Goal: Task Accomplishment & Management: Manage account settings

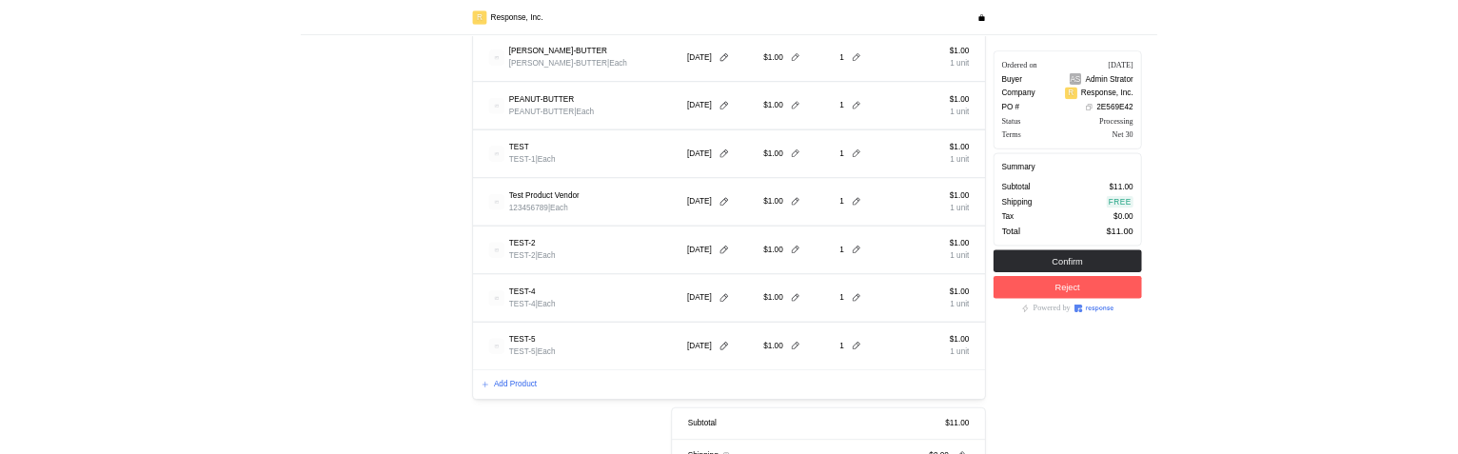
scroll to position [854, 0]
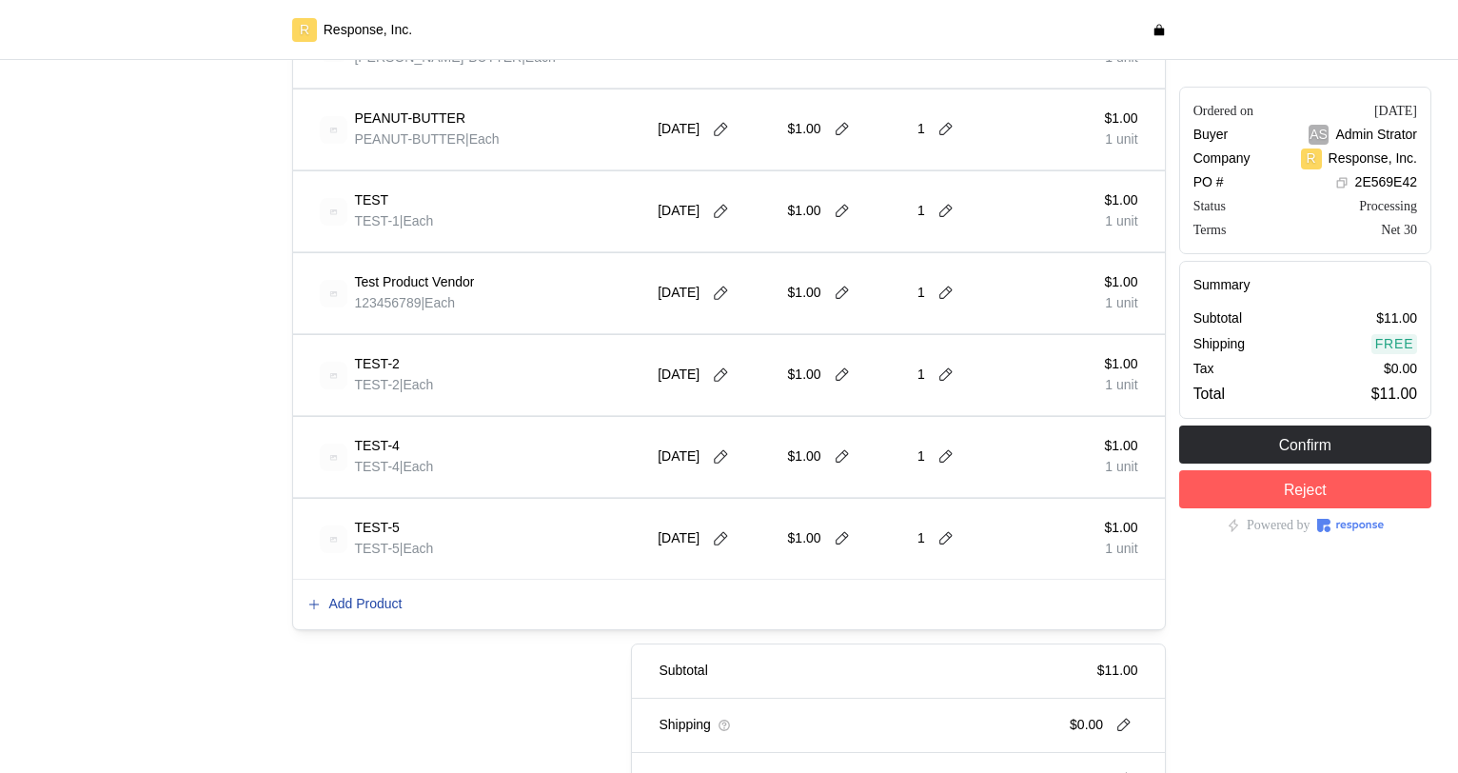
click at [376, 610] on p "Add Product" at bounding box center [364, 604] width 73 height 21
click at [364, 597] on p "Add Product" at bounding box center [364, 604] width 73 height 21
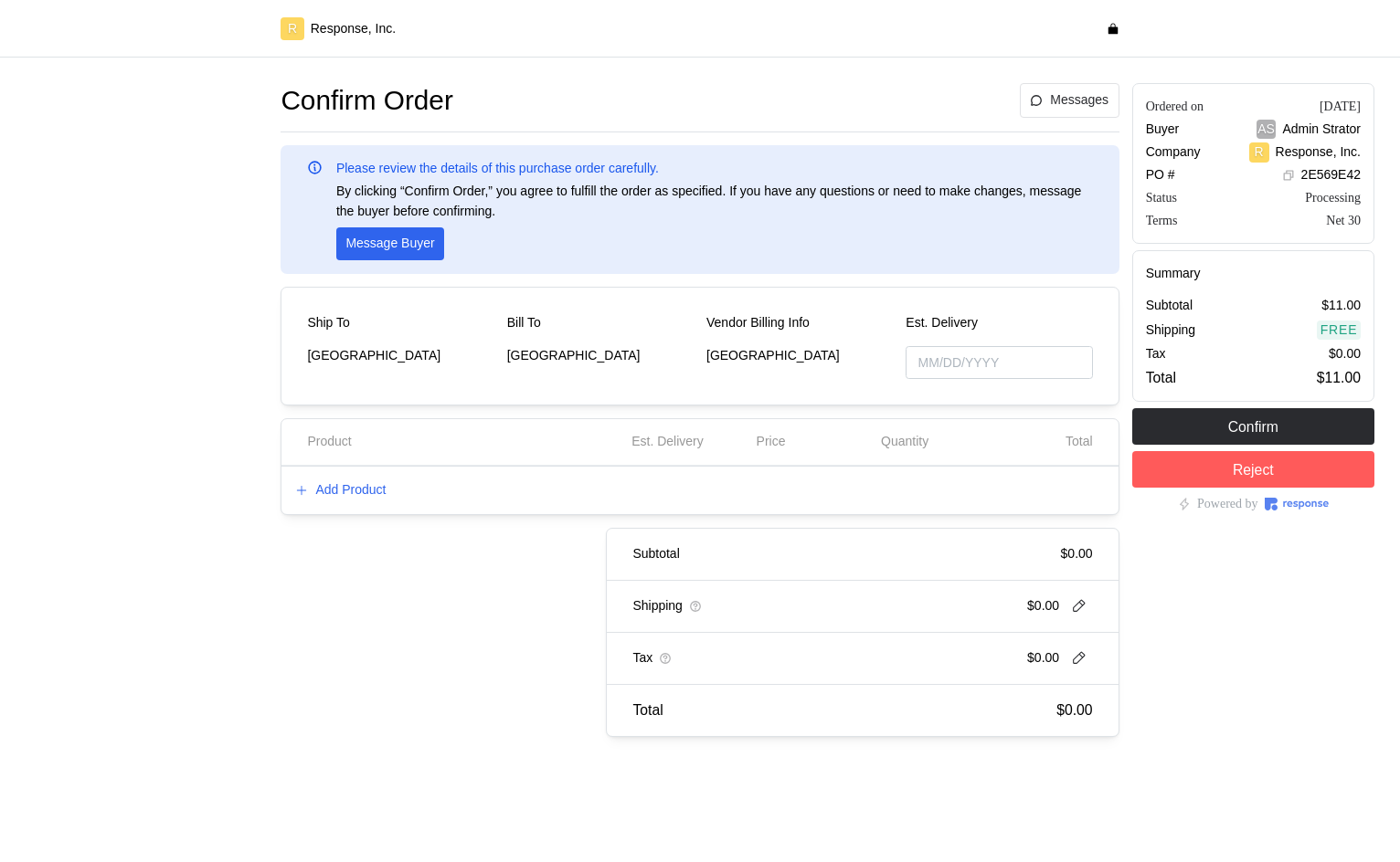
type input "[DATE]"
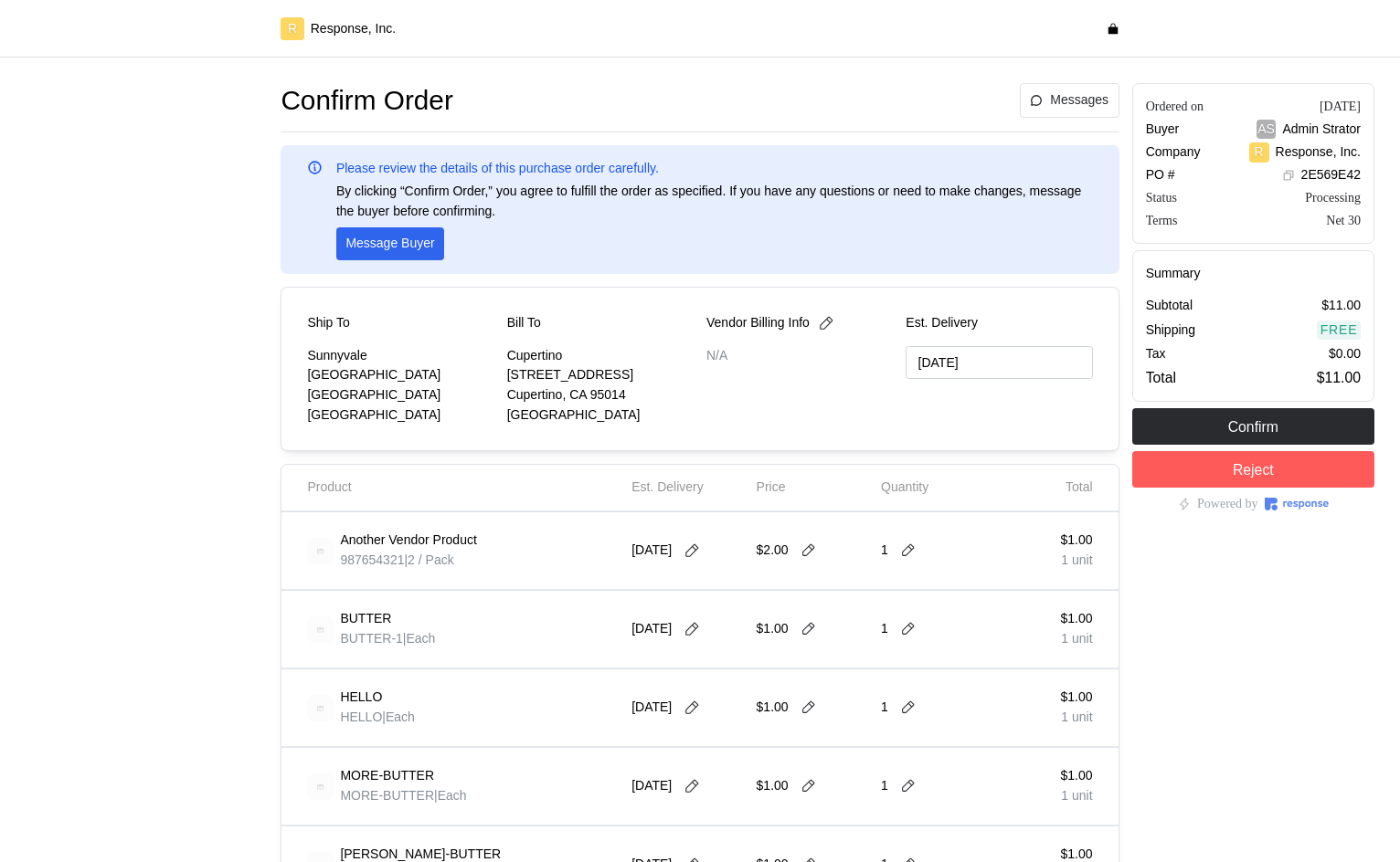
type input "[DATE]"
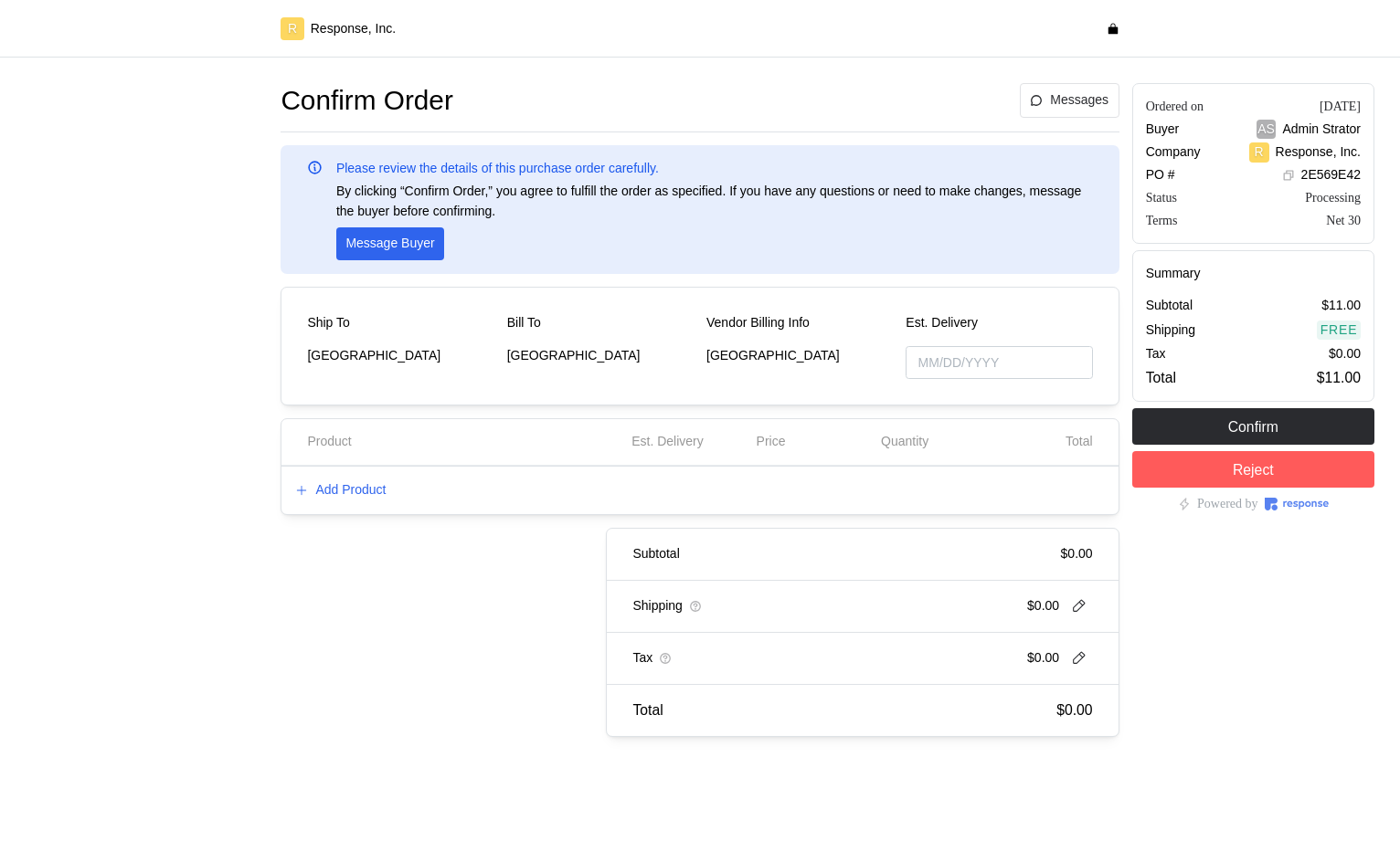
type input "[DATE]"
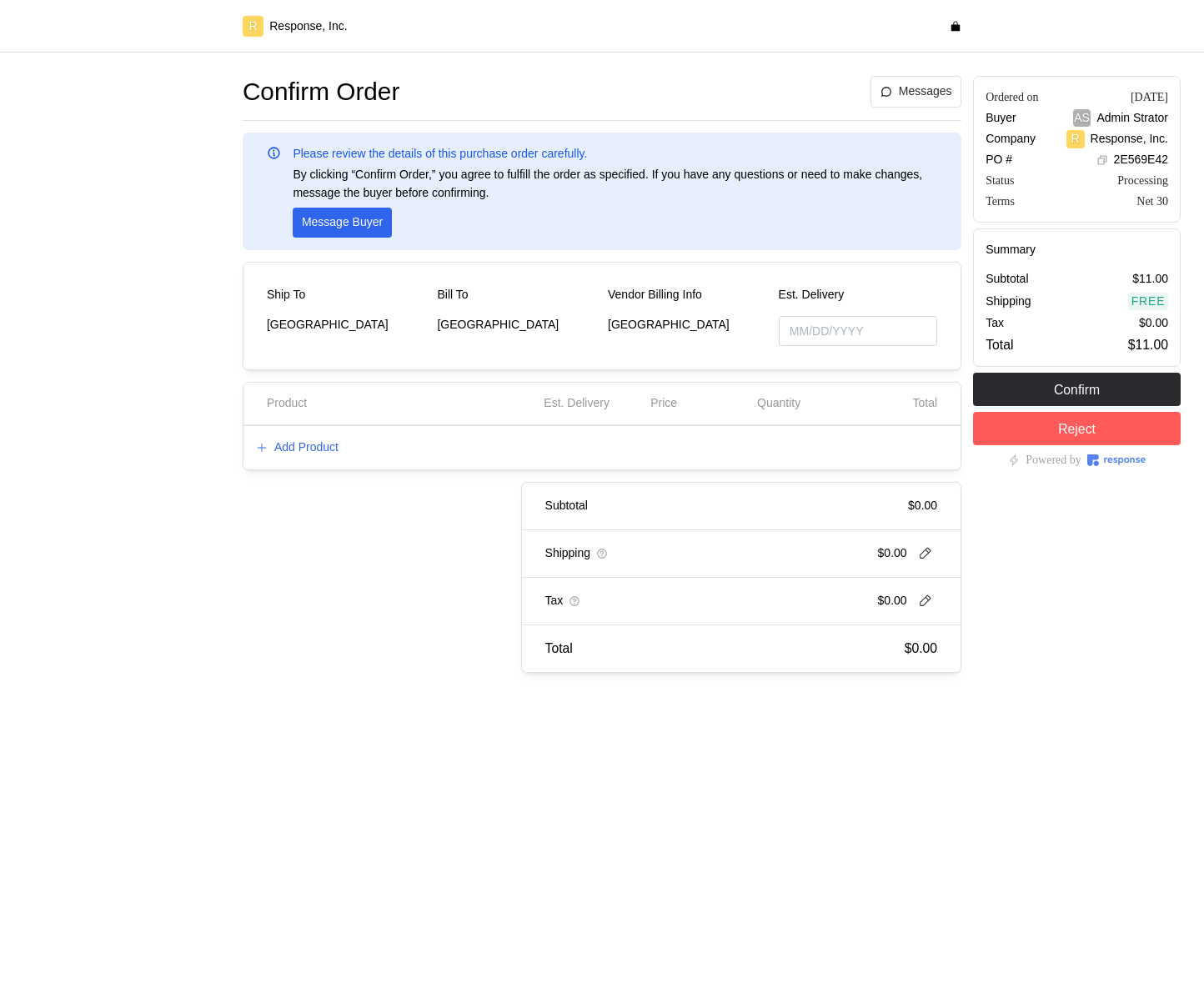
type input "[DATE]"
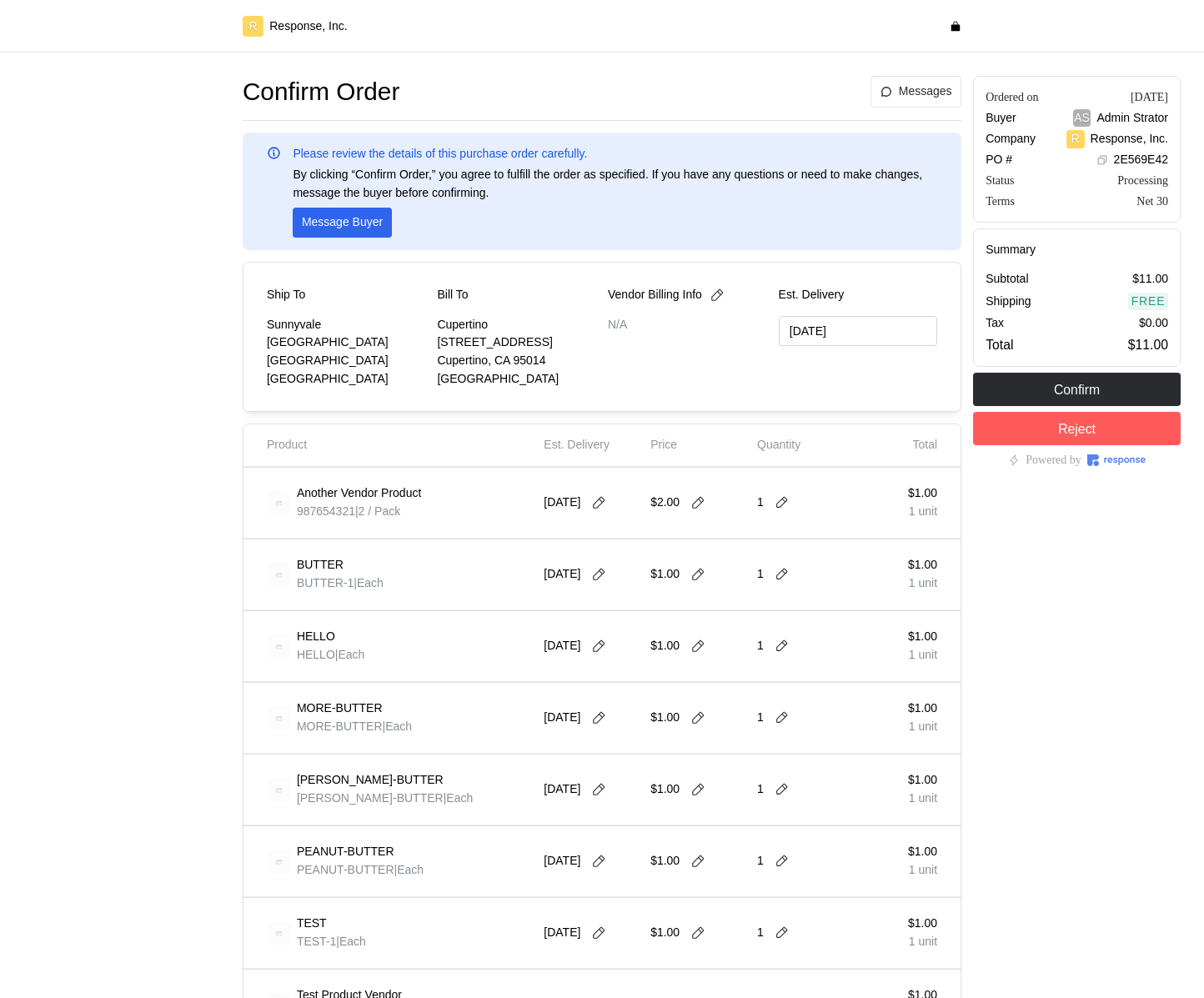
type input "[DATE]"
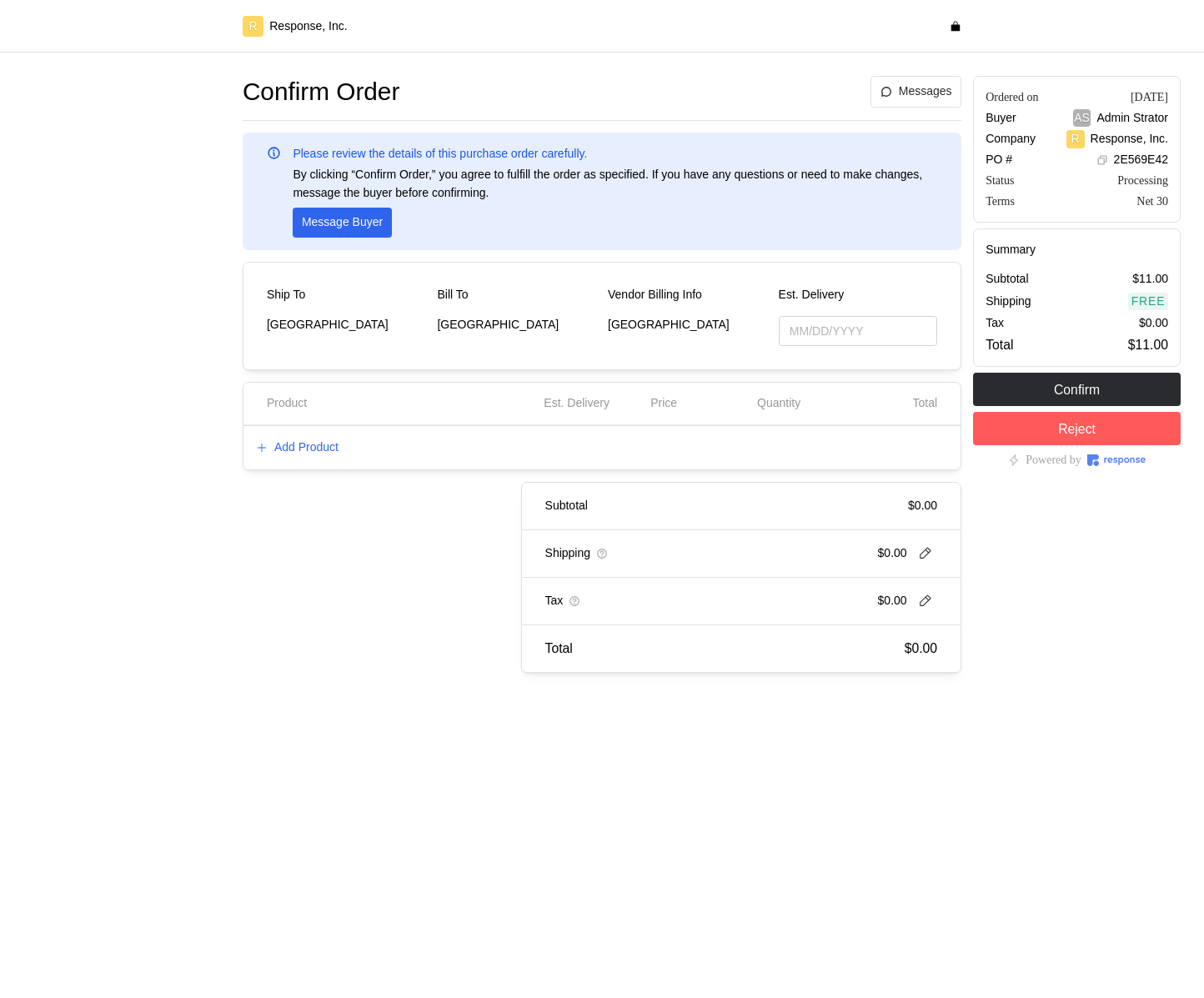
type input "[DATE]"
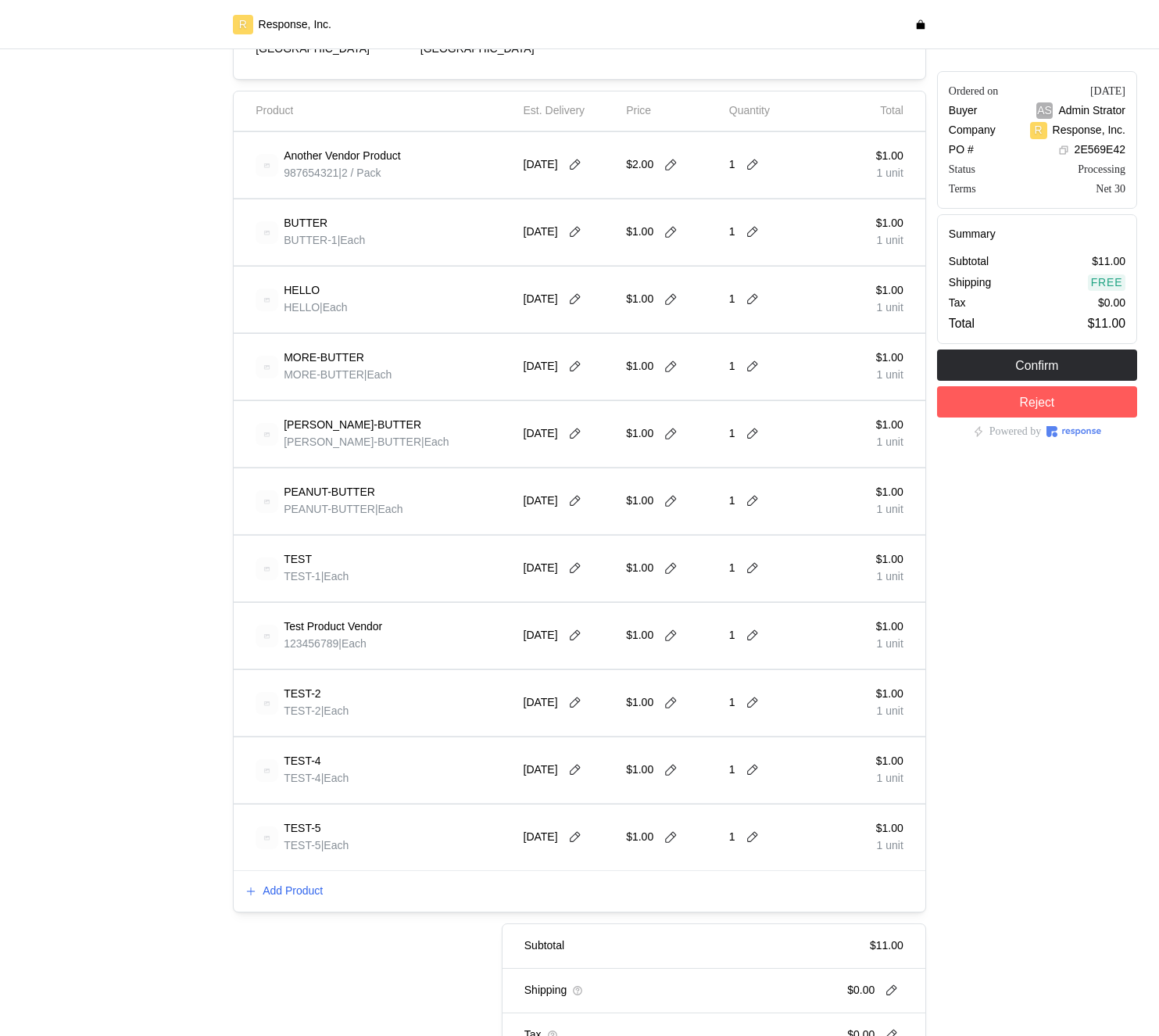
scroll to position [304, 0]
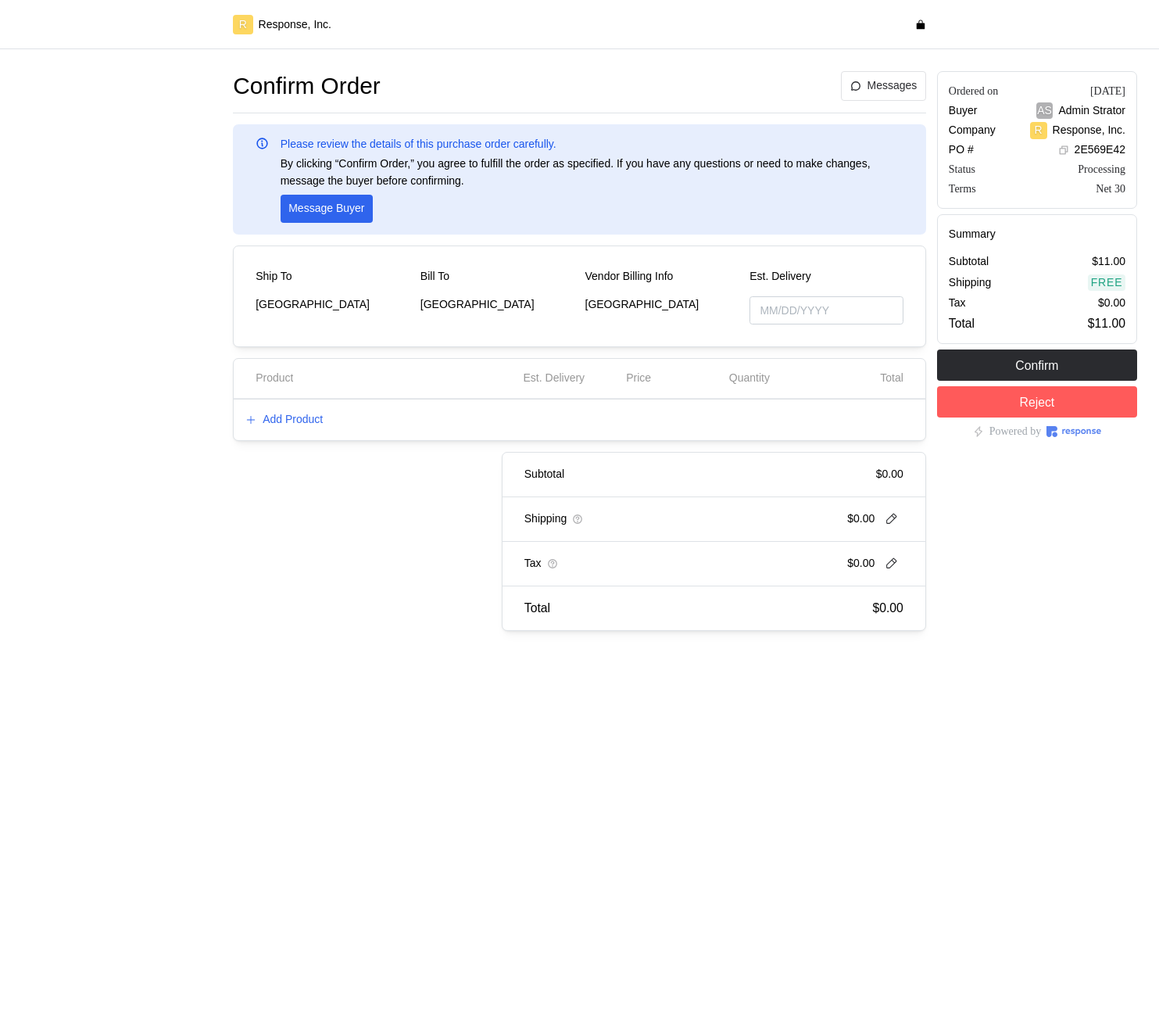
type input "[DATE]"
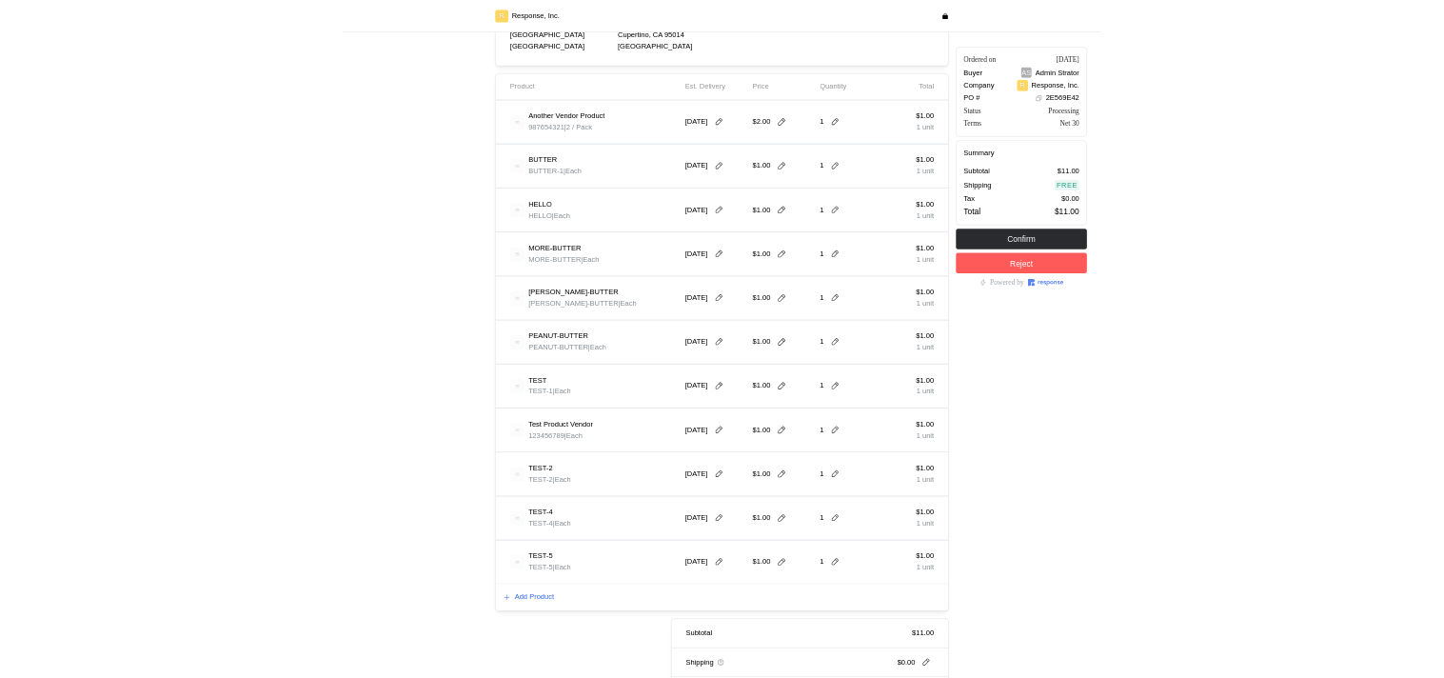
scroll to position [561, 0]
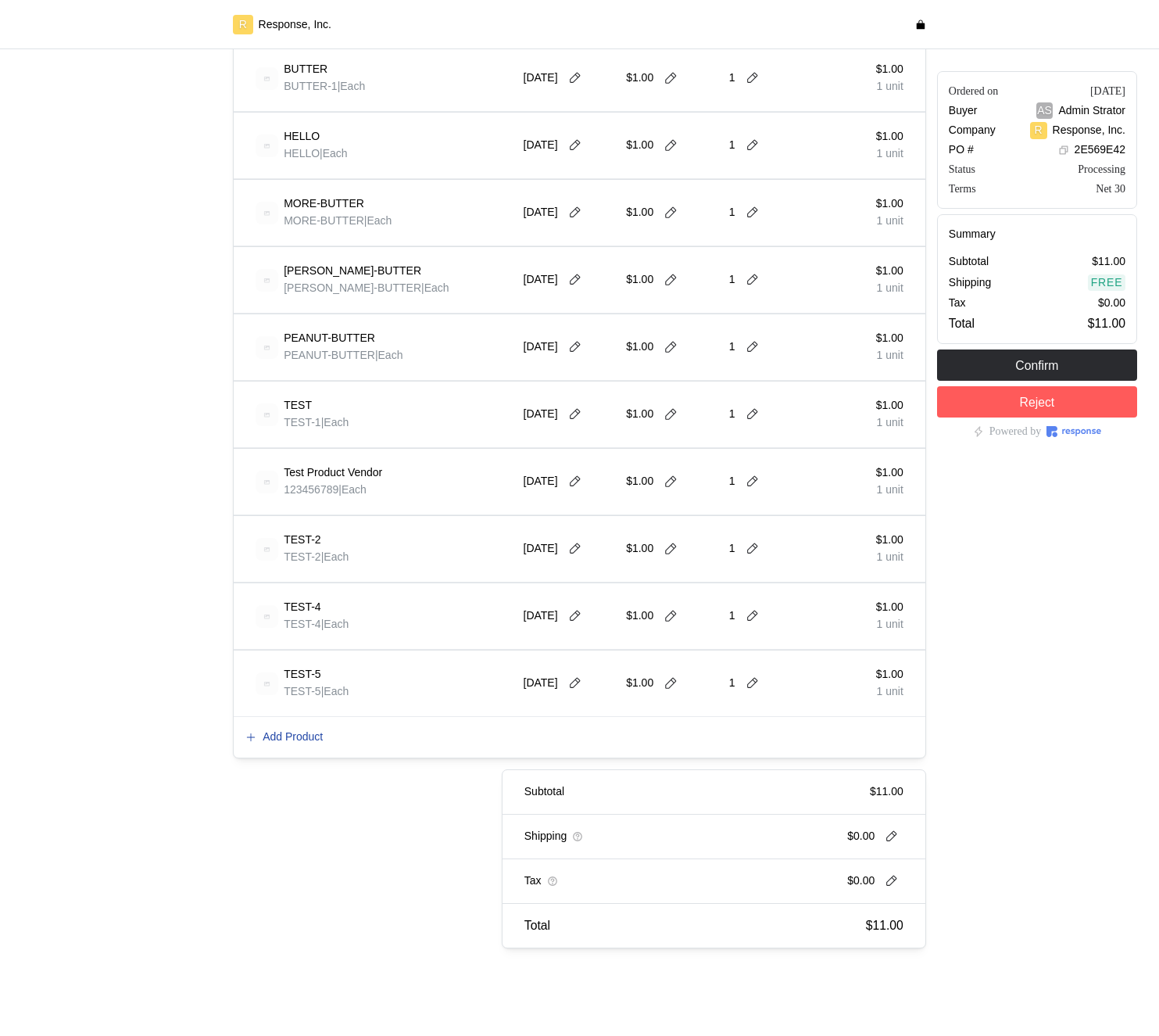
click at [287, 738] on p "Add Product" at bounding box center [292, 737] width 60 height 17
click at [286, 741] on p "Add Product" at bounding box center [292, 737] width 60 height 17
click at [283, 733] on p "Add Product" at bounding box center [292, 737] width 60 height 17
click at [275, 730] on p "Add Product" at bounding box center [292, 737] width 60 height 17
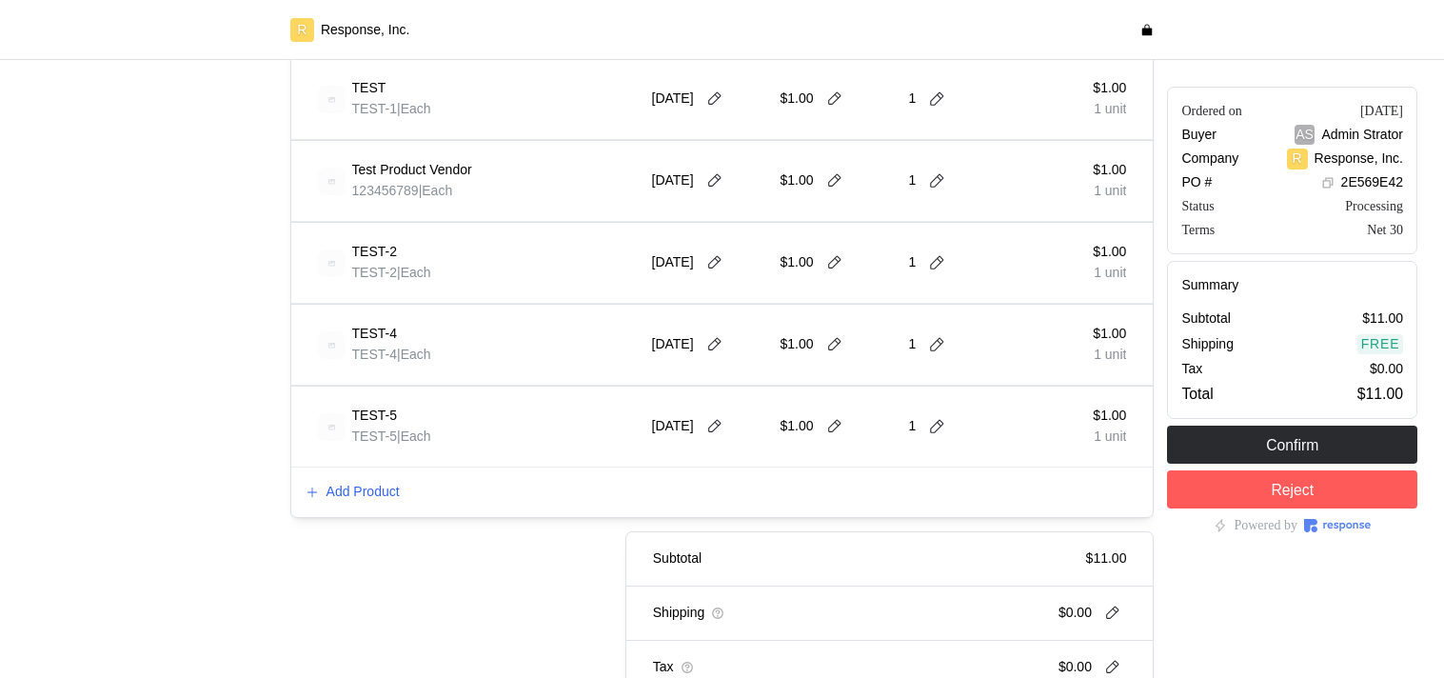
scroll to position [971, 0]
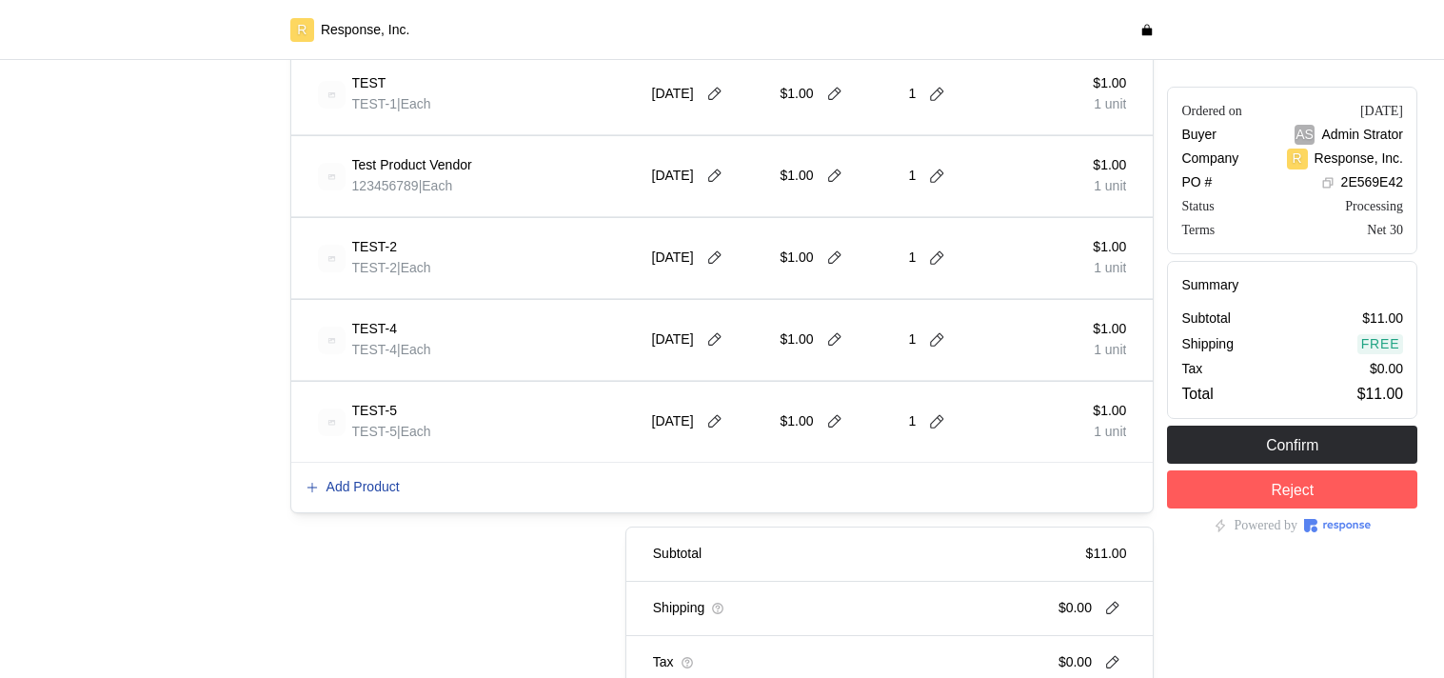
click at [335, 487] on p "Add Product" at bounding box center [362, 487] width 73 height 21
click at [363, 482] on p "Add Product" at bounding box center [362, 487] width 73 height 21
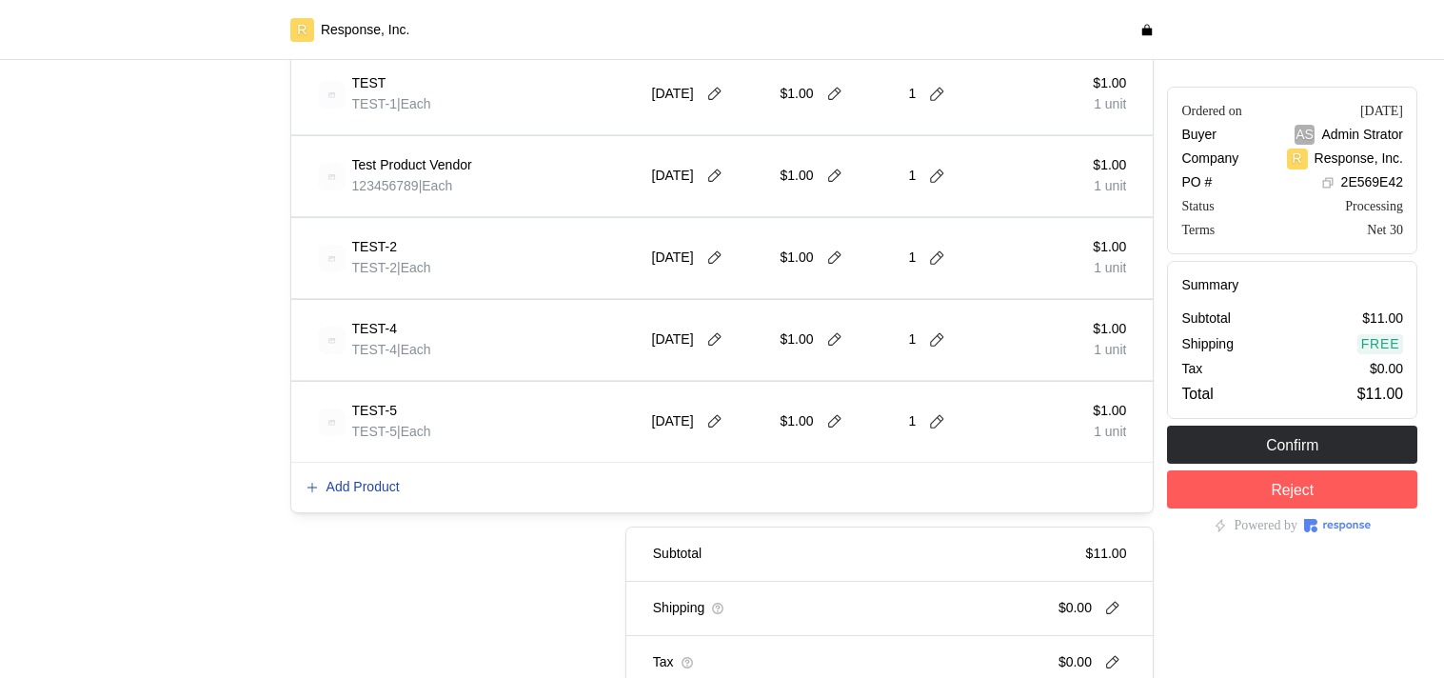
click at [363, 482] on p "Add Product" at bounding box center [362, 487] width 73 height 21
click at [364, 485] on p "Add Product" at bounding box center [362, 487] width 73 height 21
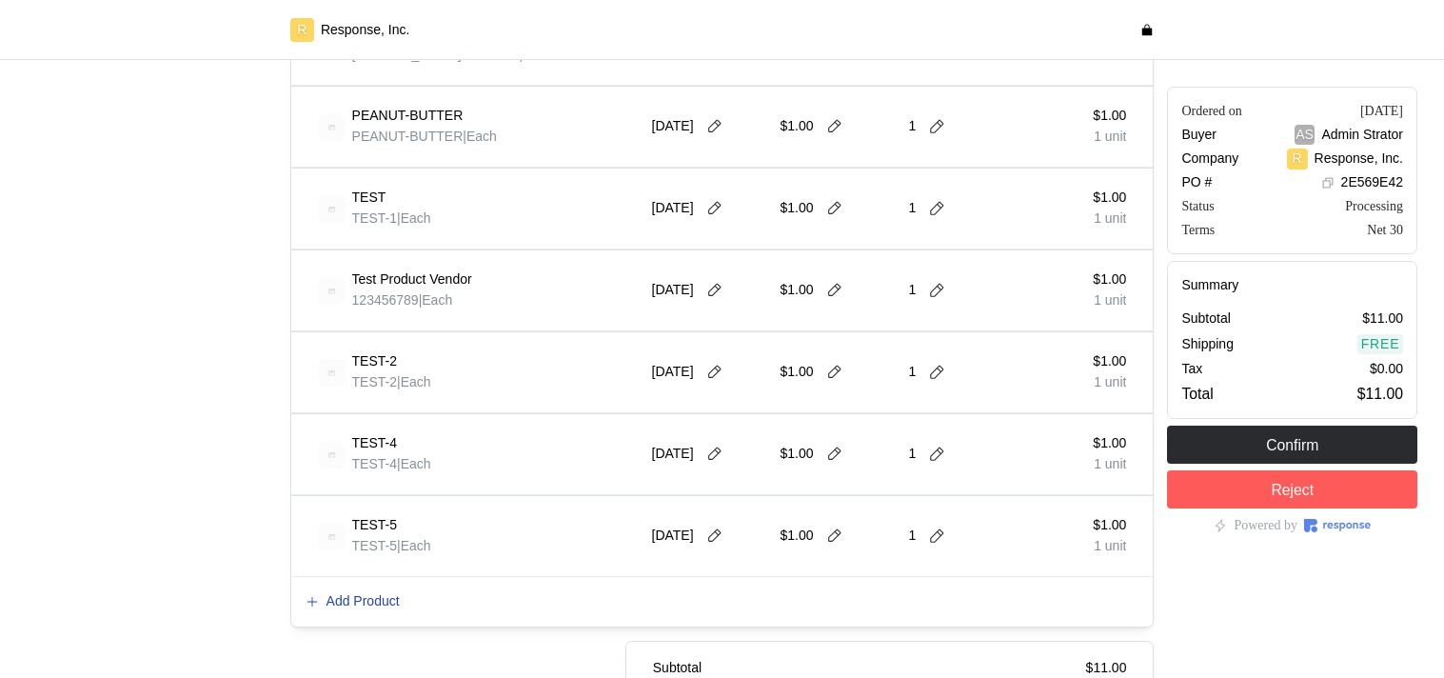
scroll to position [903, 0]
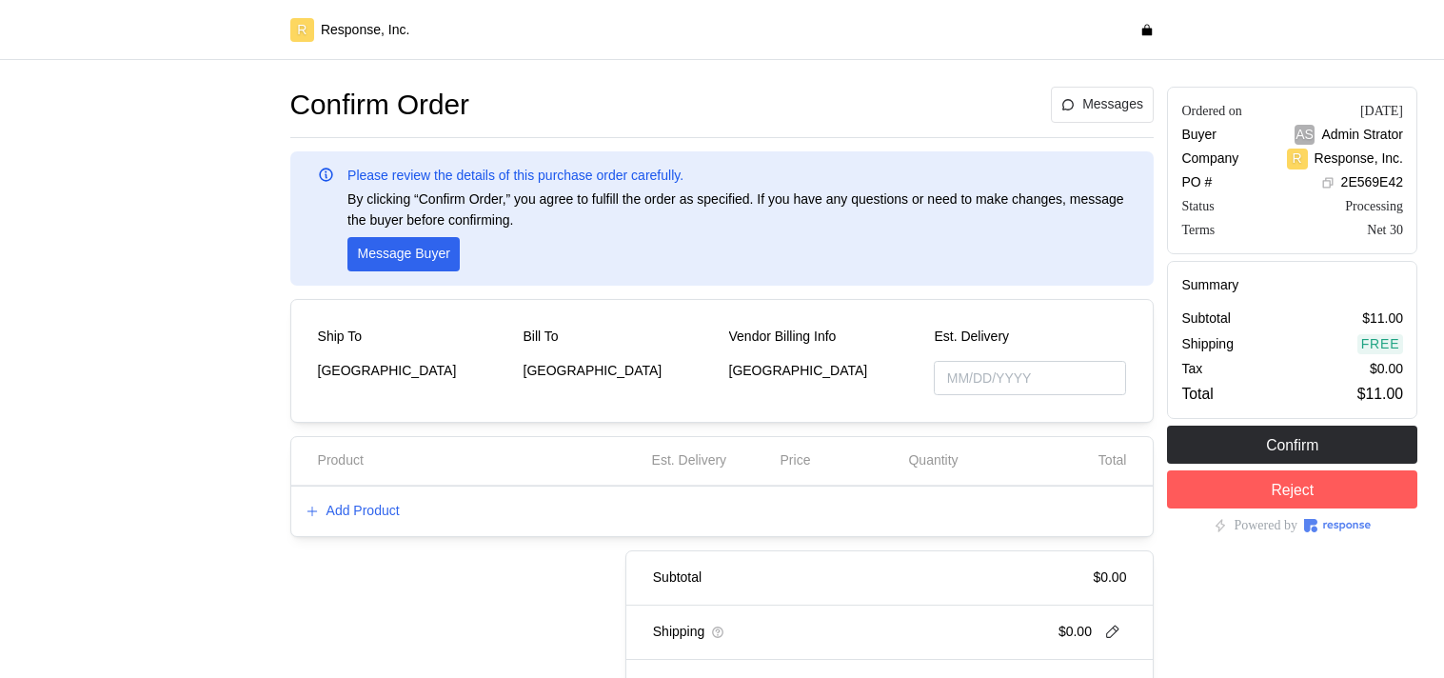
type input "[DATE]"
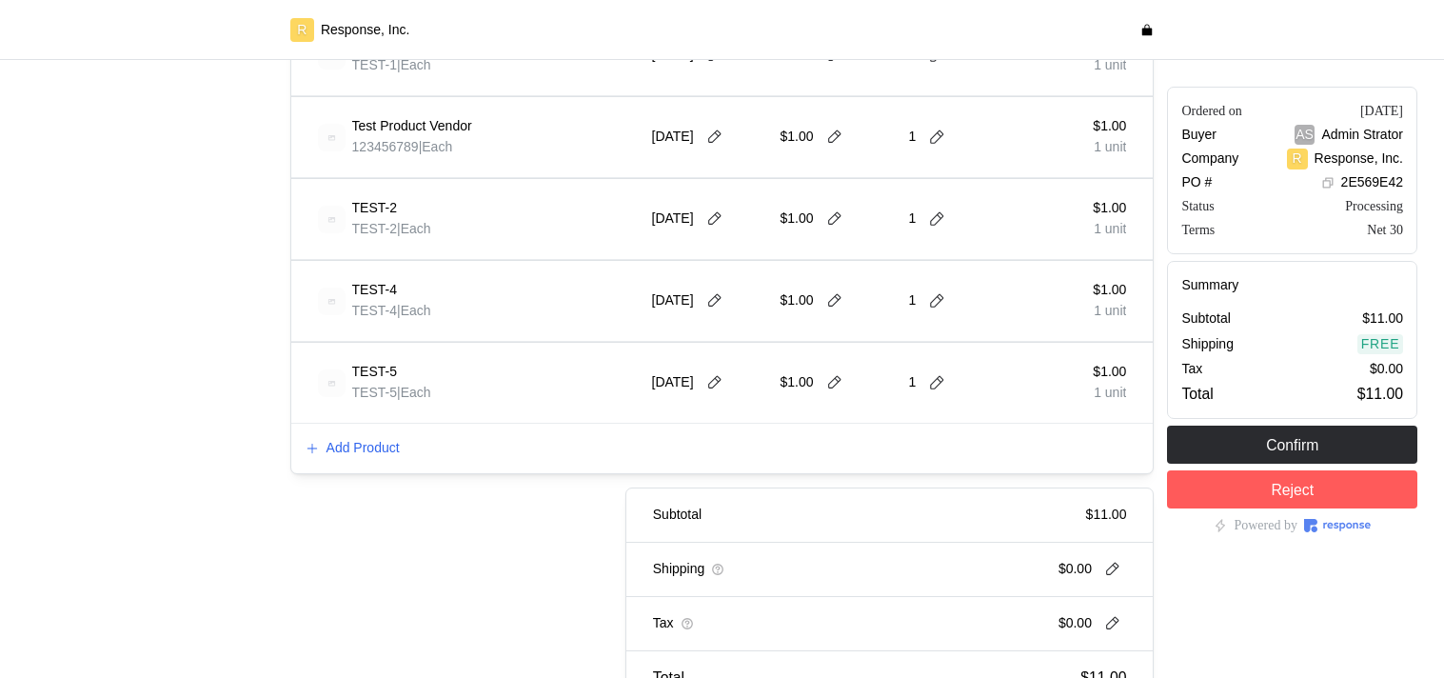
scroll to position [1094, 0]
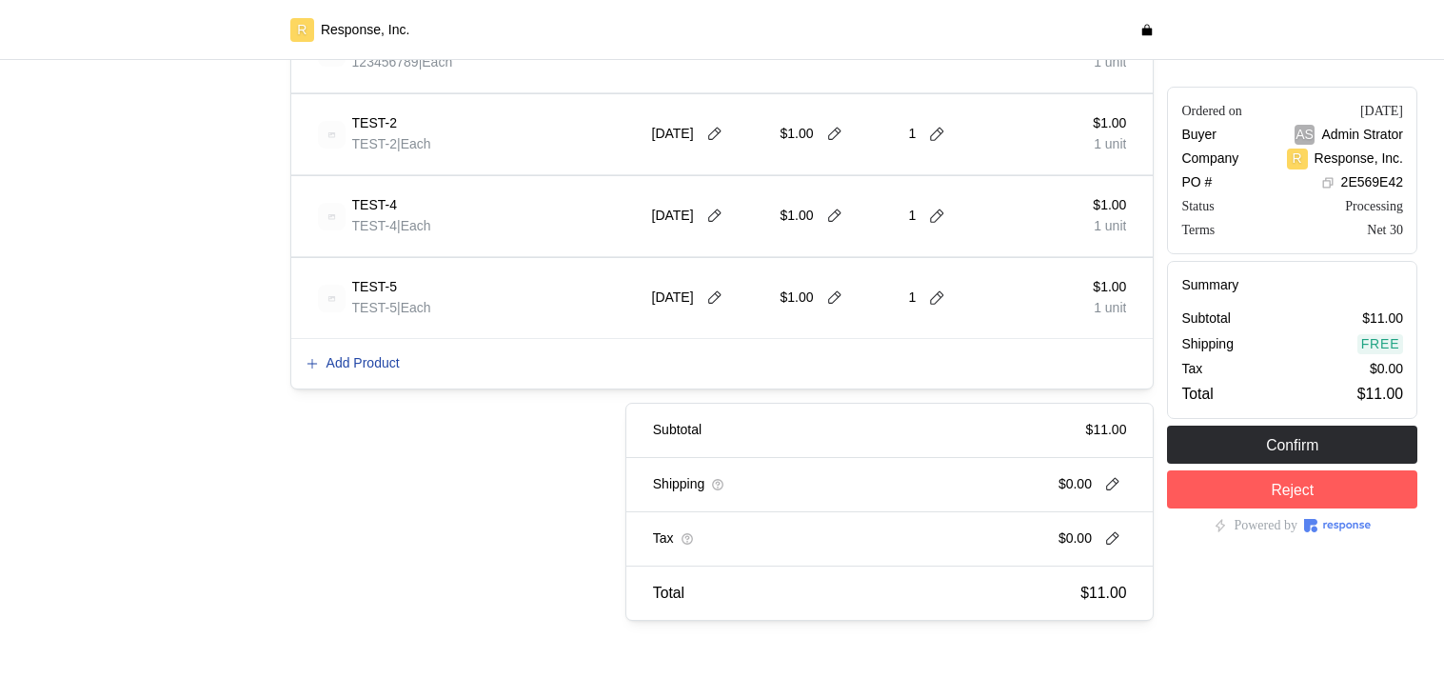
click at [358, 364] on p "Add Product" at bounding box center [362, 363] width 73 height 21
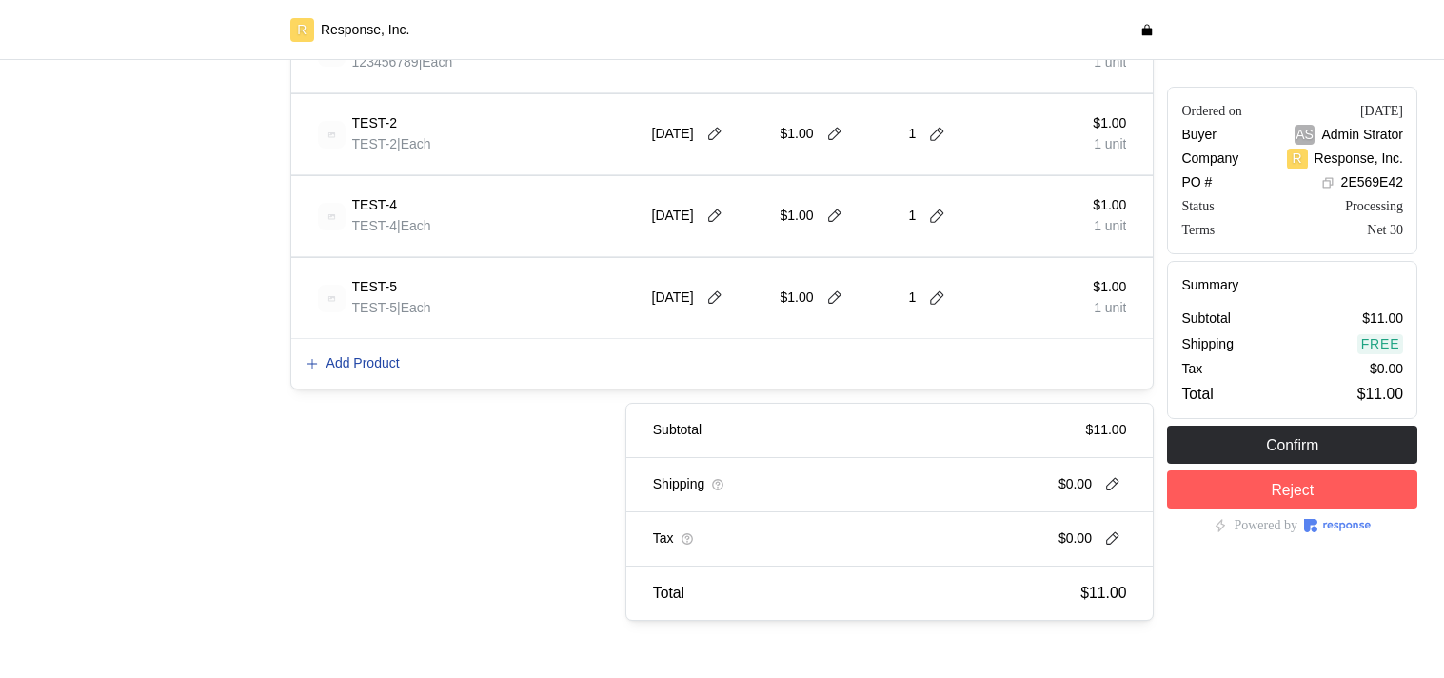
click at [358, 364] on p "Add Product" at bounding box center [362, 363] width 73 height 21
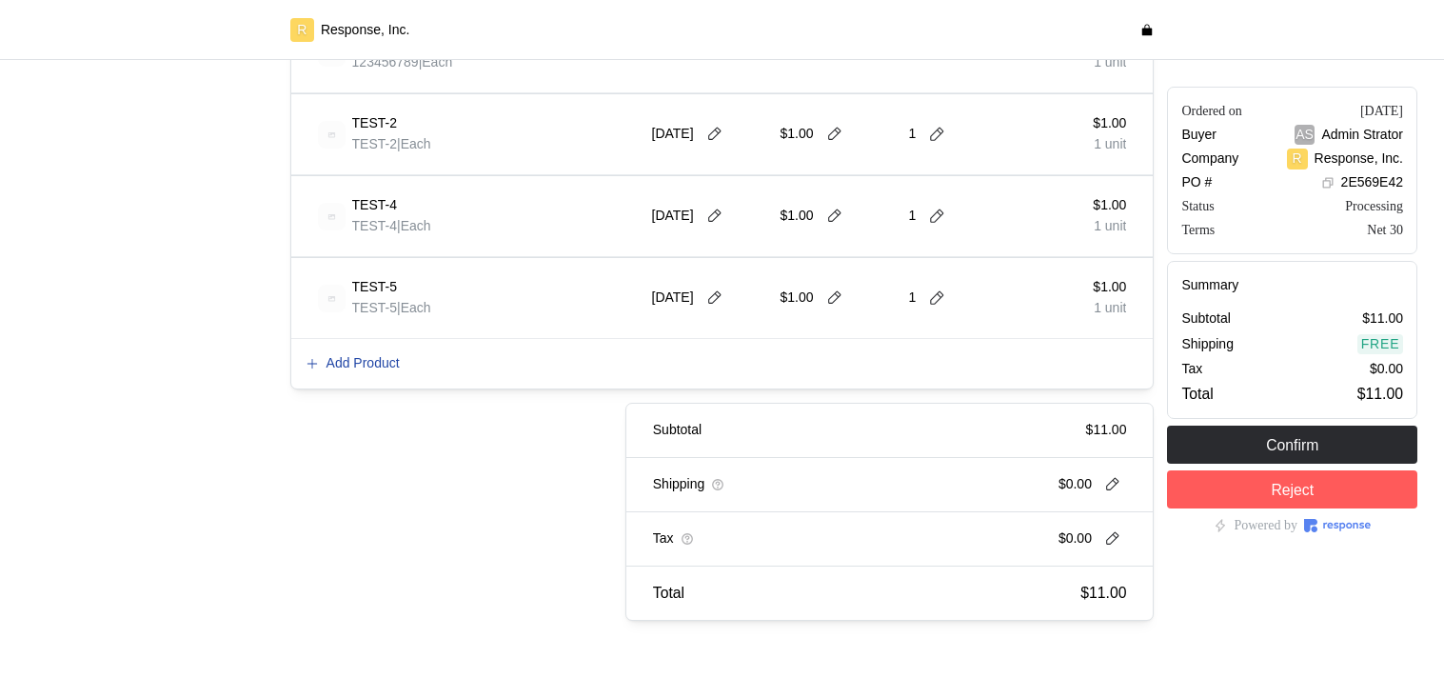
click at [358, 362] on p "Add Product" at bounding box center [362, 363] width 73 height 21
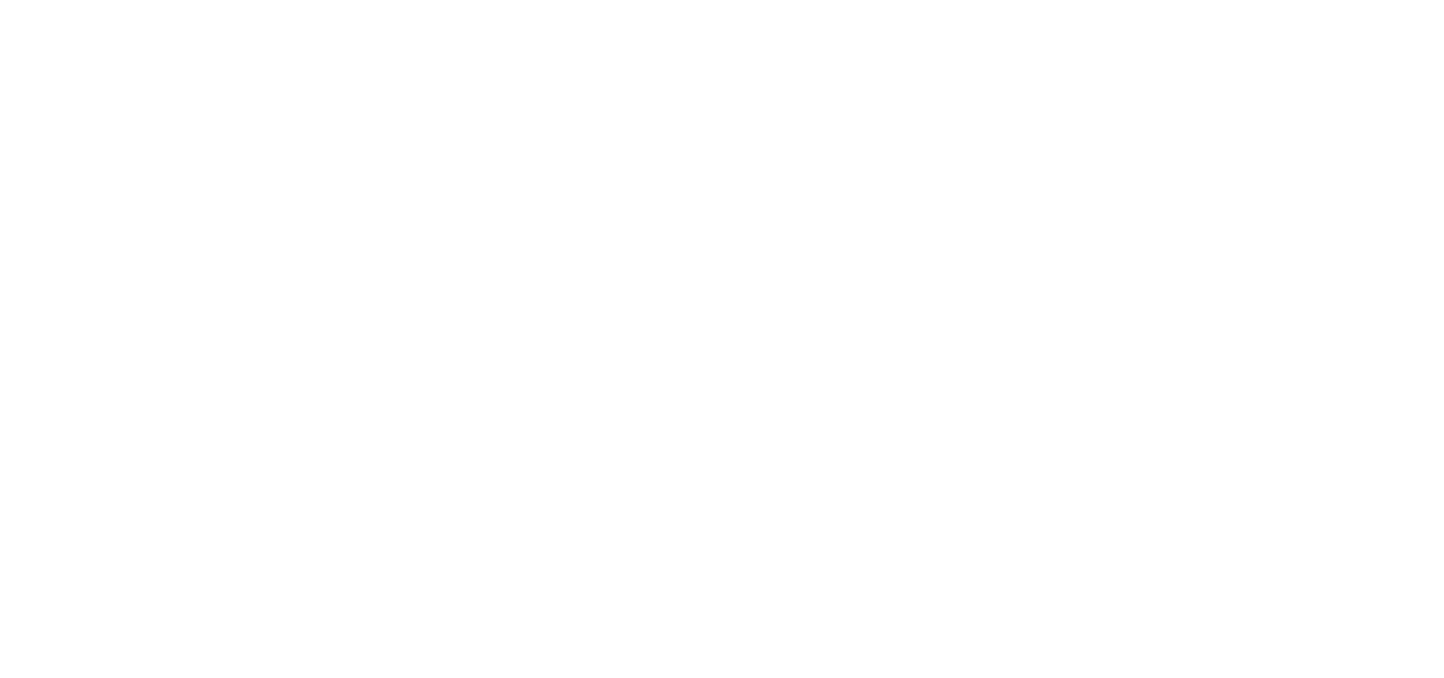
scroll to position [0, 0]
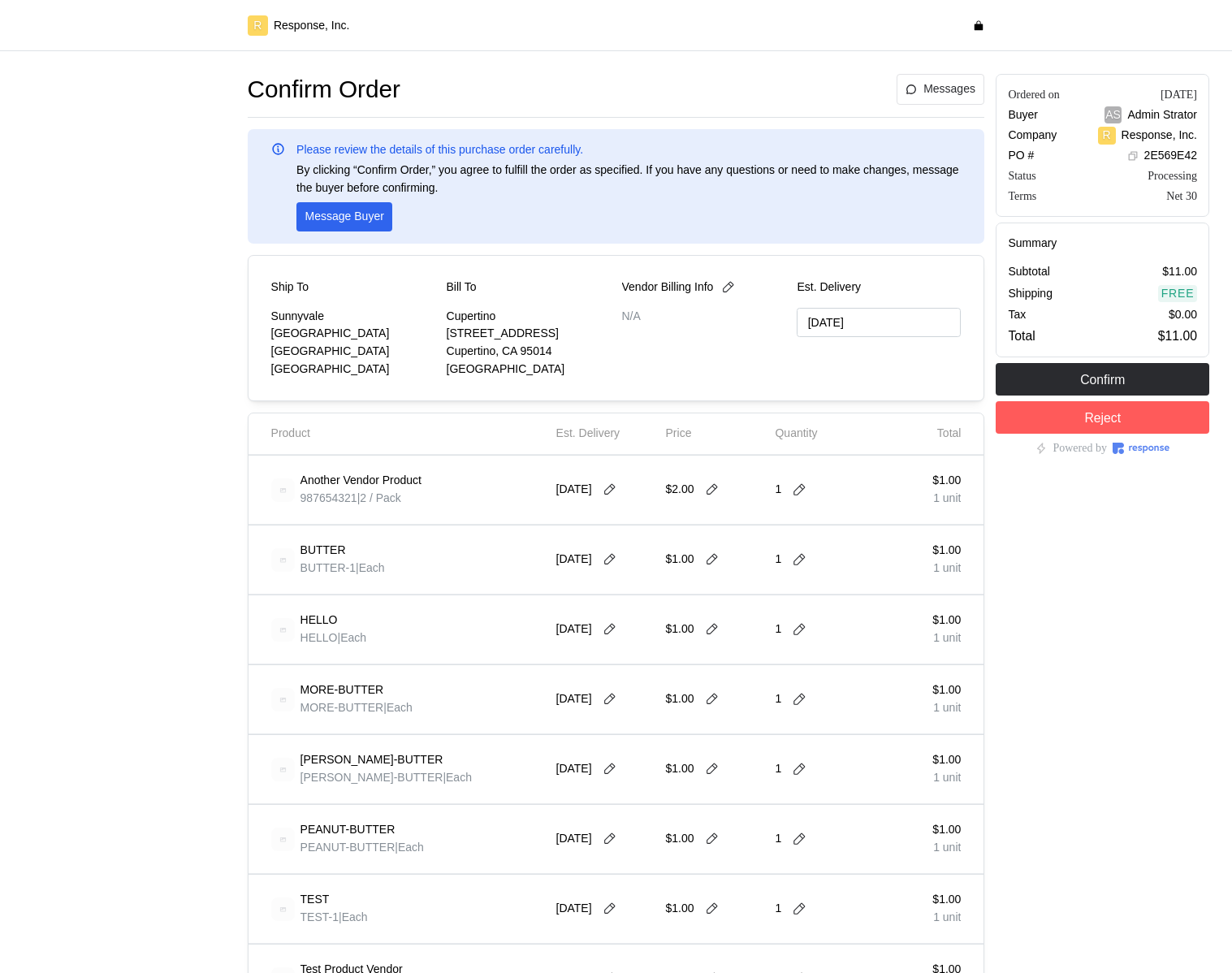
type input "[DATE]"
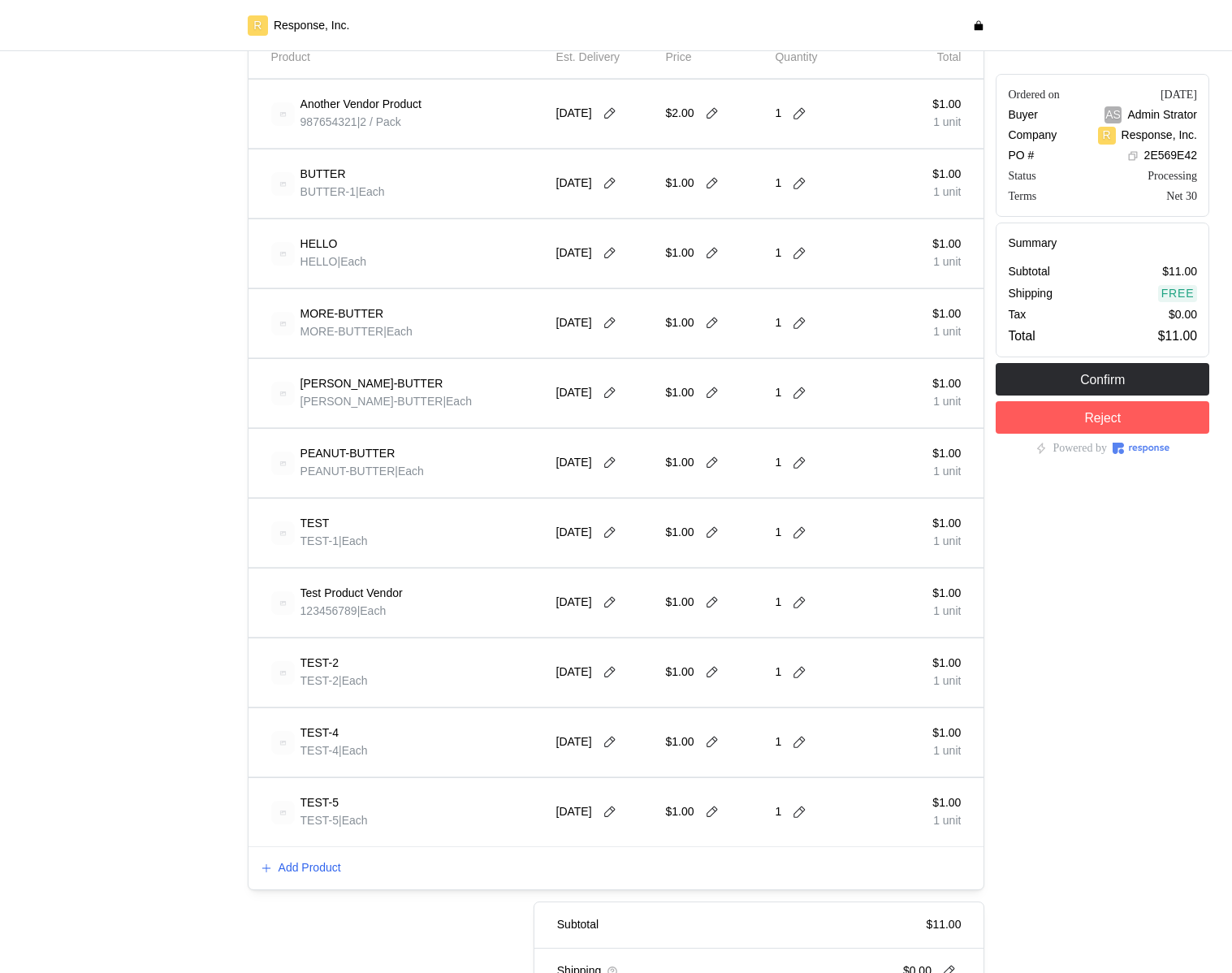
scroll to position [442, 0]
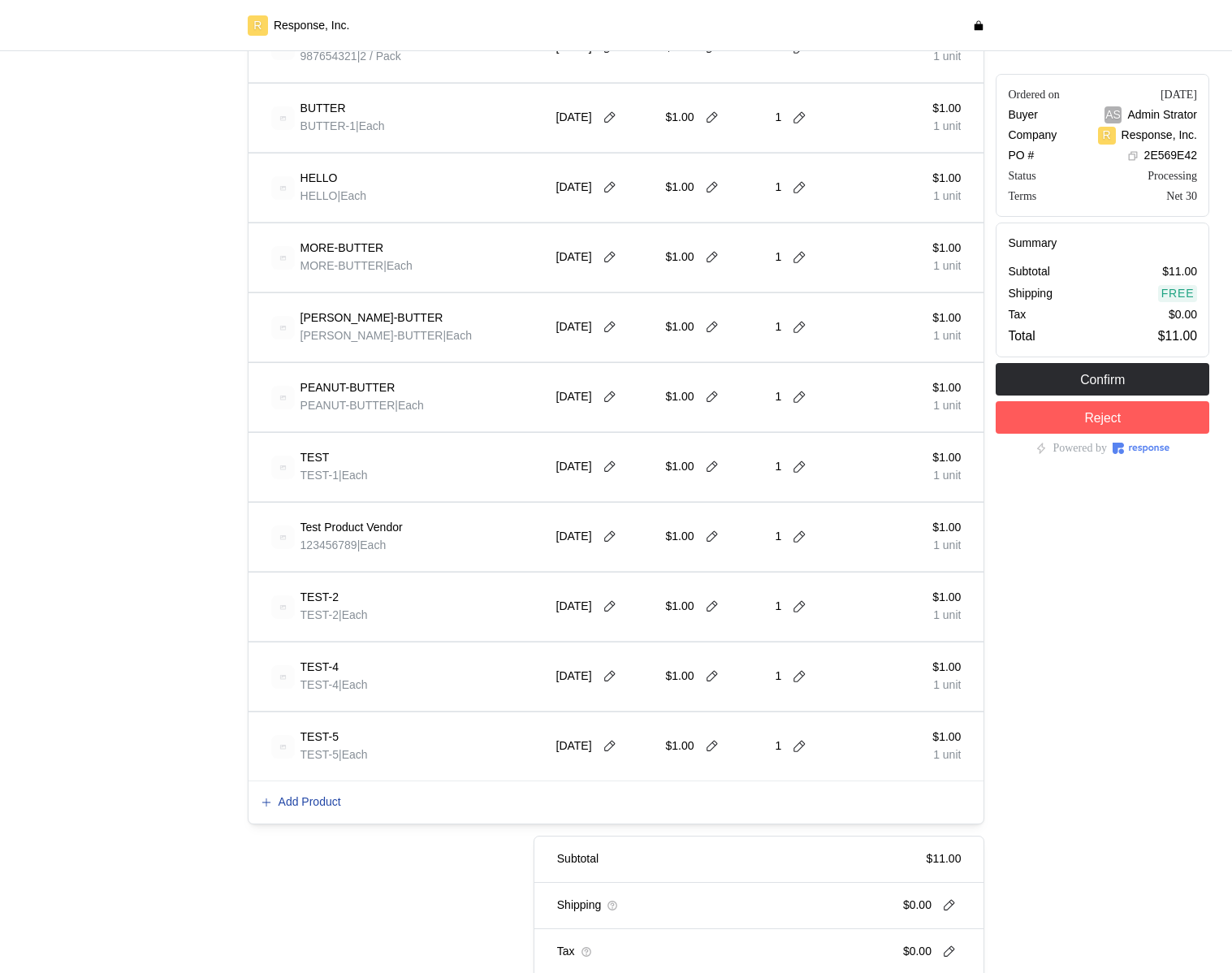
click at [322, 578] on p "Add Product" at bounding box center [309, 802] width 62 height 18
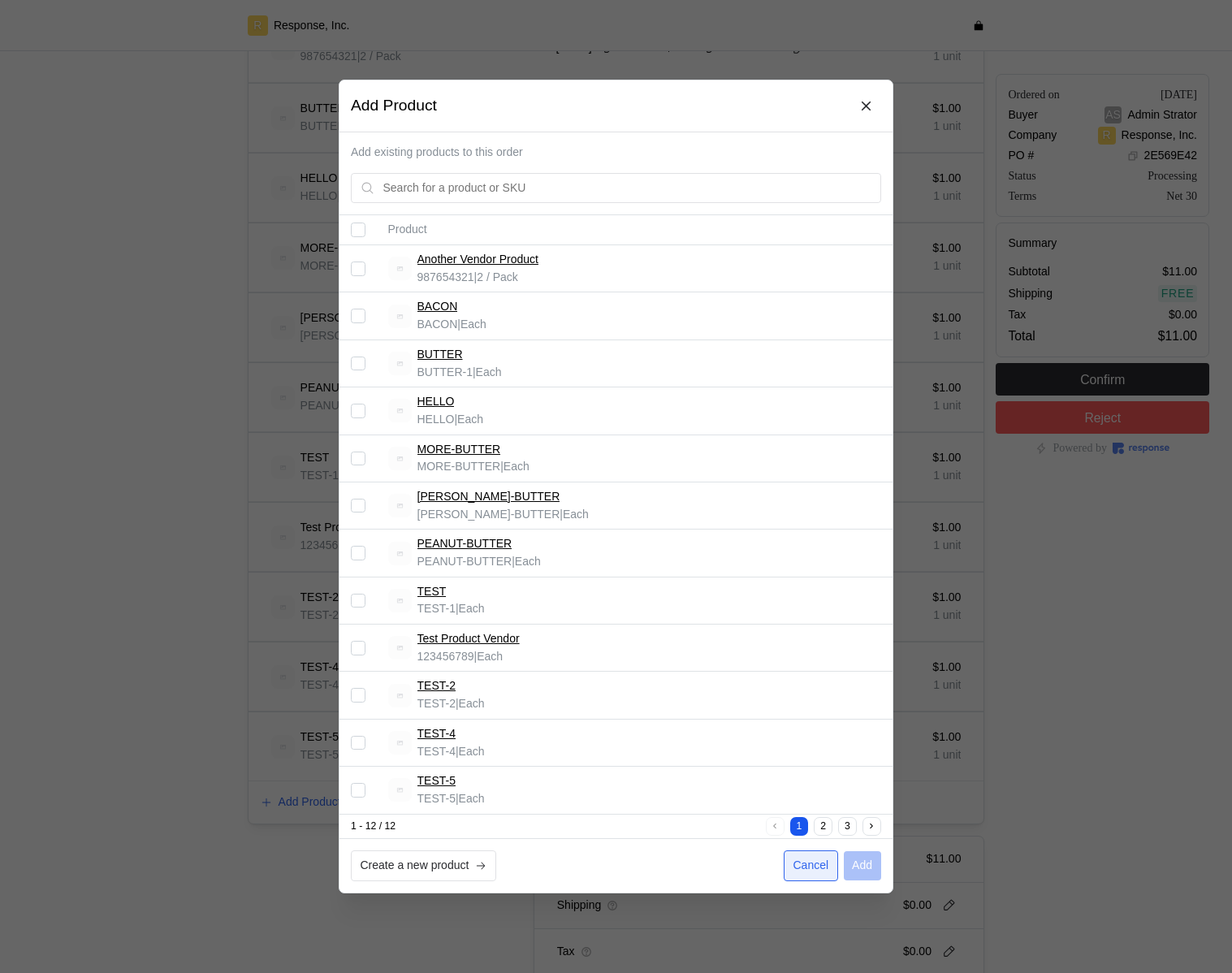
click at [798, 578] on p "Cancel" at bounding box center [811, 865] width 36 height 18
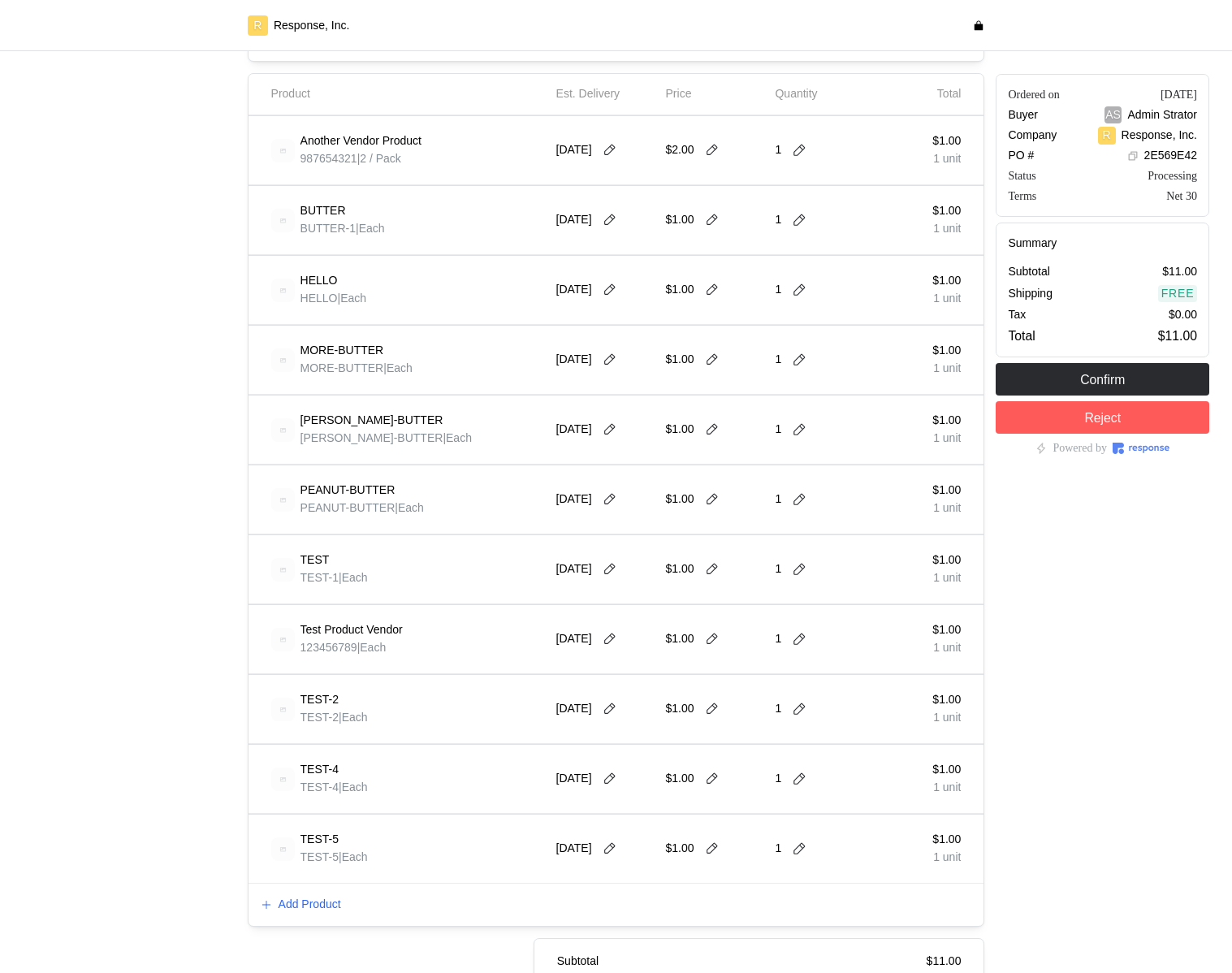
scroll to position [362, 0]
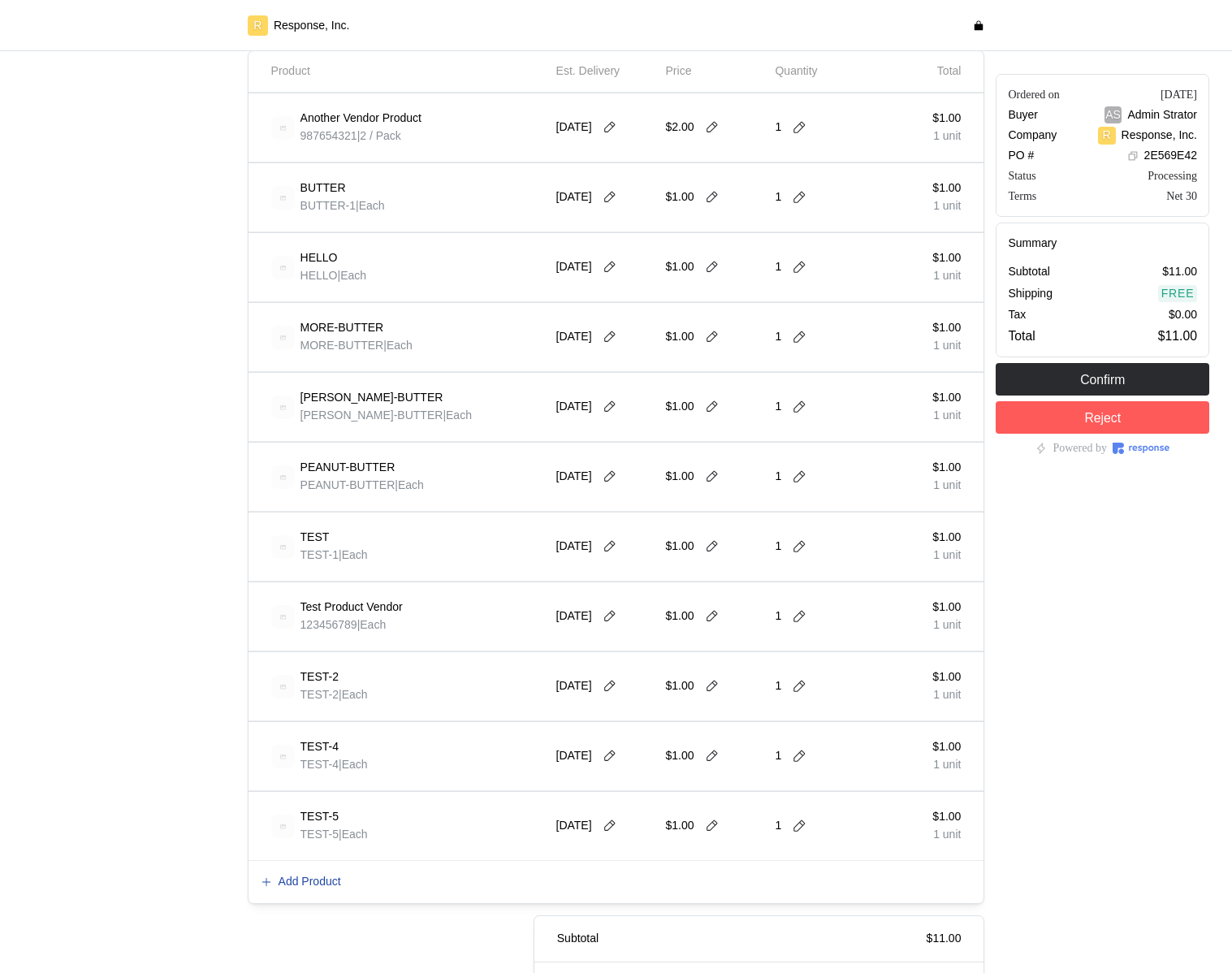
click at [314, 578] on p "Add Product" at bounding box center [309, 882] width 62 height 18
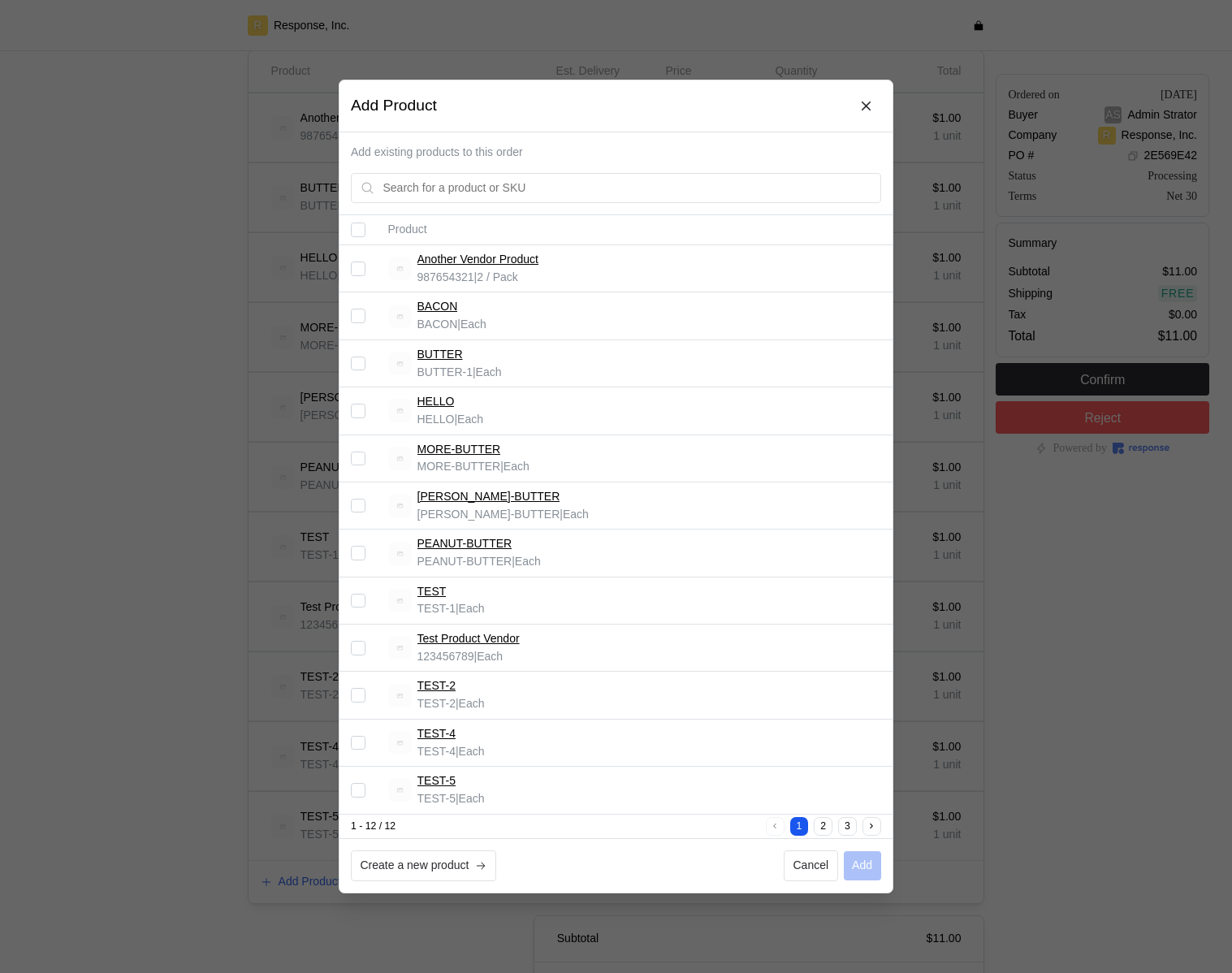
click at [355, 319] on input "Select record 2" at bounding box center [357, 316] width 15 height 15
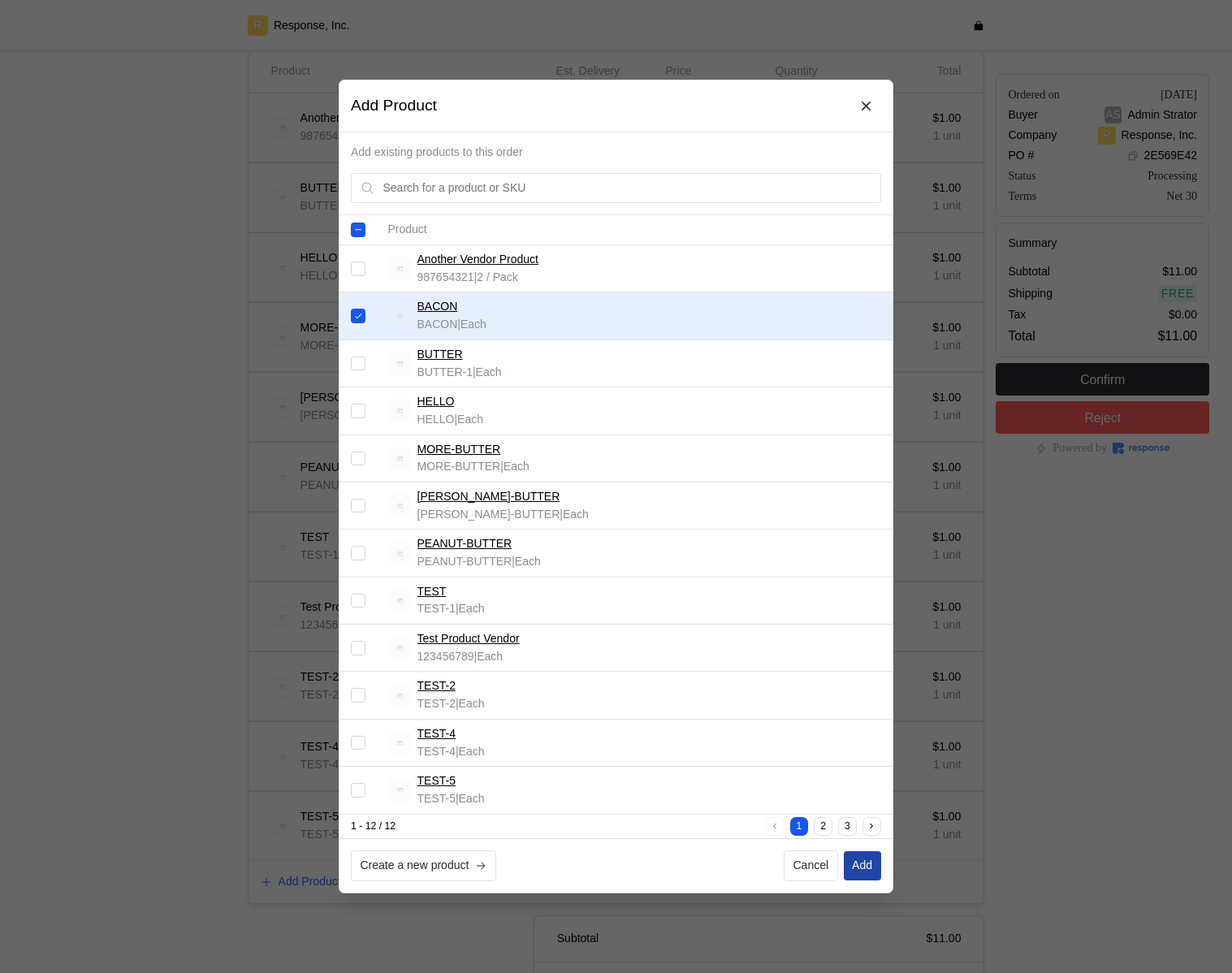
click at [875, 578] on button "Add" at bounding box center [863, 865] width 38 height 29
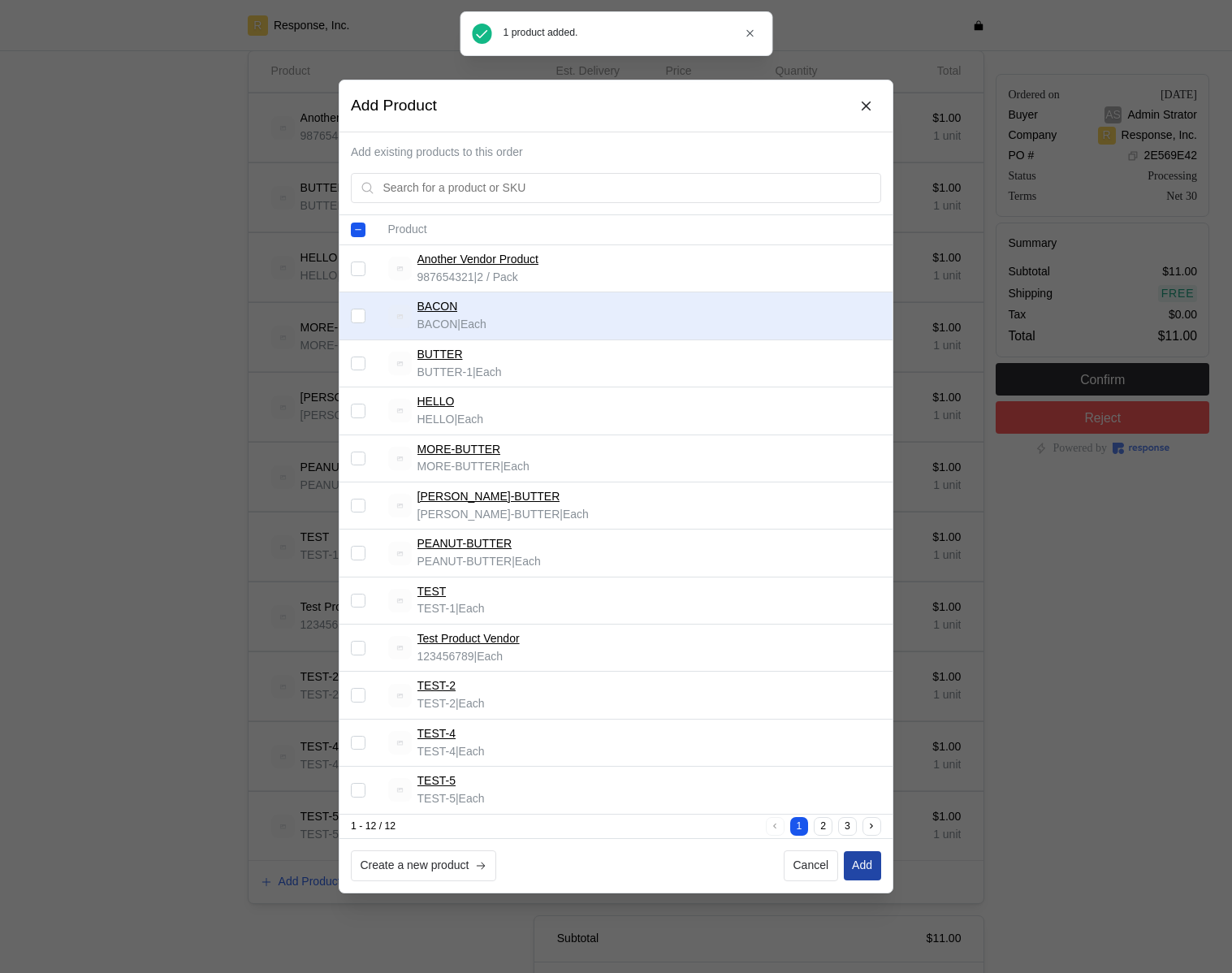
checkbox input "false"
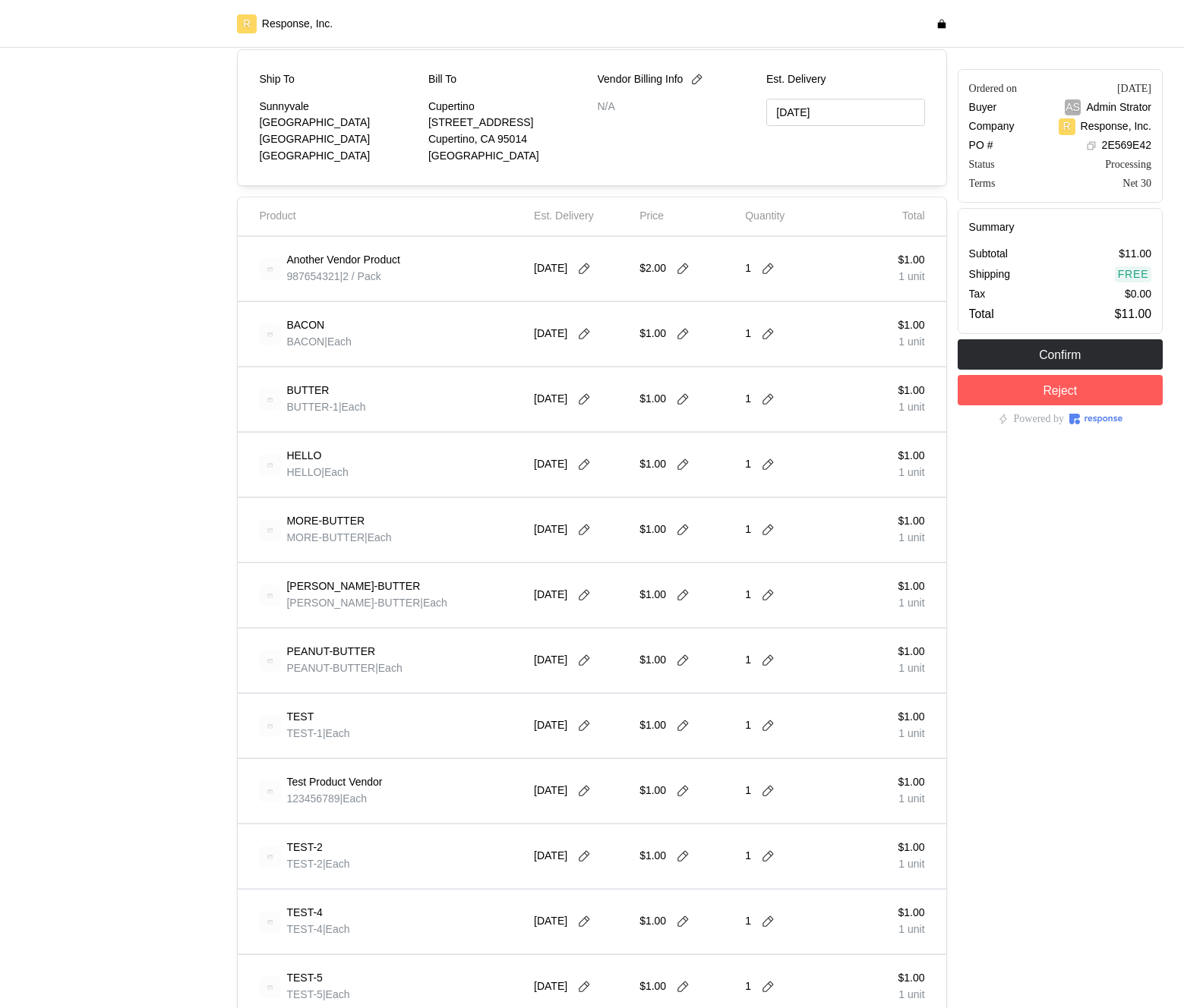
scroll to position [65, 0]
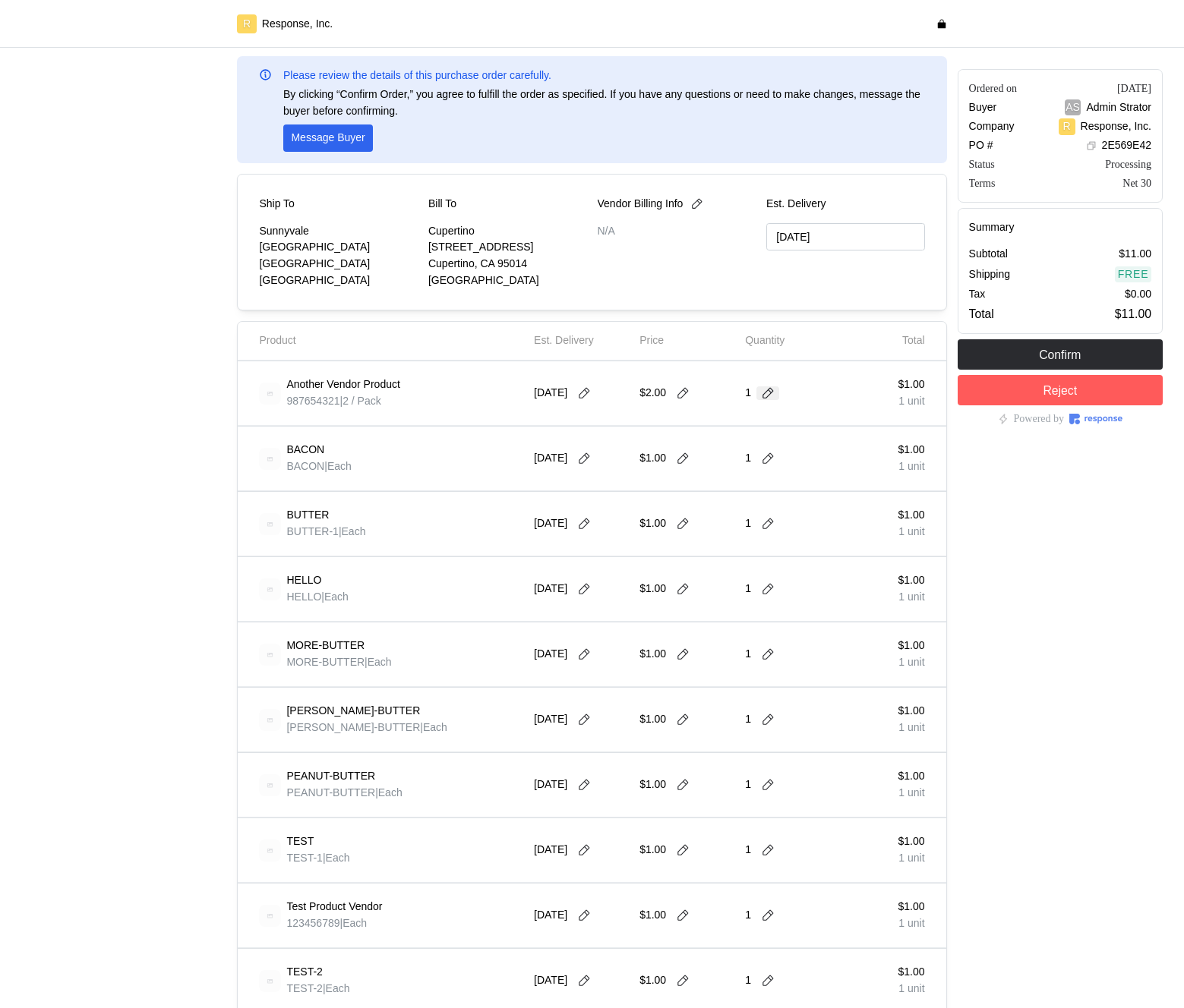
click at [766, 396] on icon at bounding box center [768, 392] width 14 height 14
click at [783, 482] on p "4 units" at bounding box center [772, 490] width 31 height 17
click at [765, 463] on icon at bounding box center [768, 458] width 14 height 14
click at [775, 540] on div "3 $15.00" at bounding box center [824, 550] width 136 height 17
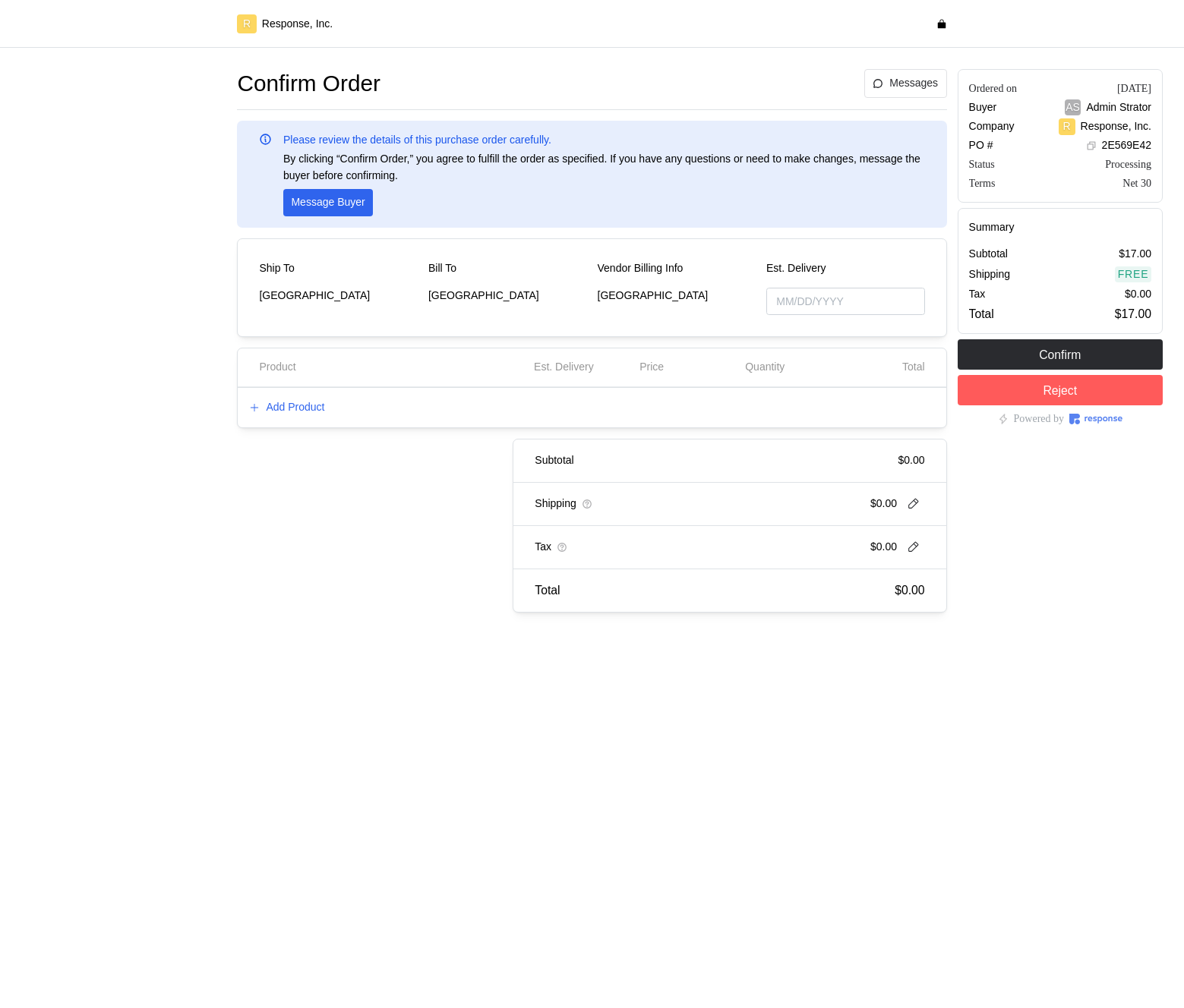
type input "[DATE]"
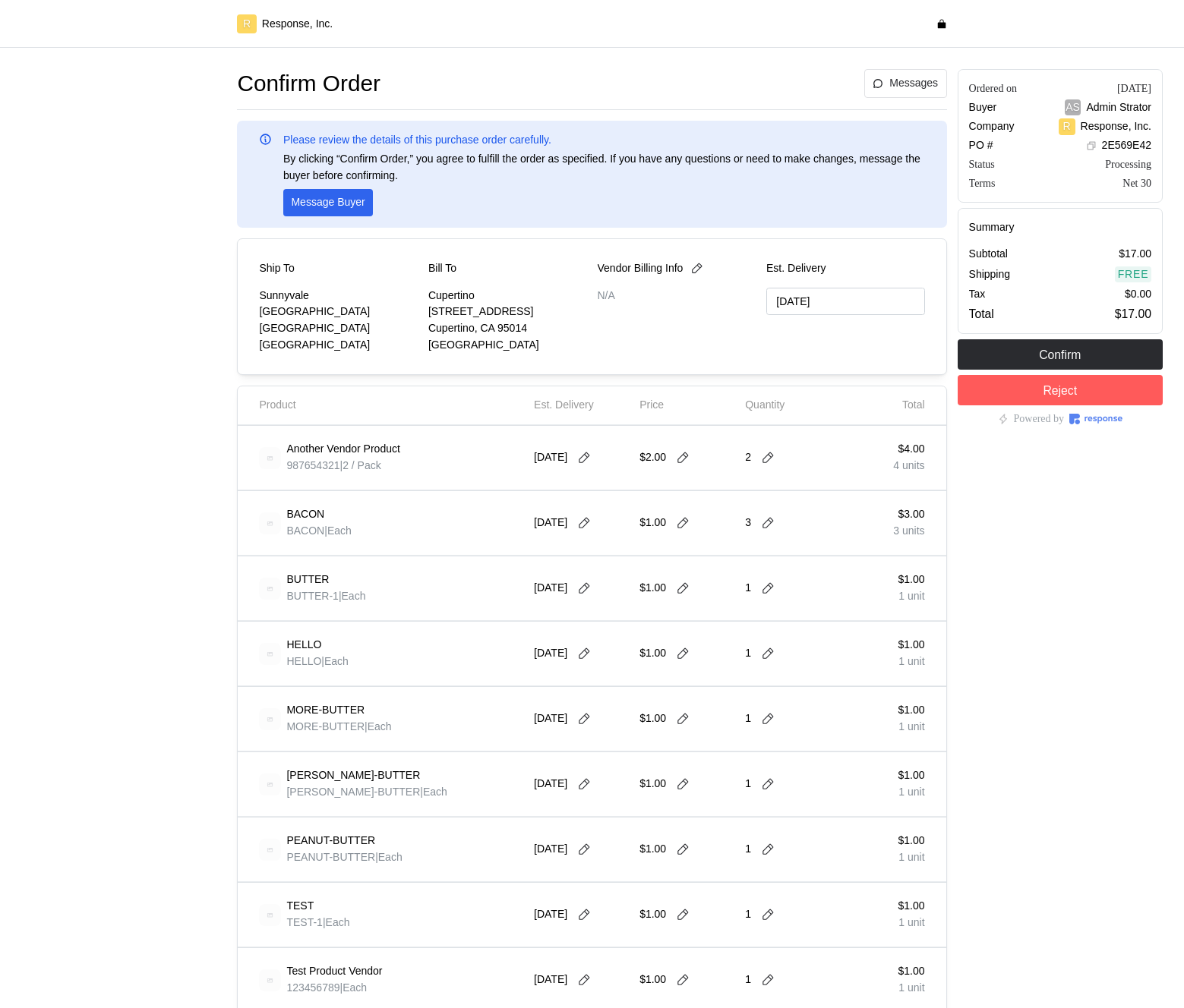
type input "[DATE]"
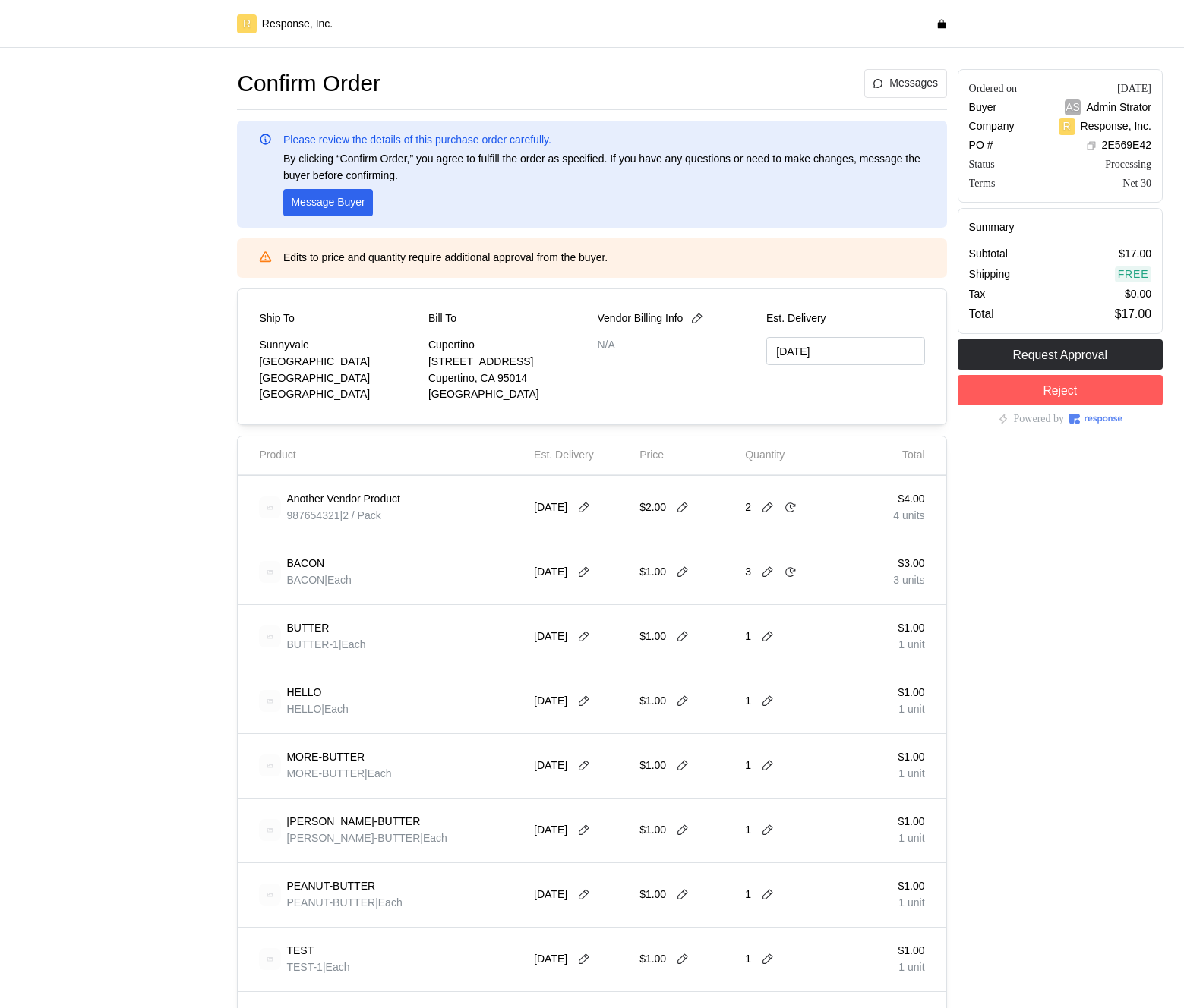
click at [697, 512] on div "$2.00" at bounding box center [686, 507] width 95 height 42
click at [683, 510] on icon at bounding box center [682, 507] width 14 height 14
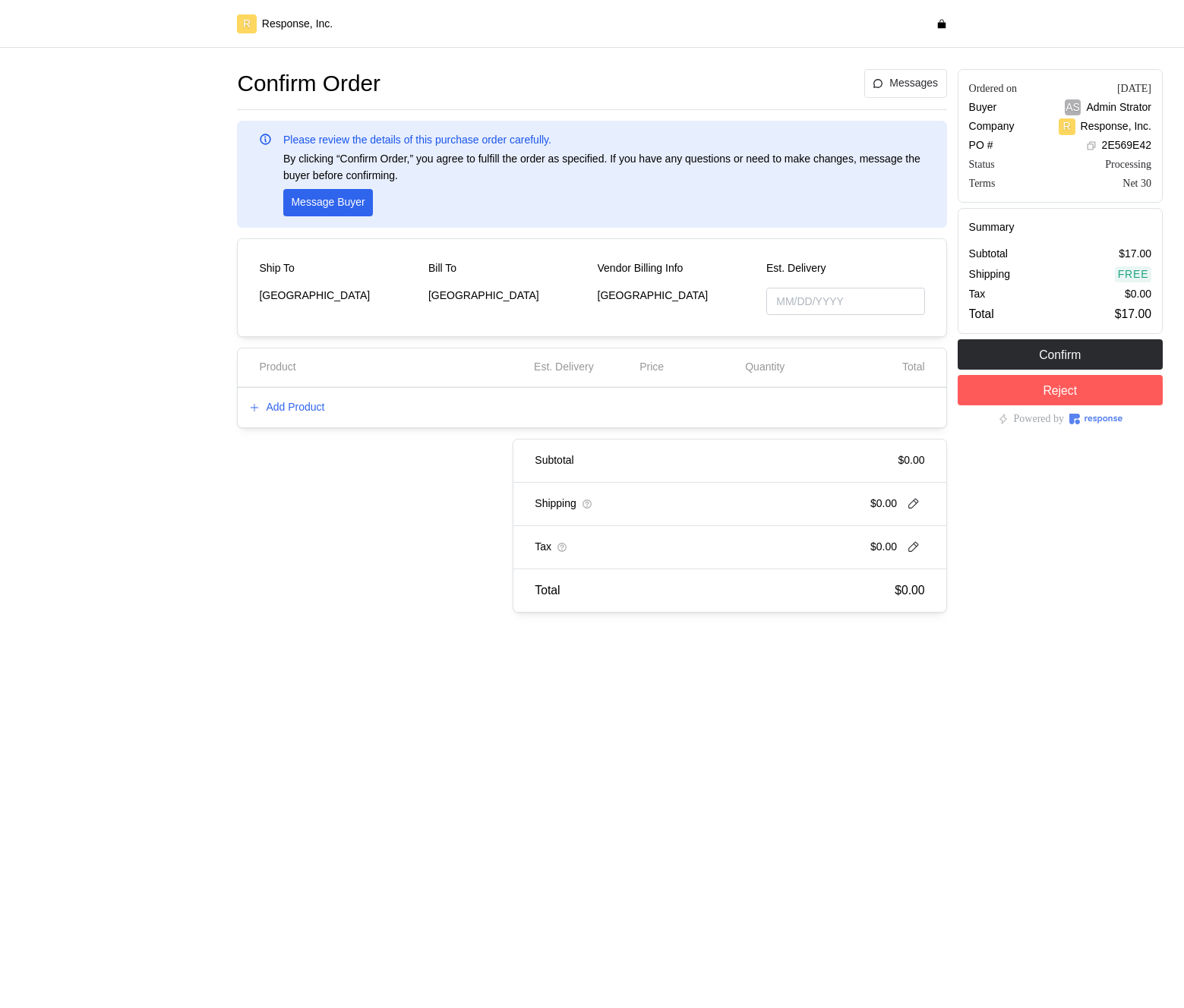
type input "[DATE]"
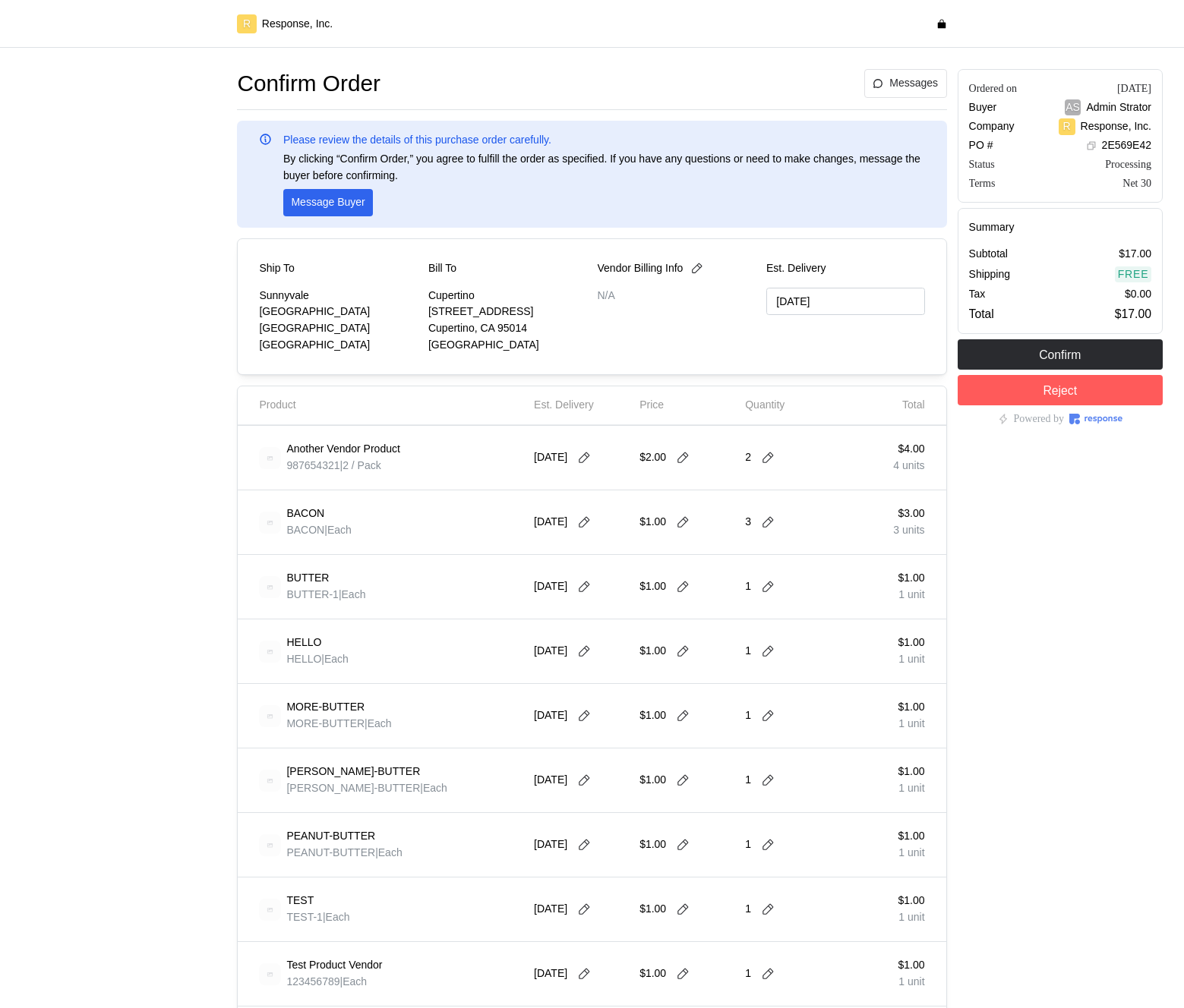
type input "[DATE]"
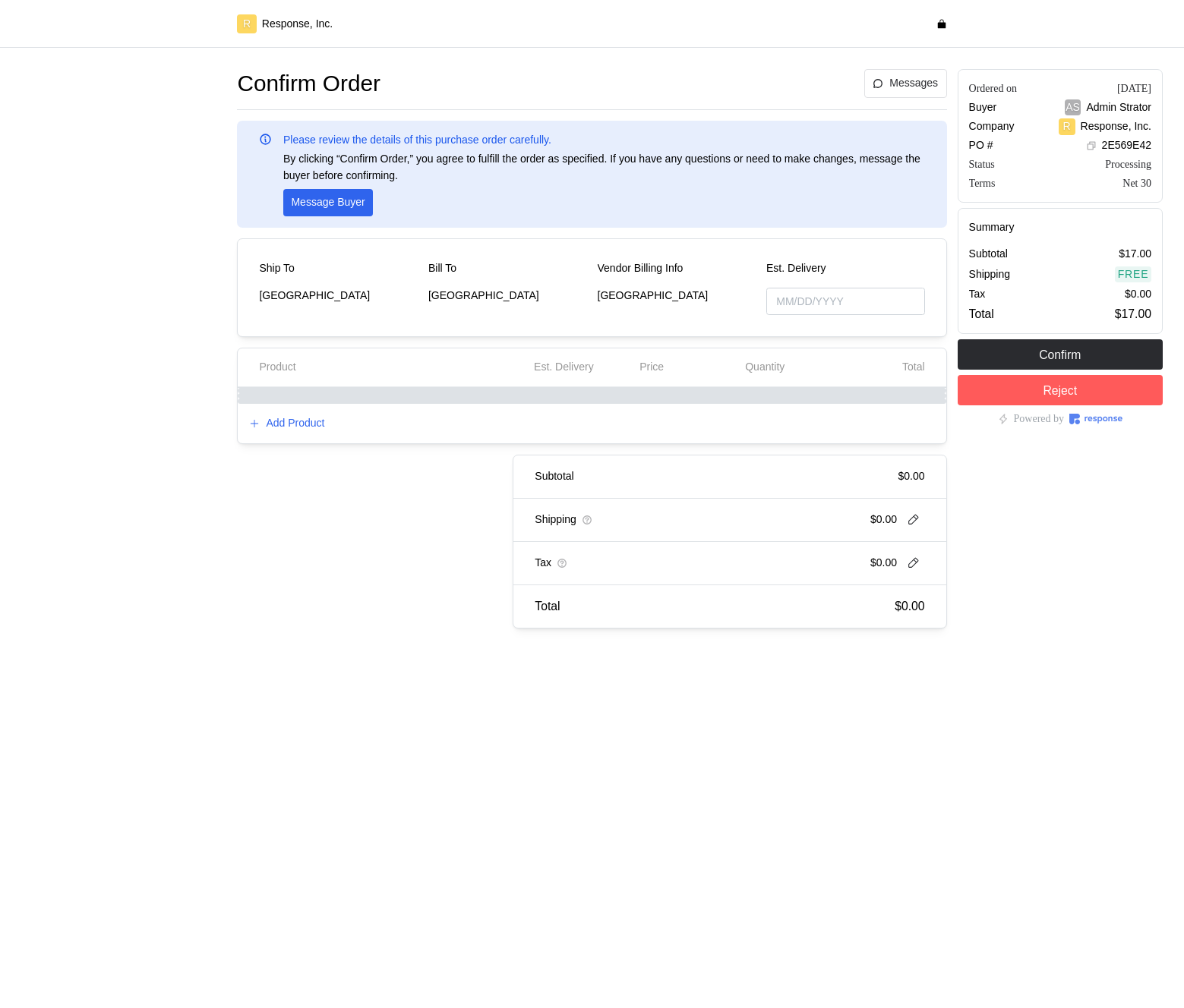
type input "[DATE]"
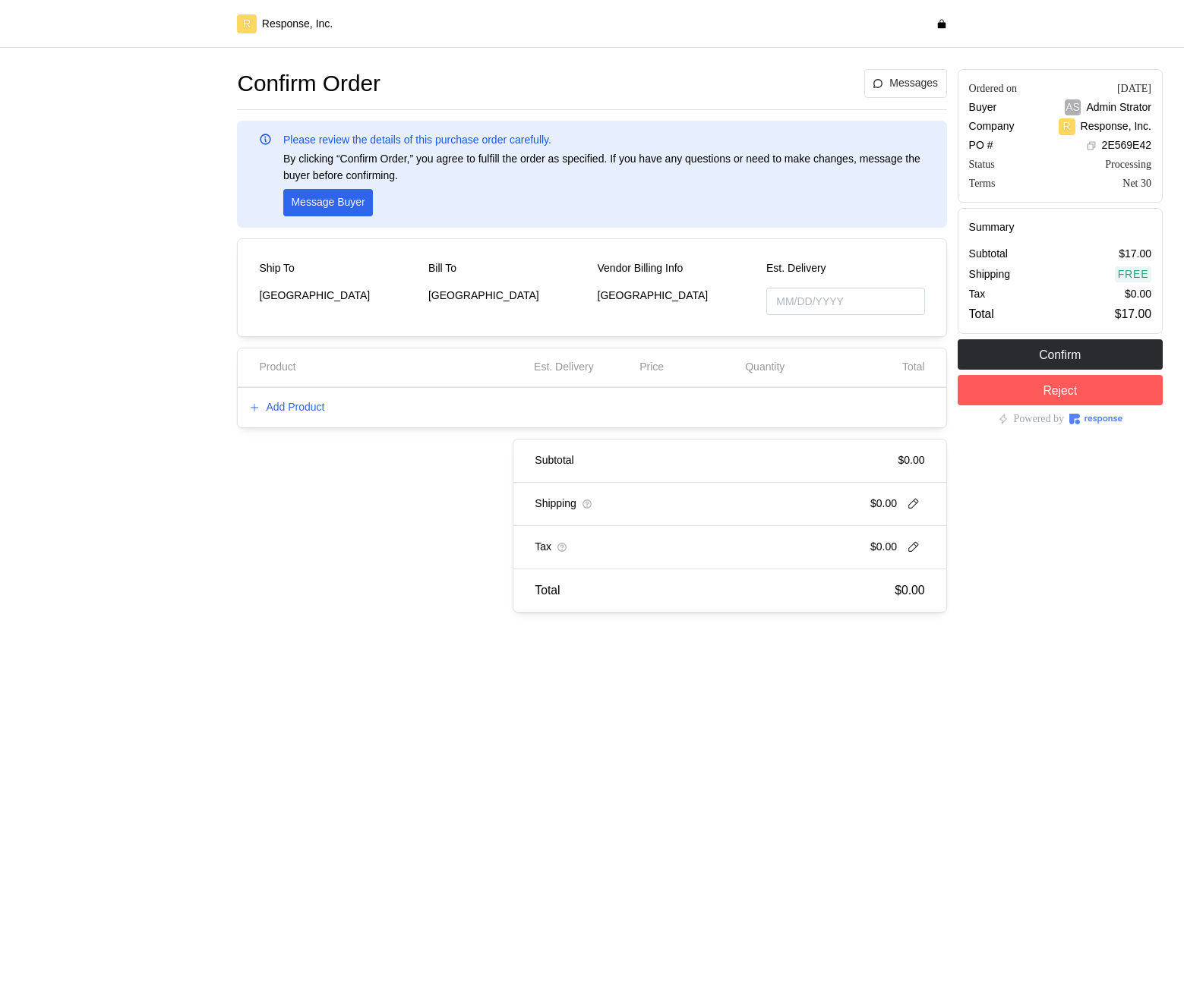
type input "[DATE]"
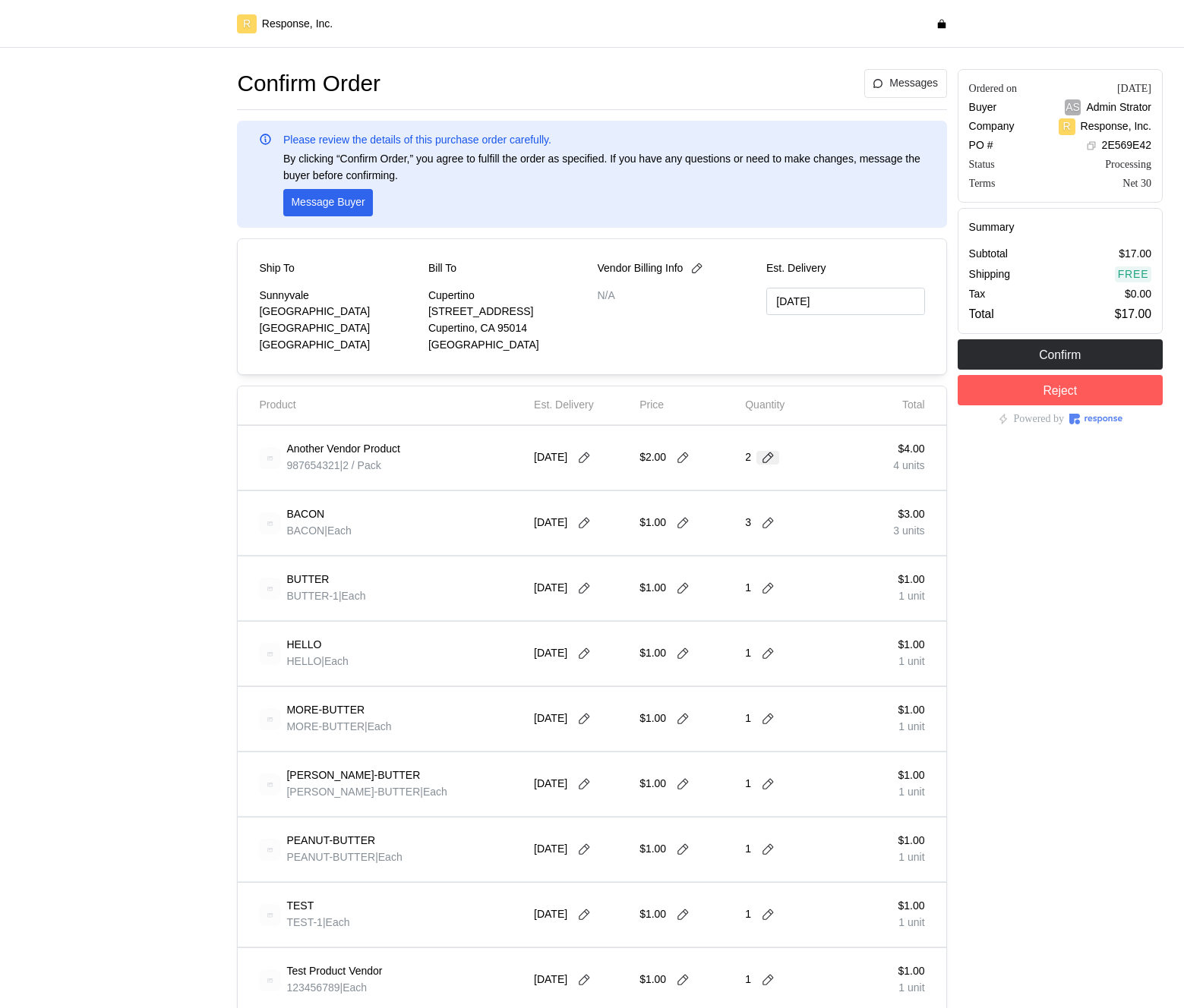
click at [776, 461] on button at bounding box center [768, 457] width 23 height 14
click at [791, 582] on div "4 $8.00" at bounding box center [824, 581] width 136 height 17
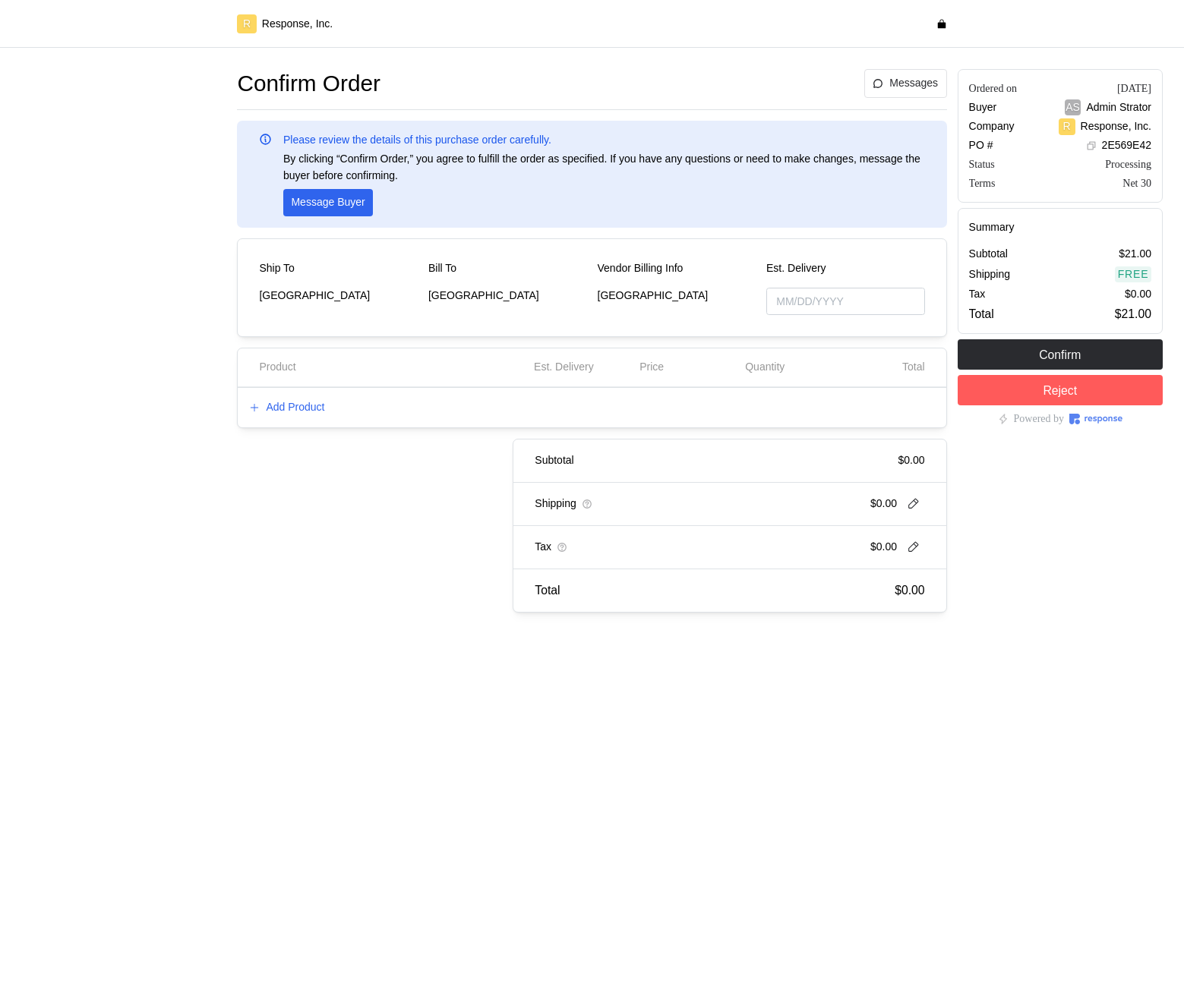
type input "[DATE]"
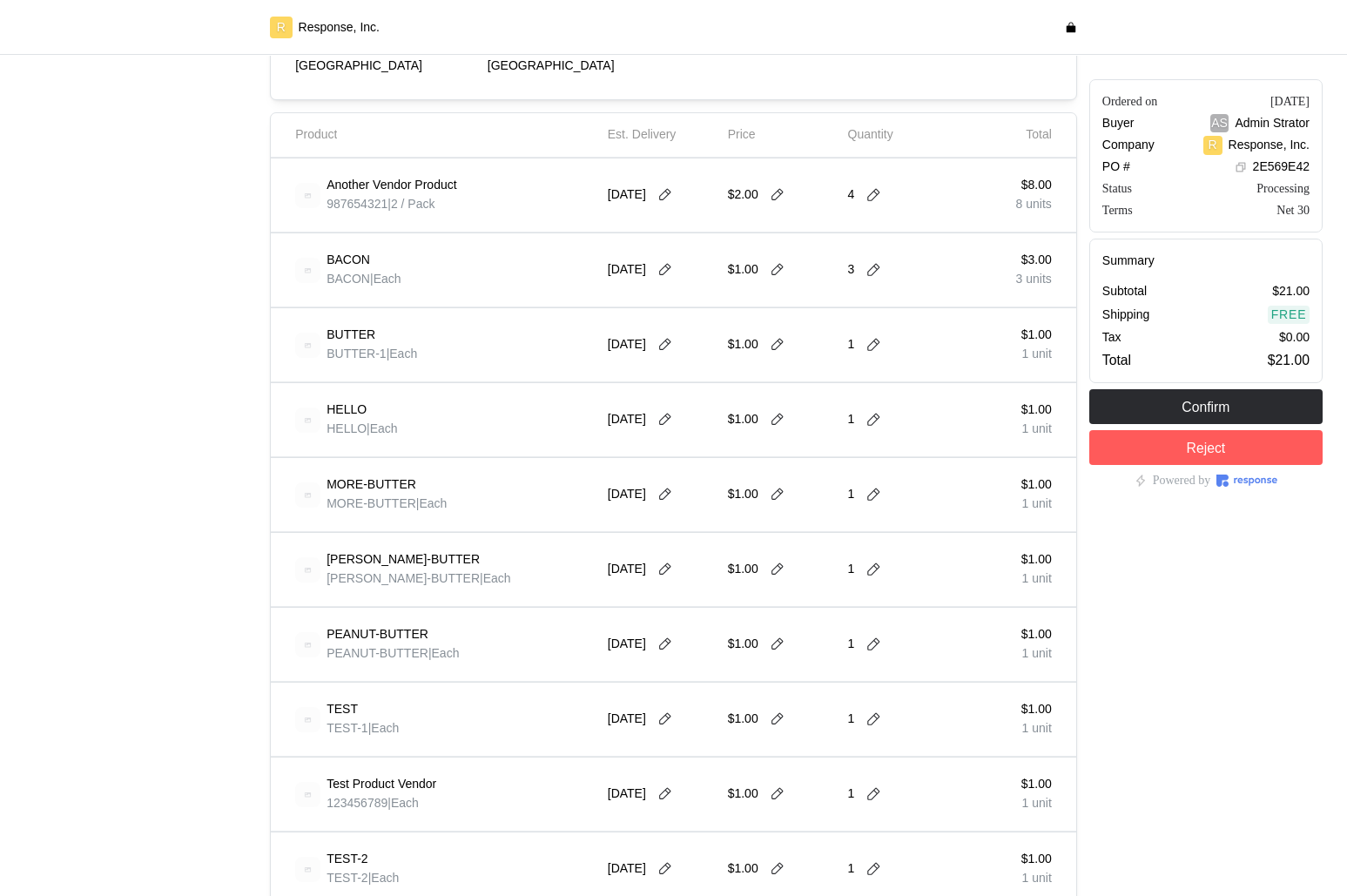
scroll to position [846, 0]
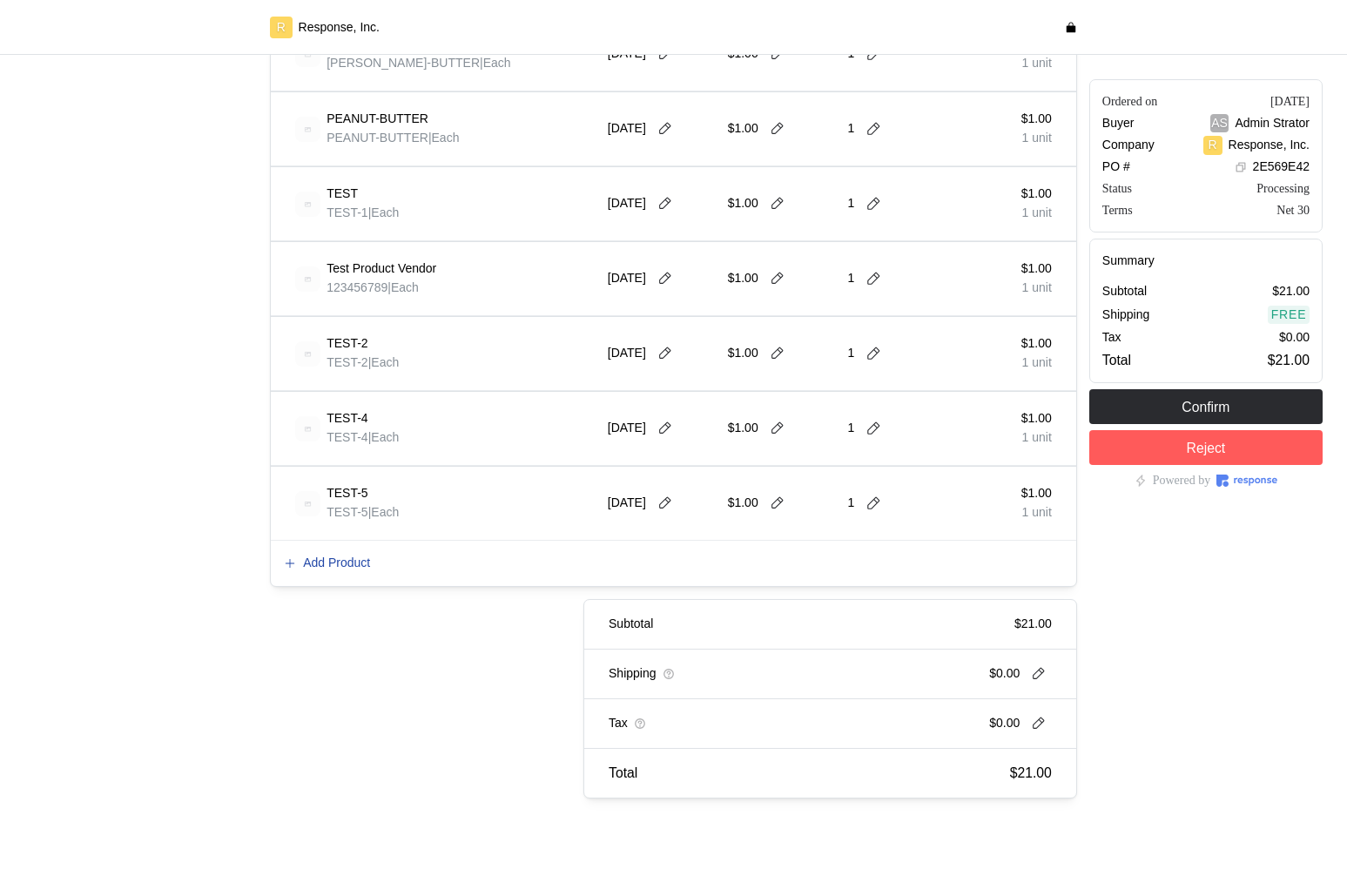
click at [335, 554] on p "Add Product" at bounding box center [336, 563] width 67 height 19
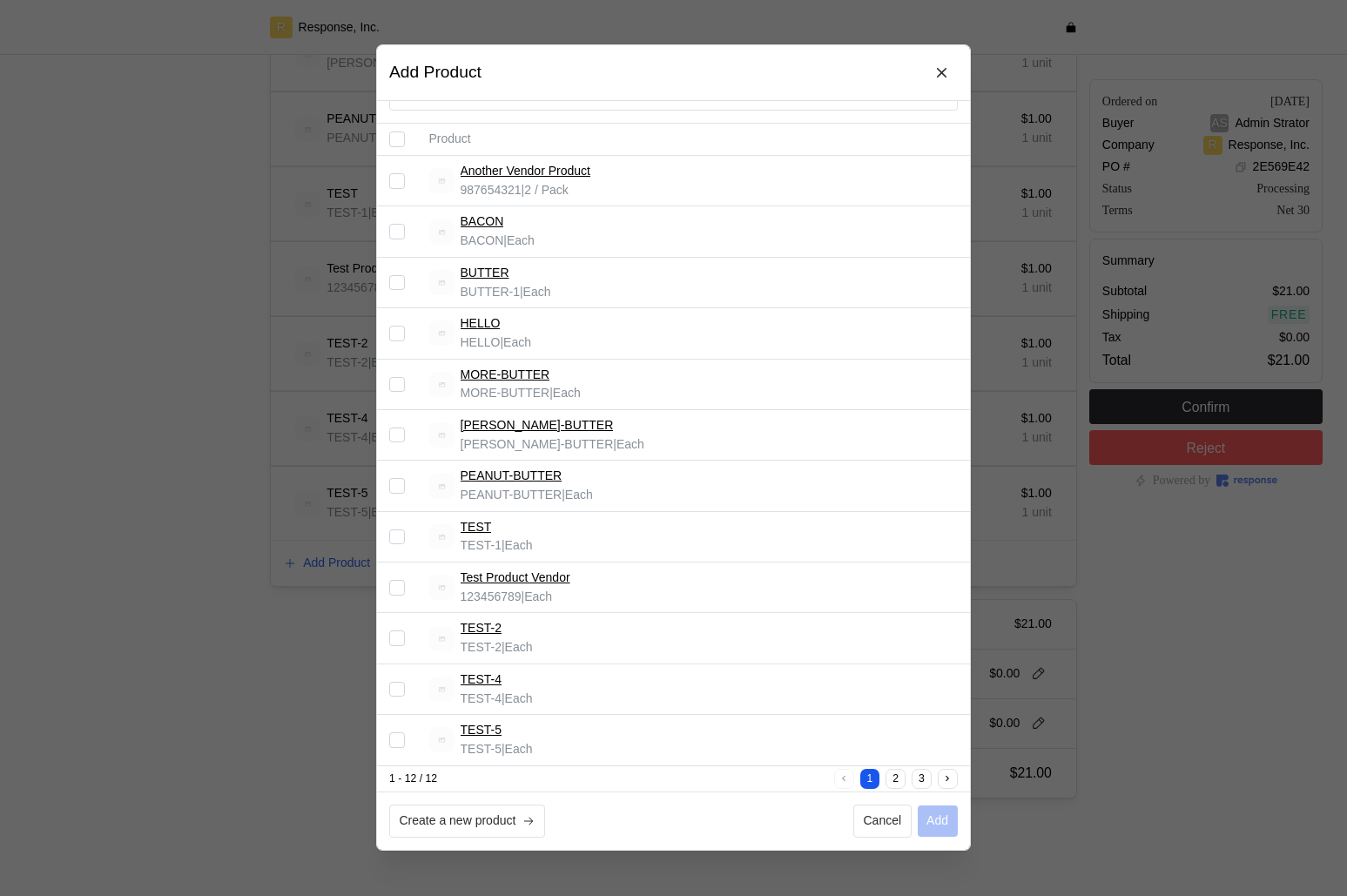
scroll to position [0, 0]
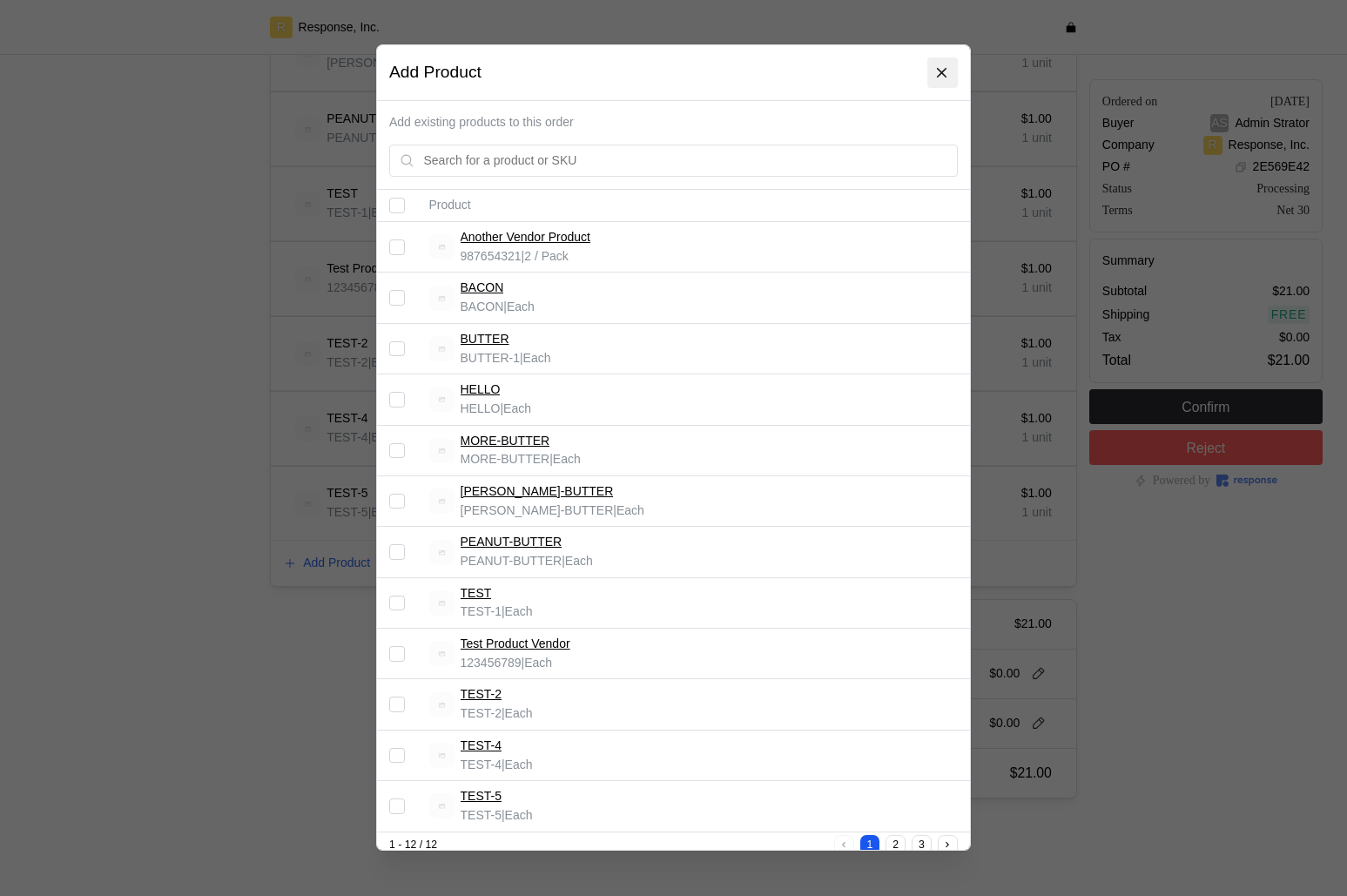
click at [943, 74] on icon at bounding box center [943, 72] width 9 height 9
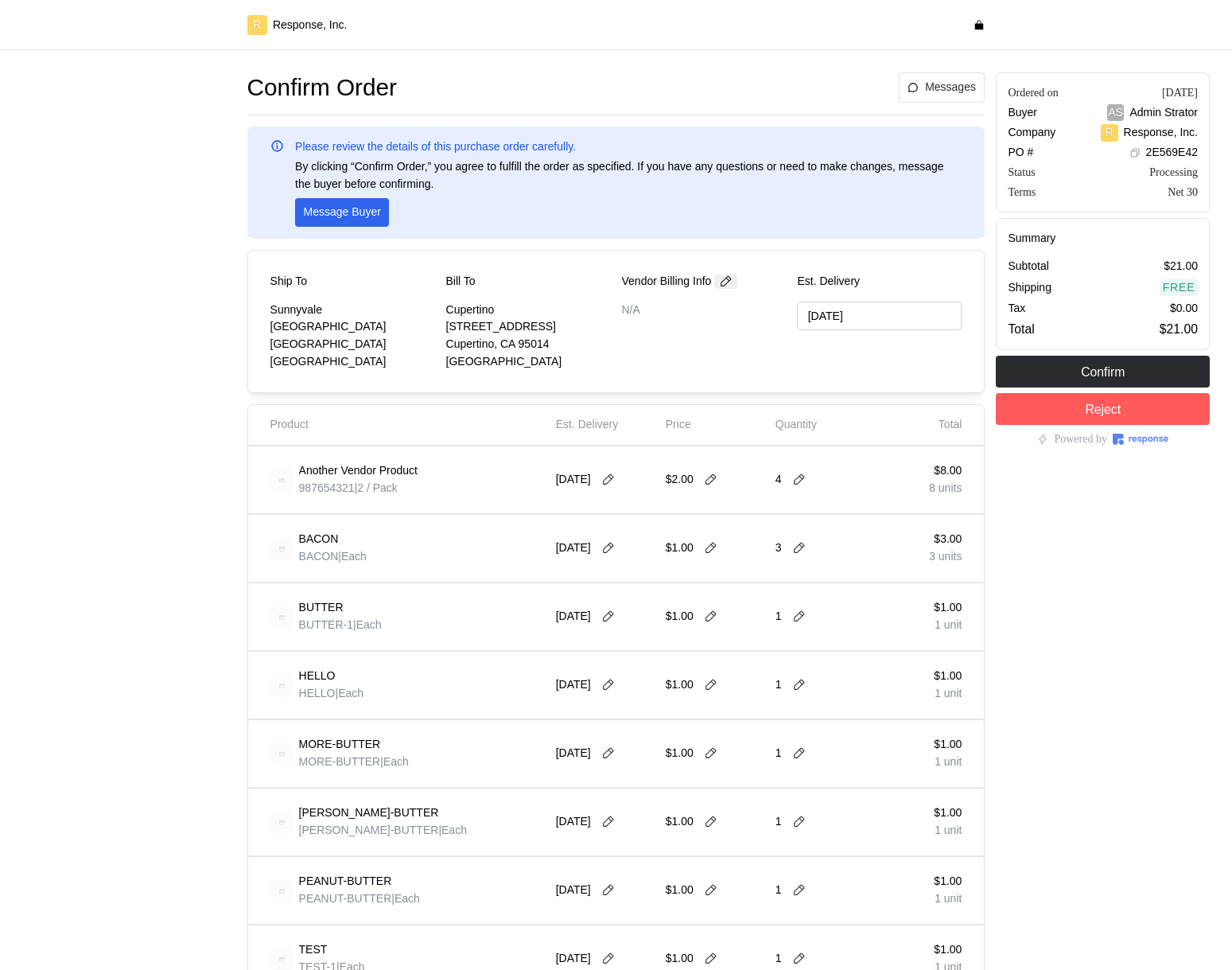
click at [733, 288] on icon at bounding box center [725, 281] width 14 height 14
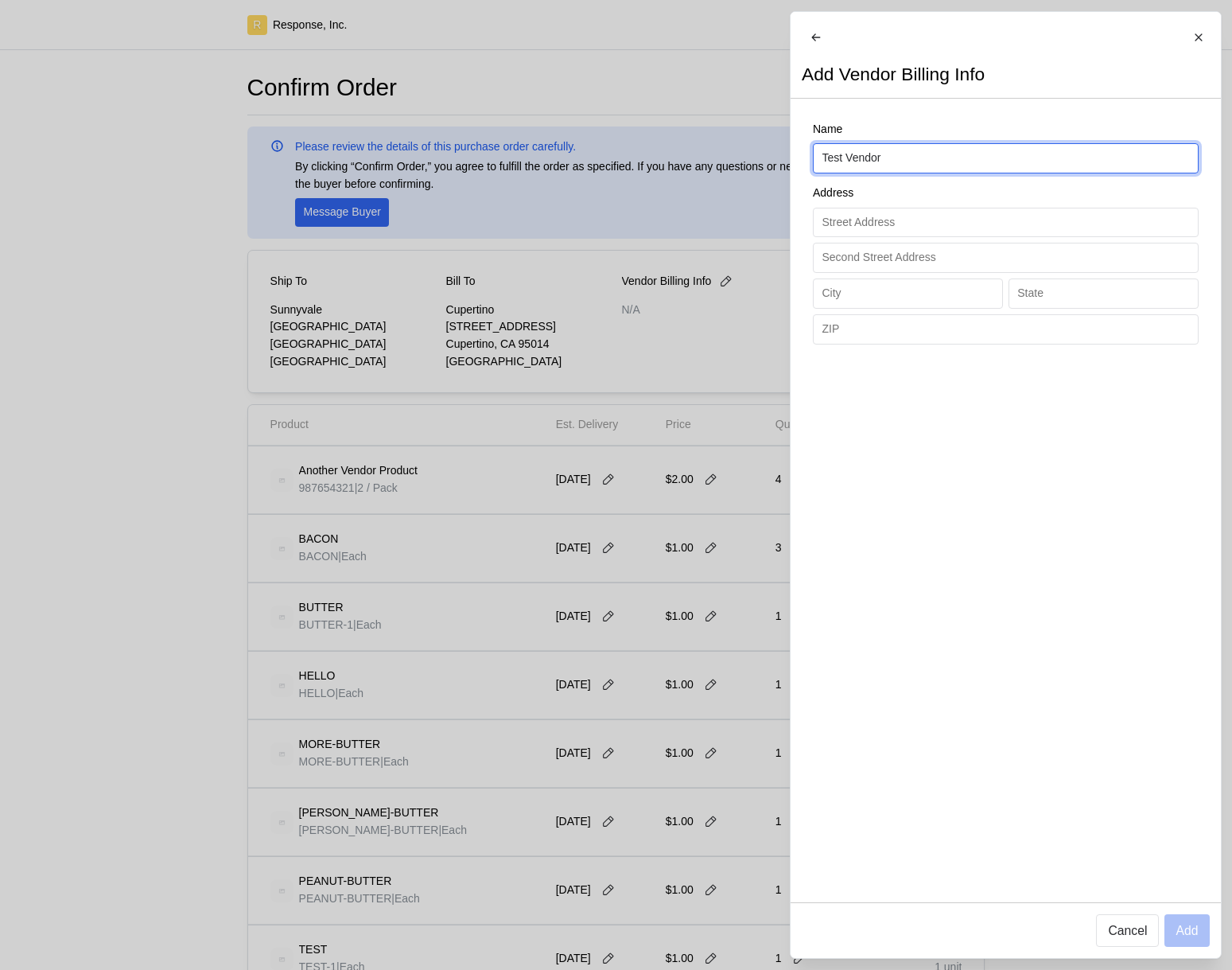
click at [899, 173] on input "Test Vendor" at bounding box center [1005, 158] width 368 height 28
type input "Test Vendor!"
click at [1198, 930] on button "Add" at bounding box center [1186, 930] width 44 height 33
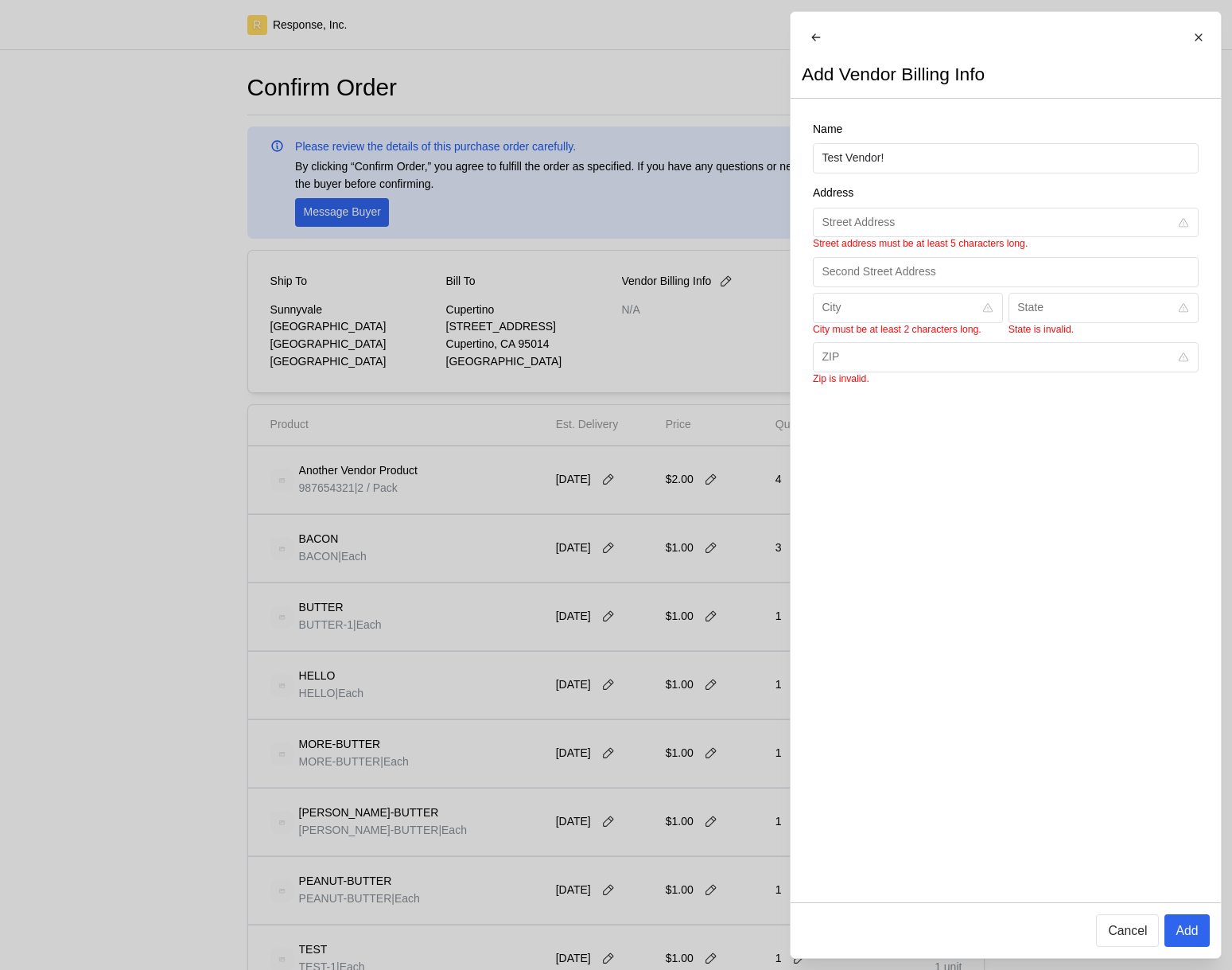
click at [747, 489] on div at bounding box center [616, 485] width 1232 height 970
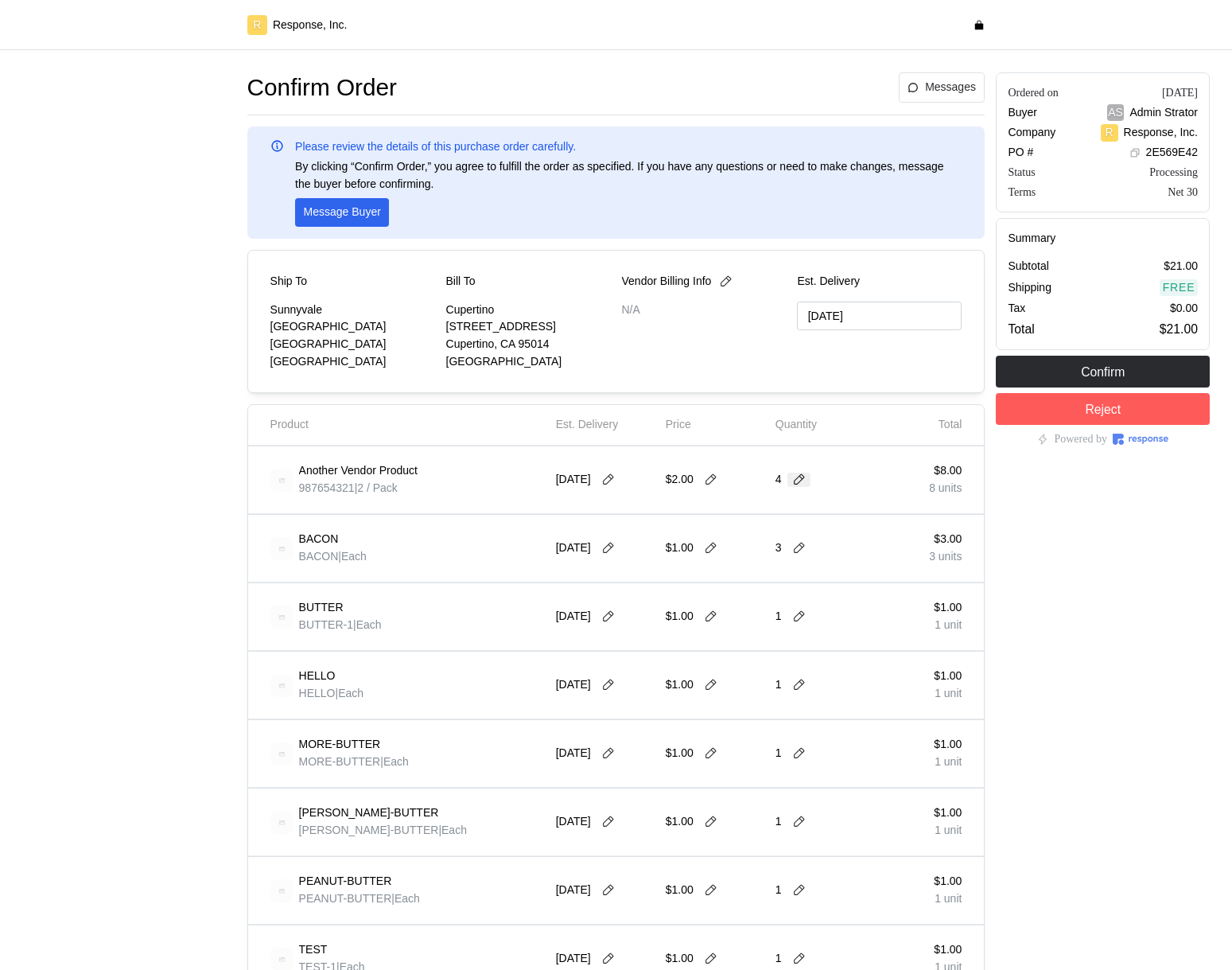
click at [807, 478] on button at bounding box center [799, 479] width 24 height 14
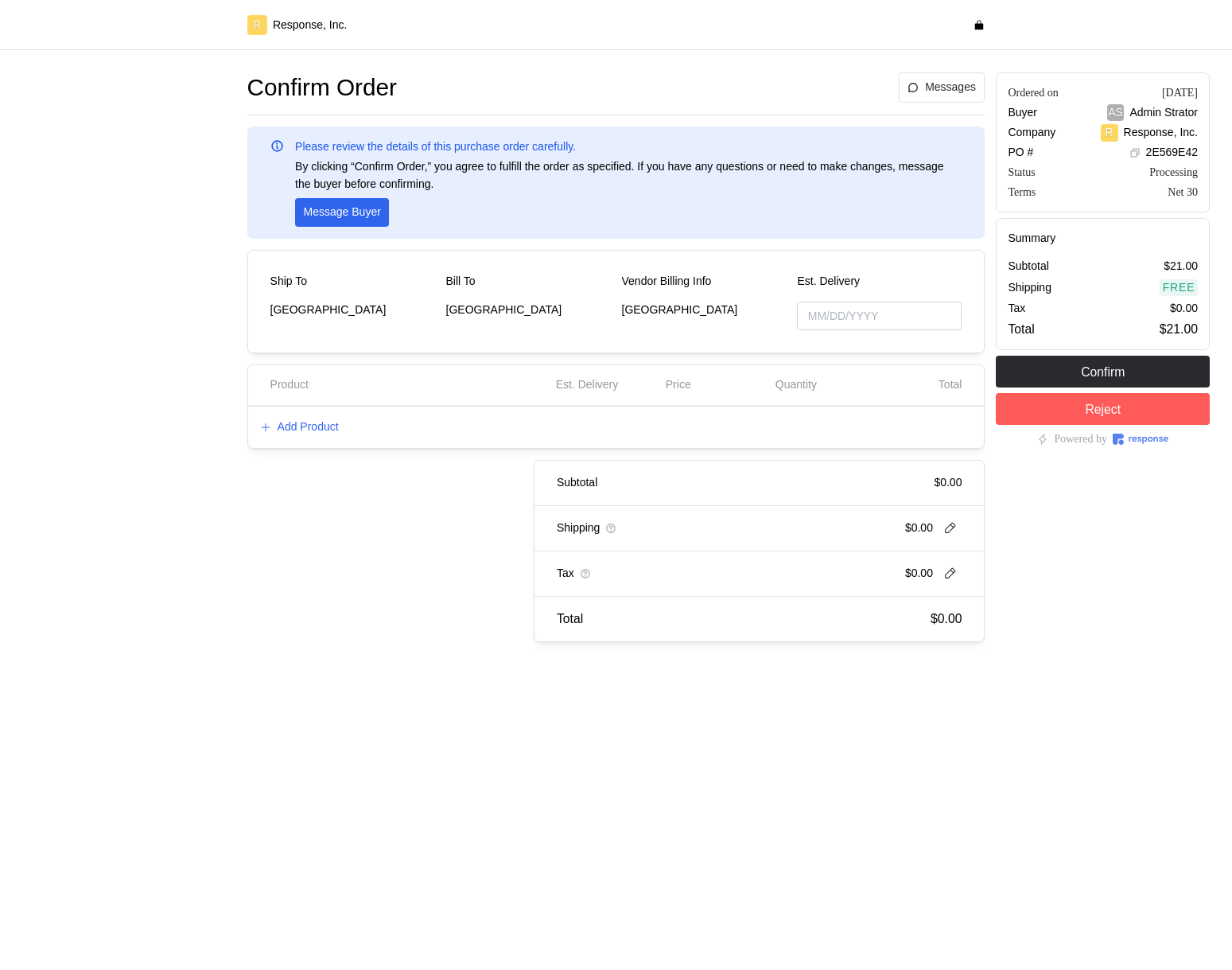
type input "[DATE]"
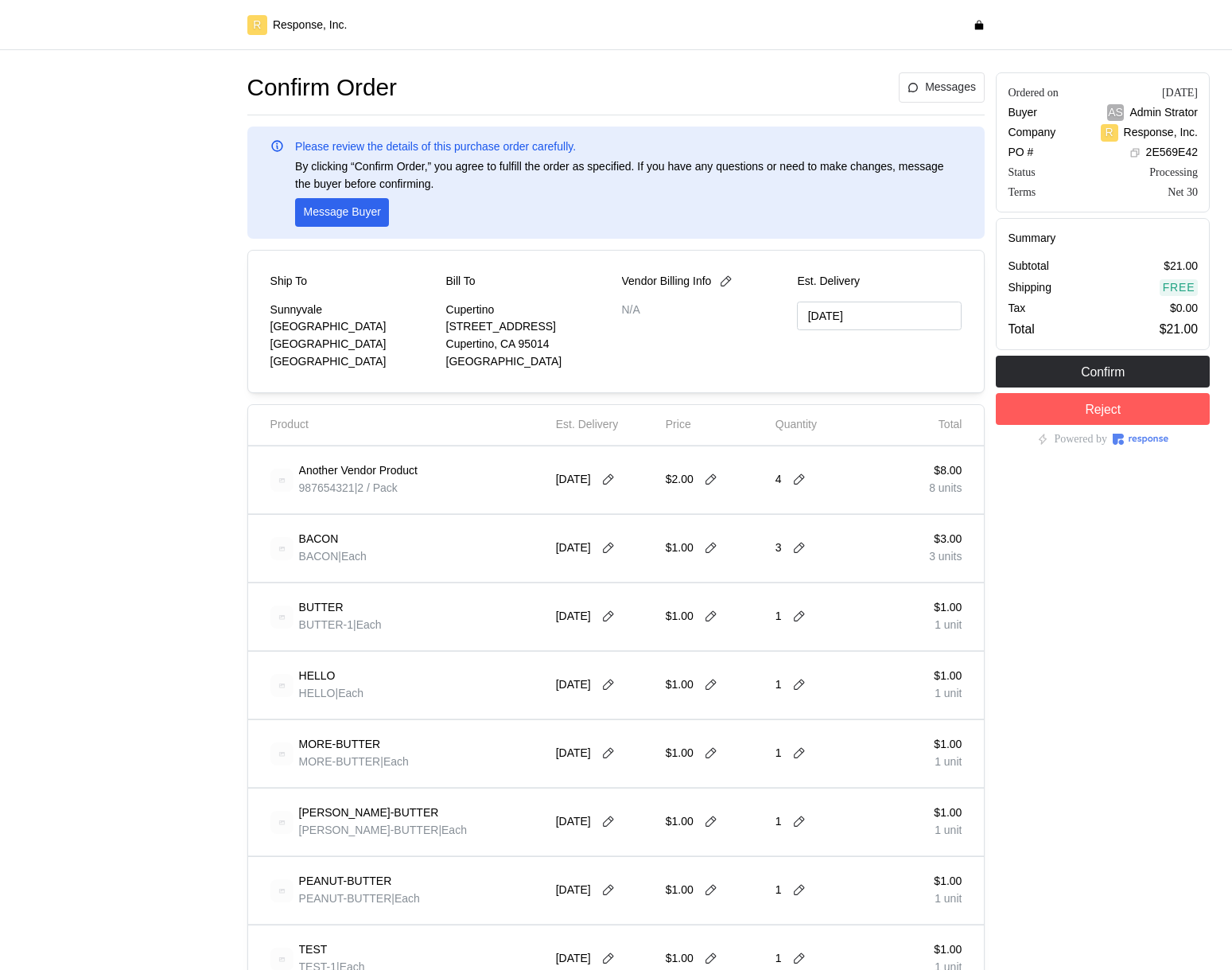
type input "[DATE]"
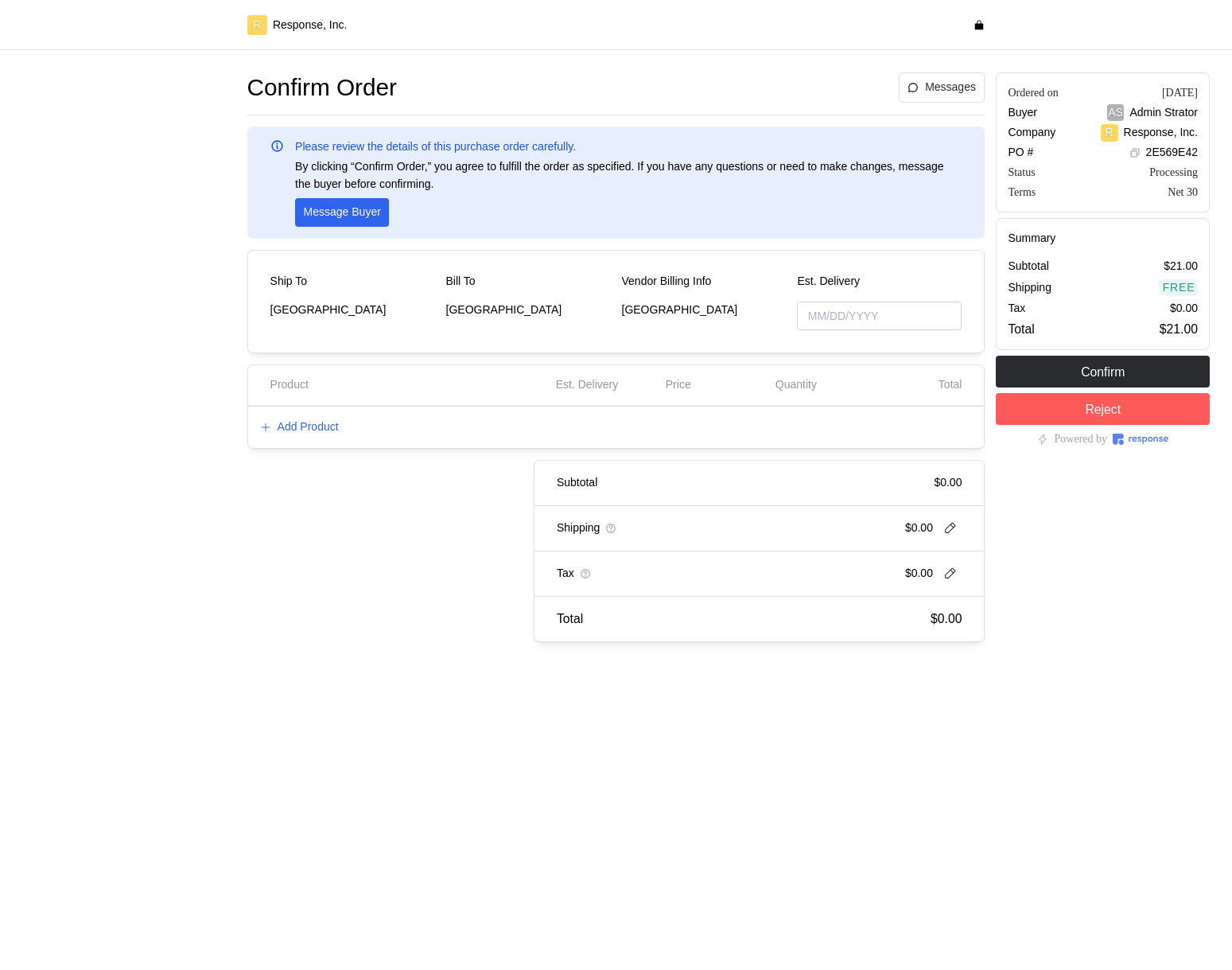
type input "[DATE]"
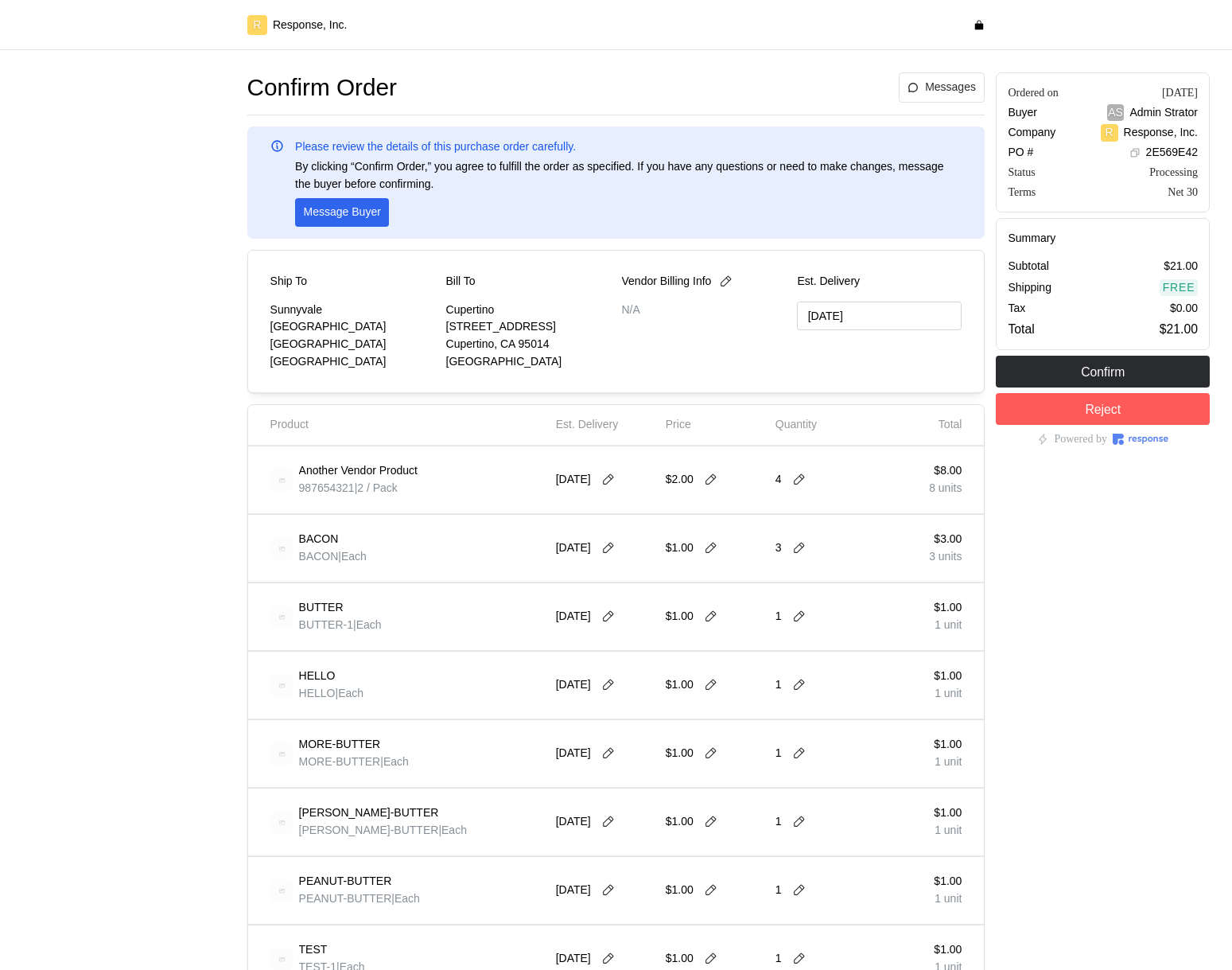
type input "[DATE]"
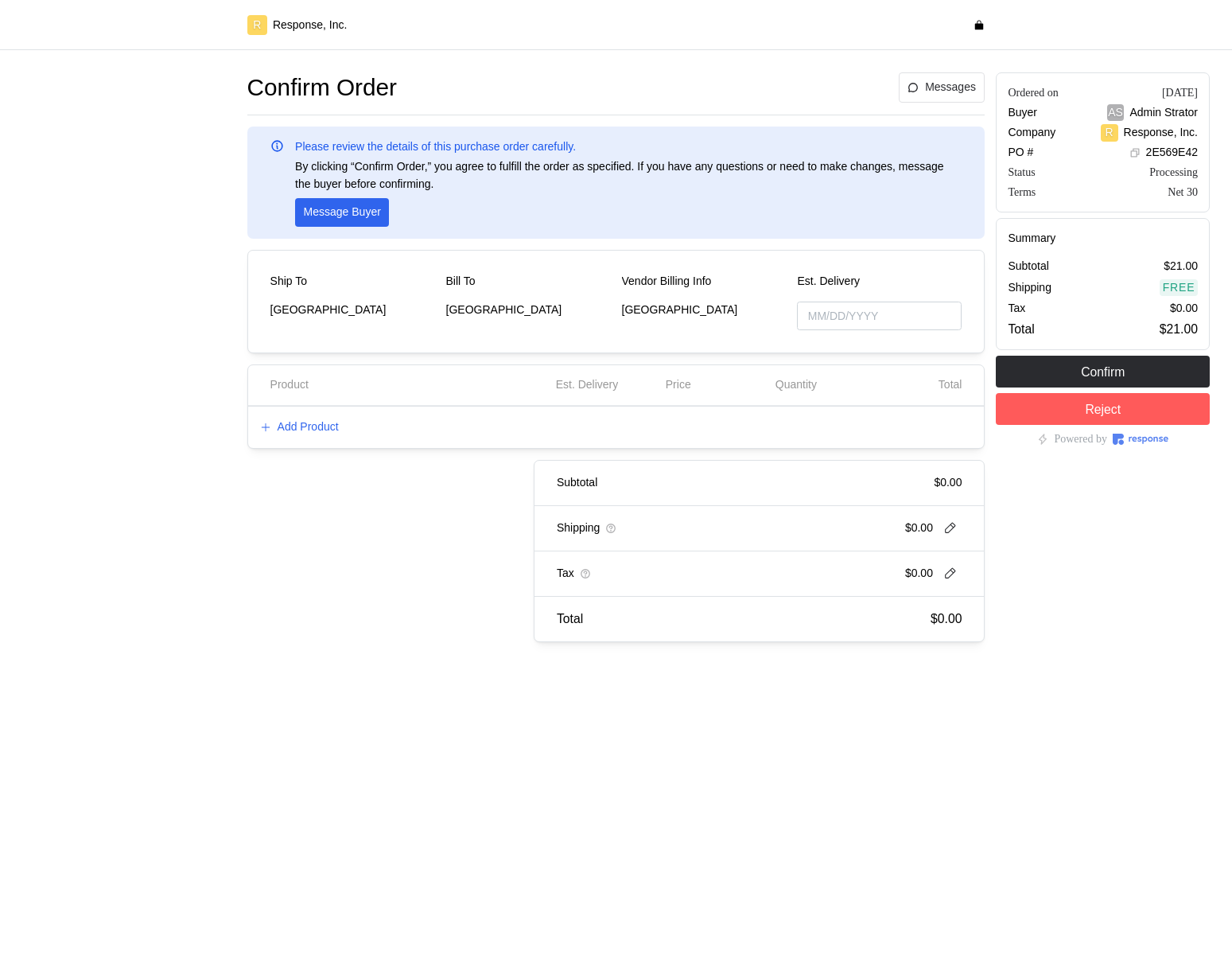
type input "[DATE]"
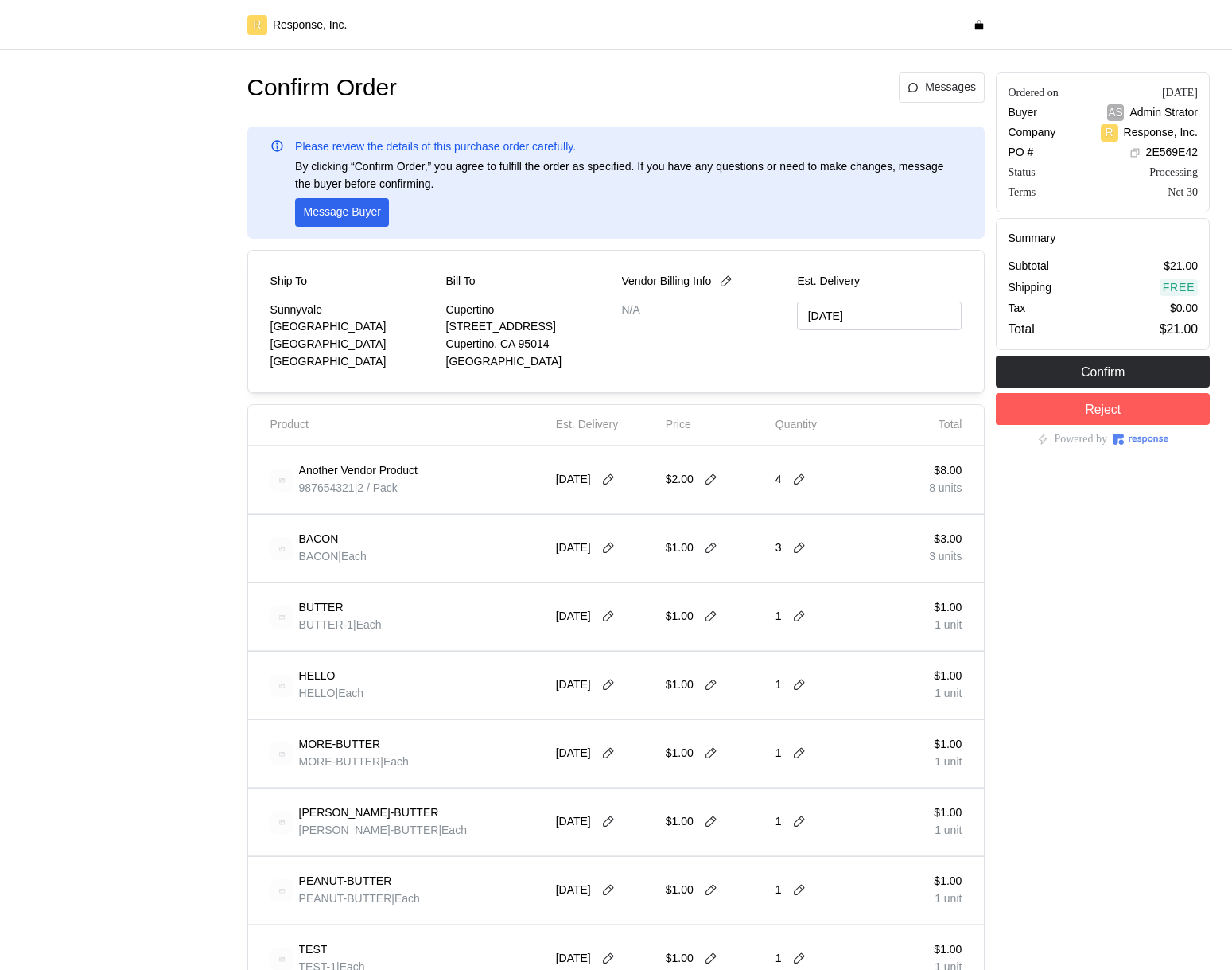
type input "[DATE]"
click at [615, 482] on icon at bounding box center [608, 479] width 14 height 14
click at [436, 538] on div "BACON BACON | Each" at bounding box center [408, 548] width 274 height 44
click at [142, 527] on div at bounding box center [129, 788] width 225 height 1442
type input "[DATE]"
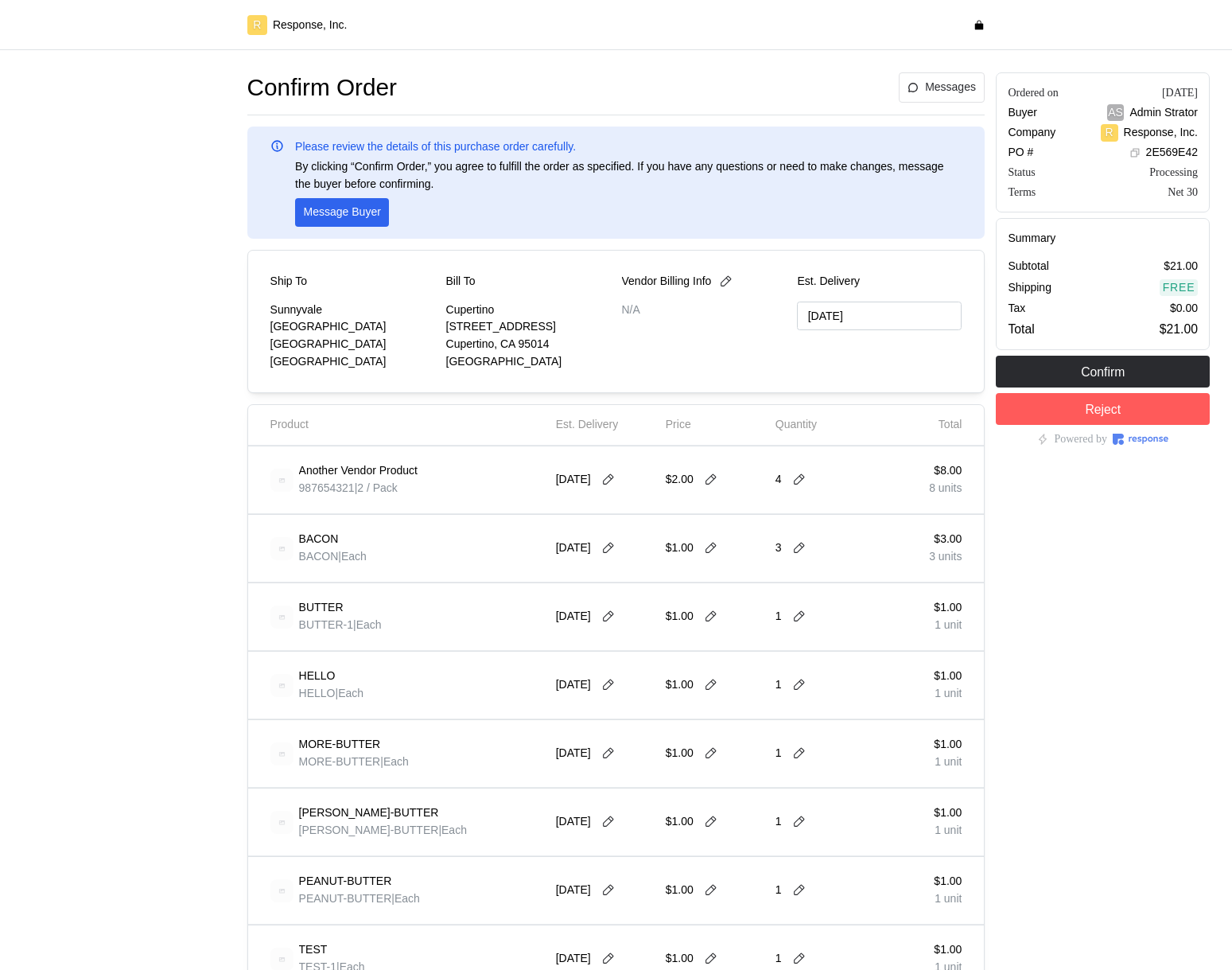
type input "[DATE]"
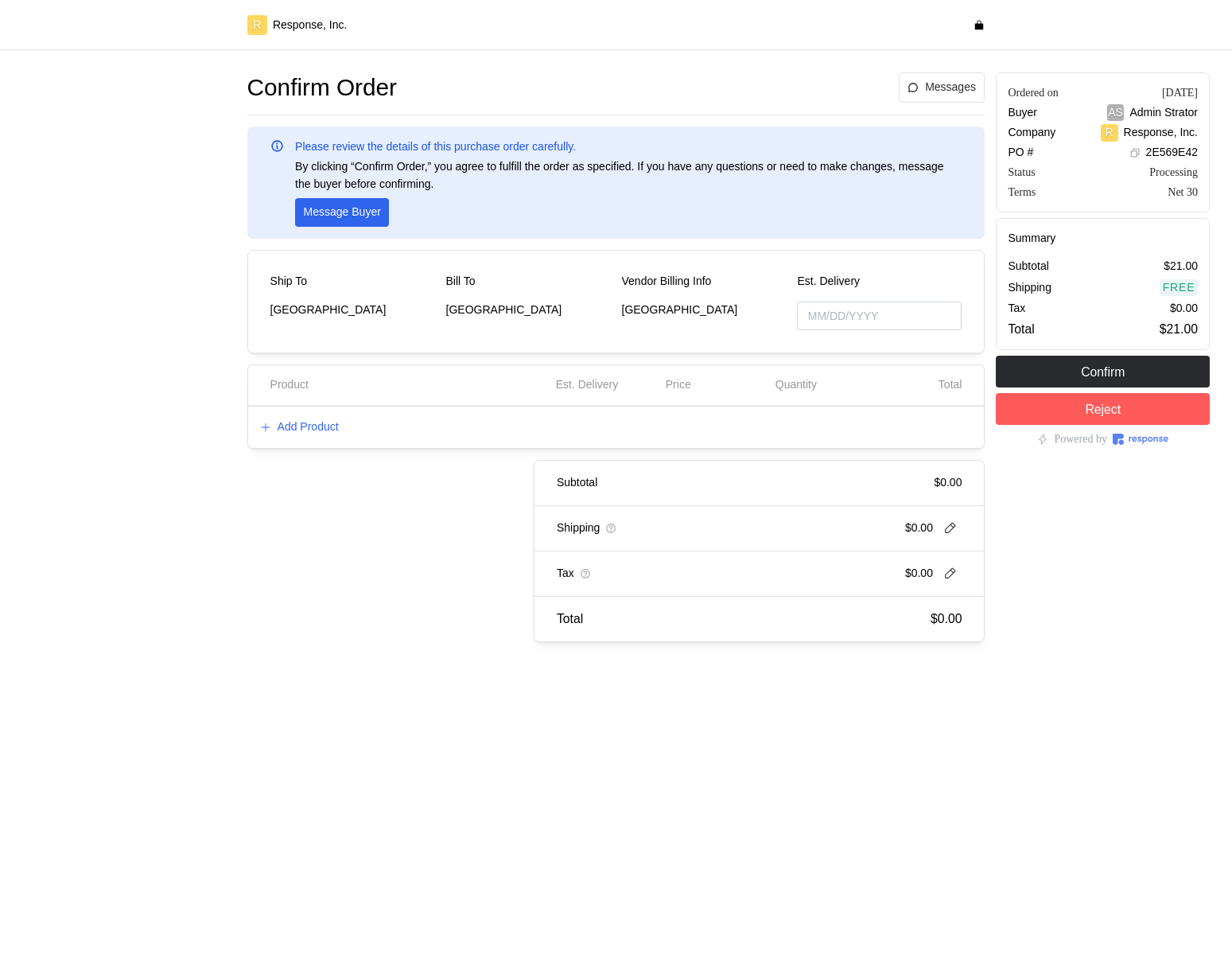
type input "[DATE]"
type input "09/17/2025"
type input "[DATE]"
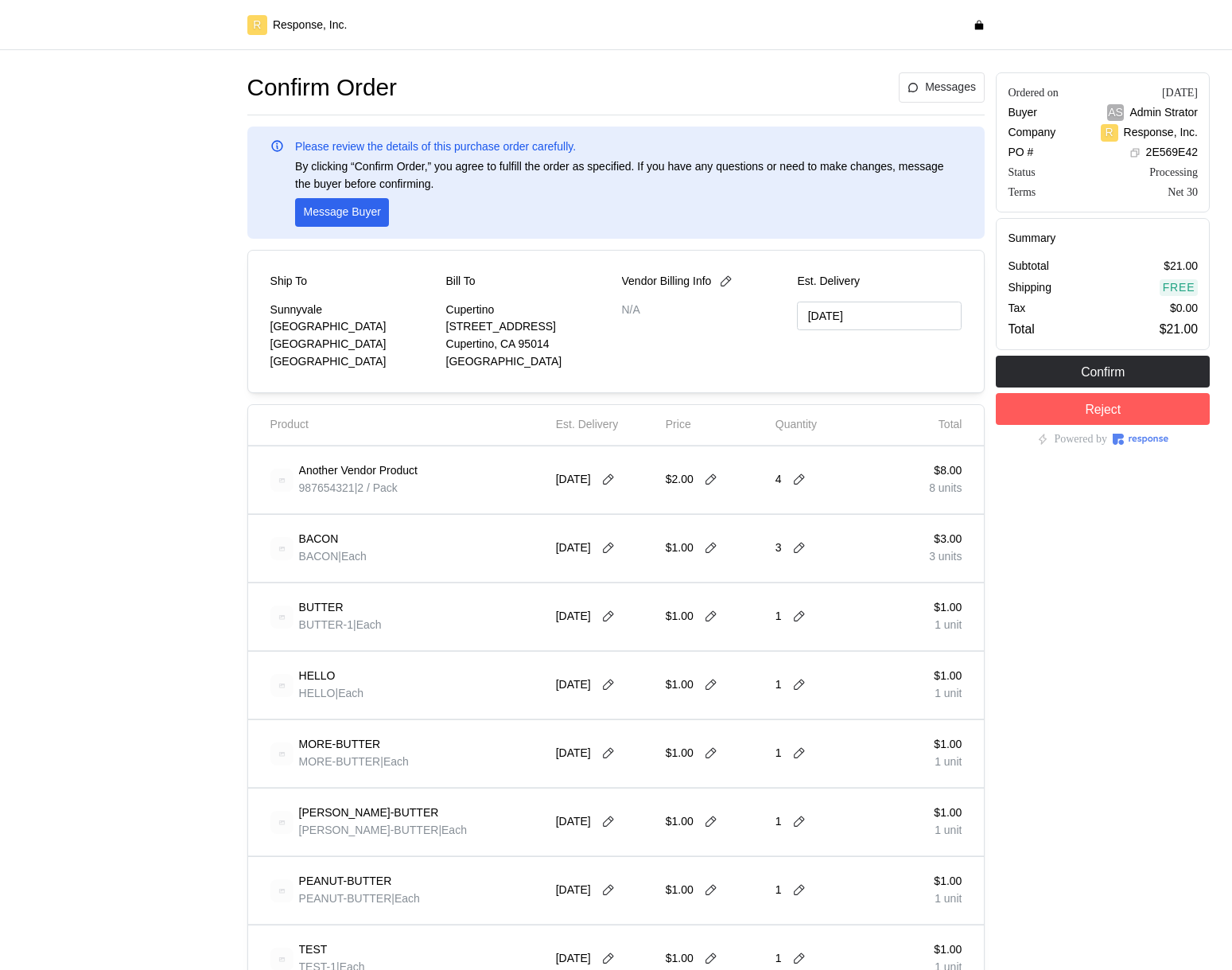
type input "[DATE]"
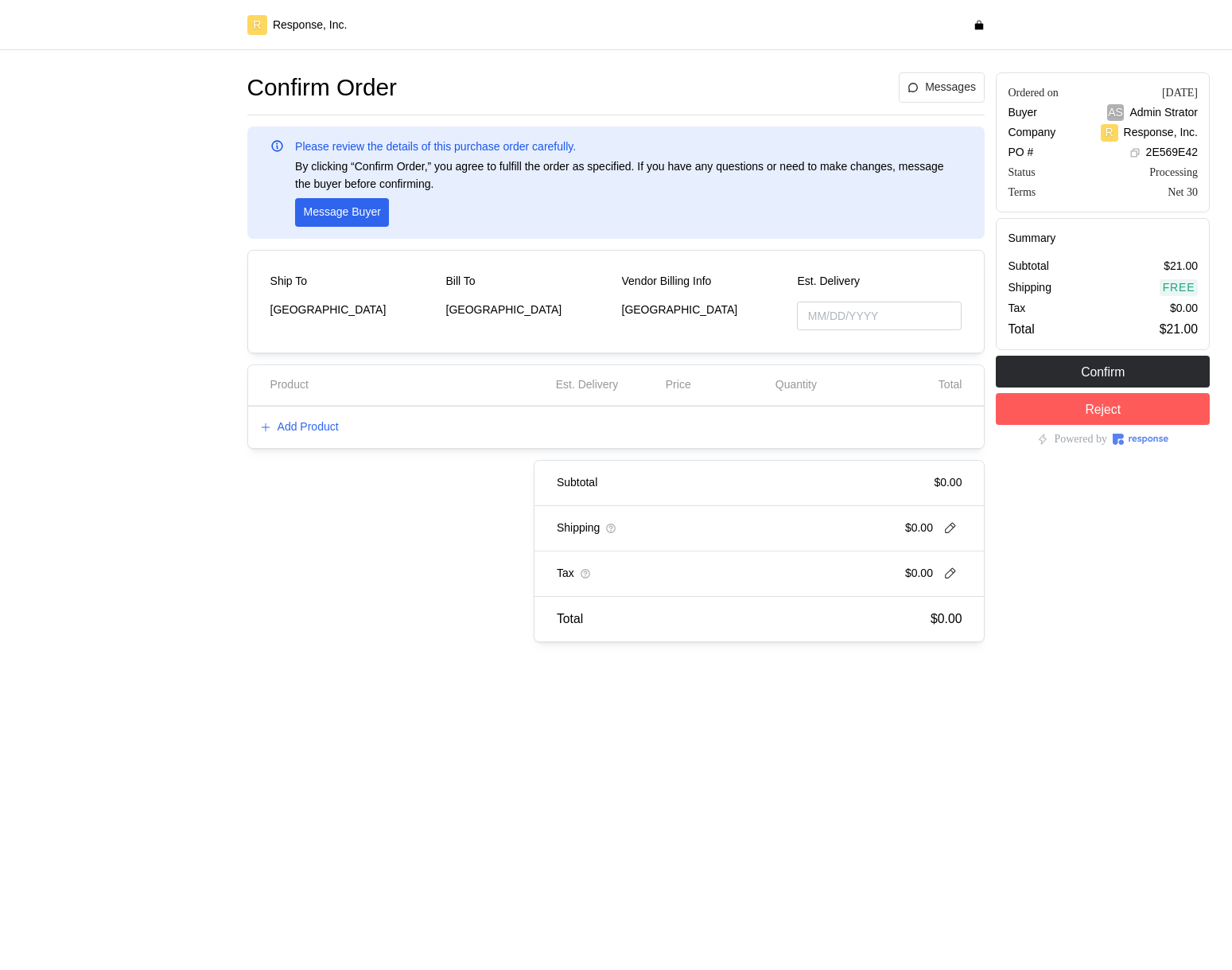
type input "[DATE]"
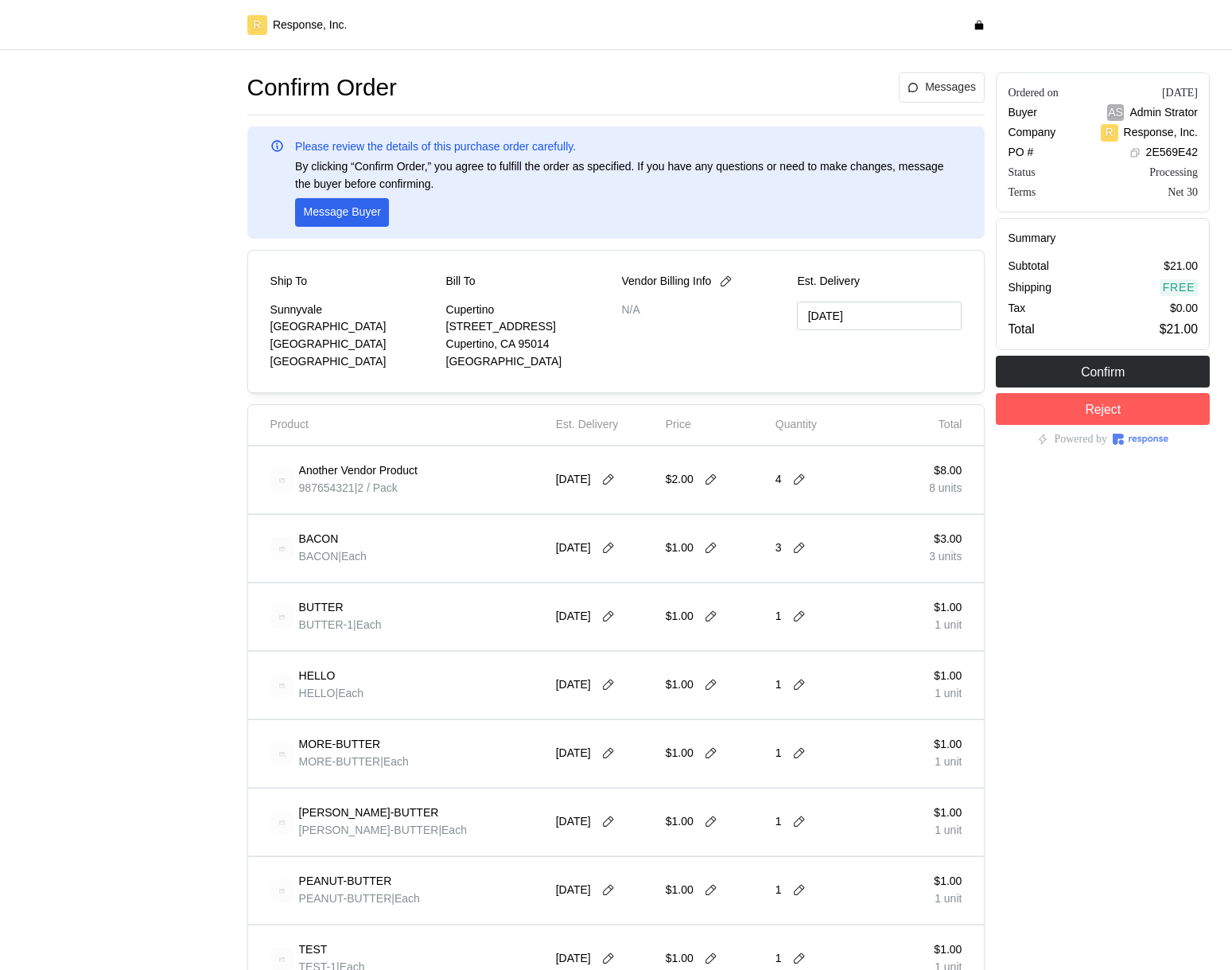
type input "09/17/2025"
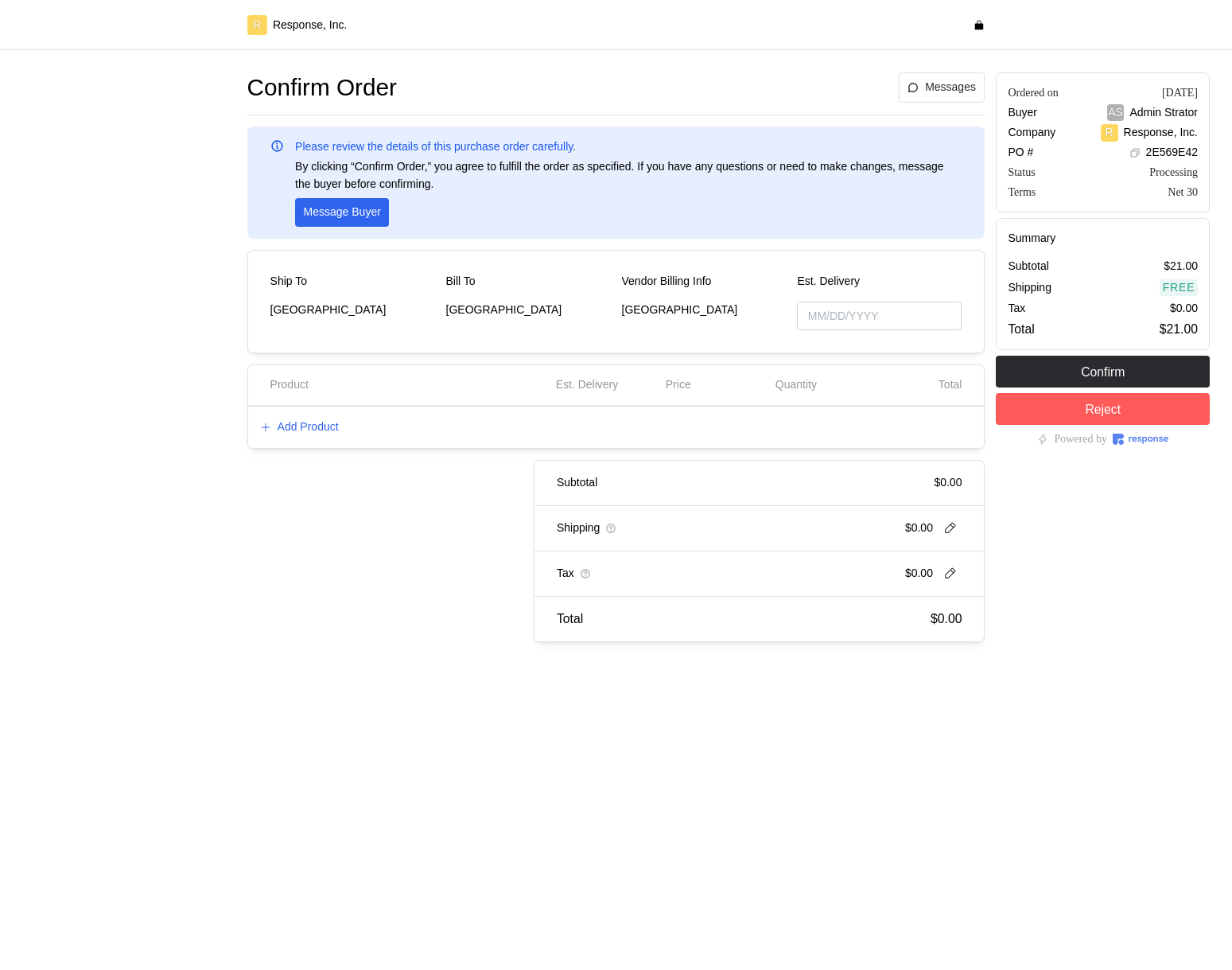
type input "[DATE]"
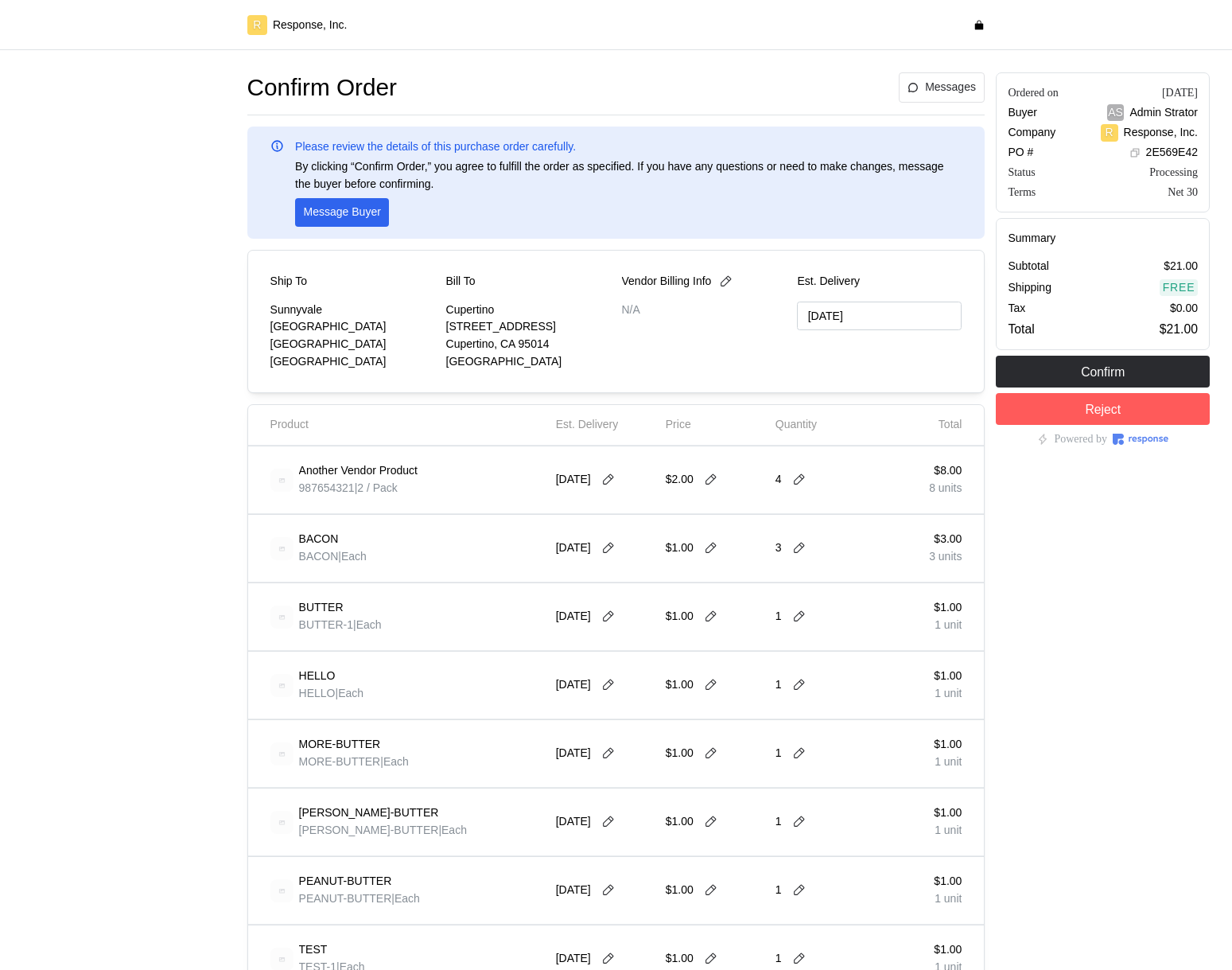
type input "[DATE]"
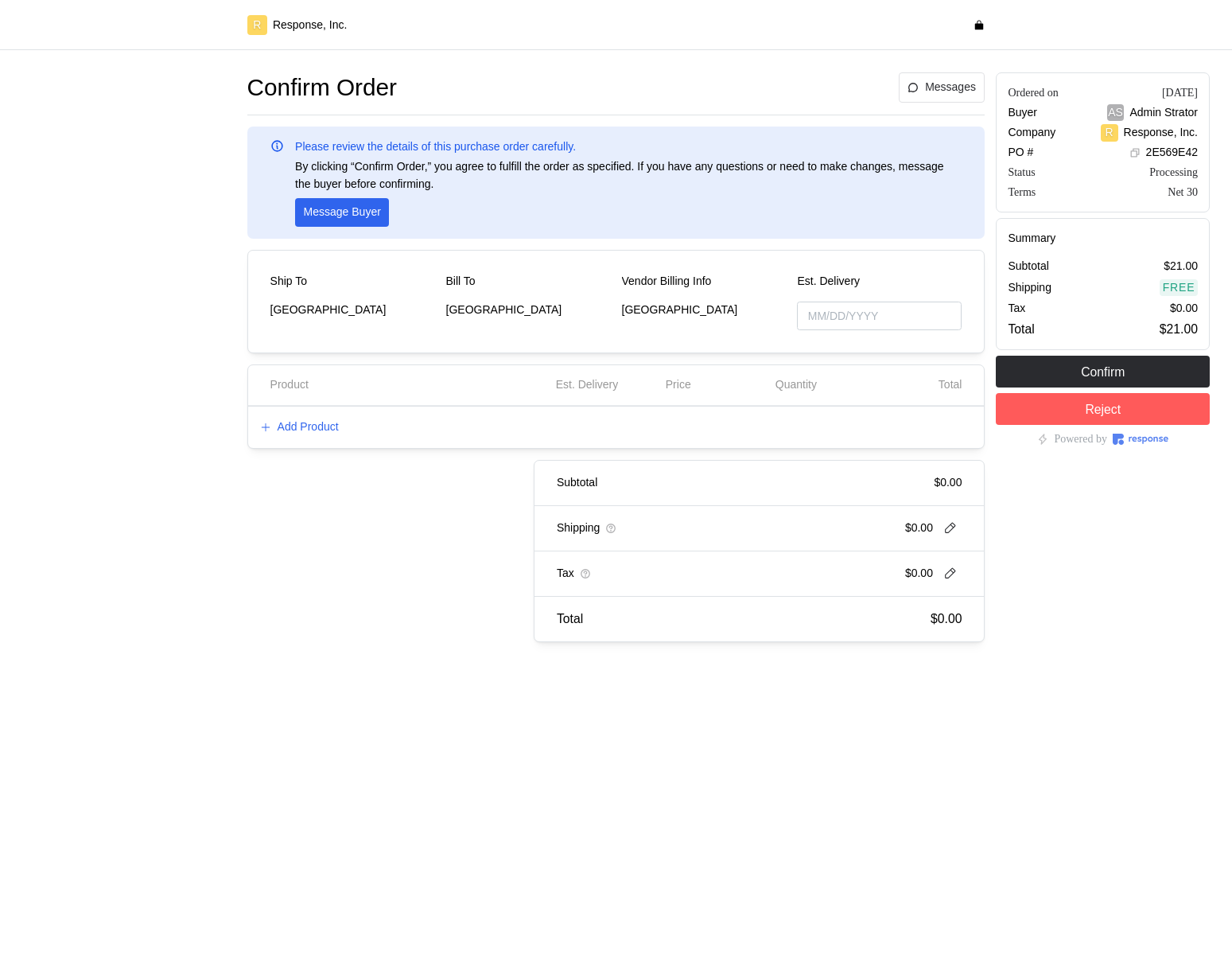
type input "[DATE]"
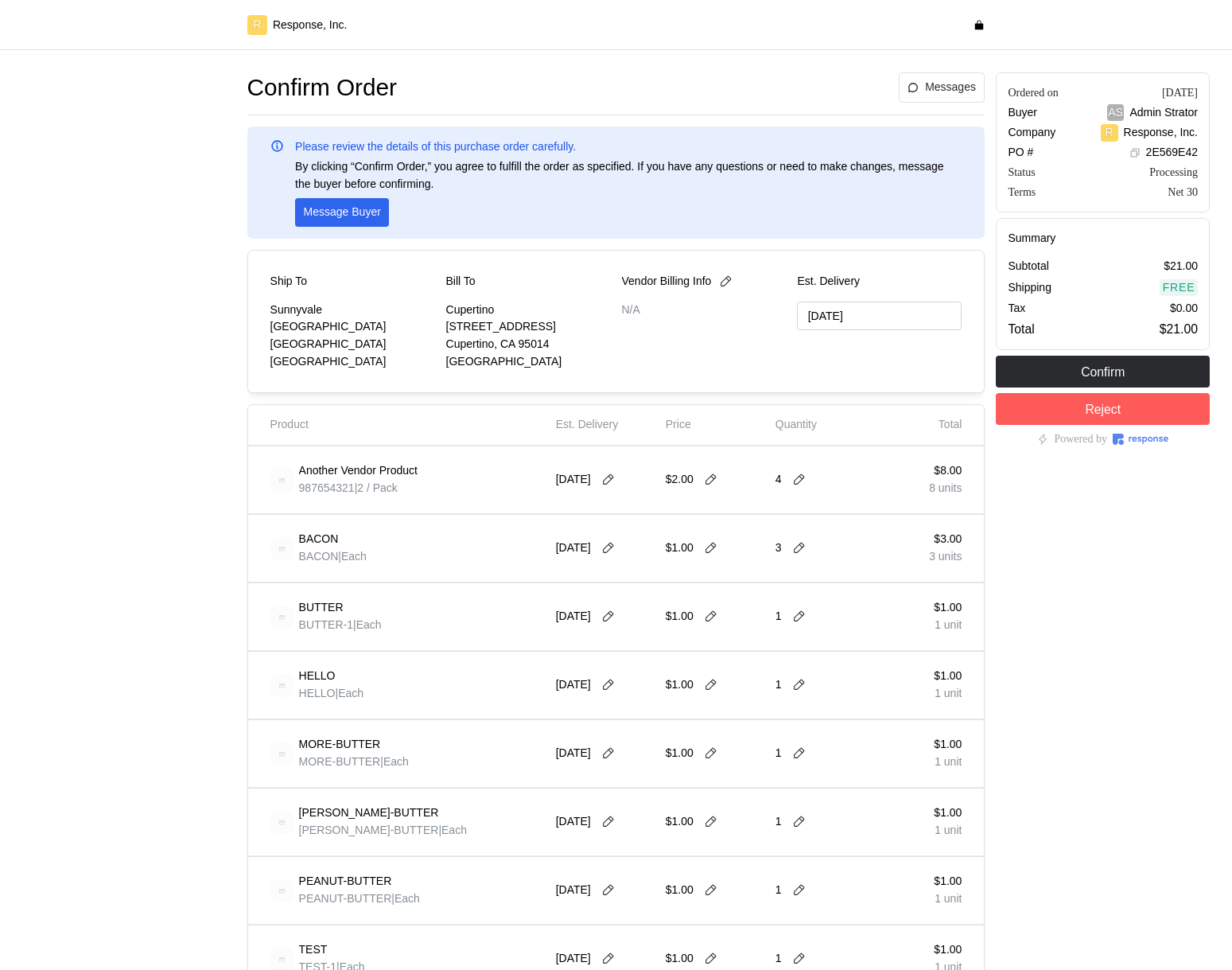
type input "[DATE]"
click at [802, 486] on icon at bounding box center [799, 479] width 14 height 14
type input "1"
click at [834, 528] on div "2 units" at bounding box center [858, 536] width 143 height 18
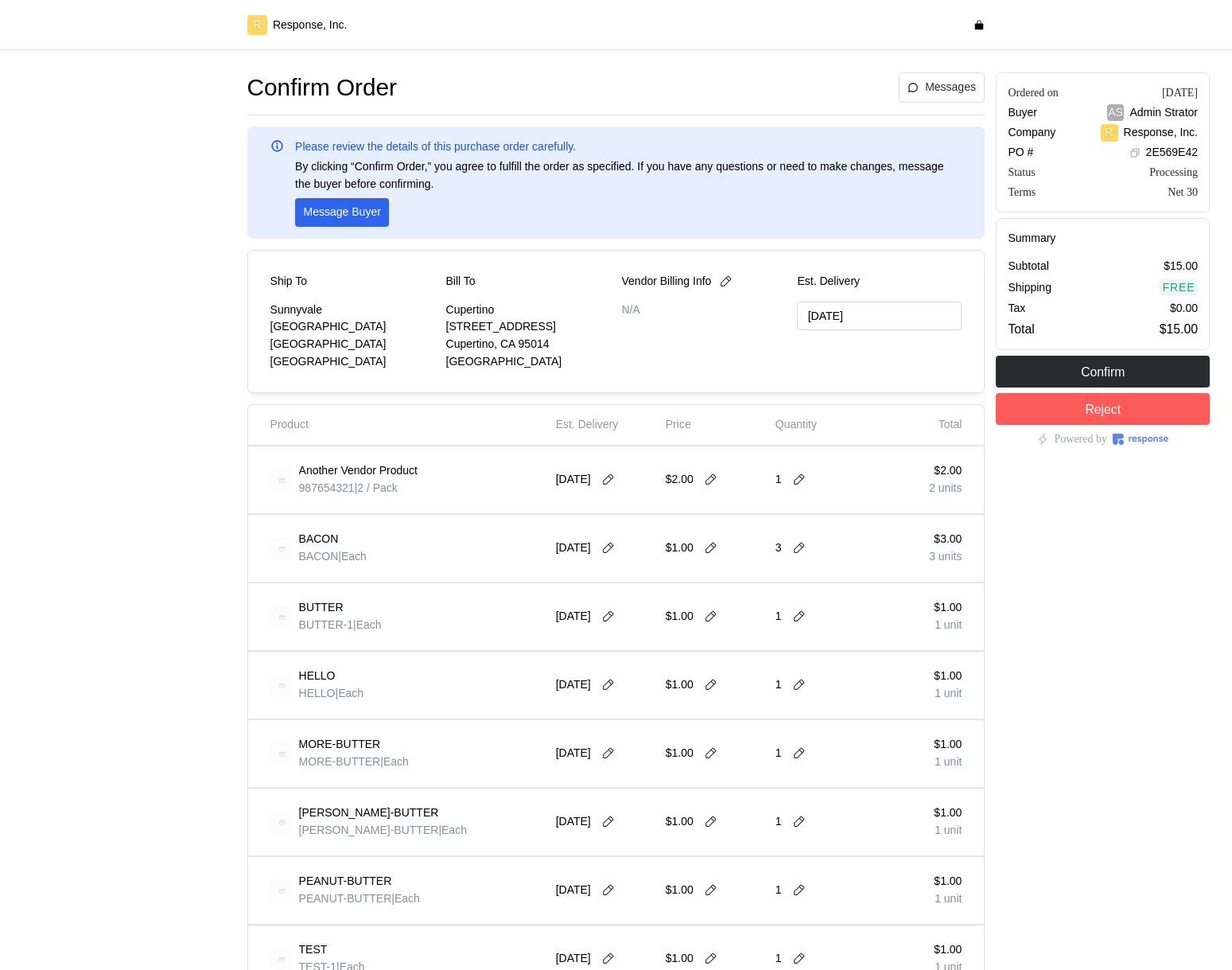
type input "[DATE]"
click at [799, 479] on icon at bounding box center [799, 479] width 14 height 14
click at [814, 583] on p "4 units" at bounding box center [803, 581] width 33 height 18
type input "[DATE]"
click at [718, 486] on button at bounding box center [711, 479] width 24 height 14
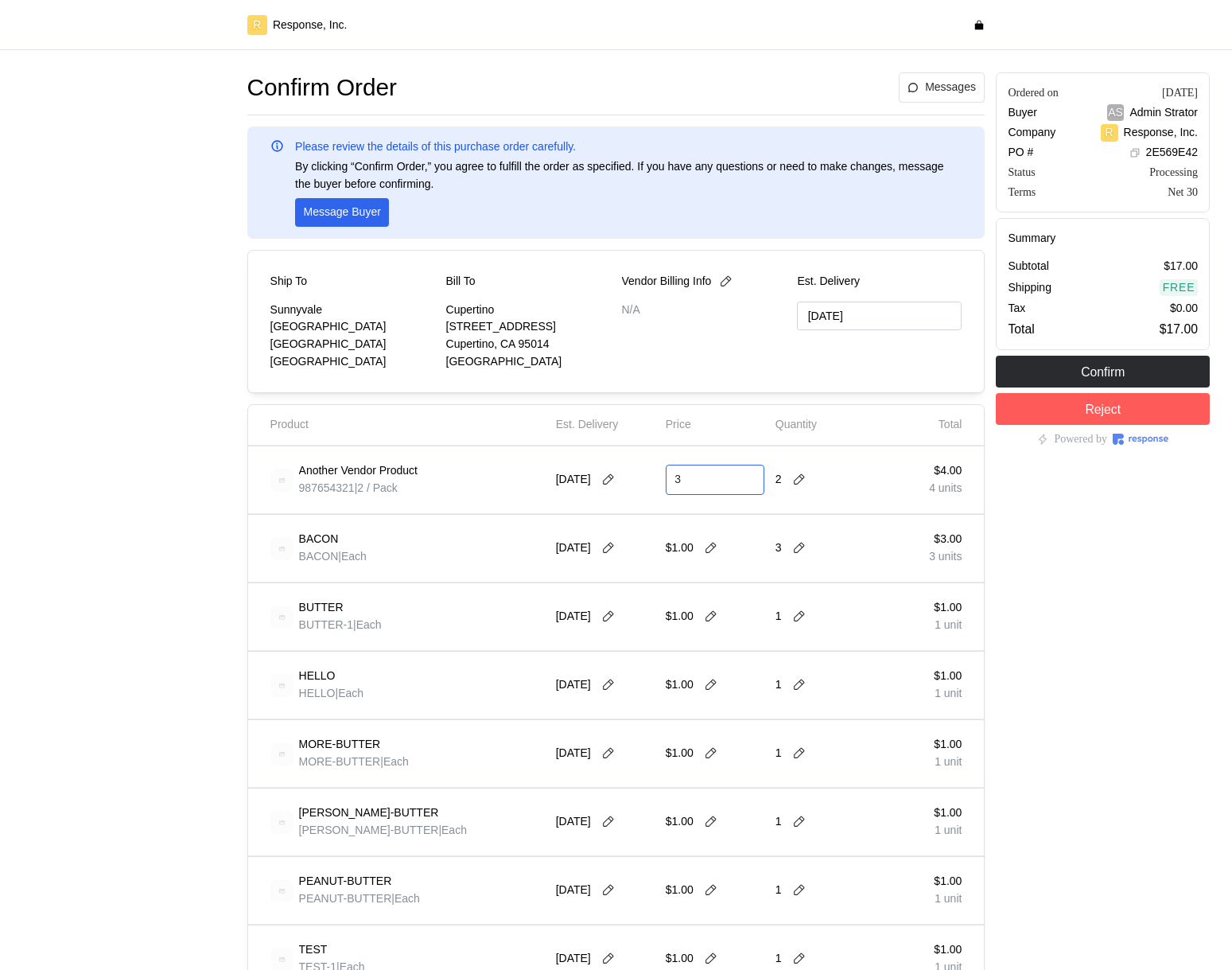
type input "3"
type input "[DATE]"
click at [709, 479] on icon at bounding box center [710, 479] width 14 height 14
click at [729, 484] on input "2" at bounding box center [715, 480] width 80 height 28
type input "6"
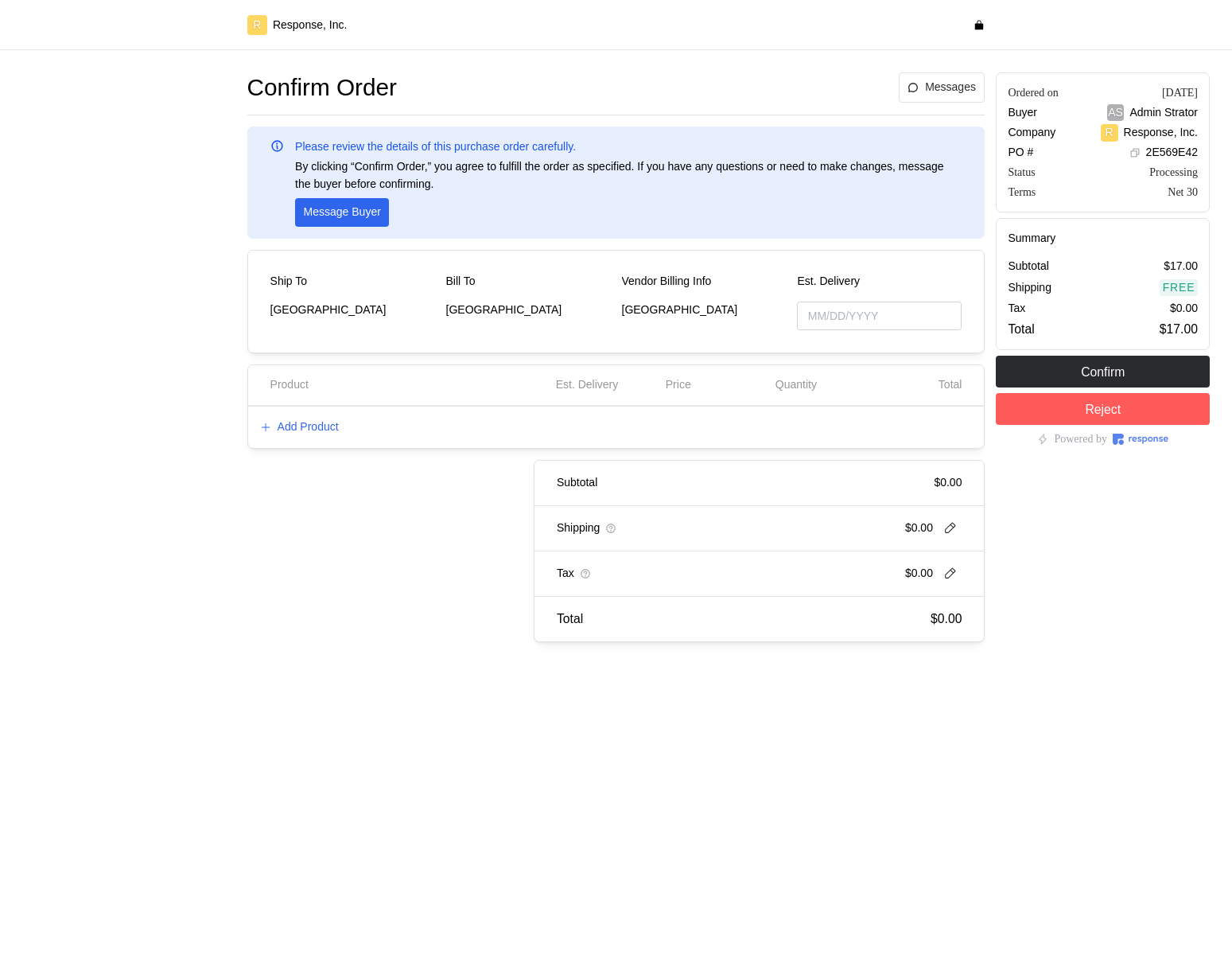
type input "[DATE]"
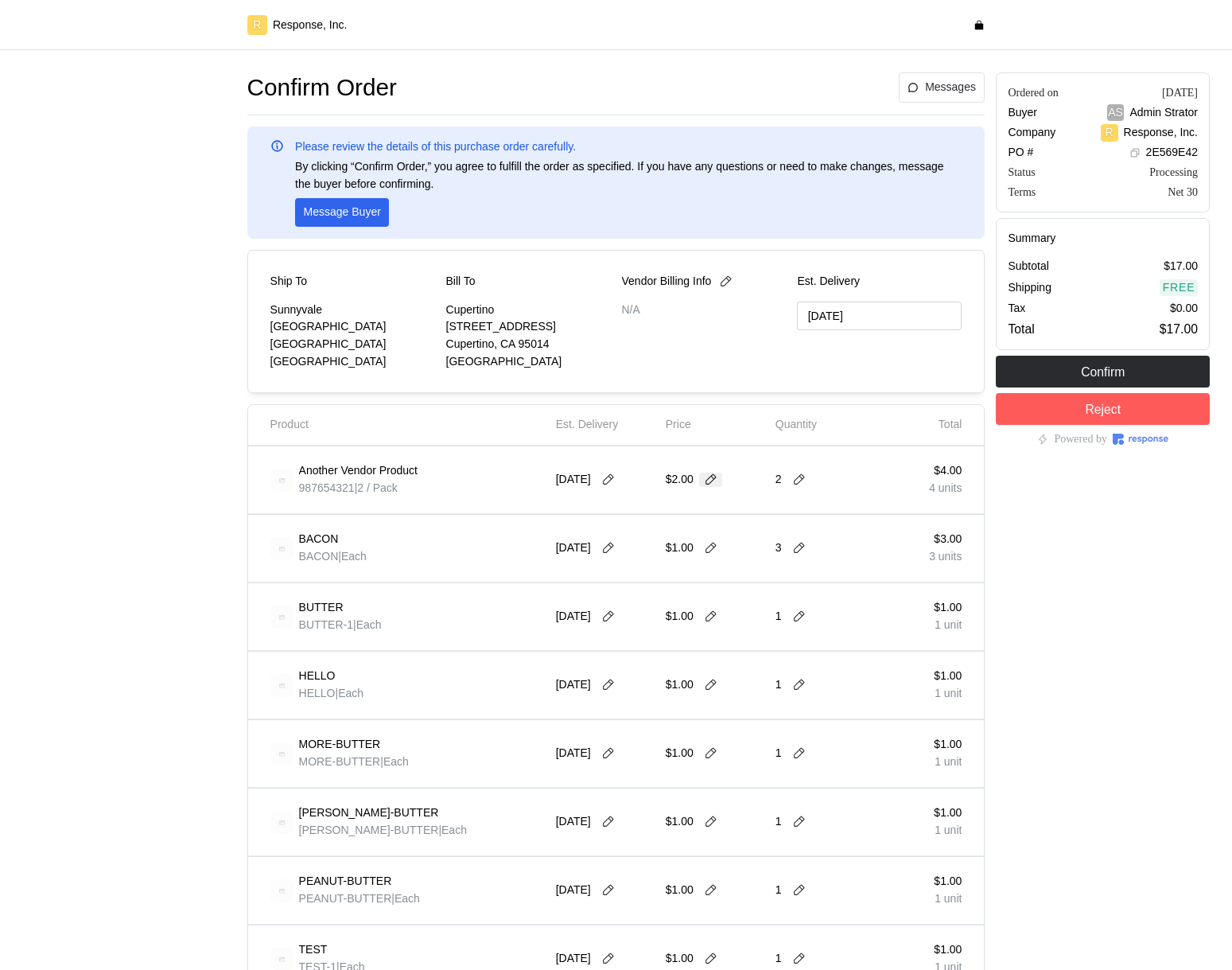
click at [712, 481] on icon at bounding box center [710, 479] width 14 height 14
type input "3"
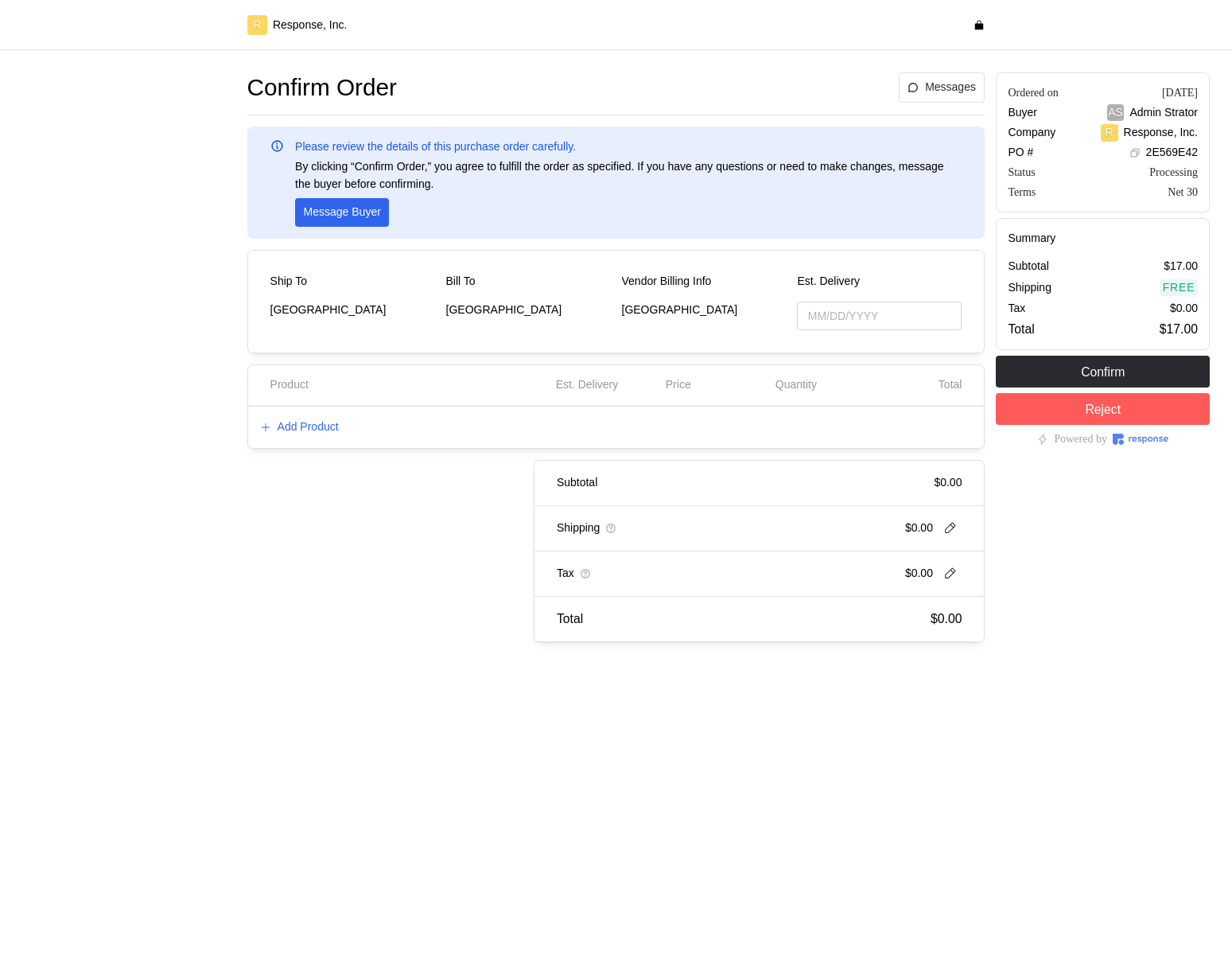
type input "[DATE]"
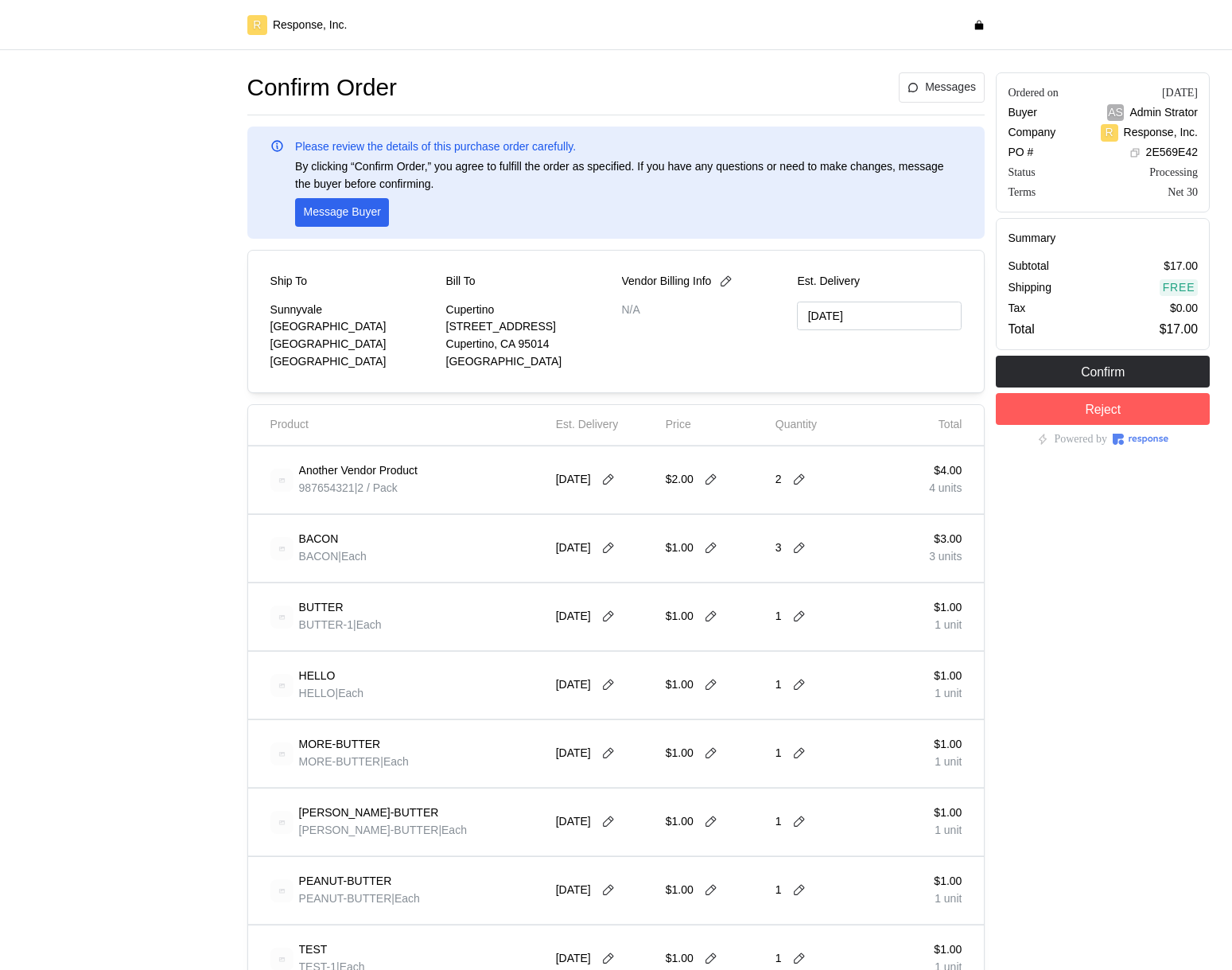
type input "[DATE]"
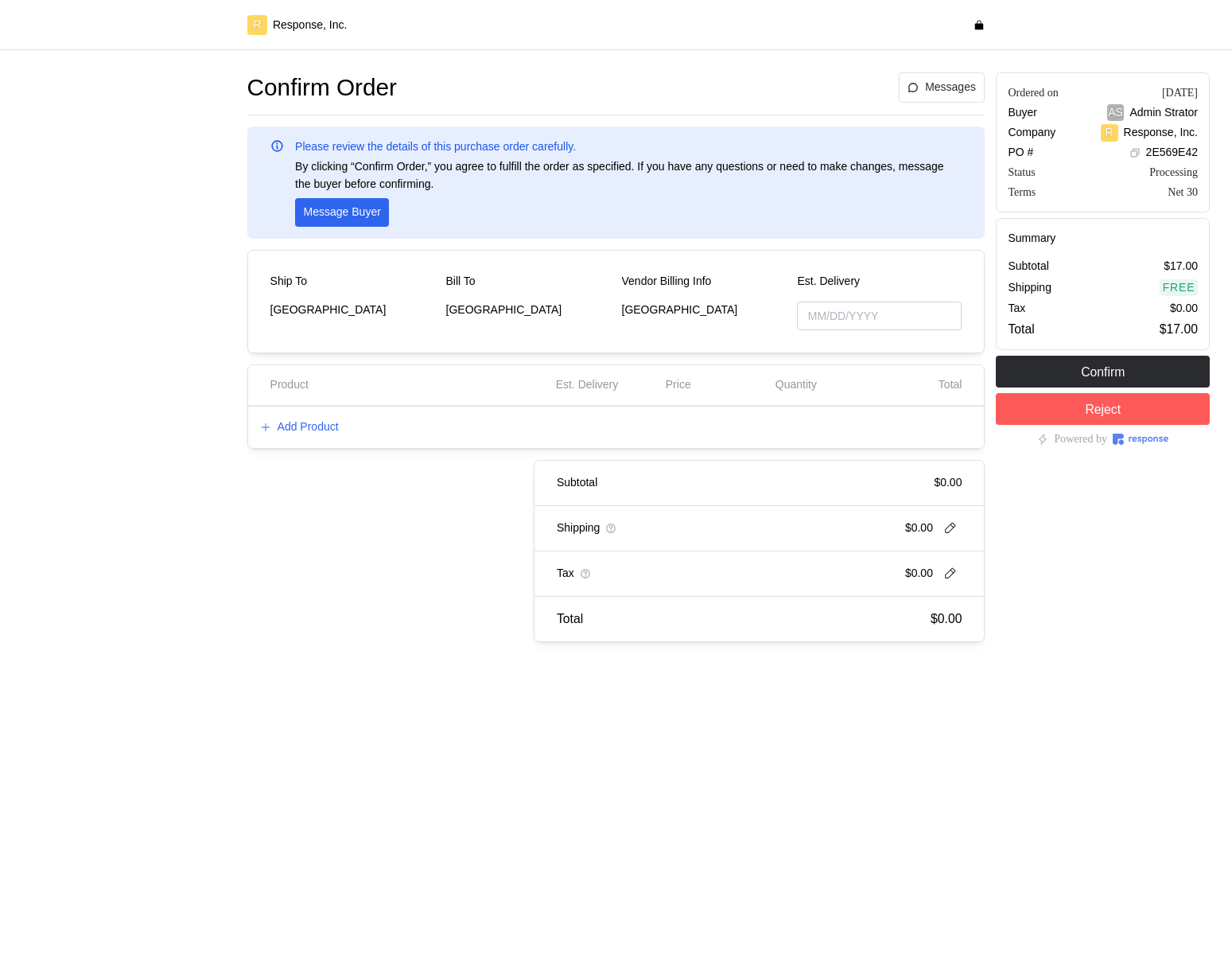
type input "[DATE]"
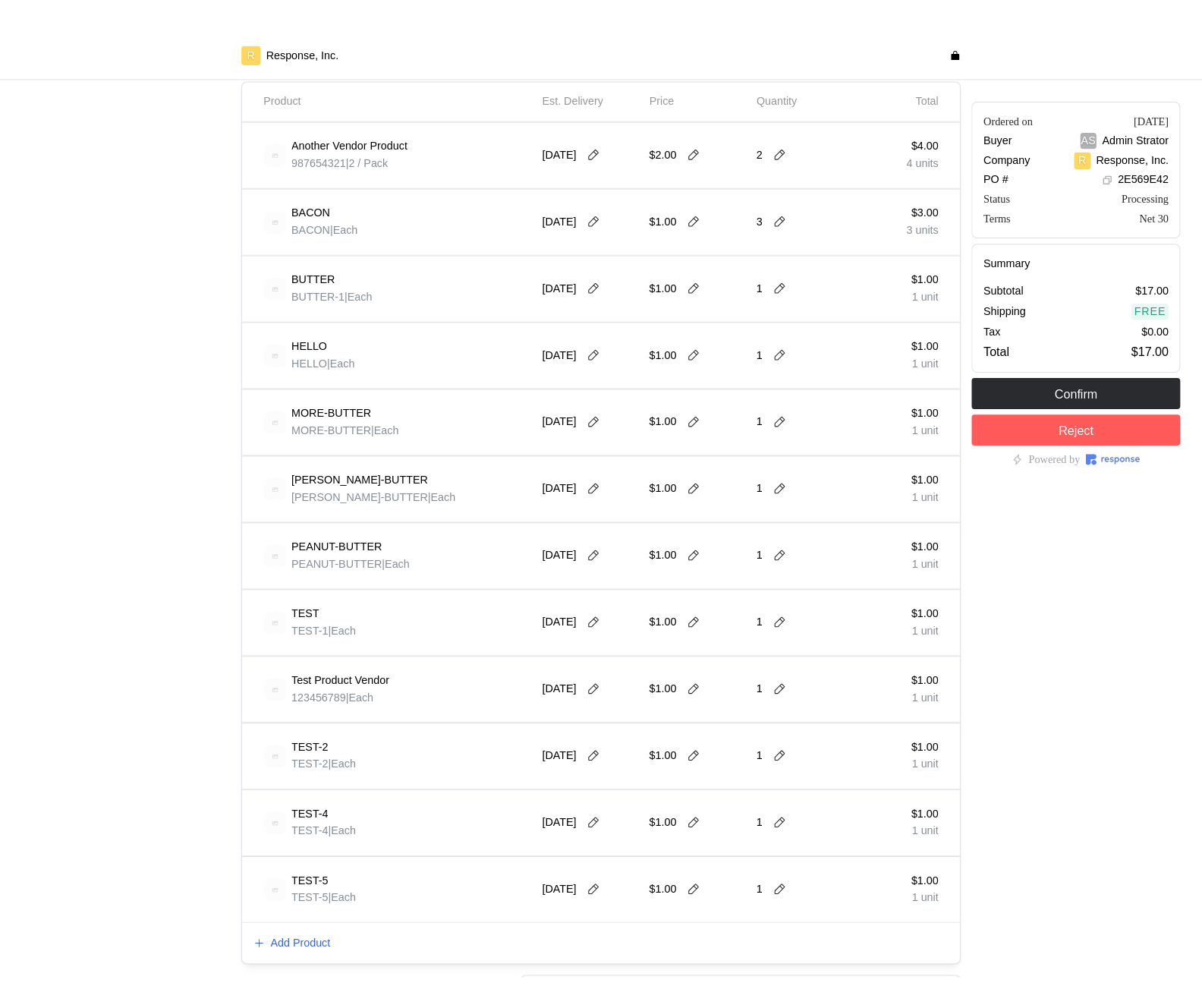
scroll to position [338, 0]
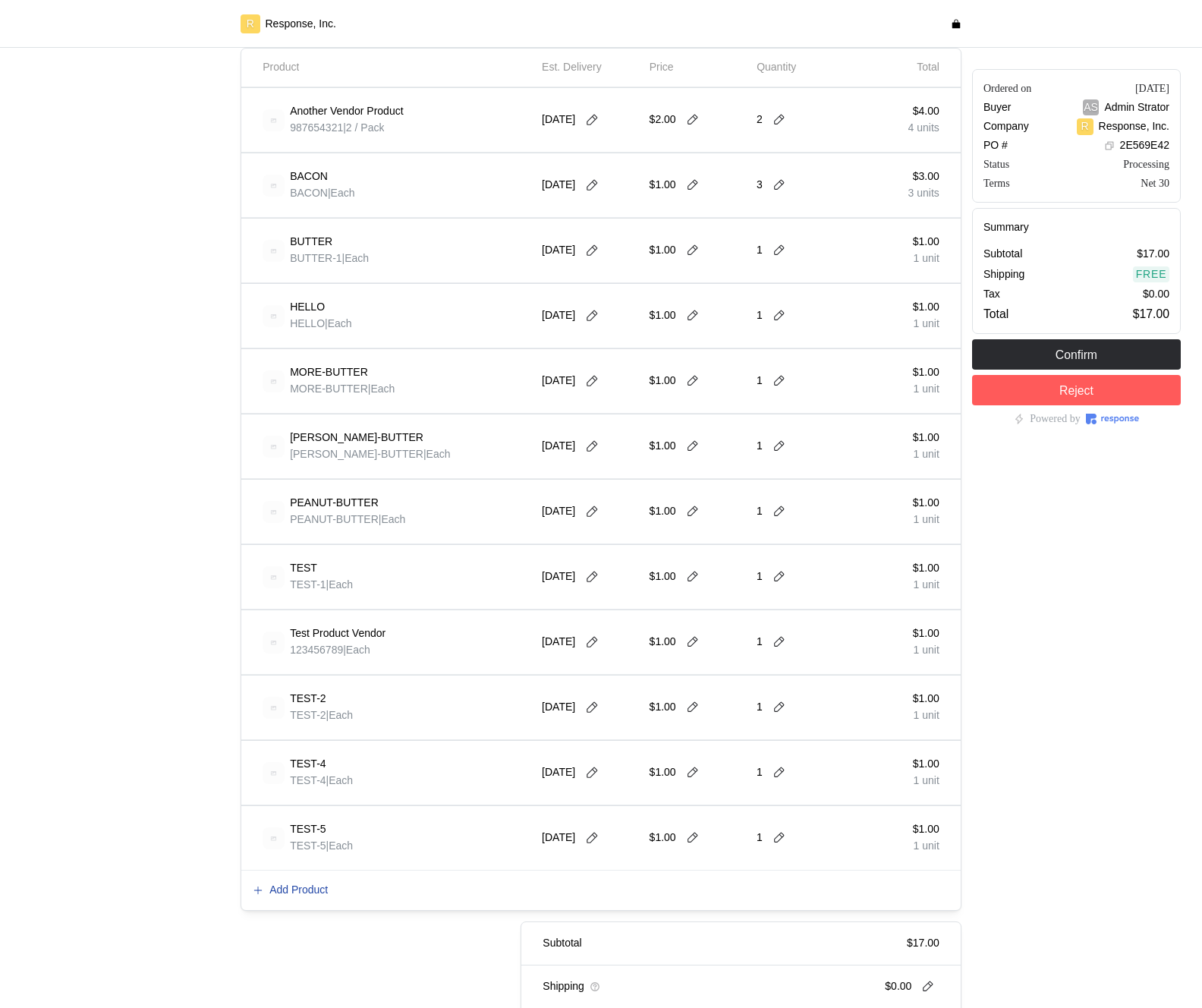
click at [305, 894] on p "Add Product" at bounding box center [298, 890] width 58 height 17
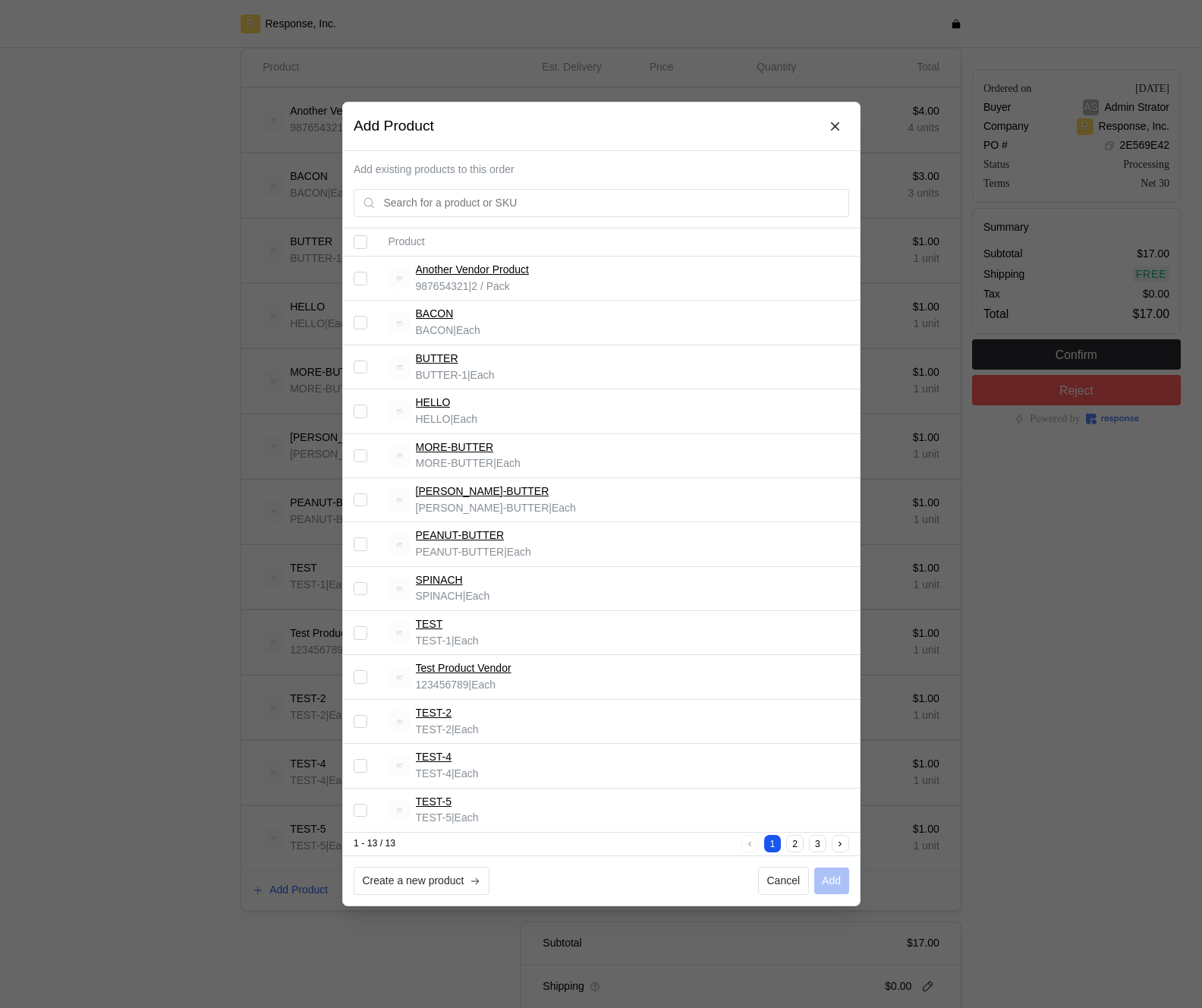
click at [361, 590] on input "Select record 8" at bounding box center [360, 588] width 14 height 14
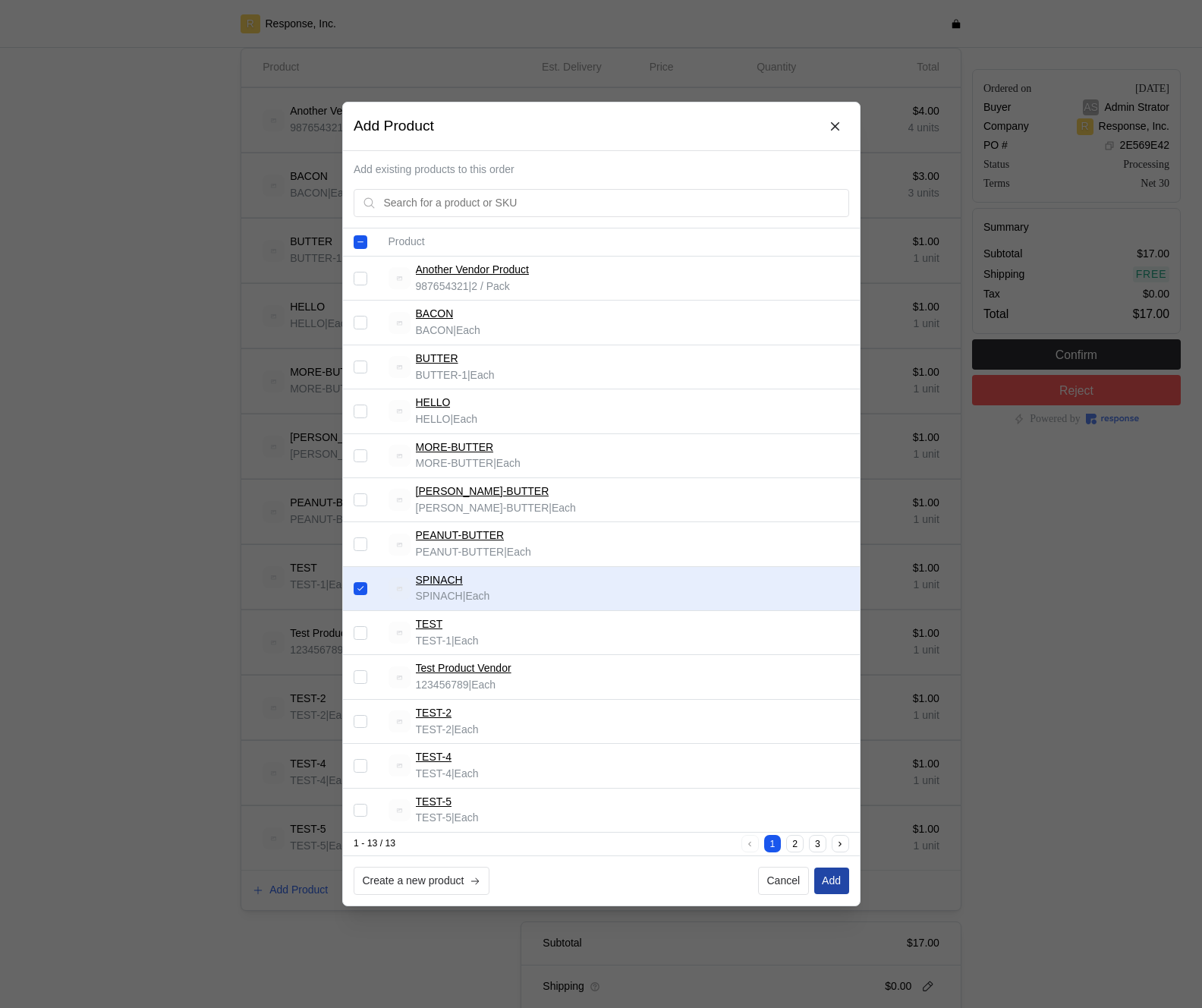
click at [825, 872] on button "Add" at bounding box center [831, 881] width 35 height 27
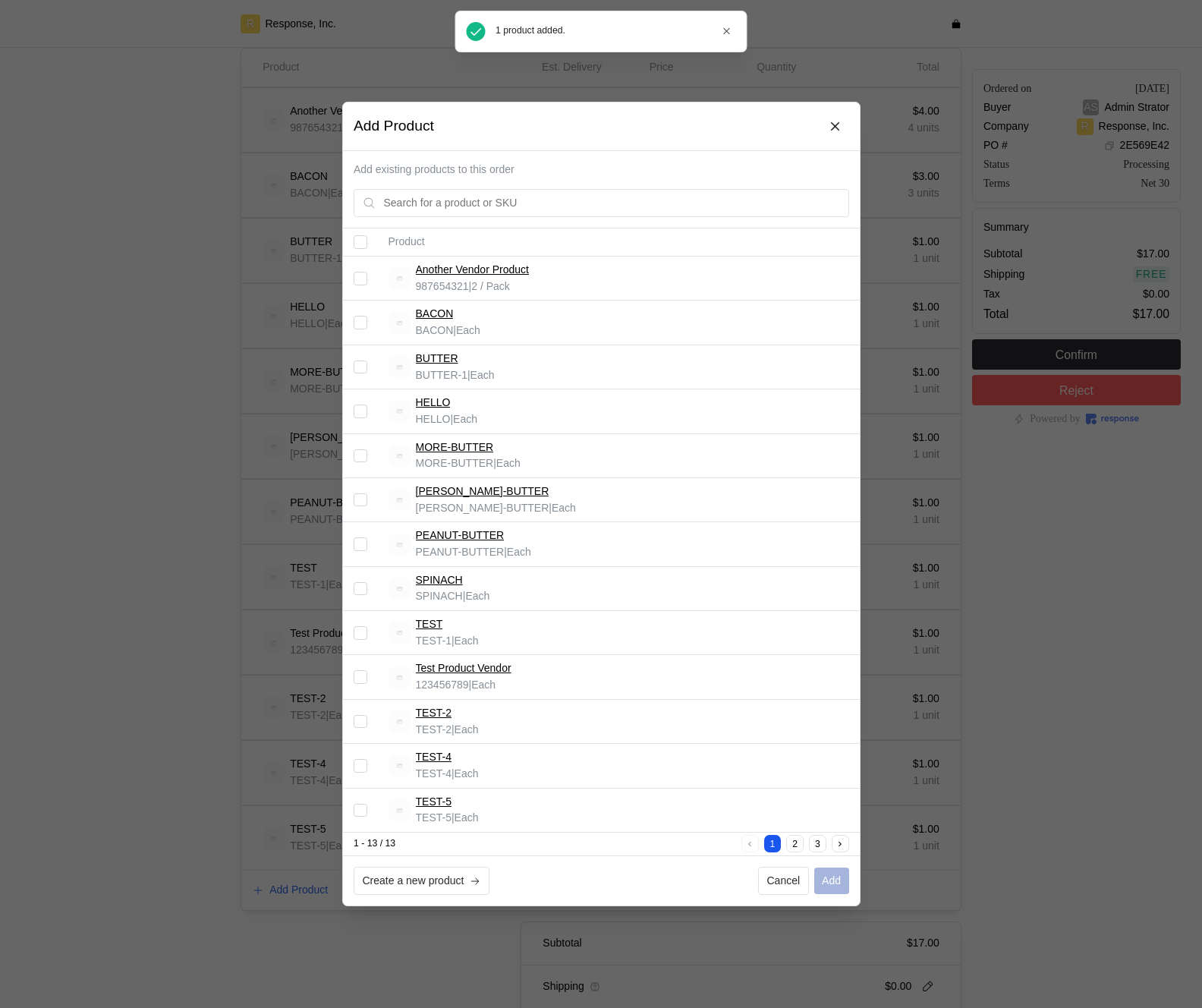
checkbox input "false"
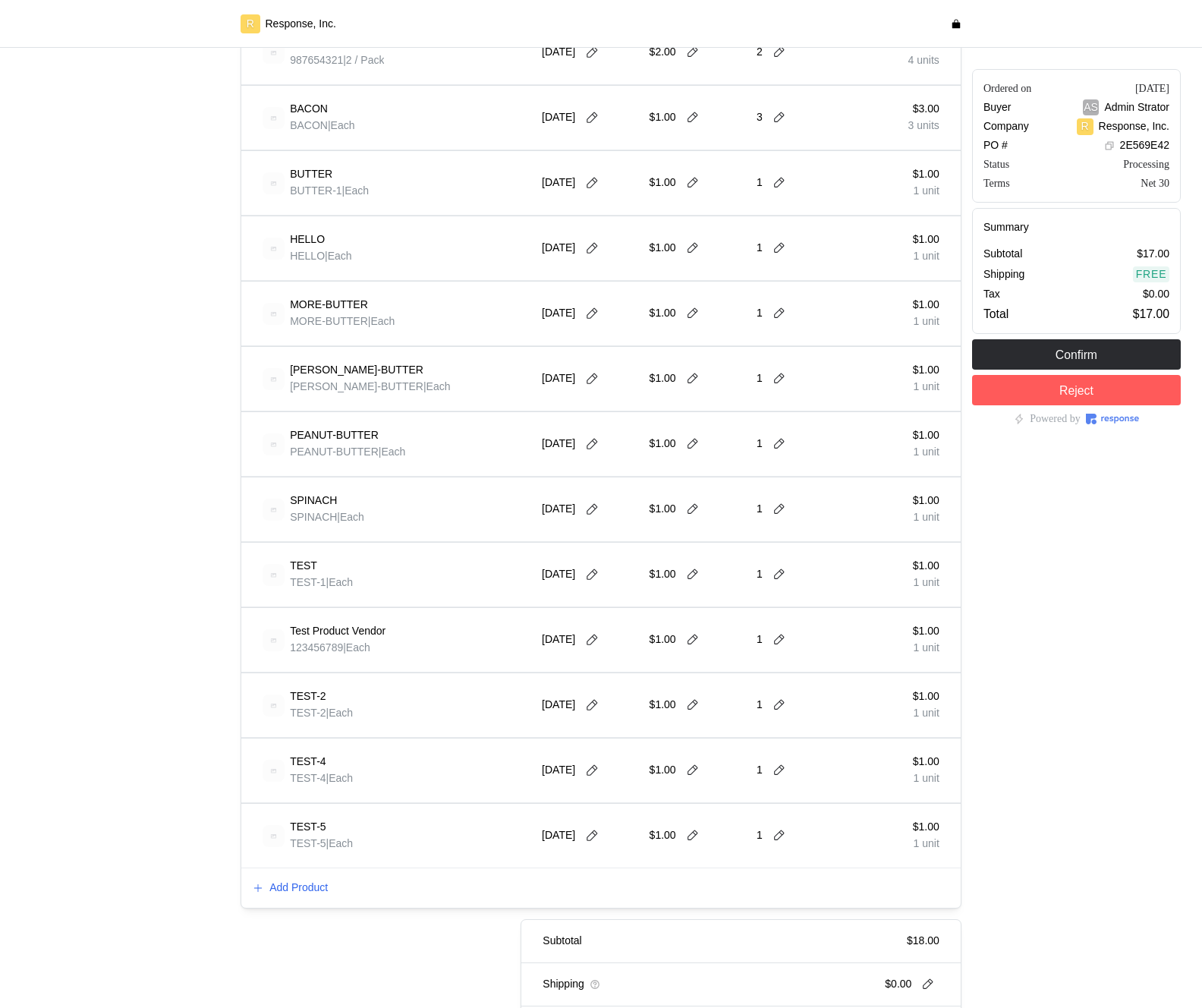
scroll to position [575, 0]
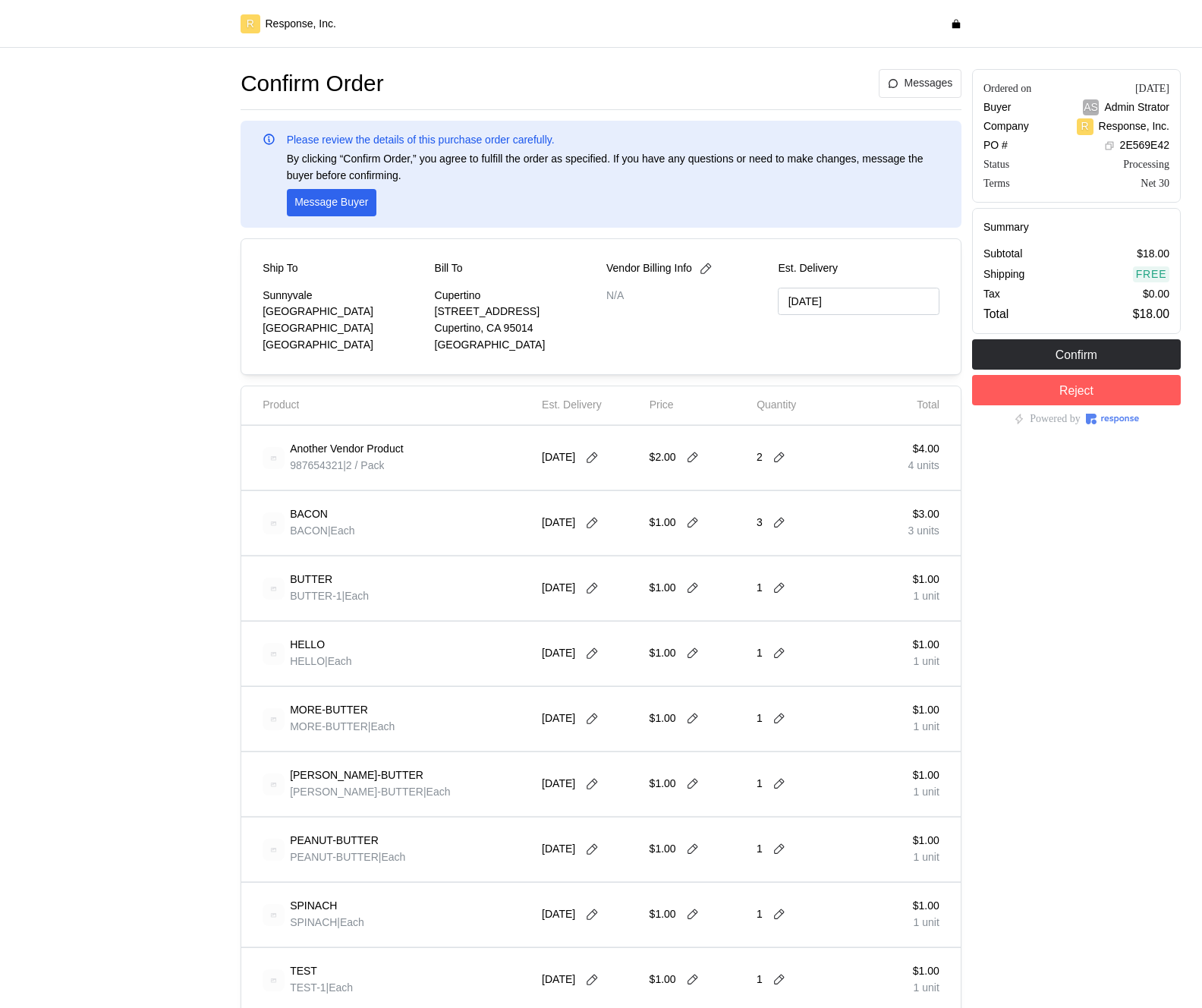
type input "[DATE]"
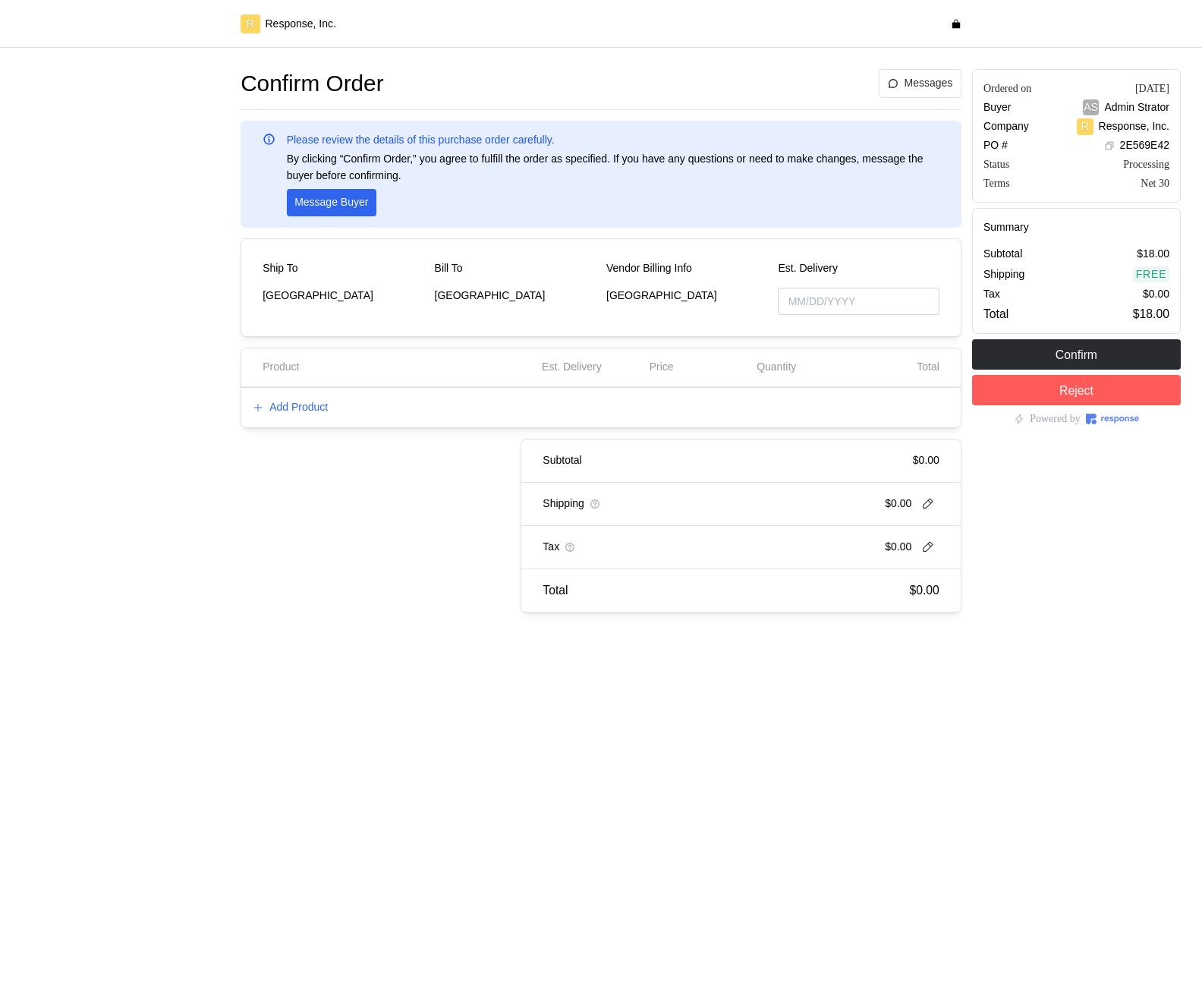
type input "[DATE]"
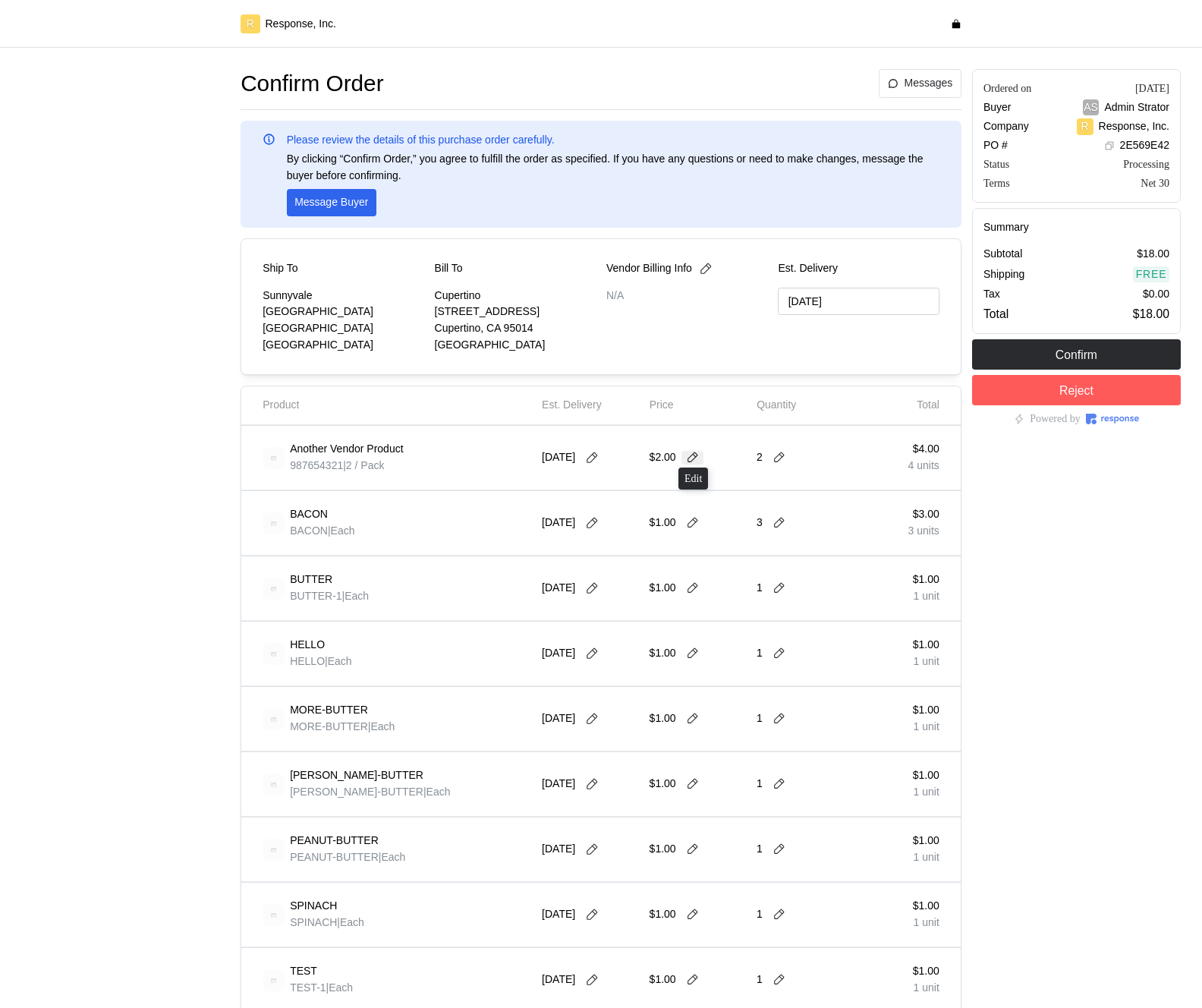
click at [694, 456] on icon at bounding box center [692, 457] width 14 height 14
type input "5"
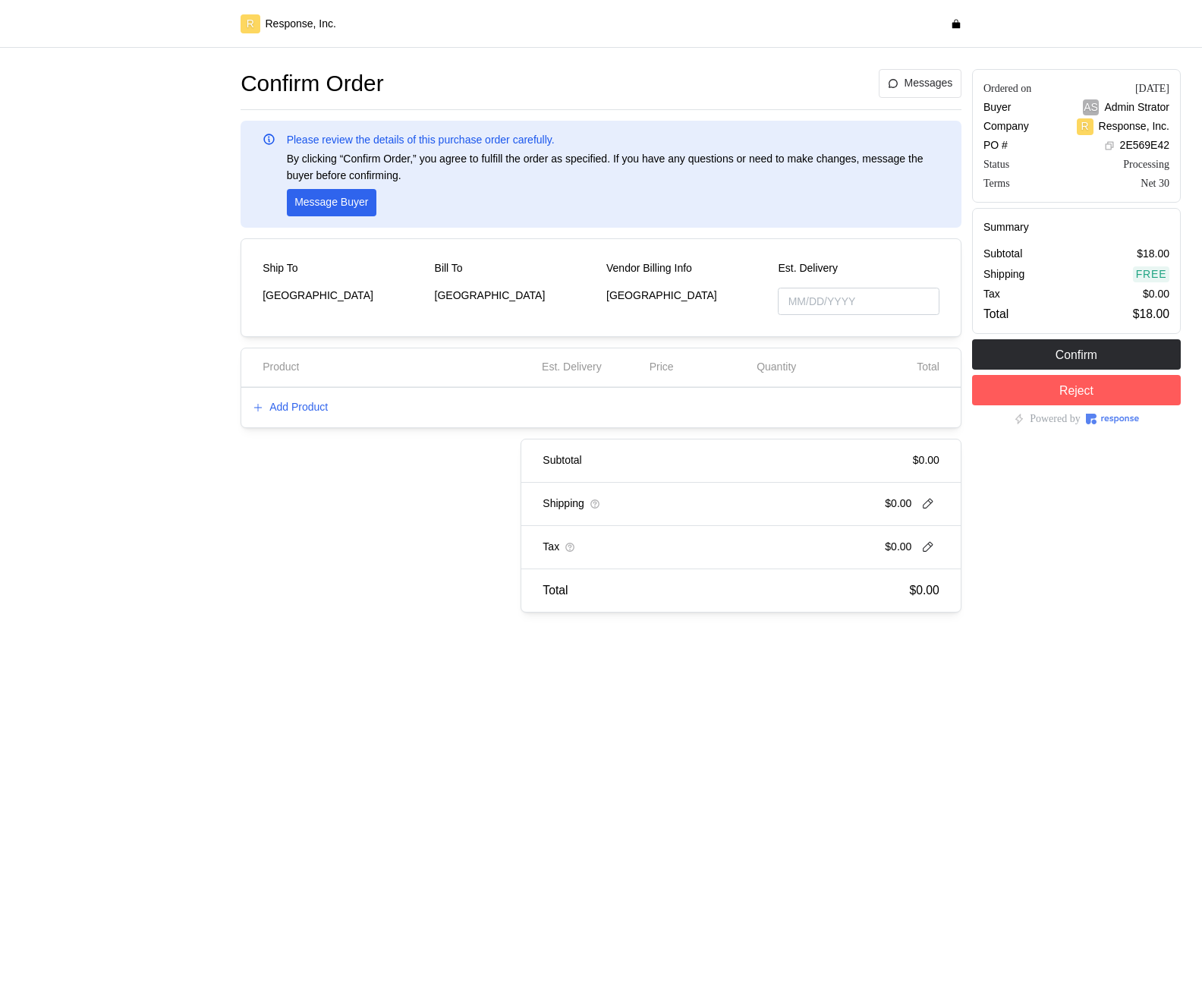
type input "[DATE]"
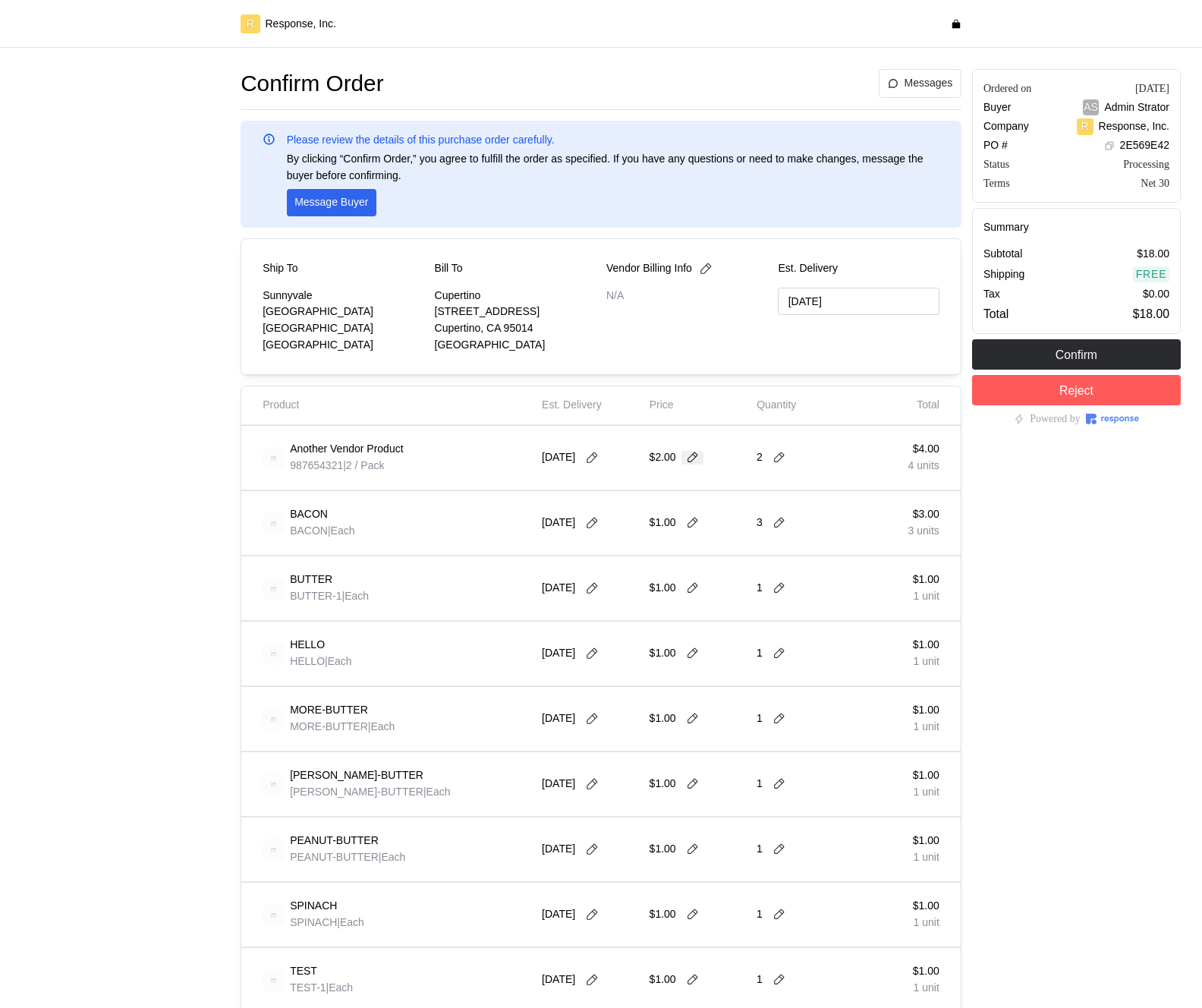
click at [690, 460] on icon at bounding box center [692, 457] width 14 height 14
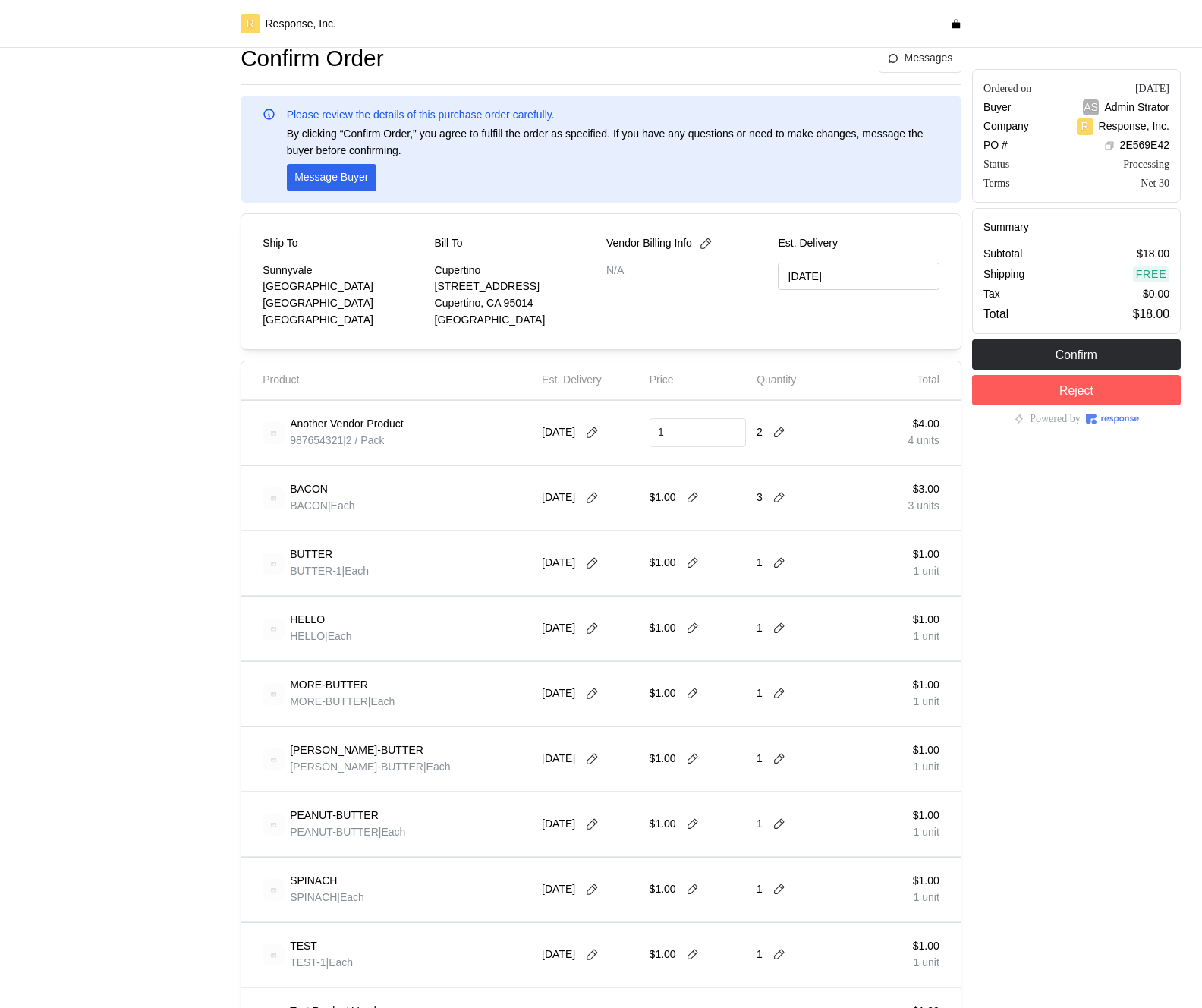
scroll to position [23, 0]
type input "1"
click at [1008, 557] on div "Ordered on Sep 8, 2025 Buyer AS Admin Strator Company R Response, Inc. PO # 2E5…" at bounding box center [1076, 760] width 219 height 1439
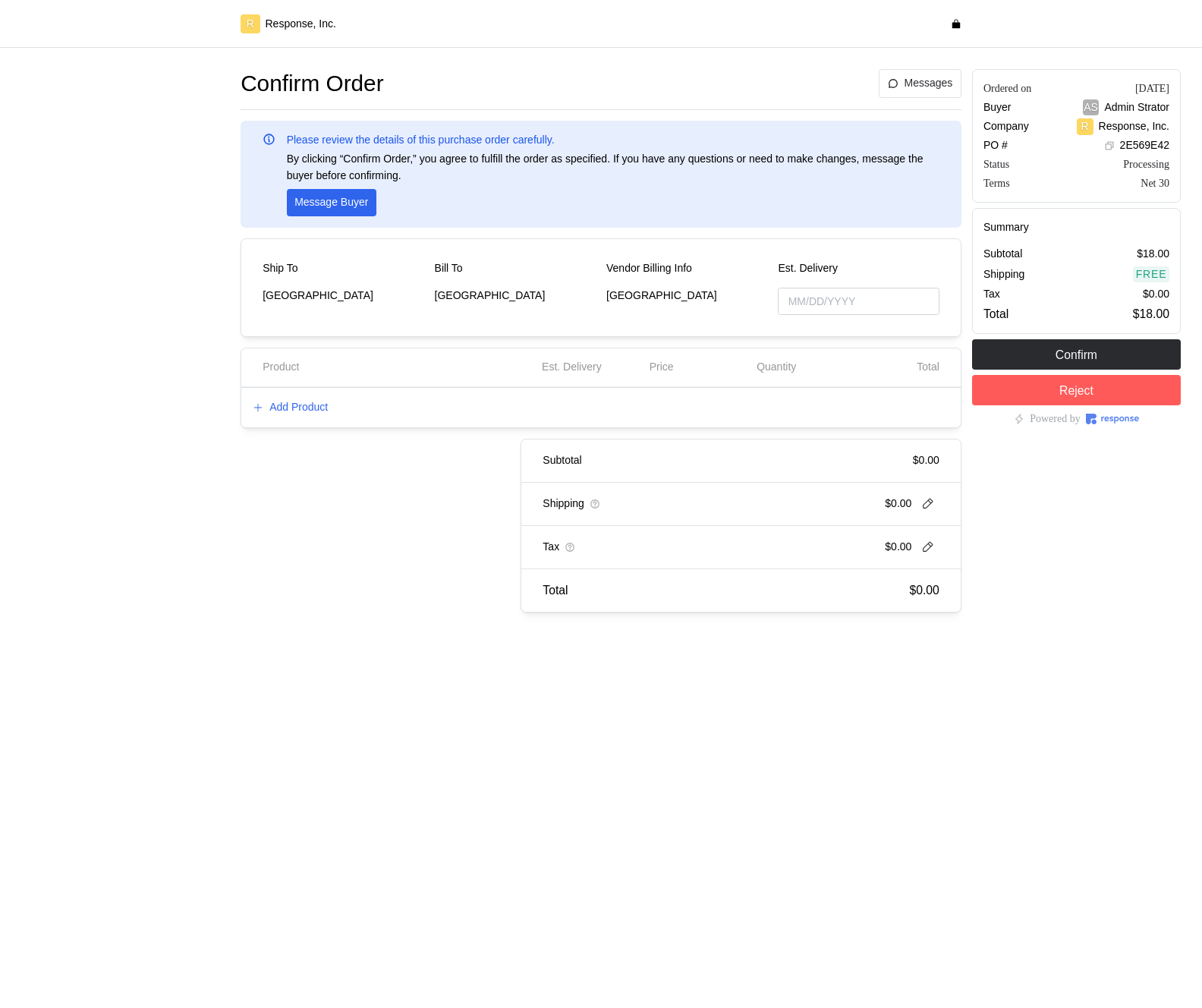
type input "[DATE]"
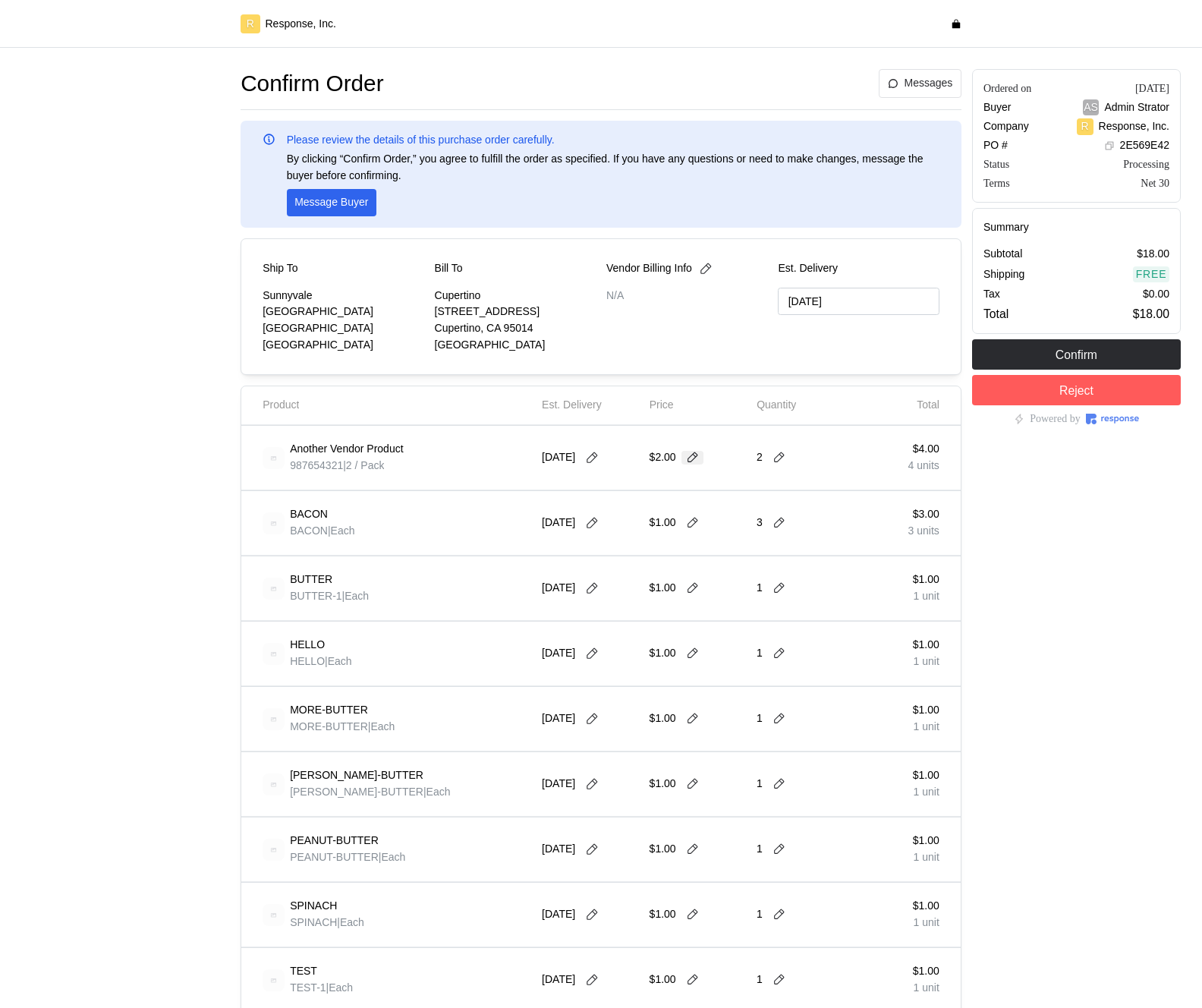
click at [694, 463] on icon at bounding box center [692, 457] width 14 height 14
click at [692, 459] on input "2" at bounding box center [698, 458] width 80 height 27
type input "5"
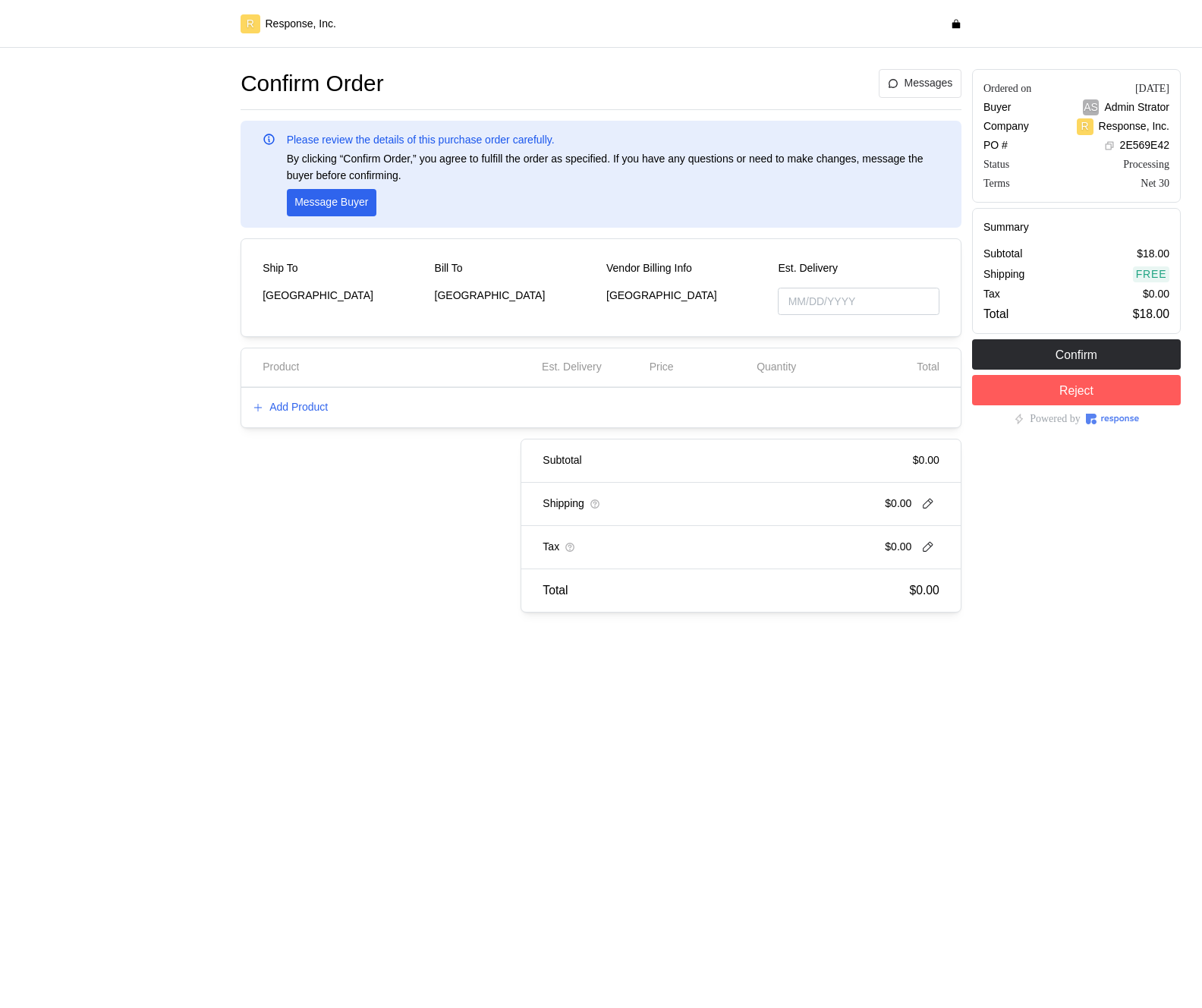
type input "[DATE]"
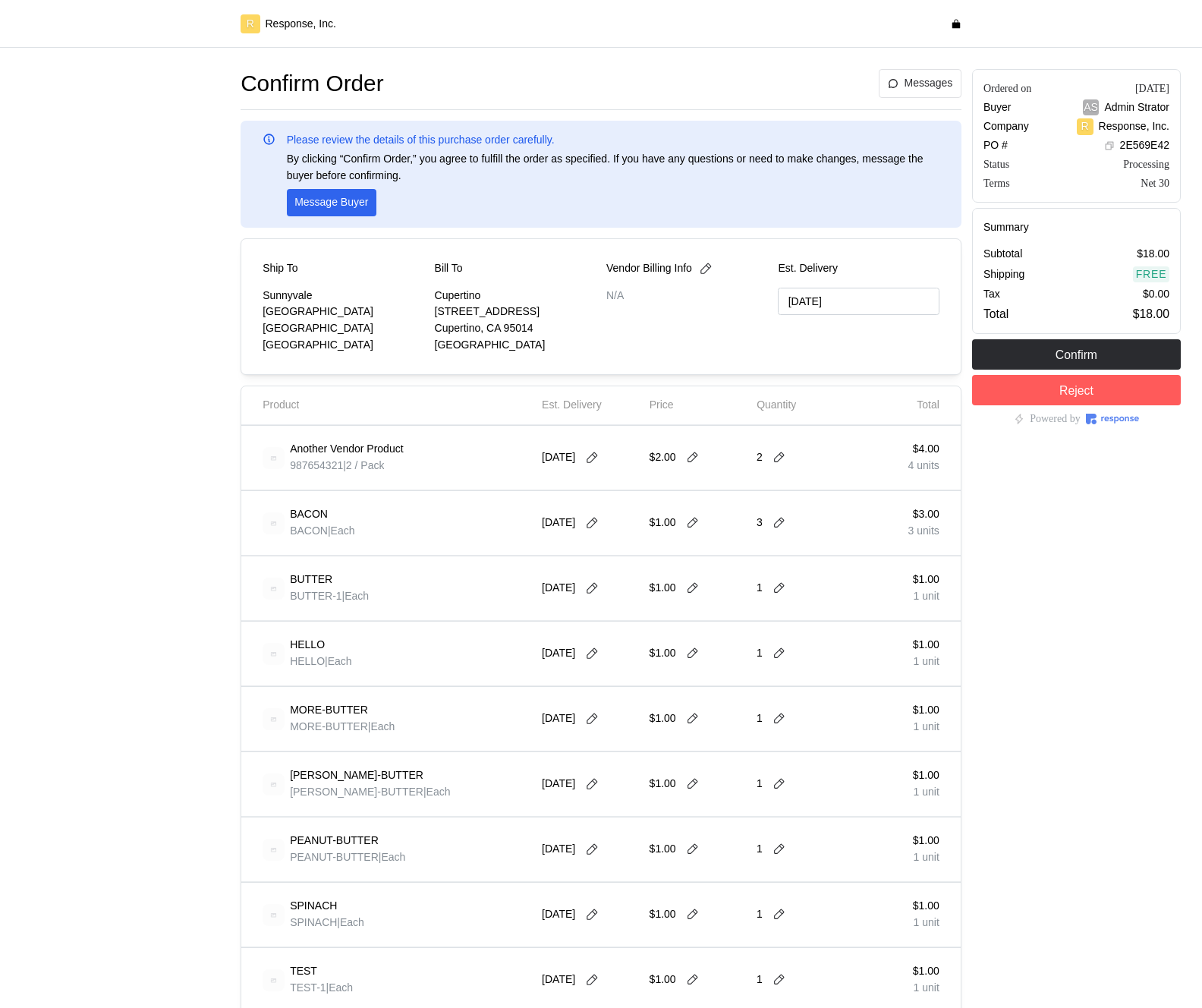
click at [603, 449] on div "[DATE]" at bounding box center [573, 457] width 61 height 17
click at [680, 459] on div "$2.00" at bounding box center [677, 457] width 55 height 17
click at [697, 456] on icon at bounding box center [692, 457] width 14 height 14
type input "5"
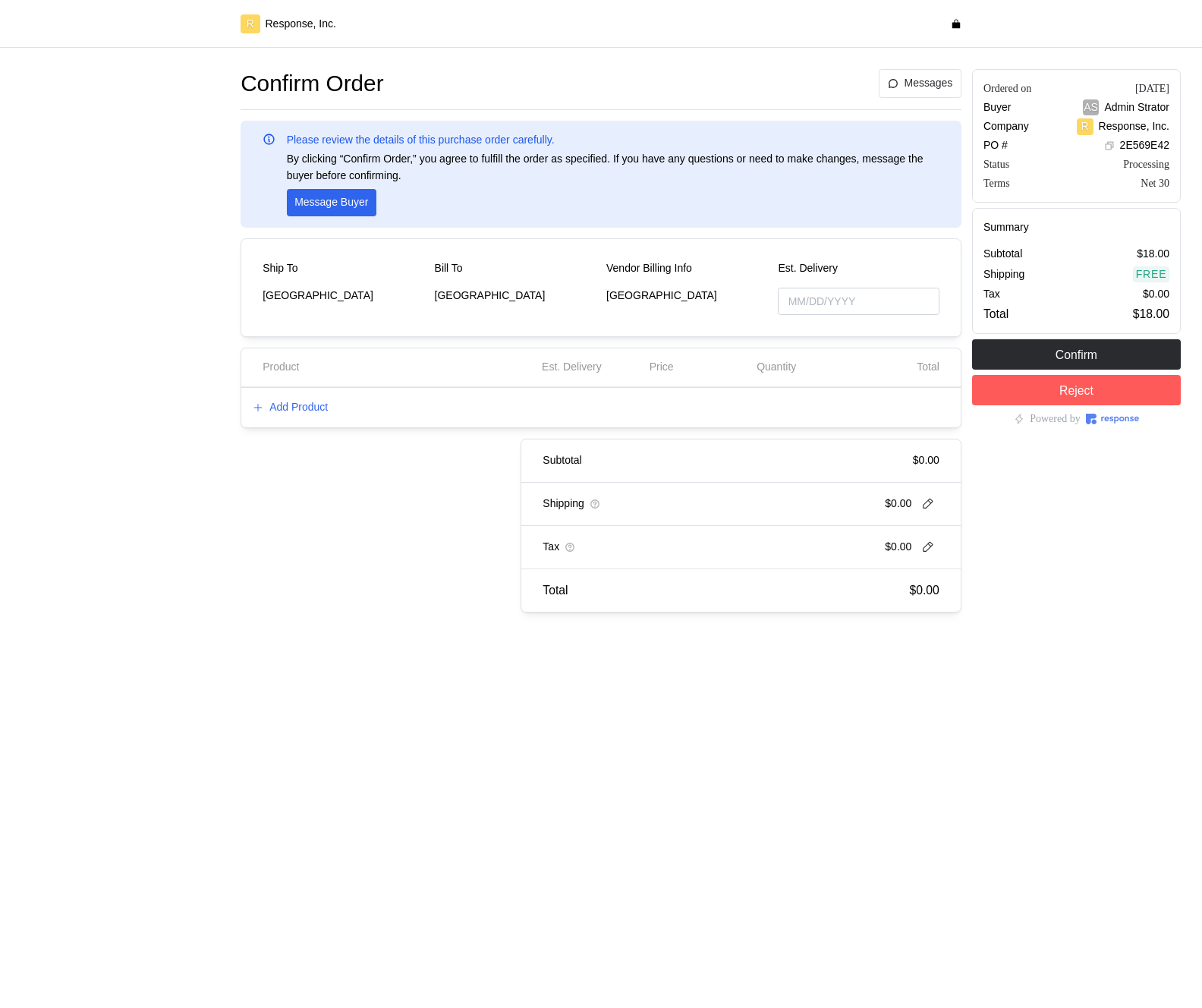
type input "[DATE]"
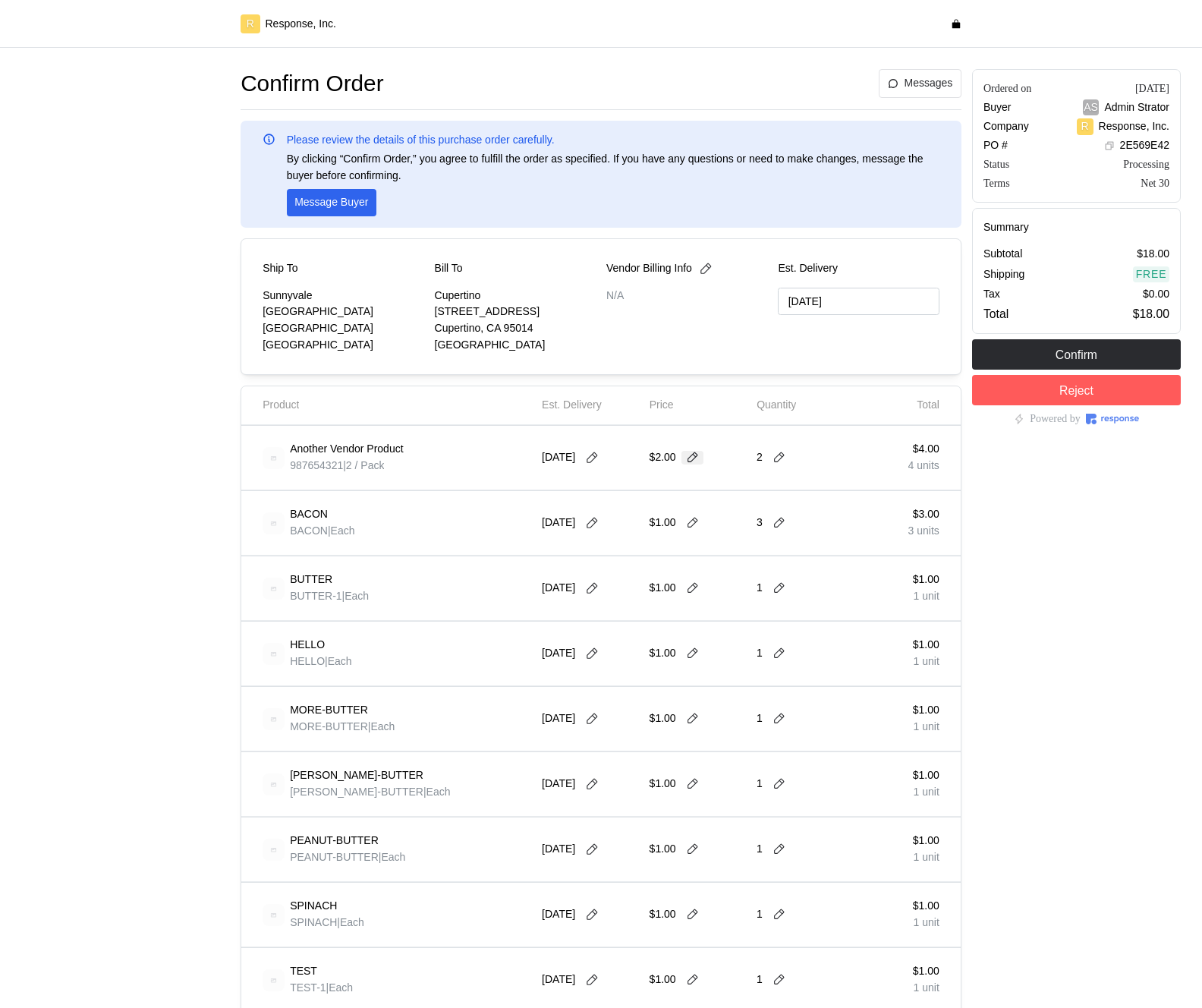
click at [699, 452] on icon at bounding box center [692, 457] width 14 height 14
type input "1"
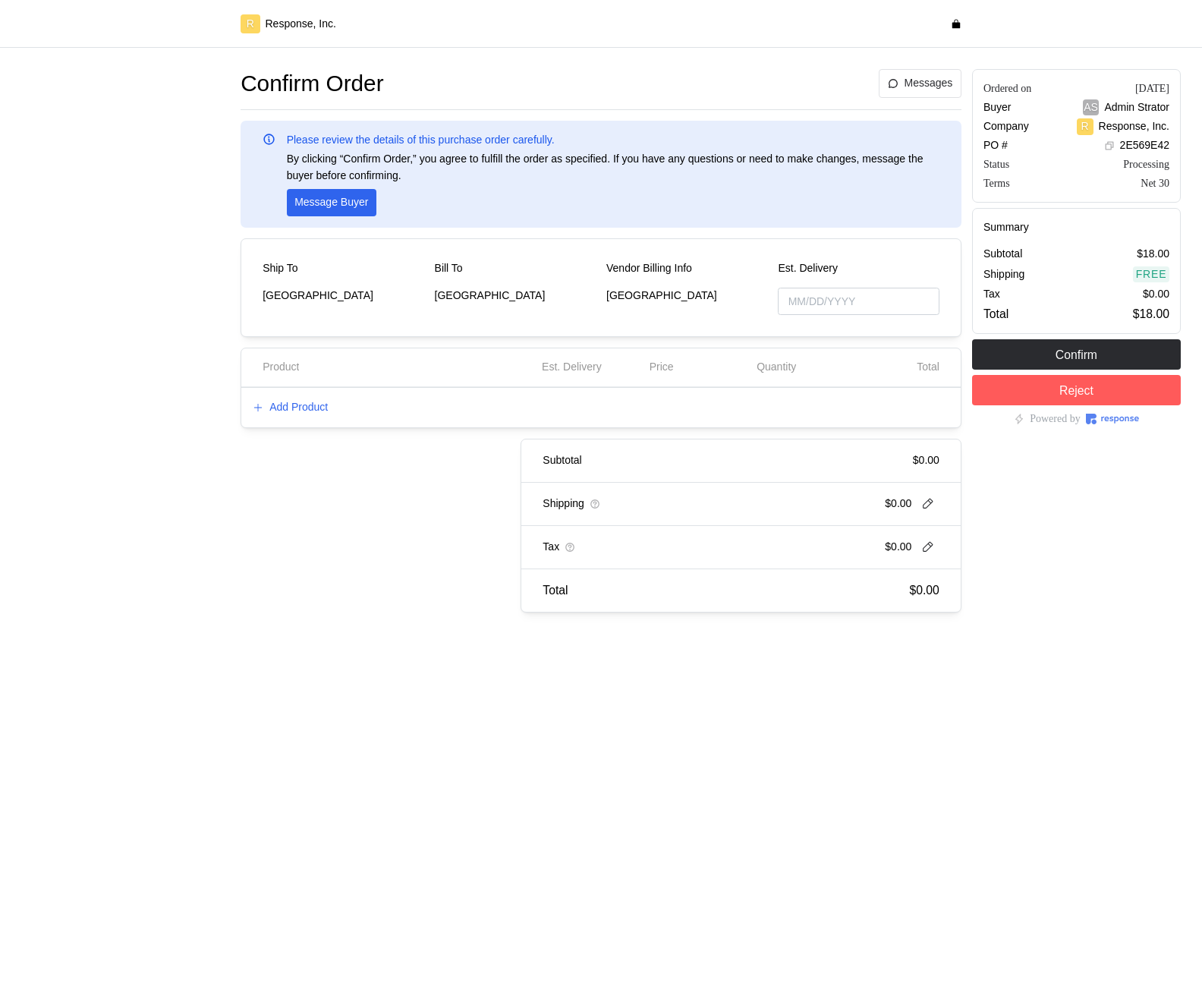
type input "[DATE]"
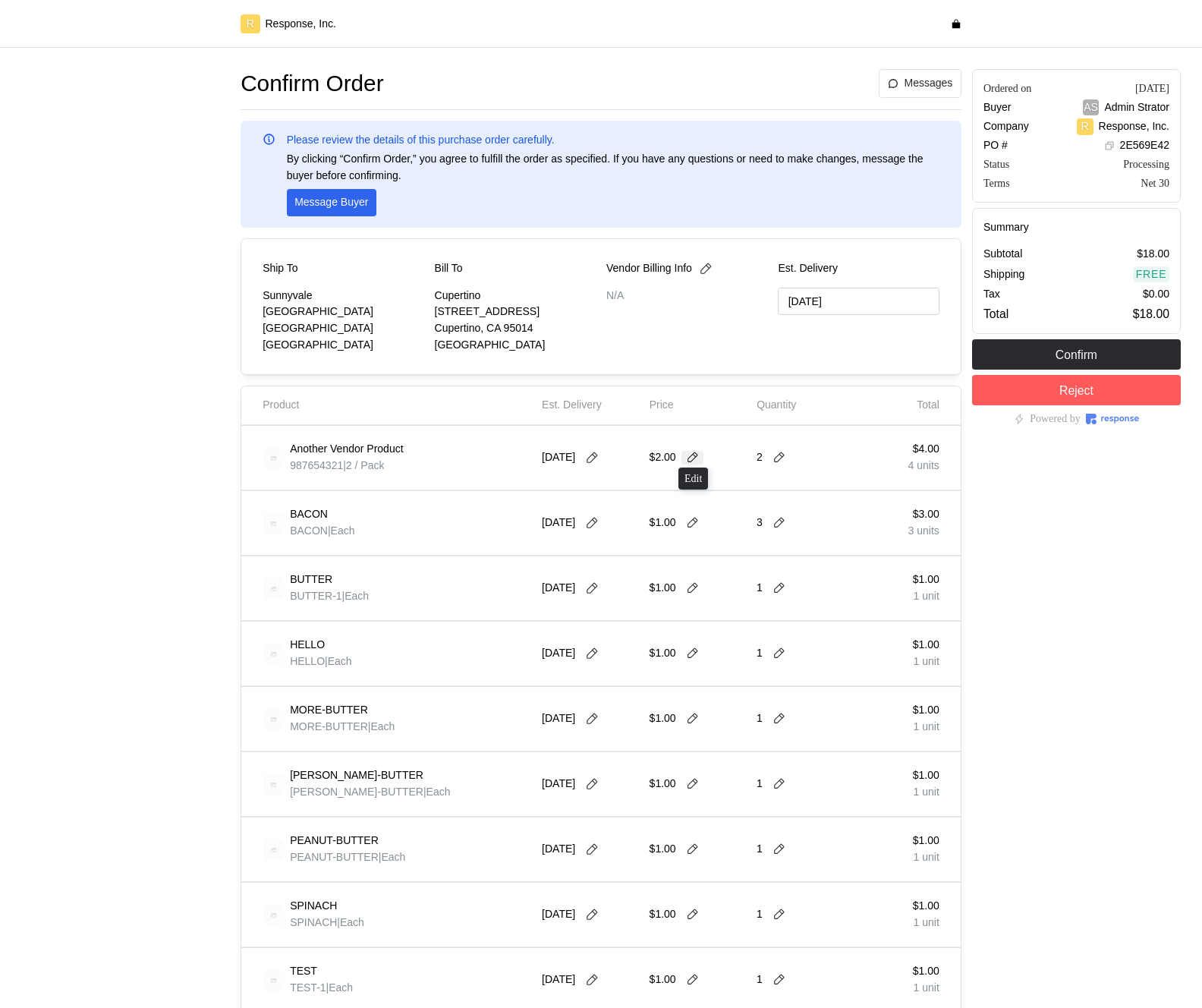
click at [695, 461] on icon at bounding box center [692, 457] width 14 height 14
click at [713, 399] on div "Price" at bounding box center [699, 405] width 97 height 17
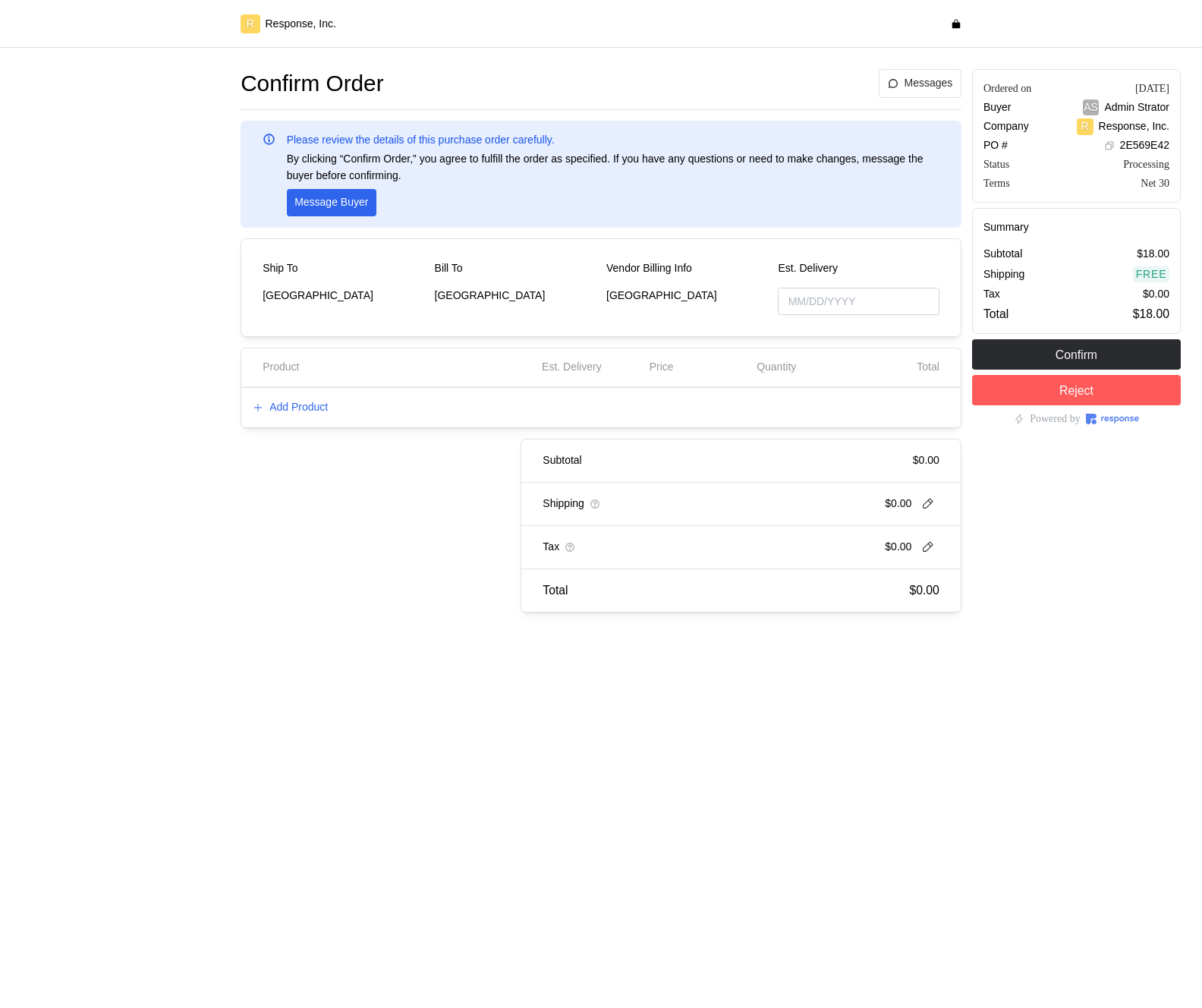
type input "[DATE]"
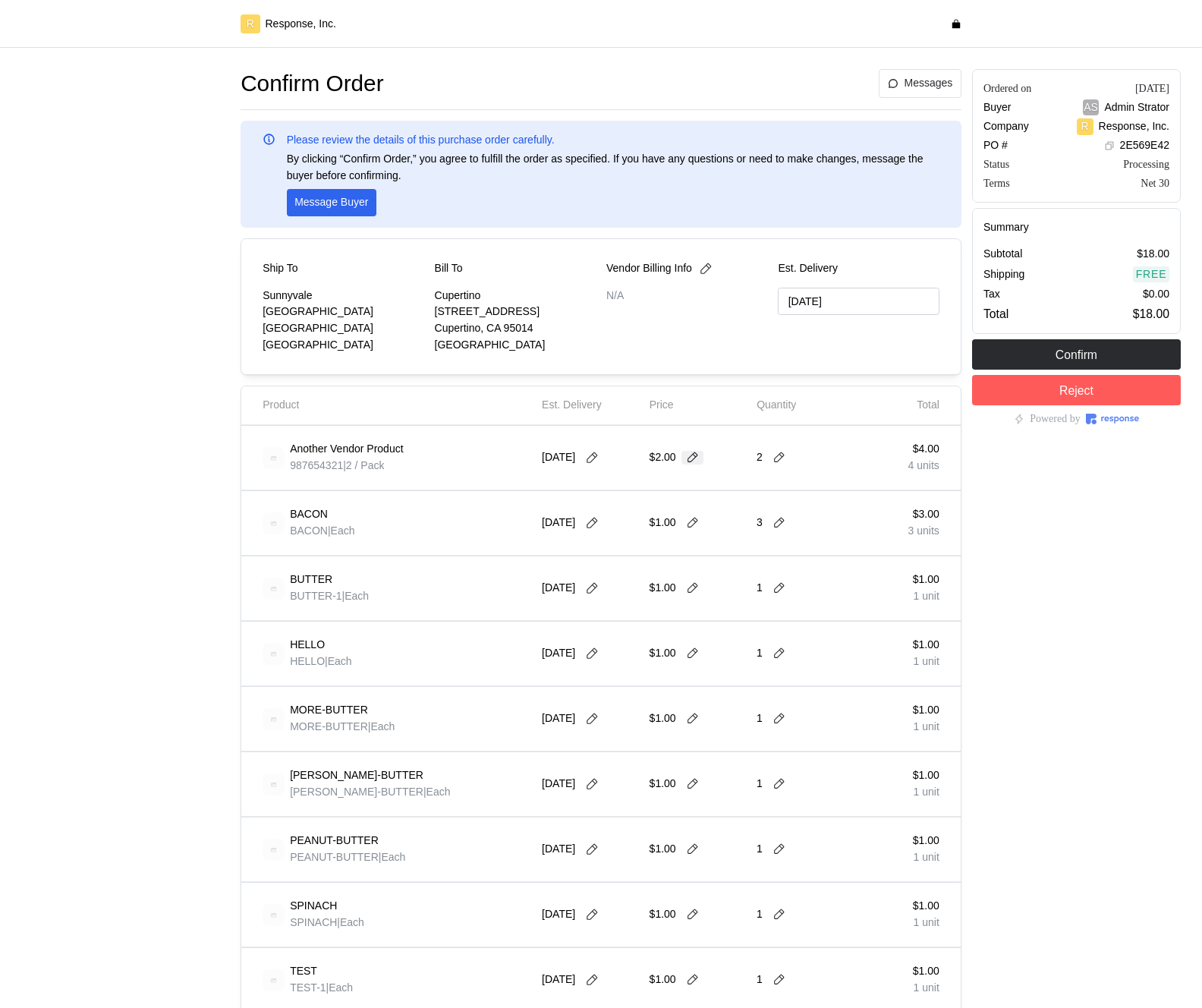
click at [698, 455] on icon at bounding box center [692, 457] width 14 height 14
click at [696, 462] on icon at bounding box center [692, 457] width 14 height 14
click at [794, 467] on div "2" at bounding box center [806, 457] width 97 height 42
click at [778, 465] on div "2" at bounding box center [774, 457] width 33 height 17
click at [778, 460] on icon at bounding box center [779, 457] width 14 height 14
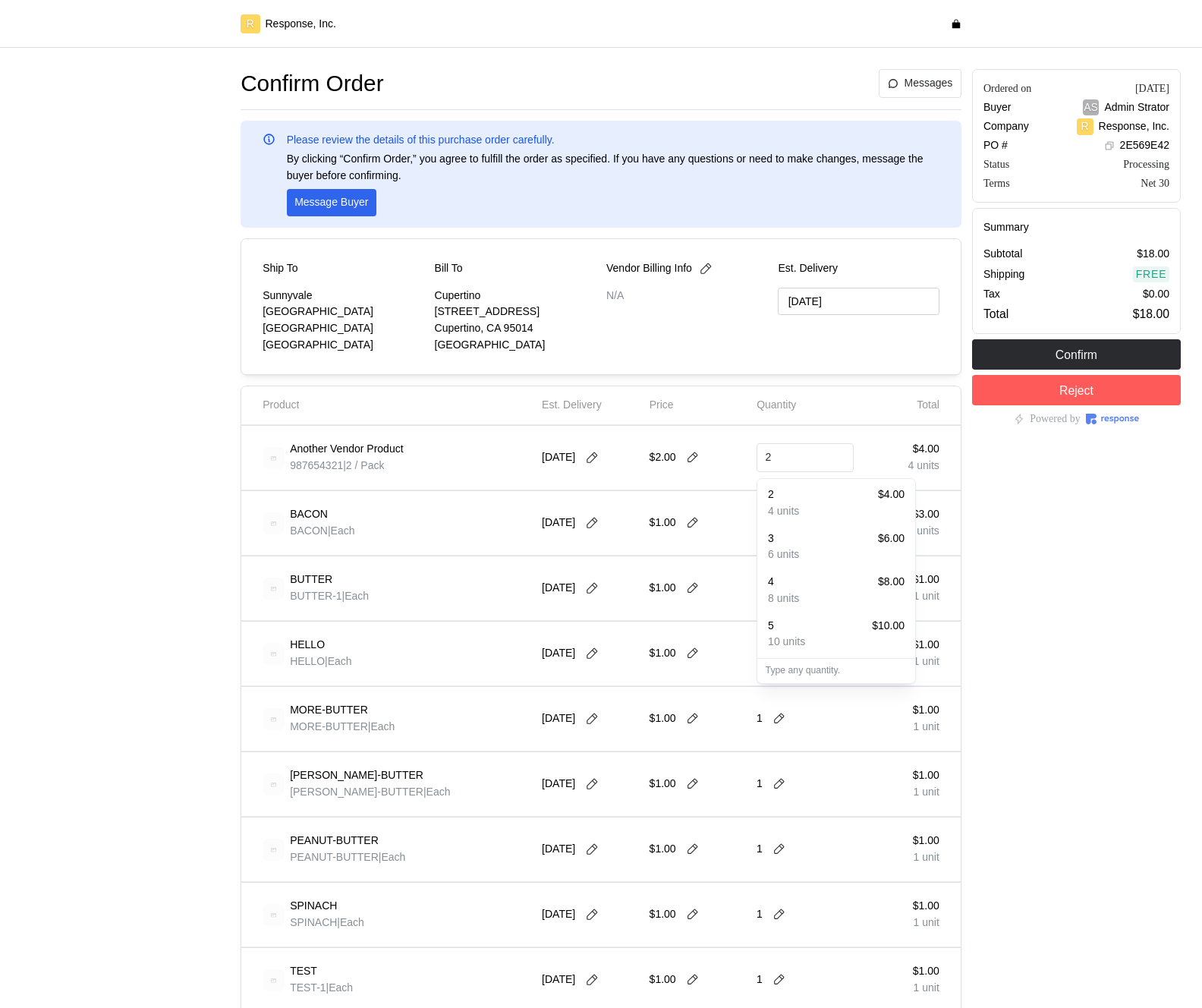
click at [778, 549] on p "6 units" at bounding box center [783, 554] width 31 height 17
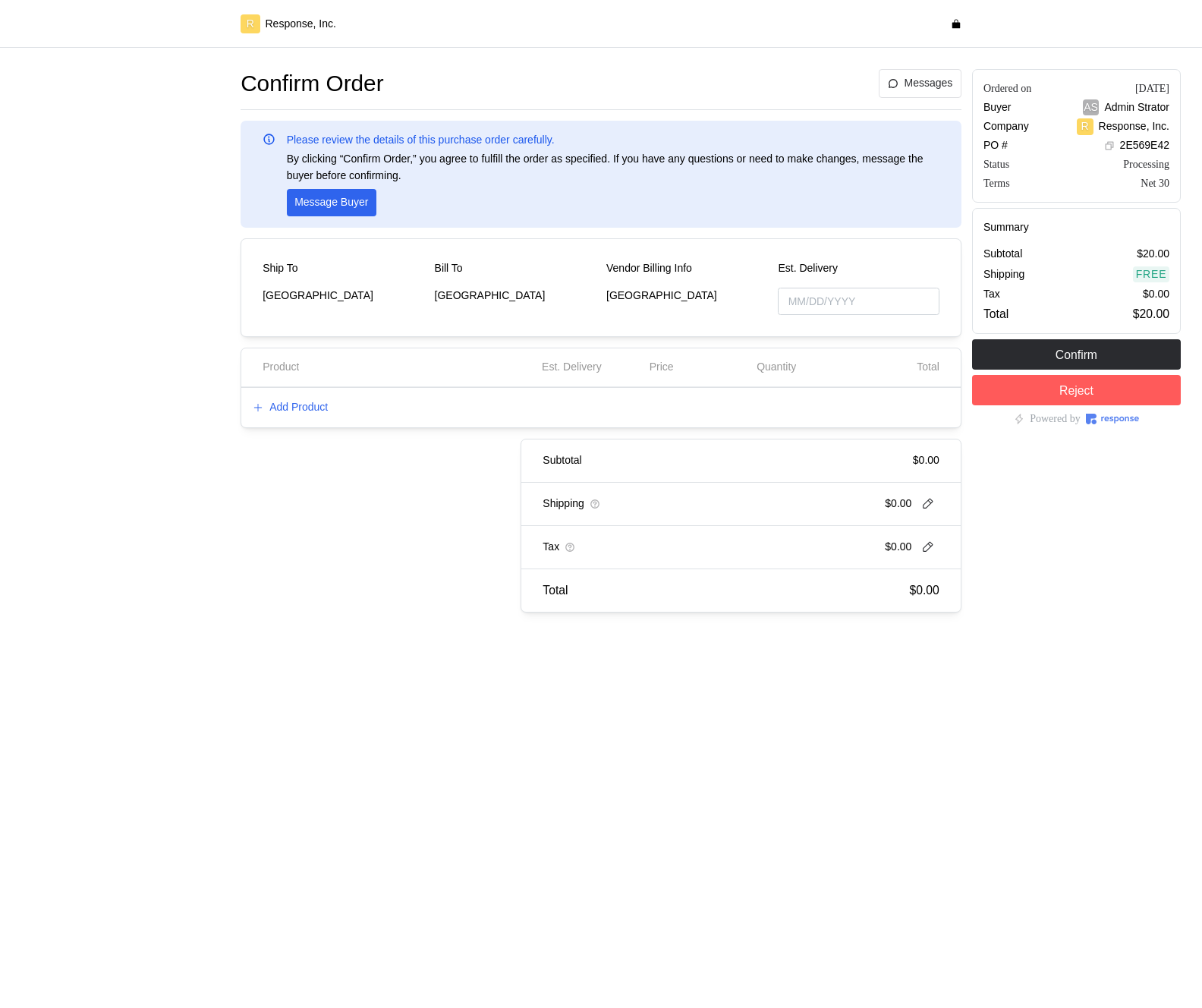
type input "[DATE]"
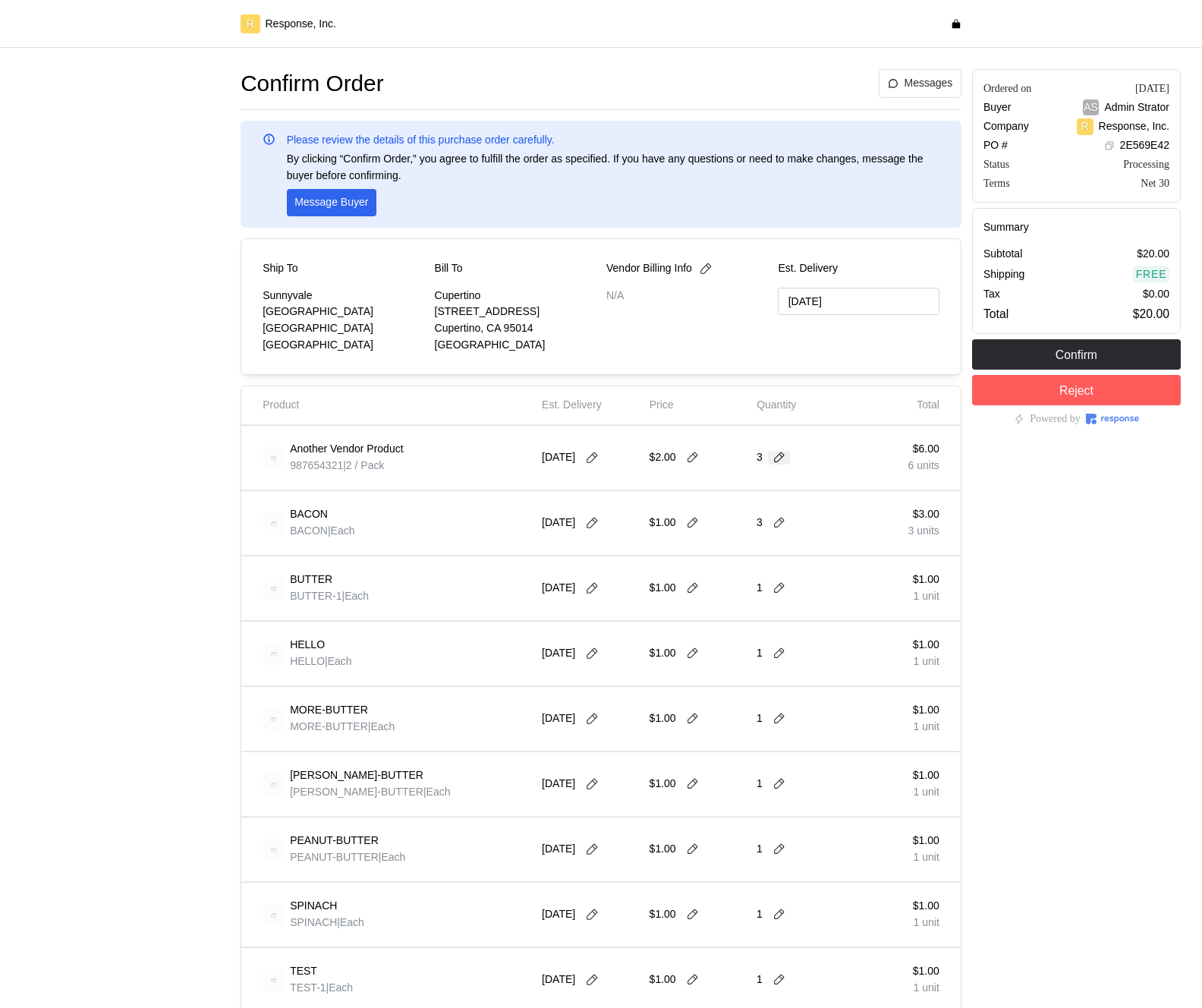
click at [774, 461] on icon at bounding box center [779, 457] width 14 height 14
click at [801, 597] on p "10 units" at bounding box center [786, 598] width 37 height 17
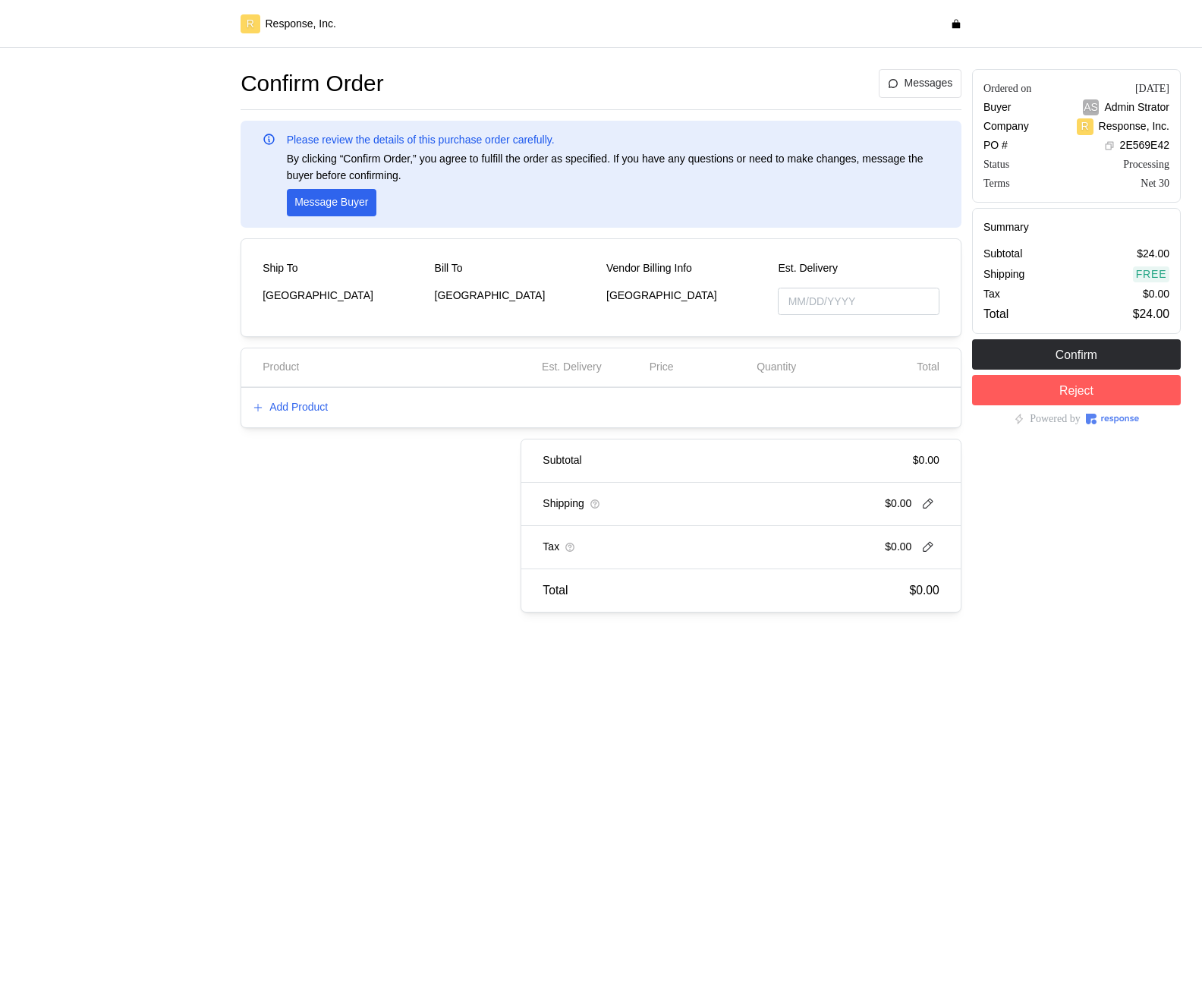
type input "[DATE]"
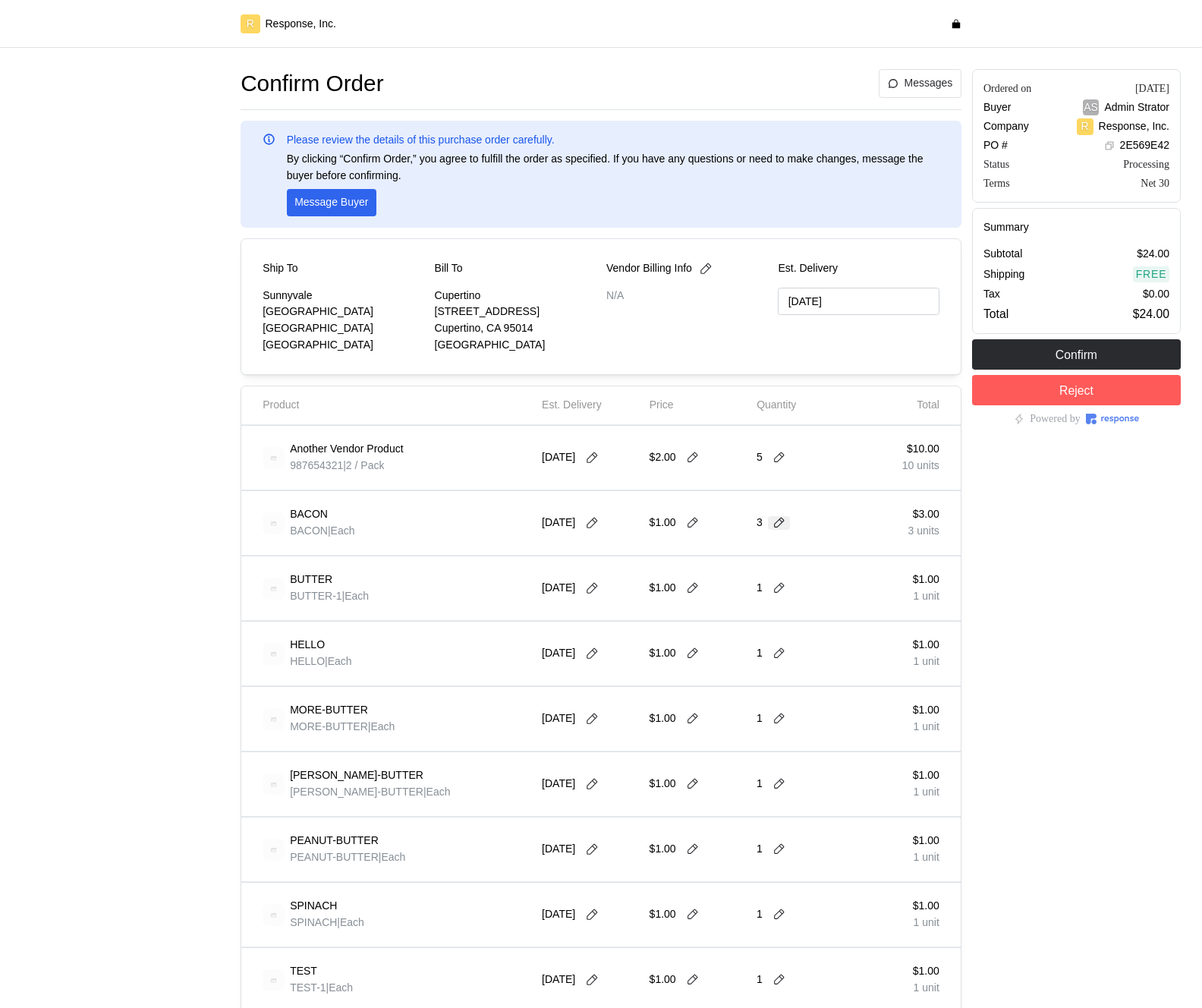
click at [782, 518] on icon at bounding box center [779, 522] width 10 height 10
click at [789, 572] on div "3 $15.00" at bounding box center [837, 560] width 152 height 27
click at [770, 529] on button at bounding box center [779, 522] width 23 height 14
click at [785, 586] on div "4 $20.00" at bounding box center [836, 587] width 136 height 17
click at [768, 589] on button at bounding box center [779, 588] width 23 height 14
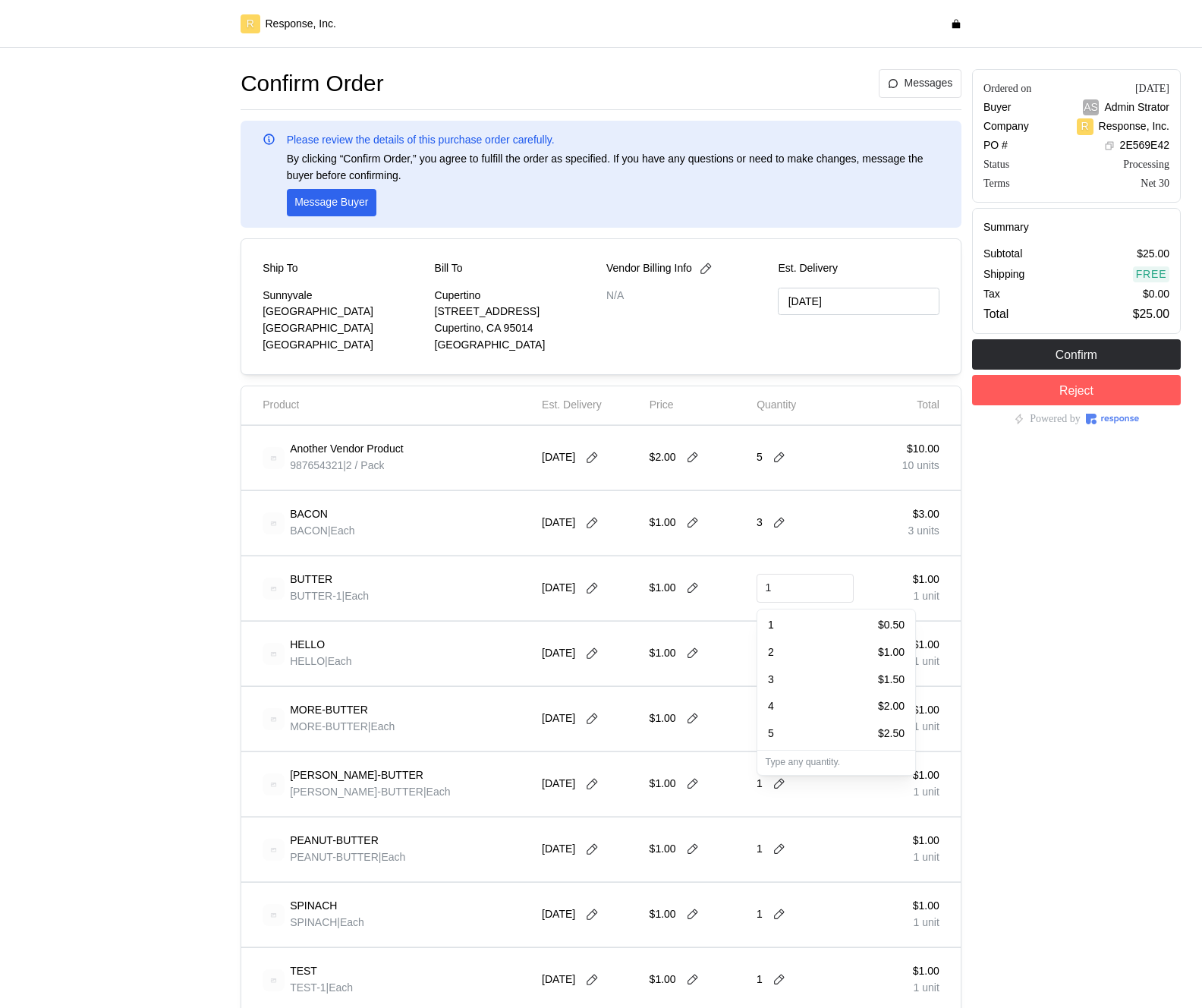
click at [784, 734] on div "5 $2.50" at bounding box center [836, 734] width 136 height 17
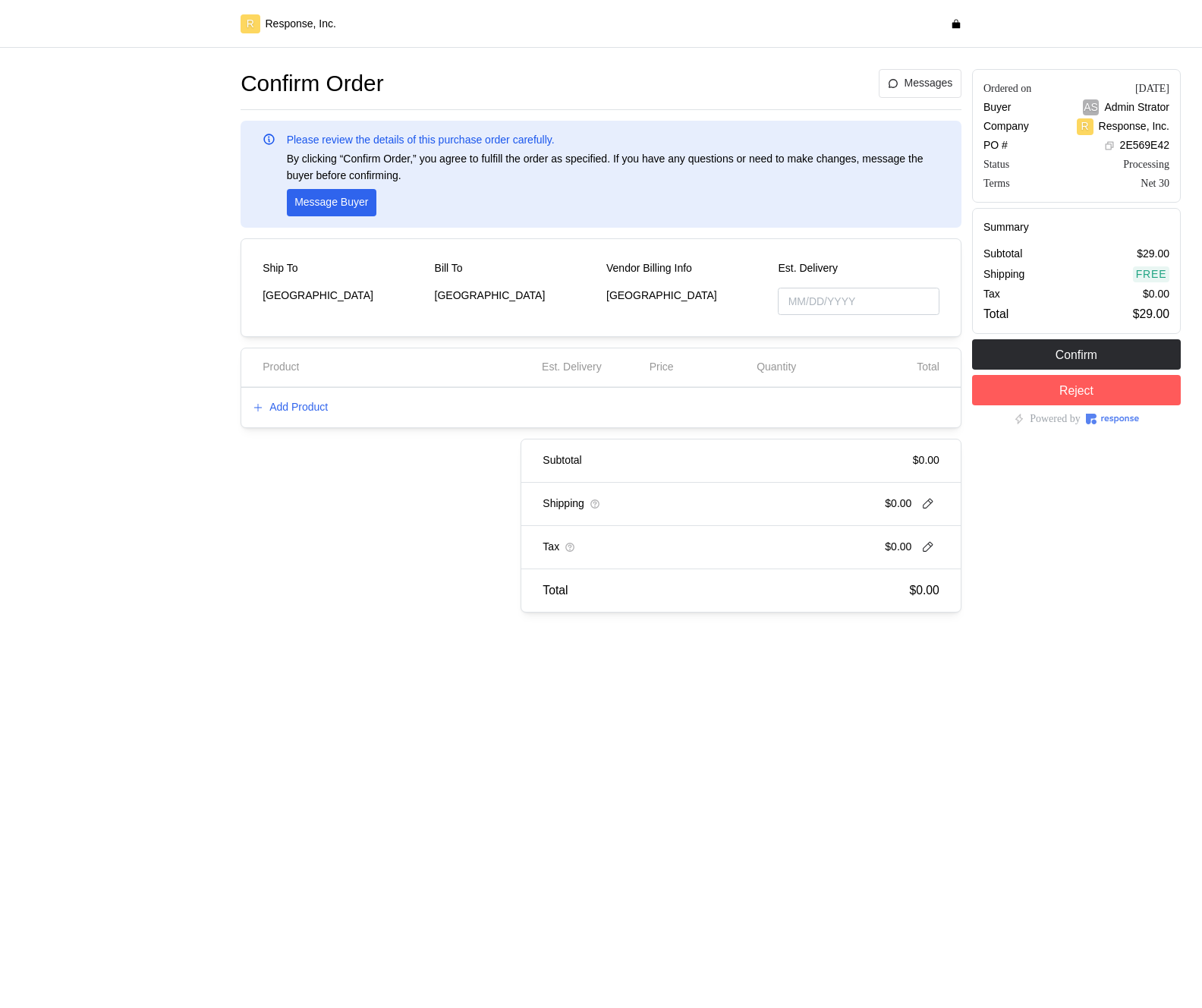
type input "[DATE]"
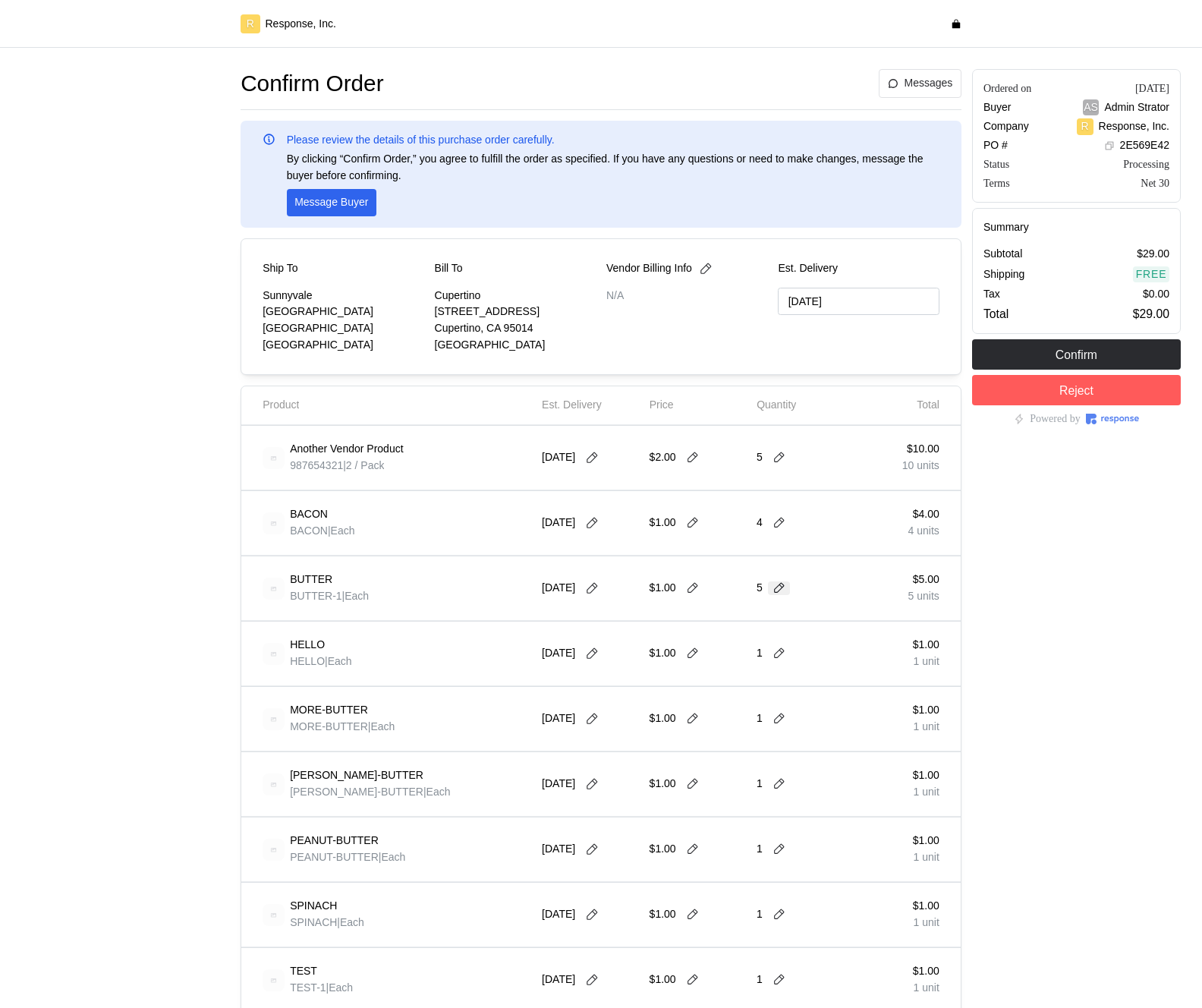
click at [780, 592] on icon at bounding box center [779, 588] width 14 height 14
click at [801, 522] on div "4" at bounding box center [806, 522] width 97 height 42
click at [782, 654] on icon at bounding box center [779, 653] width 14 height 14
click at [792, 719] on div "2 $2.00" at bounding box center [836, 718] width 136 height 17
click at [780, 589] on icon at bounding box center [779, 588] width 10 height 10
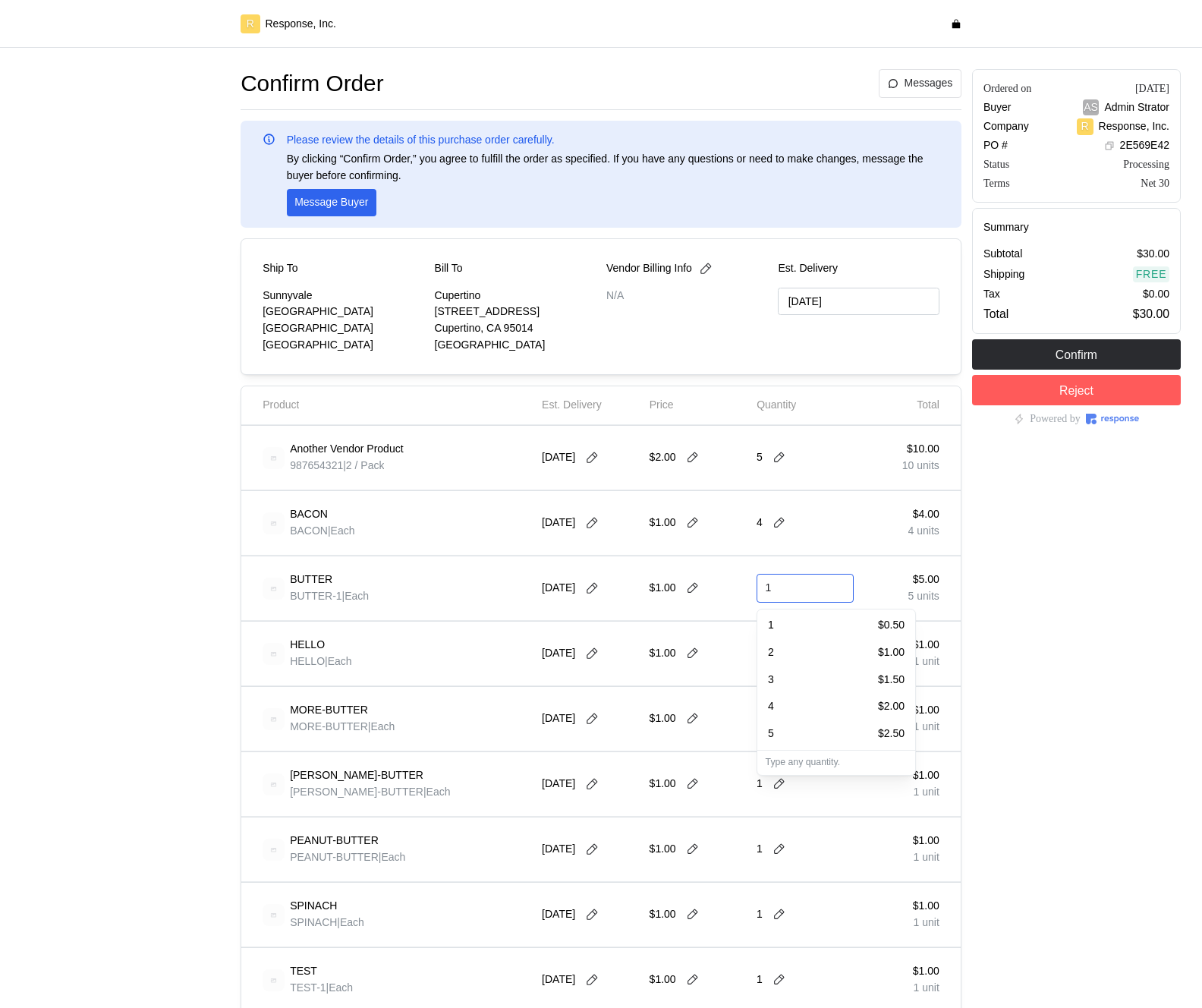
type input "1"
click at [832, 624] on div "1 $0.50" at bounding box center [836, 625] width 136 height 17
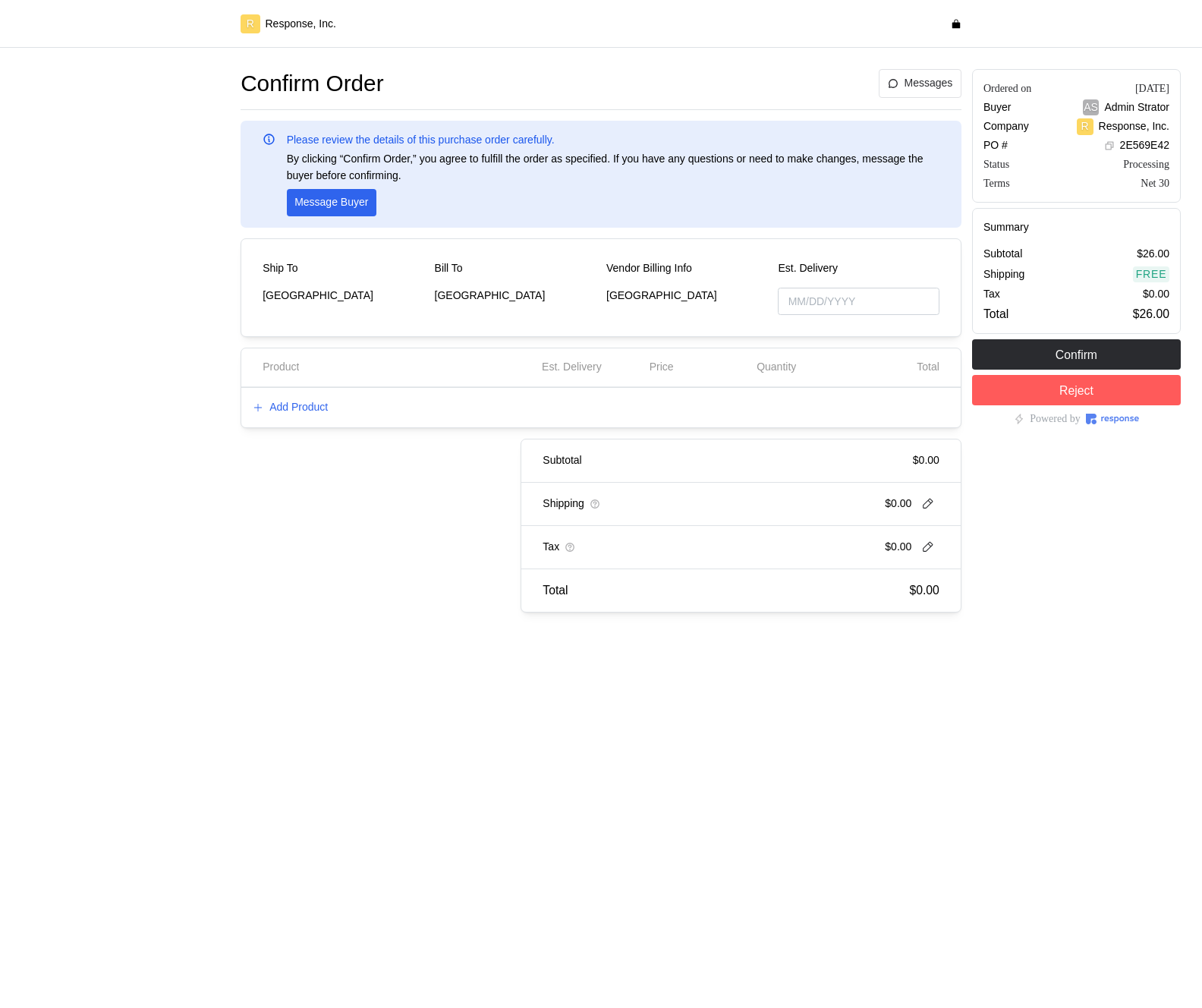
type input "[DATE]"
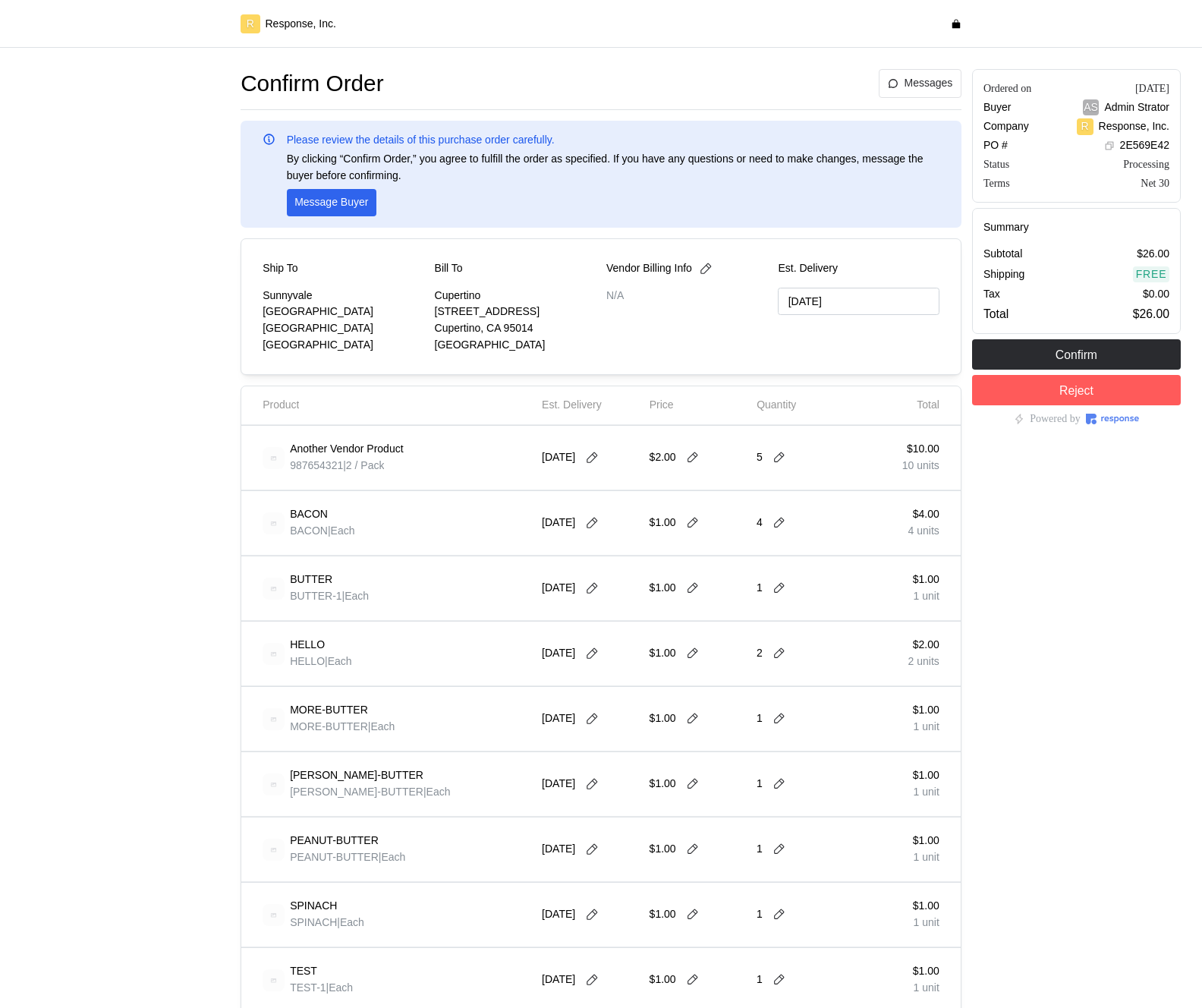
type input "[DATE]"
click at [783, 459] on icon at bounding box center [779, 457] width 14 height 14
type input "1"
click at [820, 490] on div "1 $2.00" at bounding box center [836, 494] width 136 height 17
click at [694, 460] on icon at bounding box center [692, 457] width 14 height 14
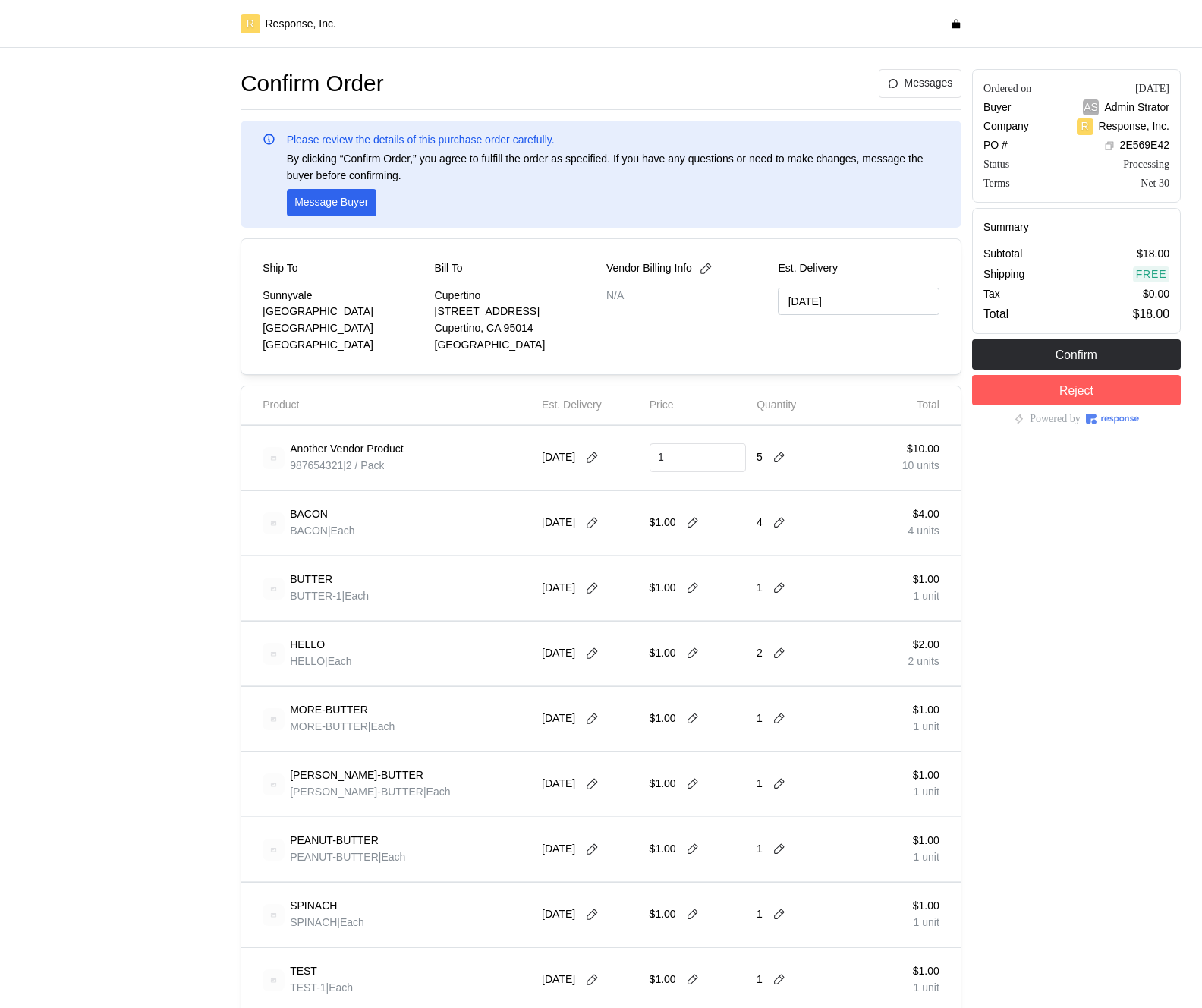
type input "1"
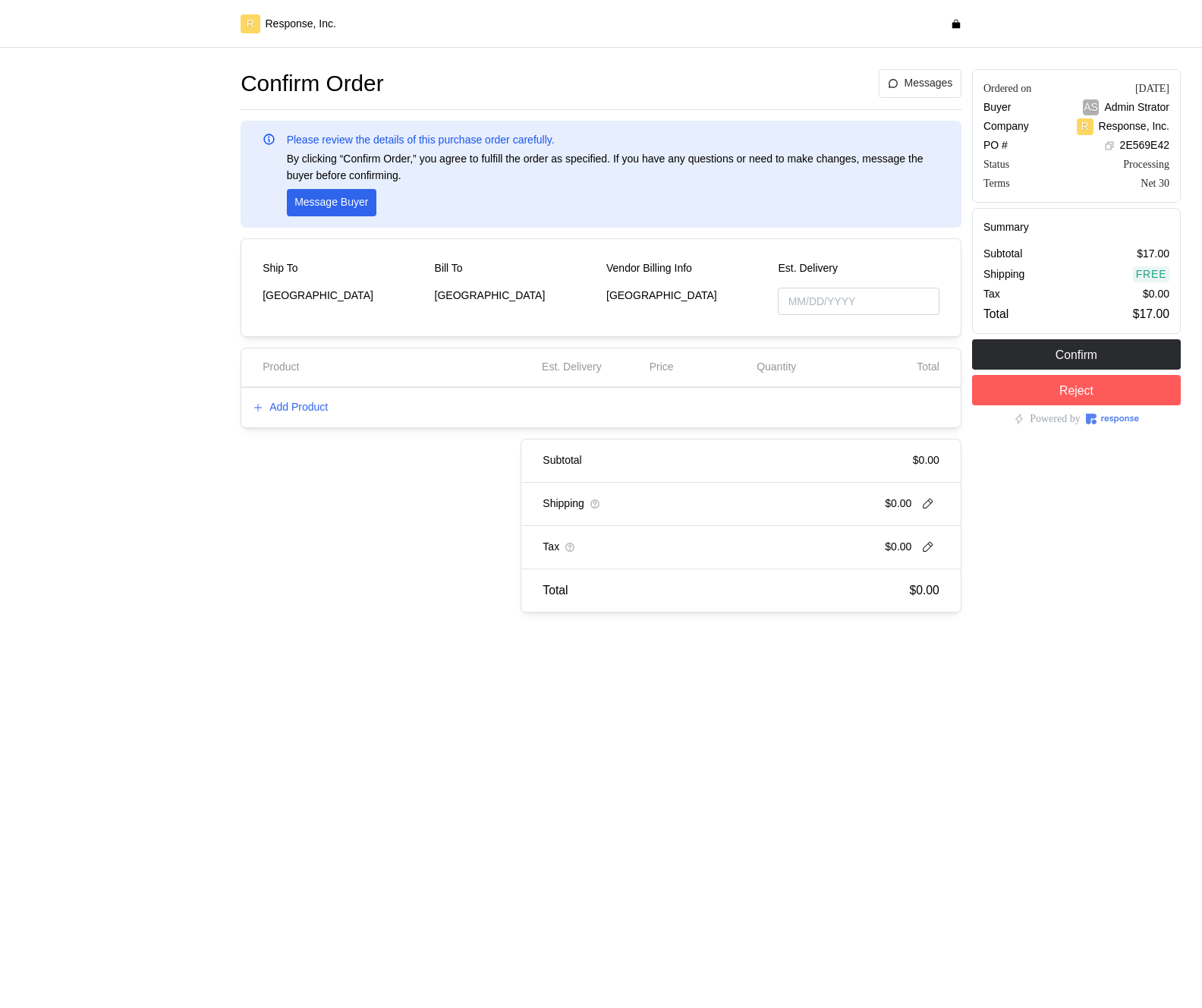
type input "[DATE]"
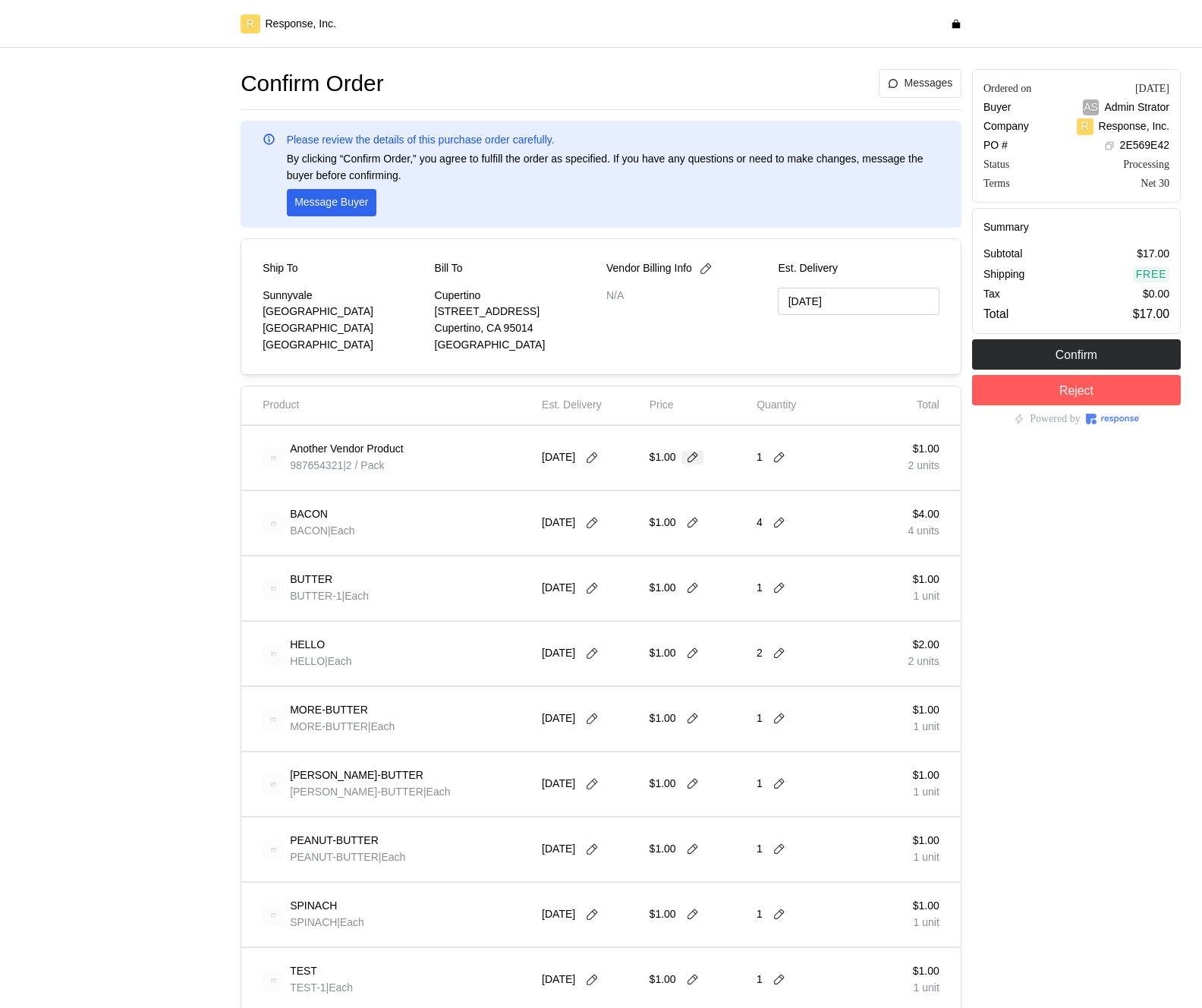
click at [692, 463] on icon at bounding box center [692, 457] width 14 height 14
type input "3"
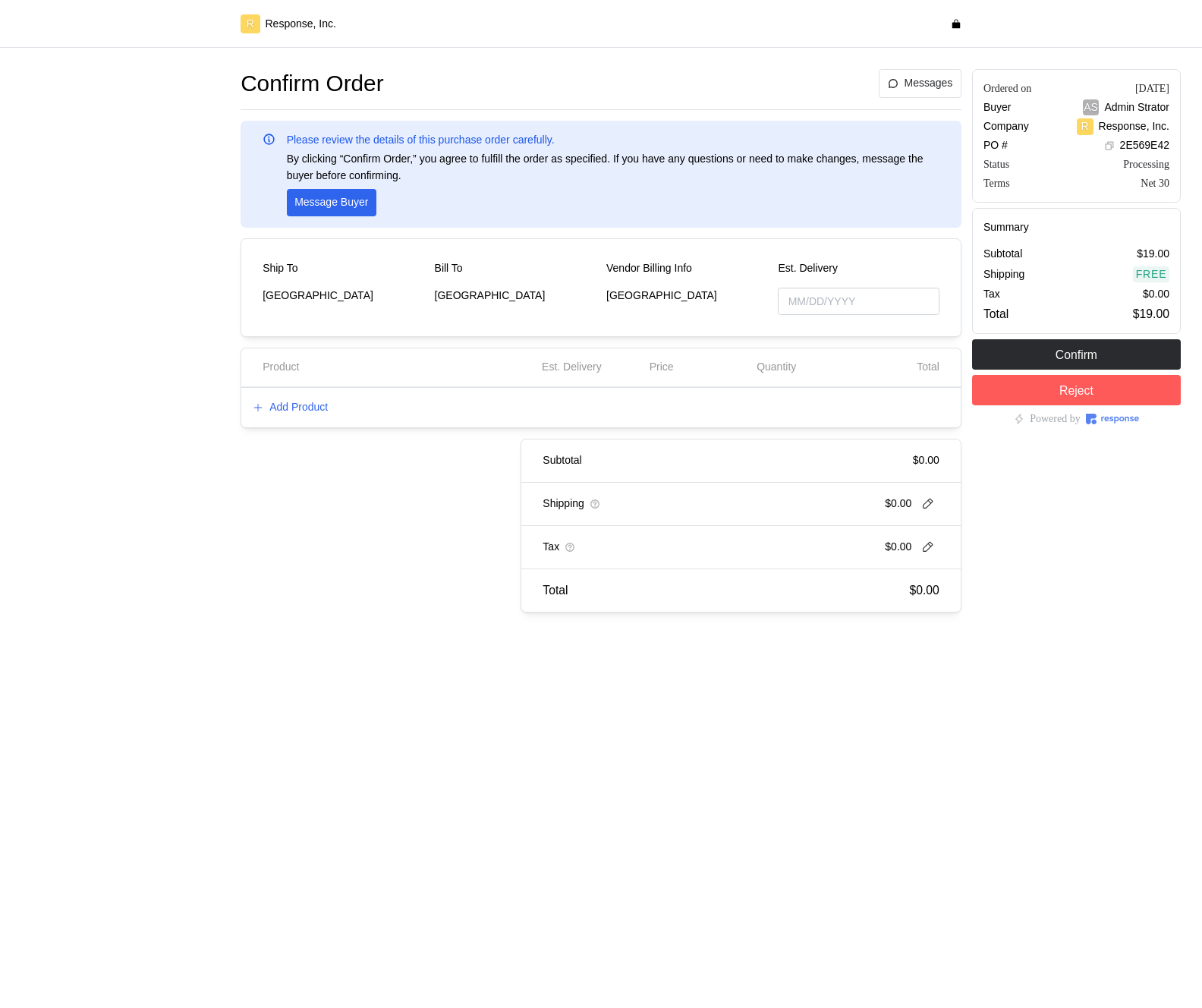
type input "[DATE]"
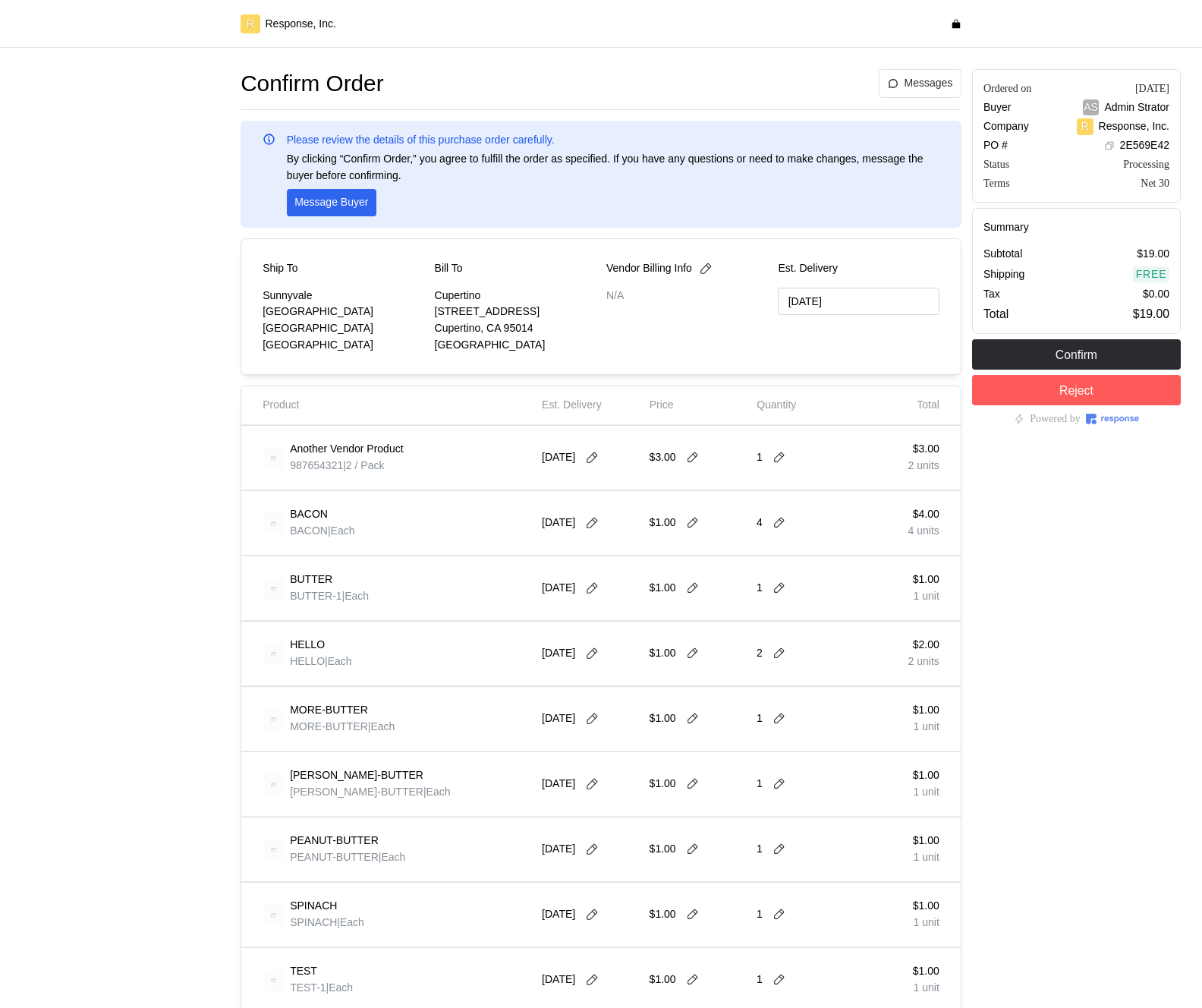
type input "[DATE]"
click at [692, 459] on icon at bounding box center [692, 457] width 14 height 14
type input "1"
click at [778, 461] on icon at bounding box center [779, 457] width 10 height 10
click at [786, 540] on div "2 $2.00" at bounding box center [836, 538] width 136 height 17
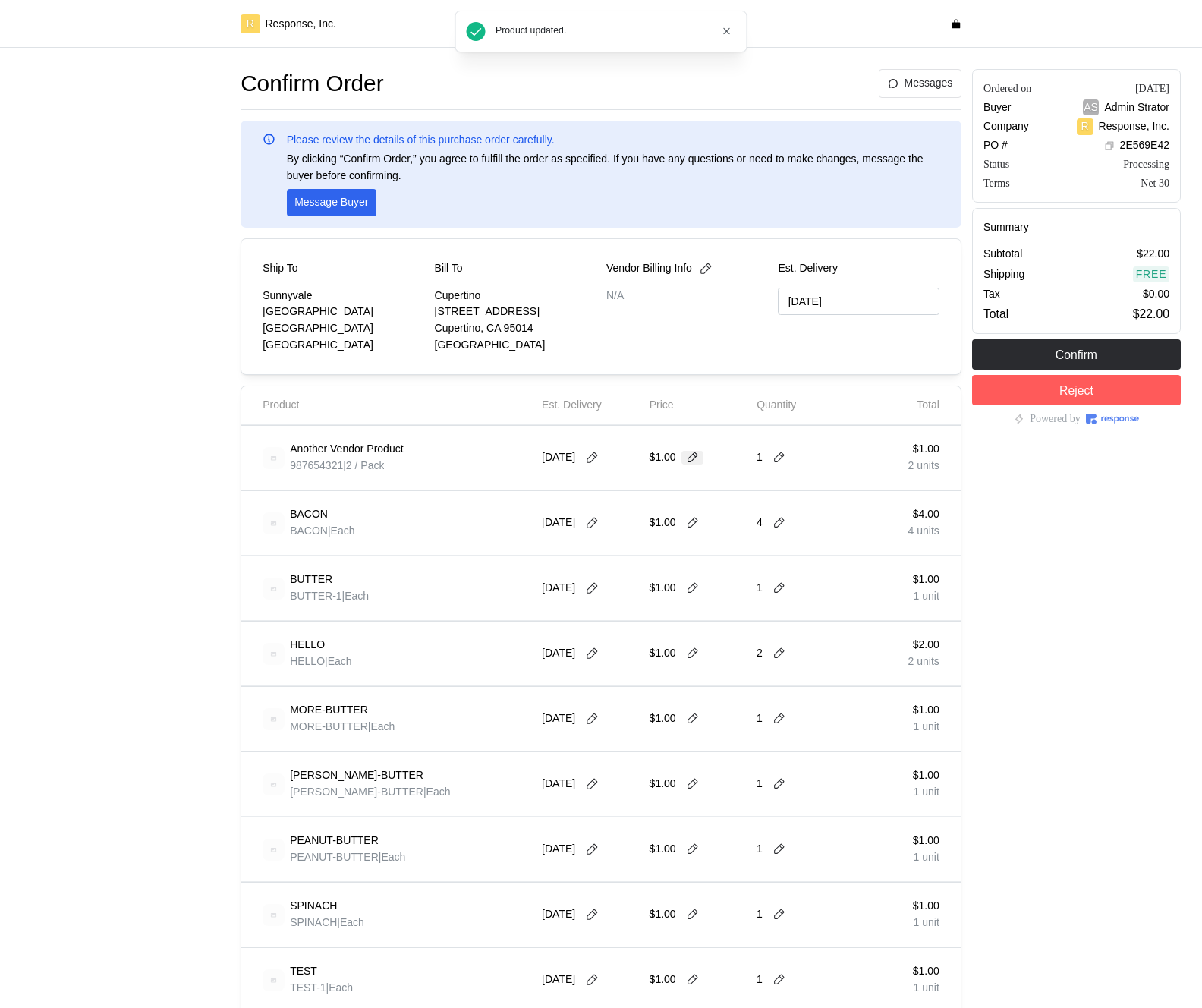
click at [684, 459] on button at bounding box center [693, 457] width 23 height 14
type input "10"
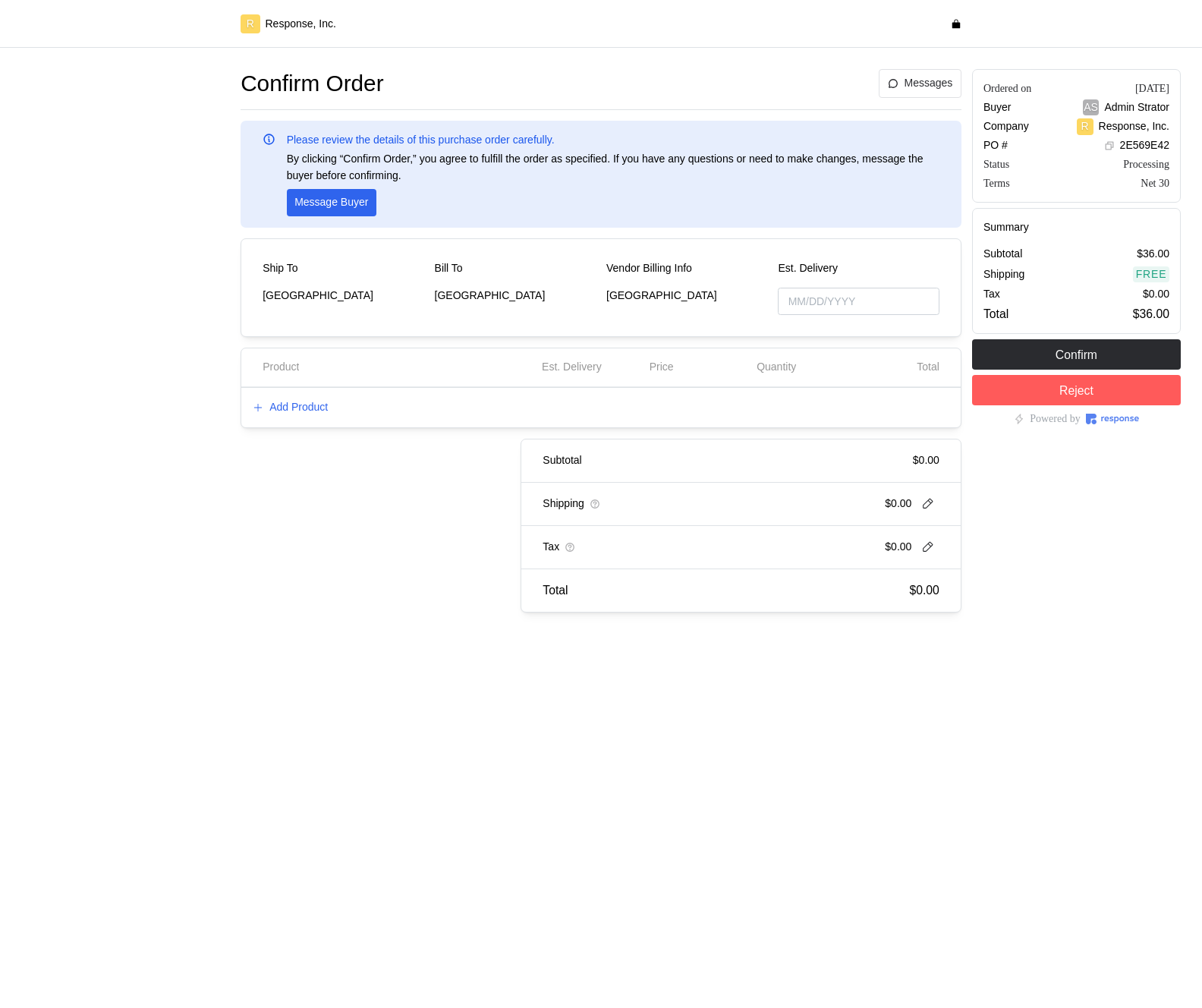
type input "[DATE]"
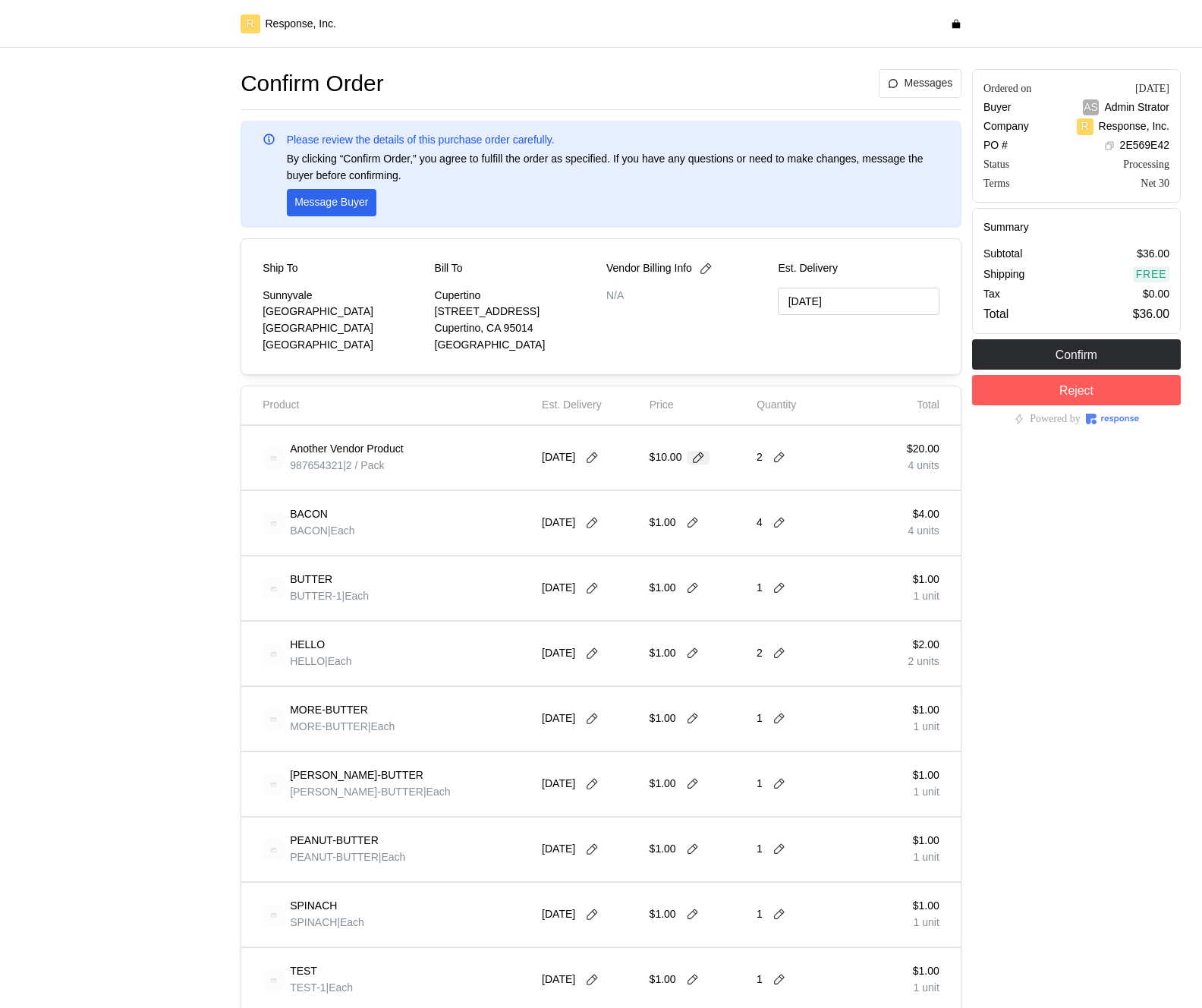
click at [705, 453] on icon at bounding box center [698, 457] width 14 height 14
type input "1"
type input "6"
type input "9"
click at [785, 458] on icon at bounding box center [779, 457] width 14 height 14
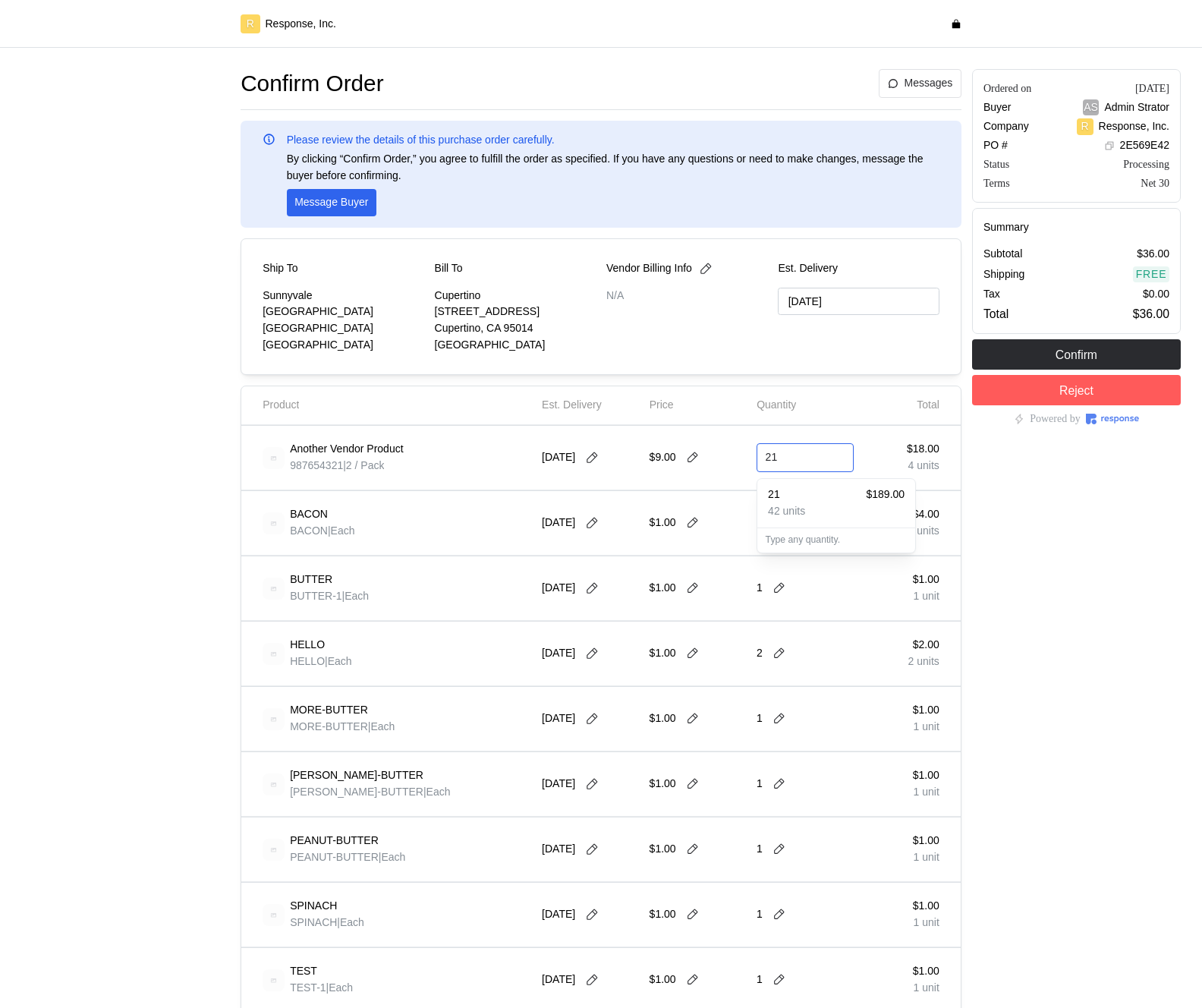
type input "2"
type input "1"
click at [870, 427] on div "Another Vendor Product 987654321 | 2 / Pack [DATE] $9.00 2 $18.00 4 units" at bounding box center [601, 458] width 719 height 65
click at [779, 459] on icon at bounding box center [779, 457] width 14 height 14
click at [793, 538] on div "3 $27.00" at bounding box center [836, 538] width 136 height 17
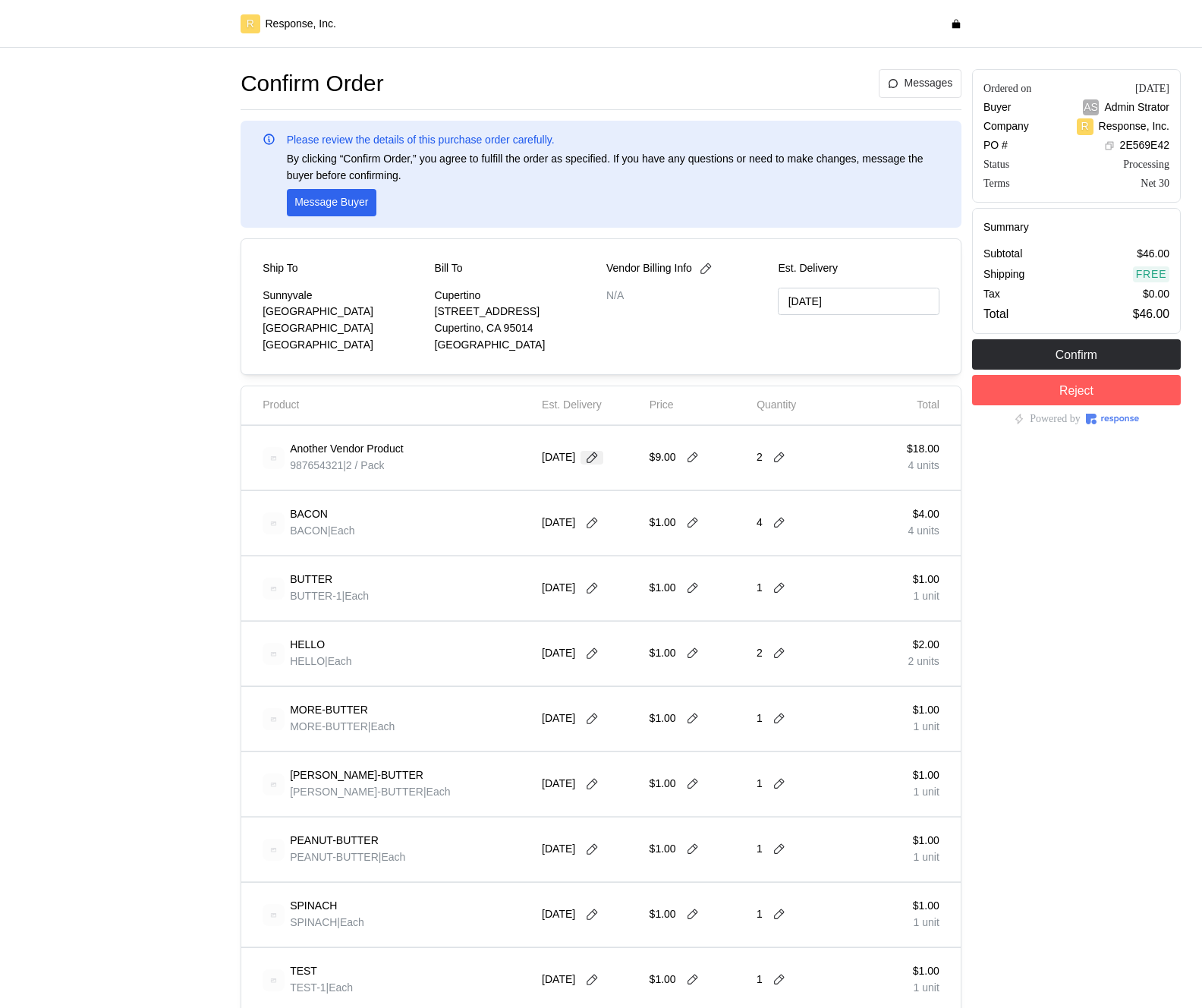
click at [595, 455] on icon at bounding box center [592, 457] width 10 height 10
click at [573, 612] on button "15" at bounding box center [568, 608] width 28 height 28
click at [597, 451] on icon at bounding box center [592, 457] width 14 height 14
click at [631, 628] on button "24" at bounding box center [625, 636] width 28 height 28
click at [814, 453] on div "3" at bounding box center [806, 457] width 97 height 42
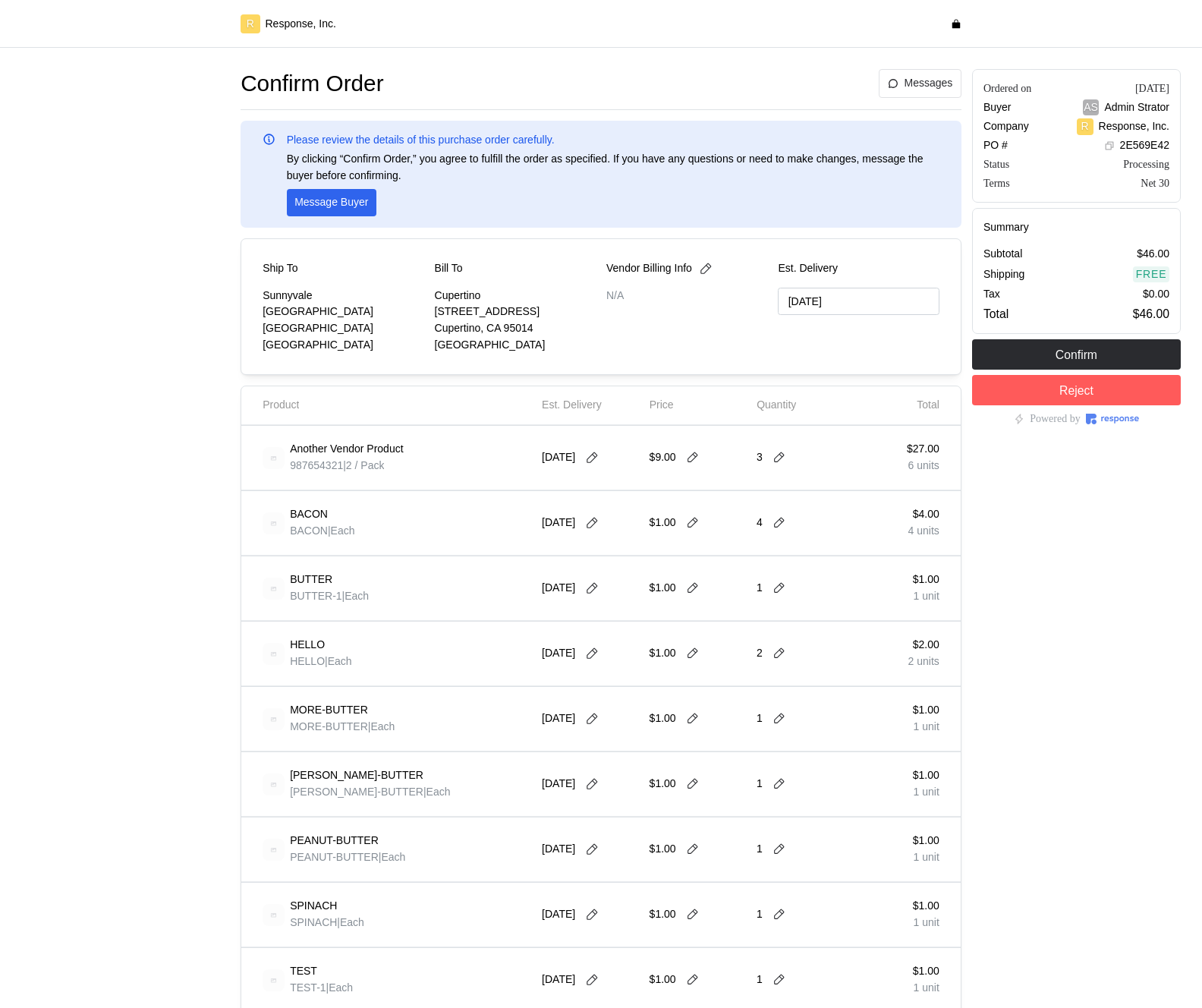
click at [711, 463] on div "$9.00" at bounding box center [699, 457] width 97 height 42
click at [696, 454] on icon at bounding box center [692, 457] width 10 height 10
type input "10"
click at [782, 461] on icon at bounding box center [779, 457] width 14 height 14
type input "1"
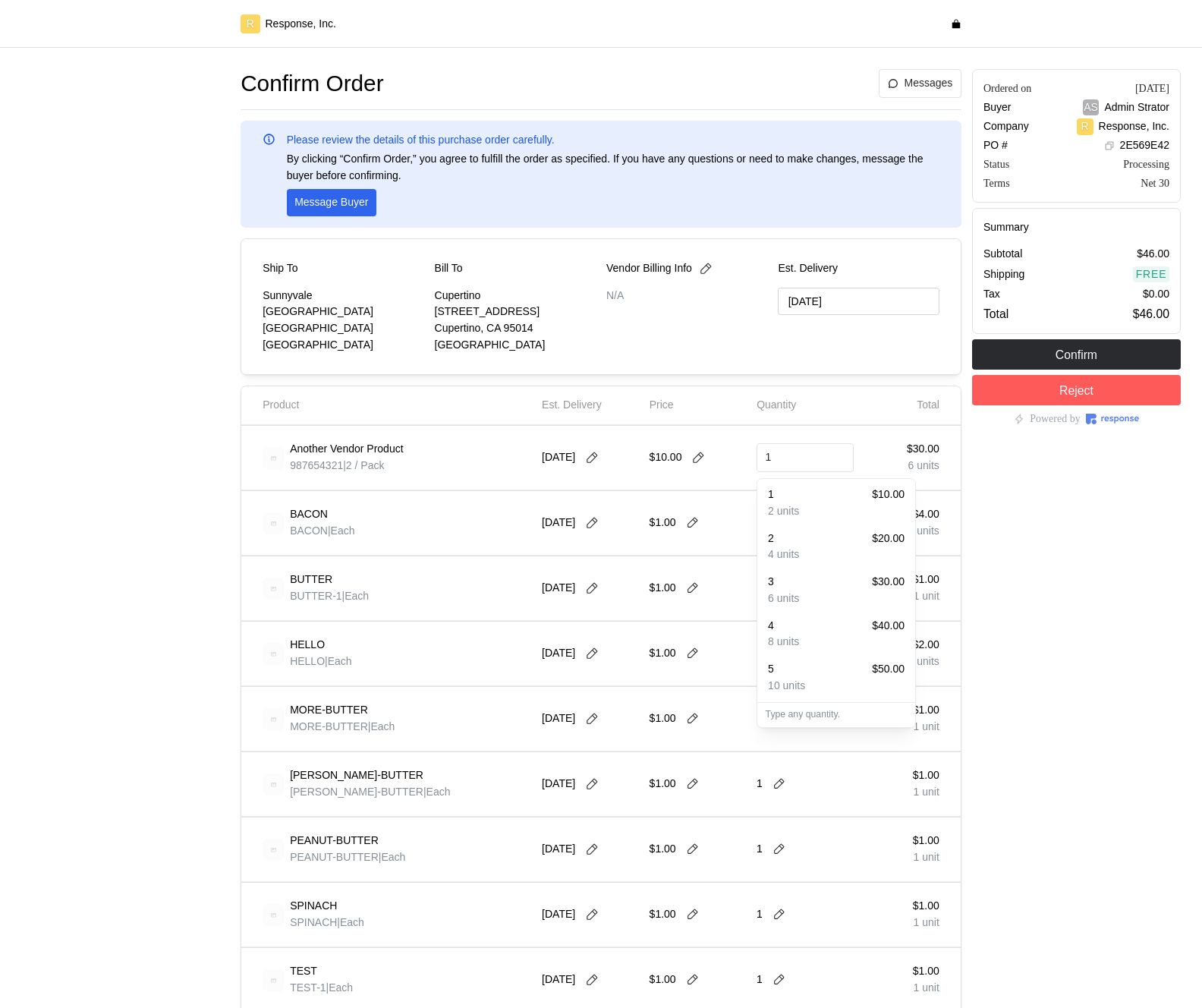
click at [821, 485] on div "1 $10.00 2 units" at bounding box center [837, 502] width 152 height 43
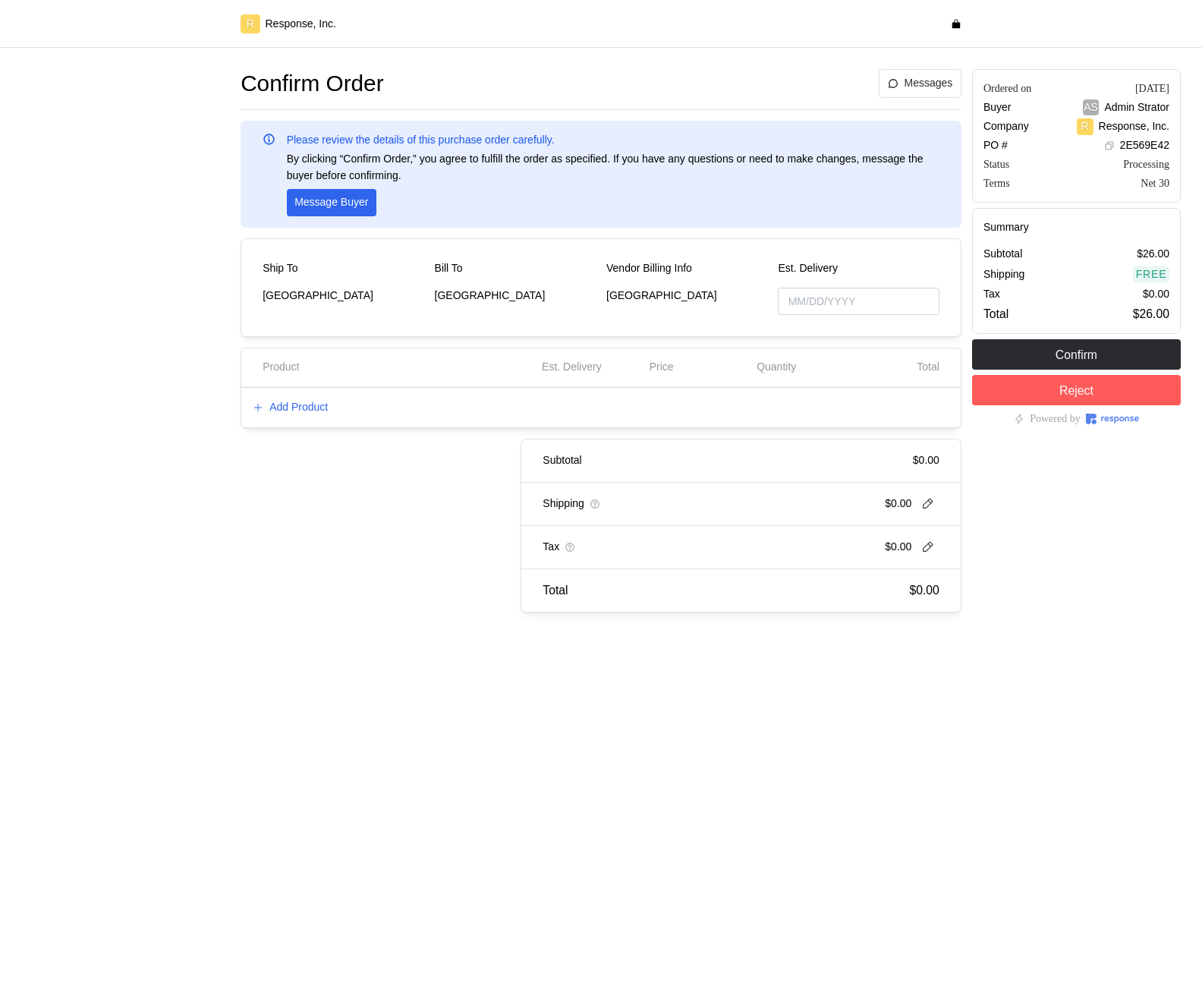
type input "[DATE]"
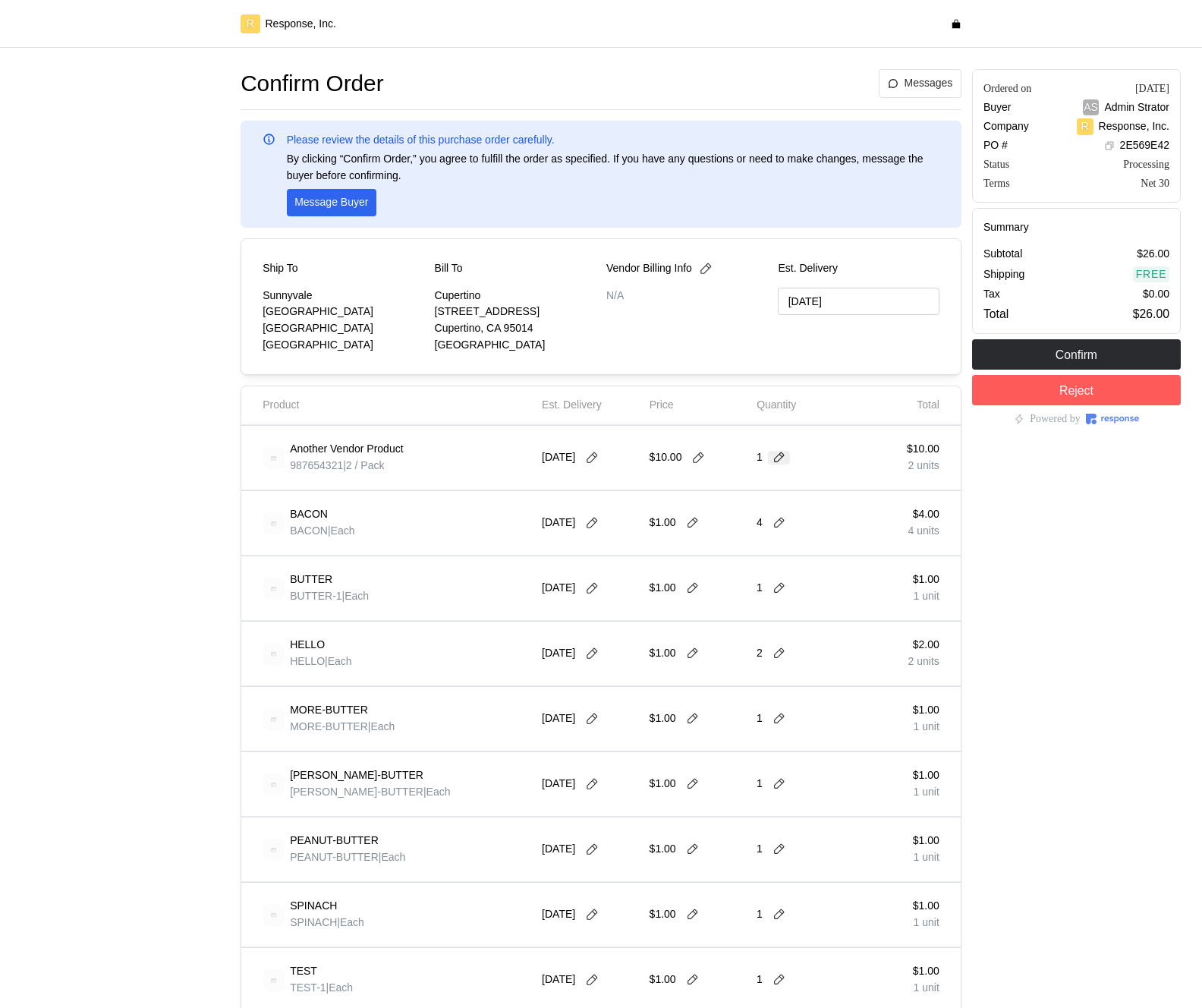
click at [783, 462] on icon at bounding box center [779, 457] width 14 height 14
click at [785, 544] on div "2 $20.00" at bounding box center [836, 538] width 136 height 17
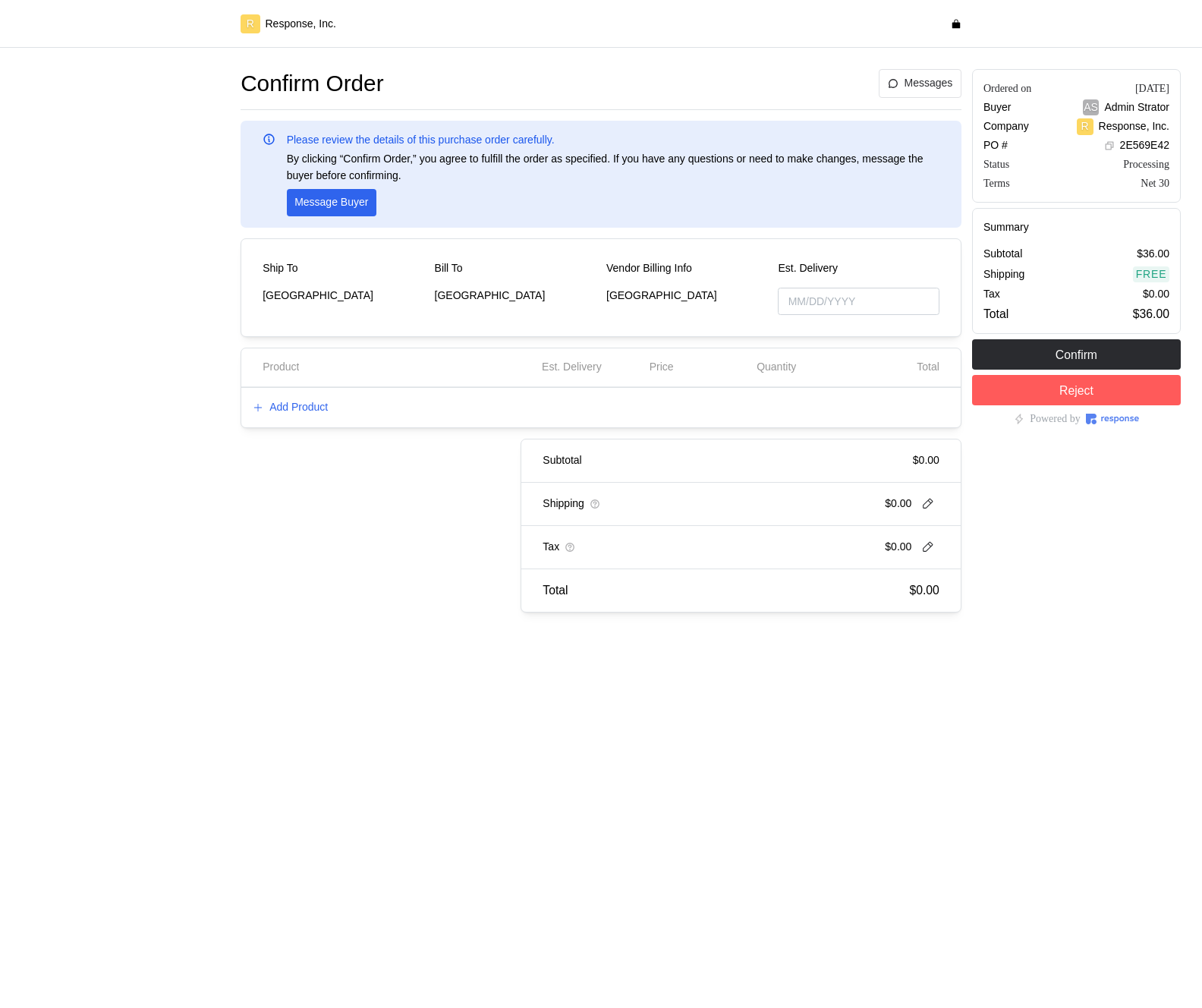
type input "09/17/2025"
type input "[DATE]"
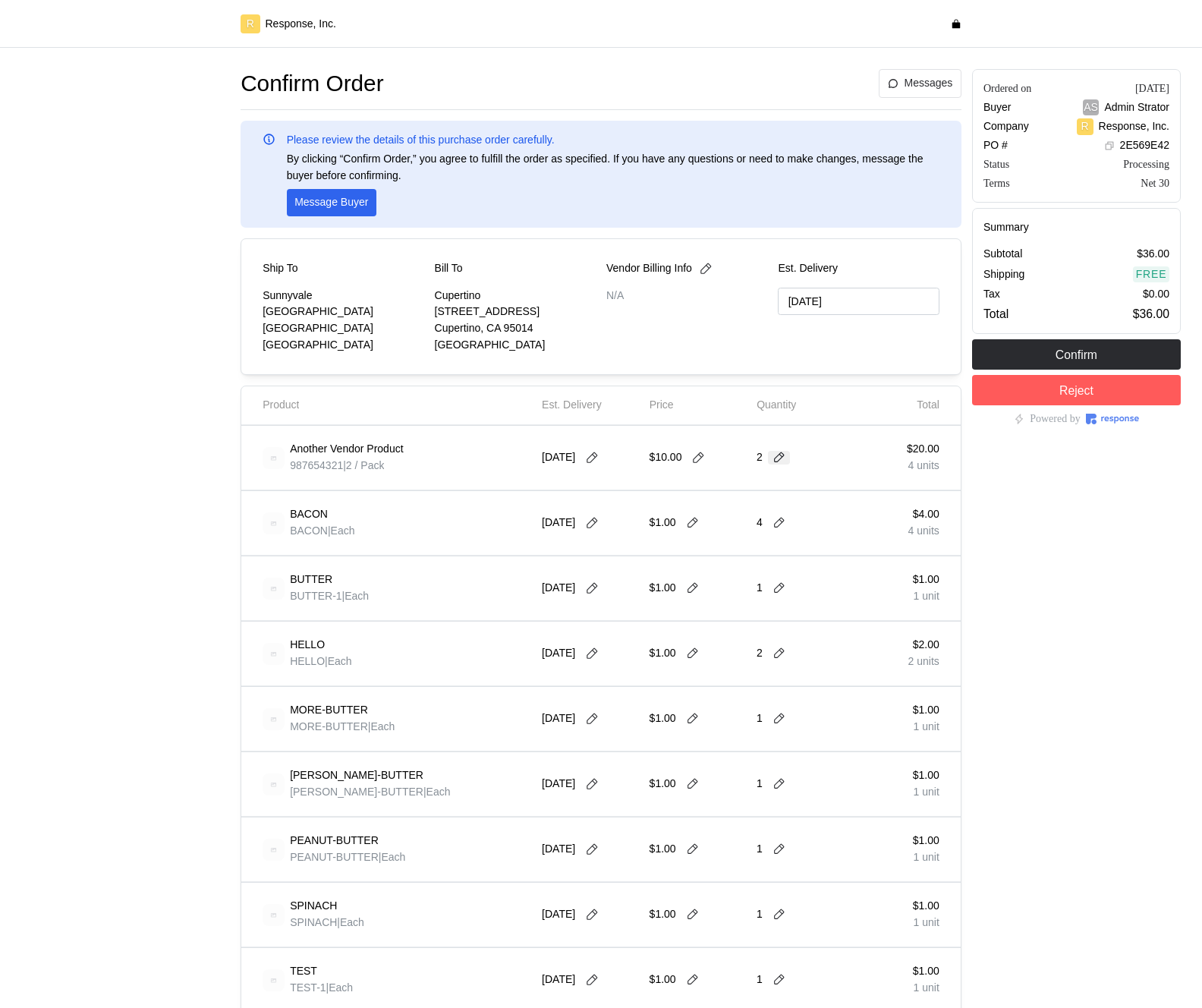
click at [781, 459] on icon at bounding box center [779, 457] width 10 height 10
type input "1"
click at [782, 514] on p "2 units" at bounding box center [783, 511] width 31 height 17
click at [781, 457] on icon at bounding box center [779, 457] width 14 height 14
click at [792, 573] on div "3 $30.00" at bounding box center [836, 581] width 136 height 17
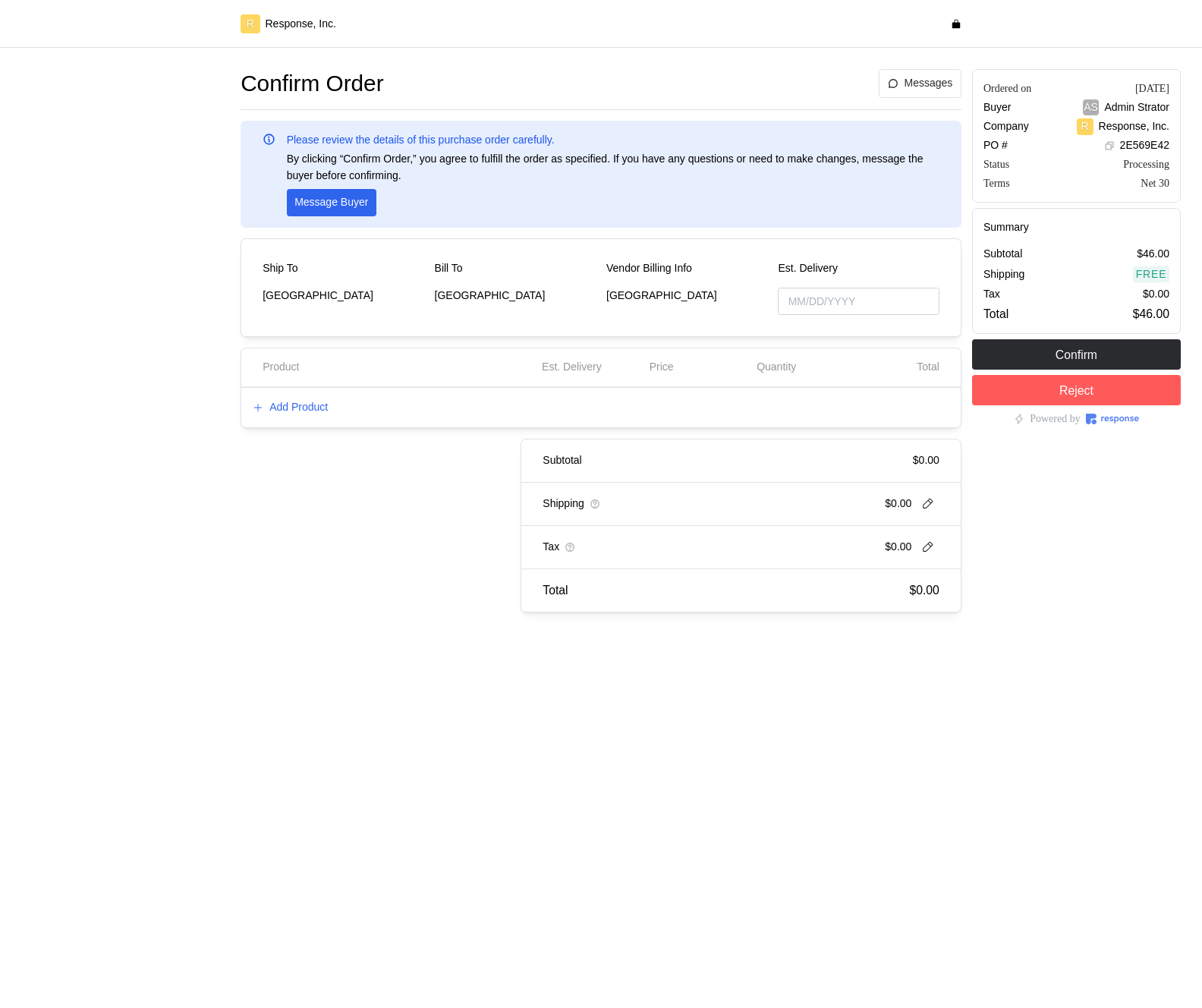
type input "[DATE]"
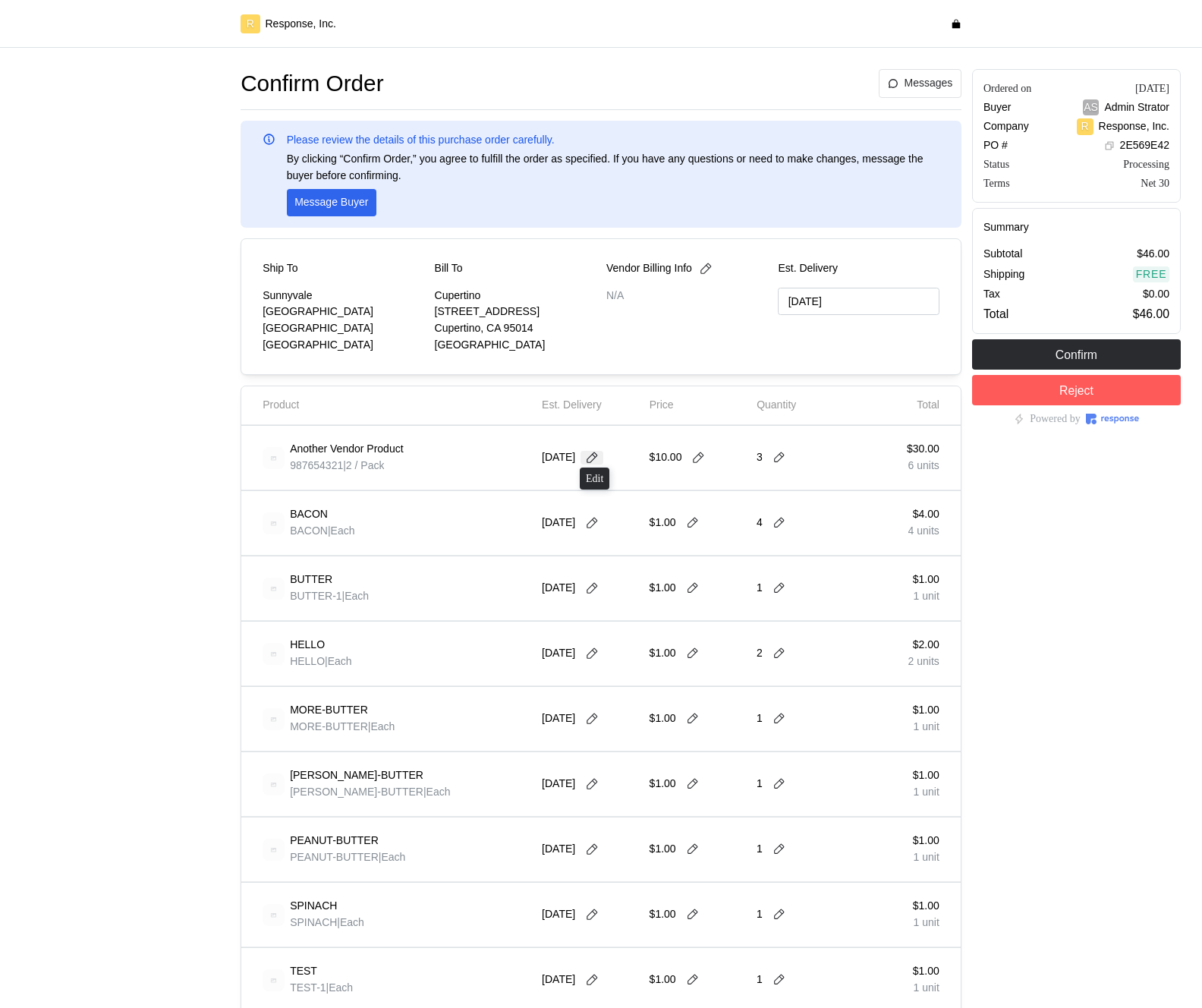
click at [598, 455] on icon at bounding box center [592, 457] width 14 height 14
click at [569, 605] on button "15" at bounding box center [568, 608] width 28 height 28
click at [592, 463] on icon at bounding box center [592, 457] width 14 height 14
click at [597, 605] on button "16" at bounding box center [596, 608] width 28 height 28
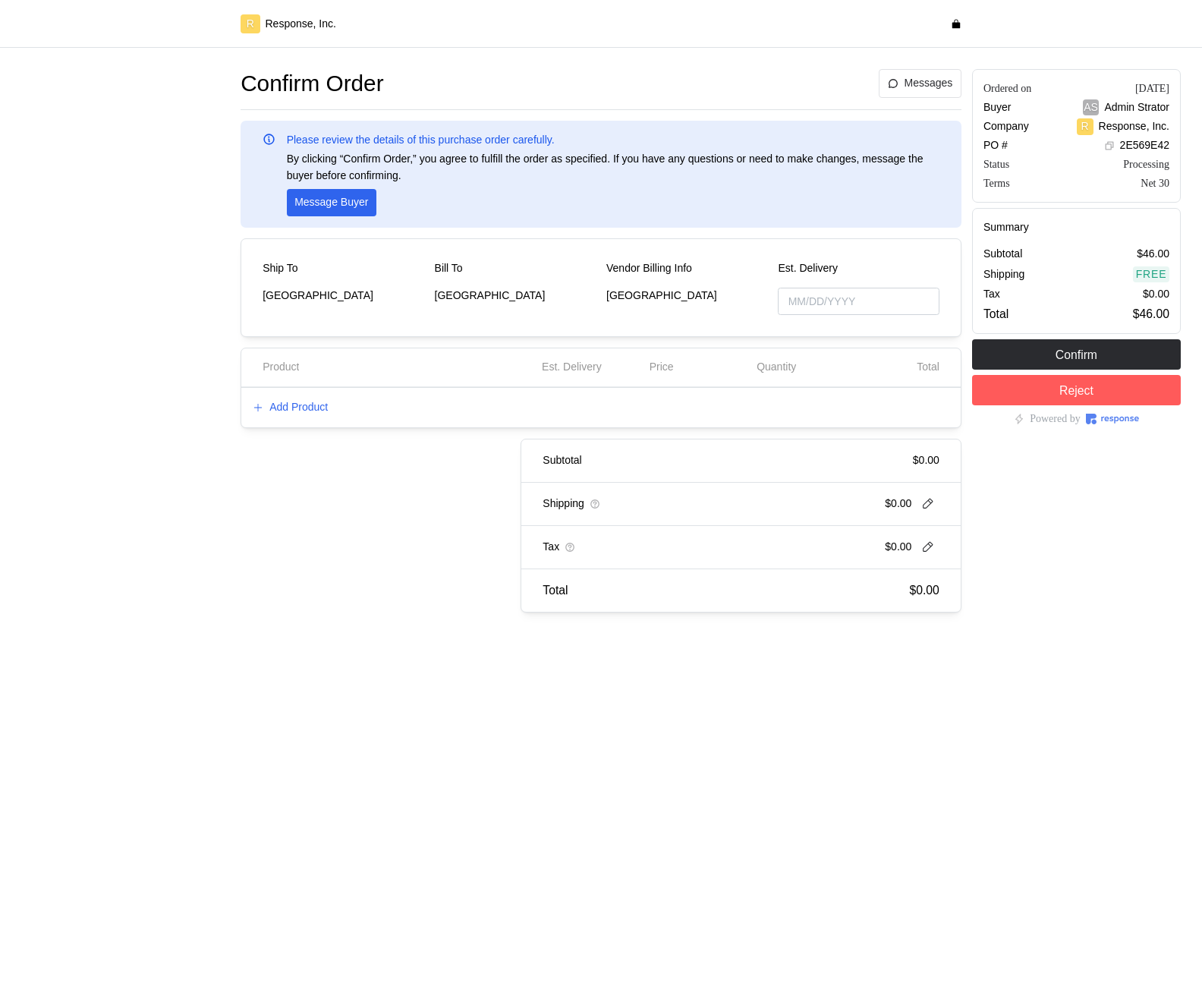
type input "[DATE]"
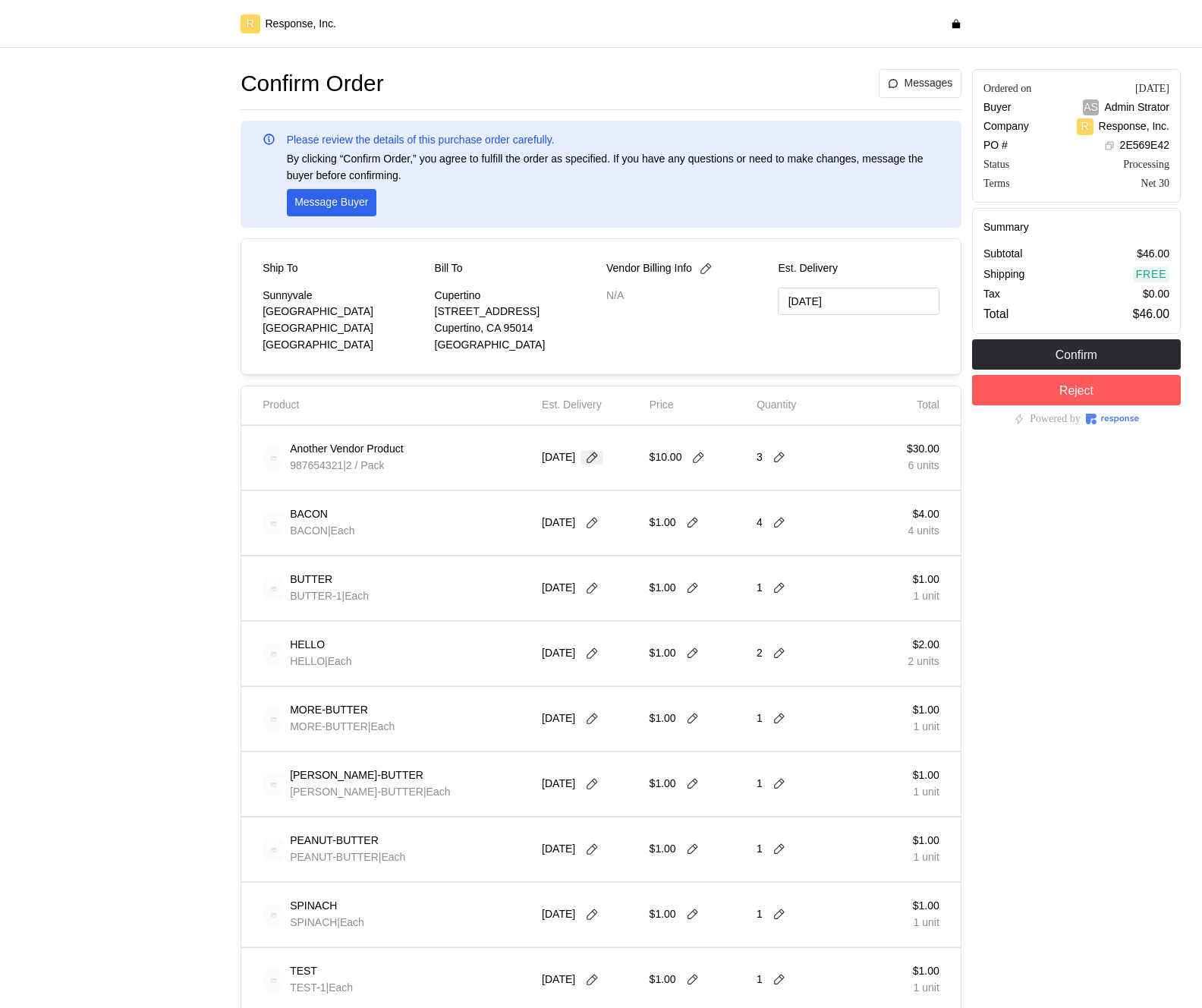
click at [597, 458] on icon at bounding box center [592, 457] width 14 height 14
click at [594, 666] on button "30" at bounding box center [596, 665] width 28 height 28
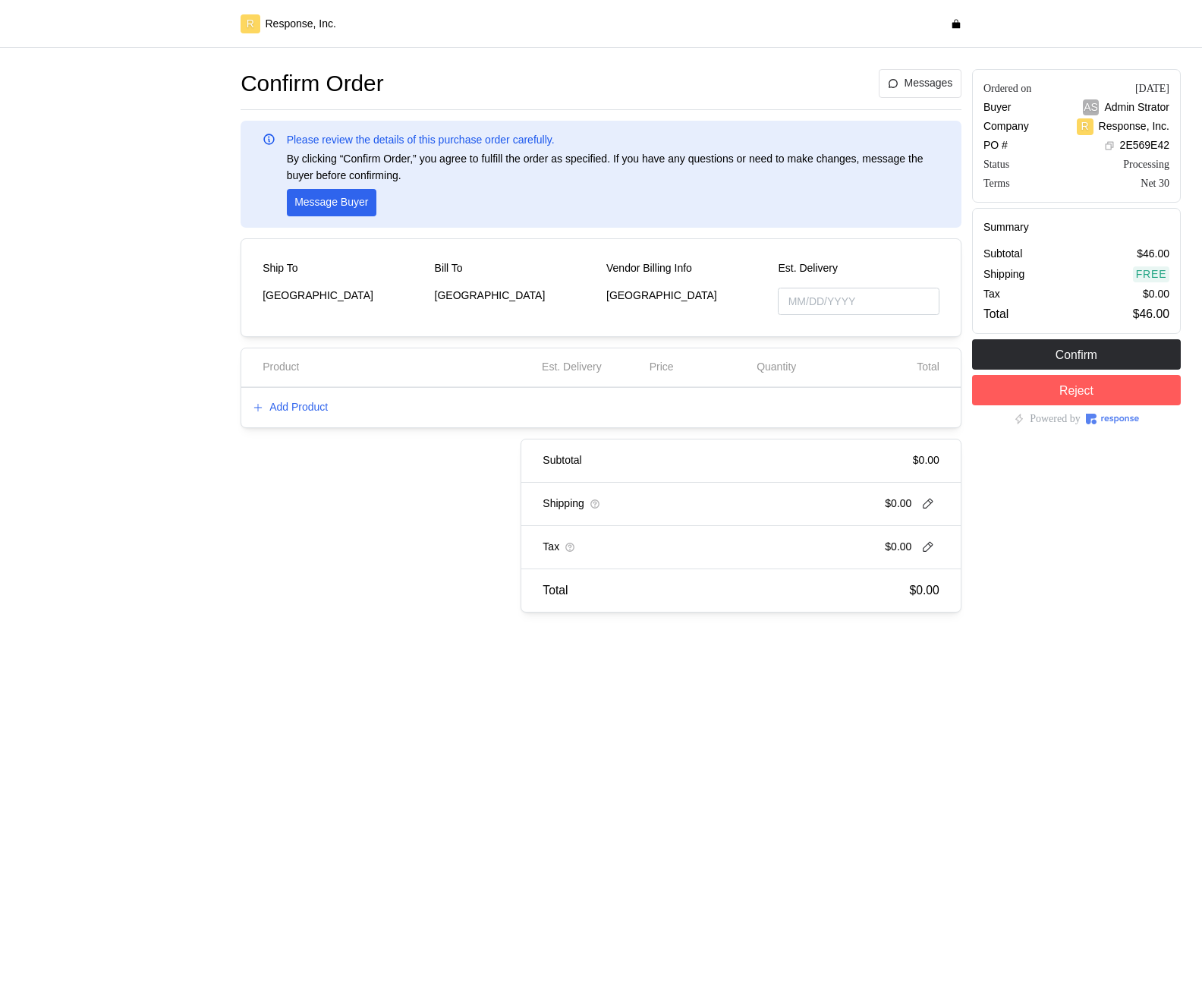
type input "09/17/2025"
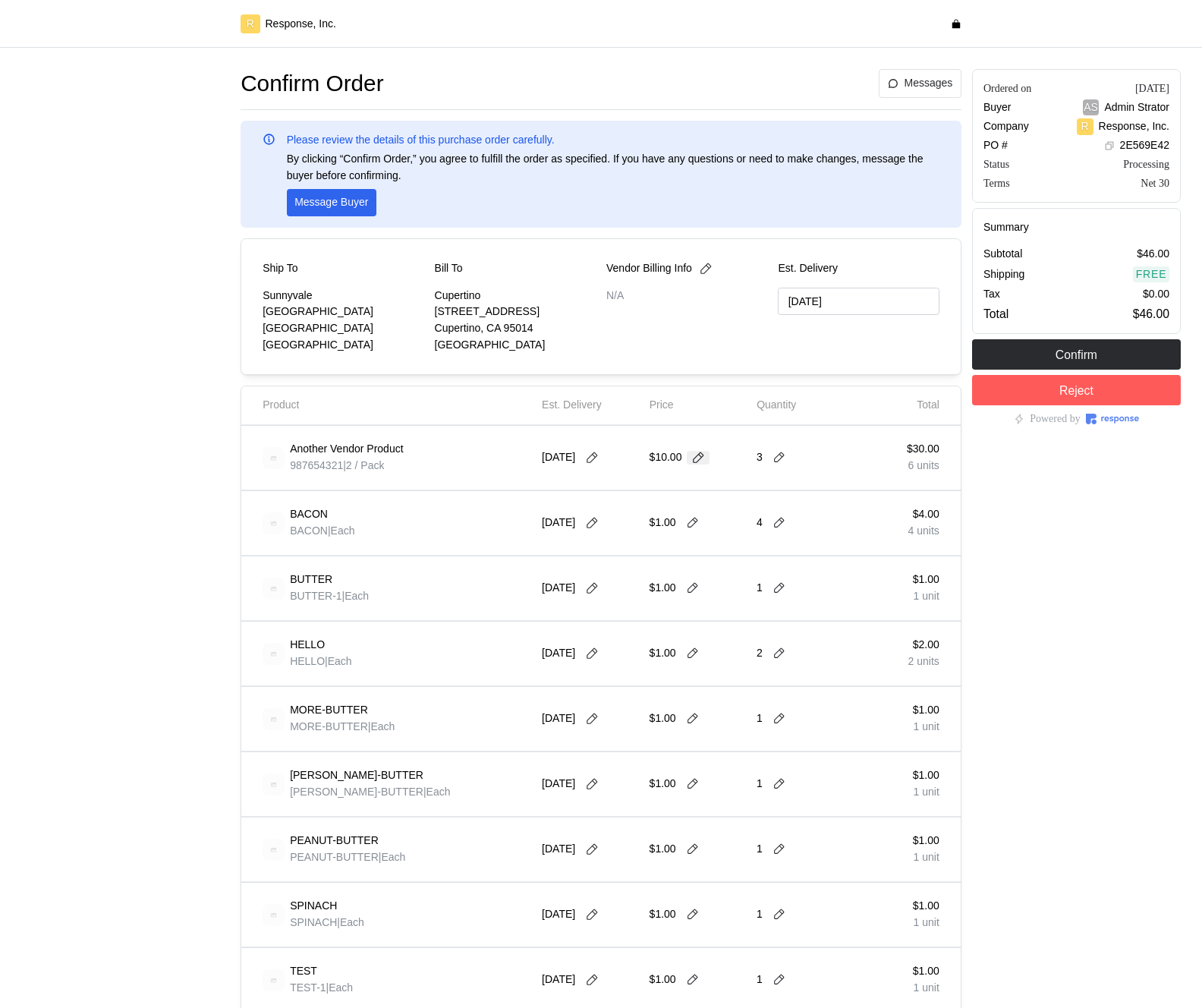
click at [705, 459] on icon at bounding box center [698, 457] width 14 height 14
type input "1"
click at [780, 467] on div "3" at bounding box center [806, 457] width 97 height 42
click at [780, 462] on icon at bounding box center [779, 457] width 14 height 14
type input "1"
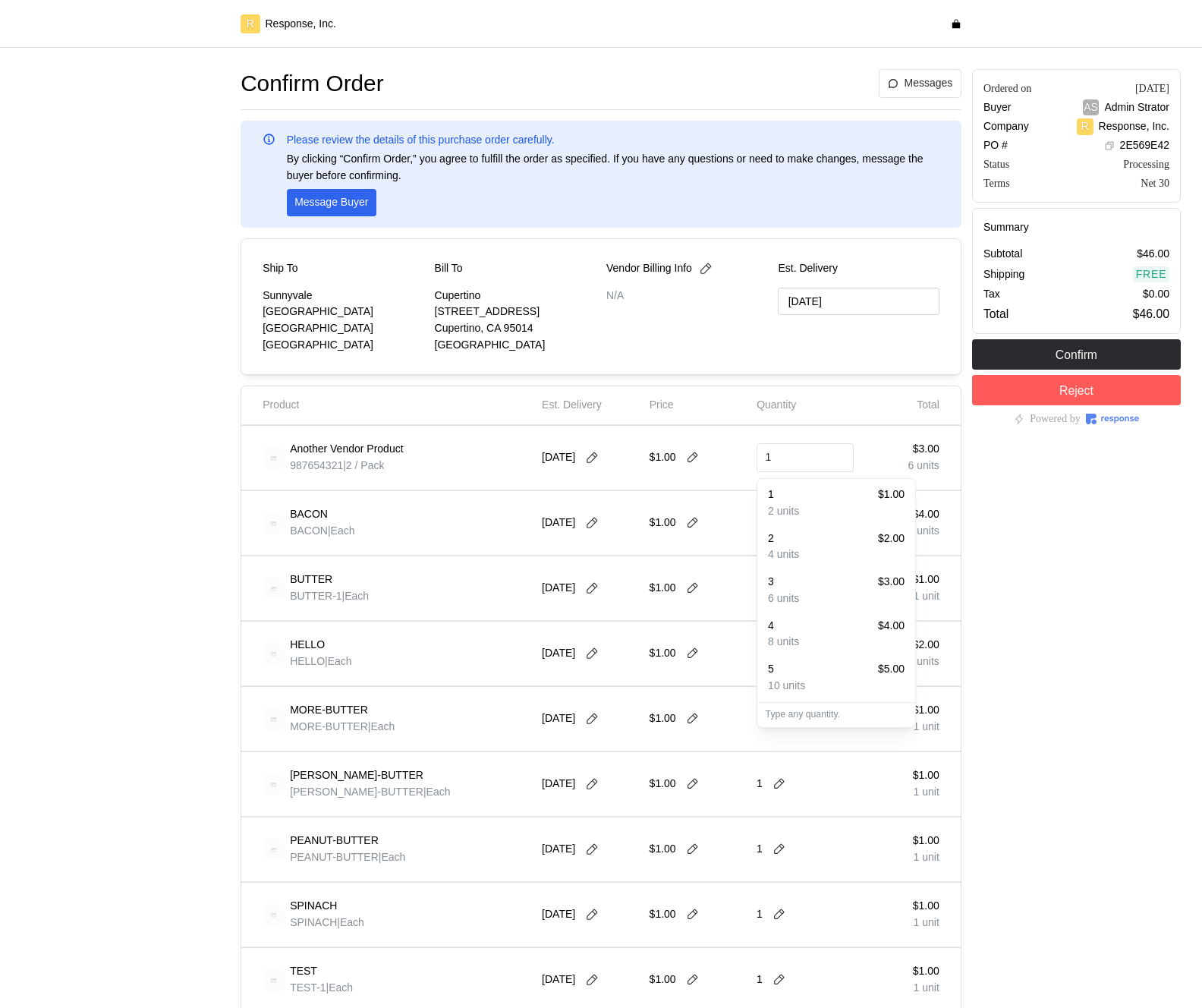
click at [790, 493] on div "1 $1.00" at bounding box center [836, 494] width 136 height 17
click at [575, 464] on p "[DATE]" at bounding box center [559, 457] width 33 height 17
click at [599, 461] on icon at bounding box center [592, 457] width 14 height 14
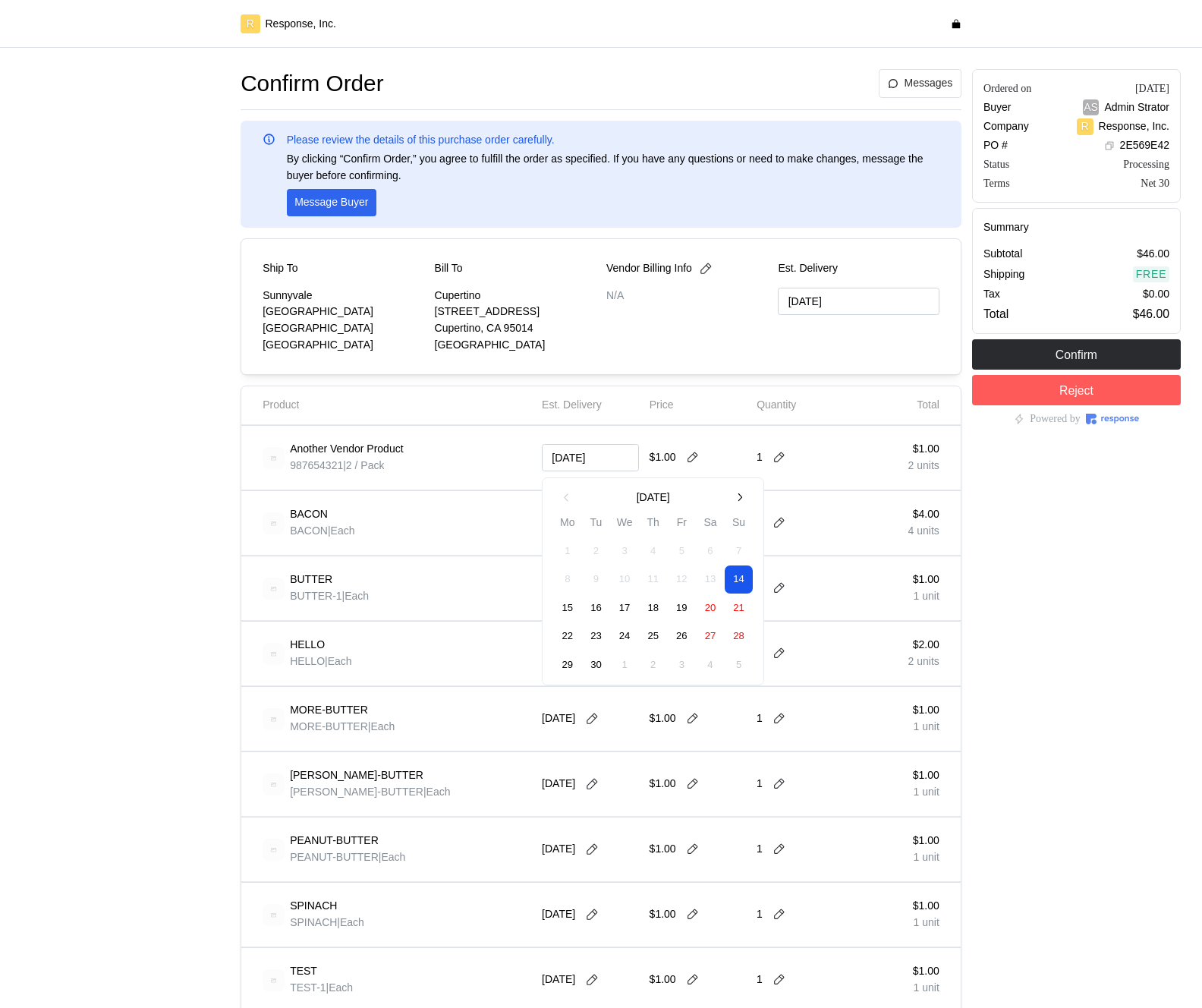
click at [568, 600] on button "15" at bounding box center [568, 608] width 28 height 28
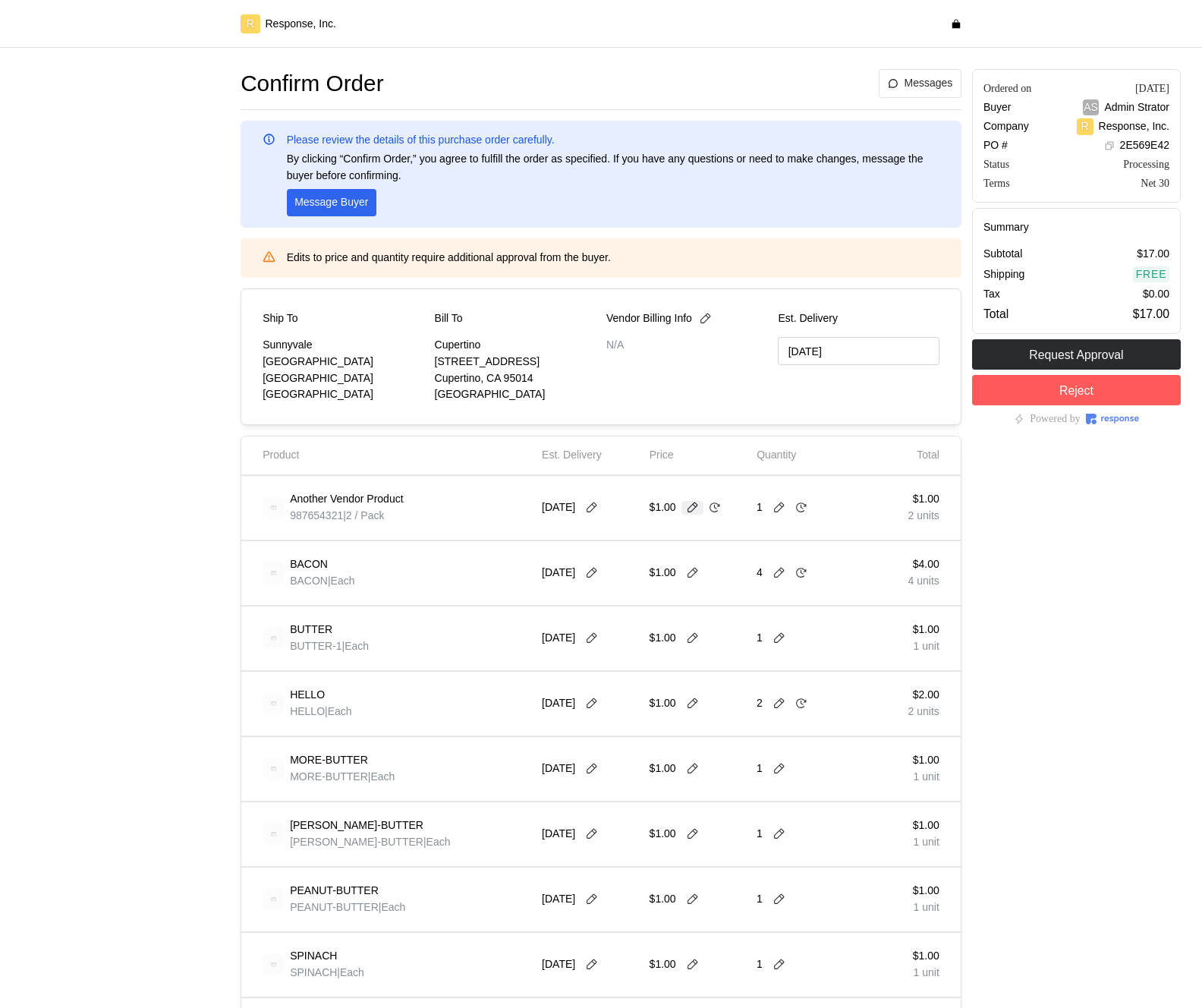
click at [694, 510] on icon at bounding box center [692, 507] width 10 height 10
click at [589, 498] on div "9/13/25" at bounding box center [591, 507] width 97 height 42
click at [591, 503] on icon at bounding box center [592, 507] width 14 height 14
click at [572, 660] on button "15" at bounding box center [568, 658] width 28 height 28
click at [597, 508] on icon at bounding box center [592, 507] width 14 height 14
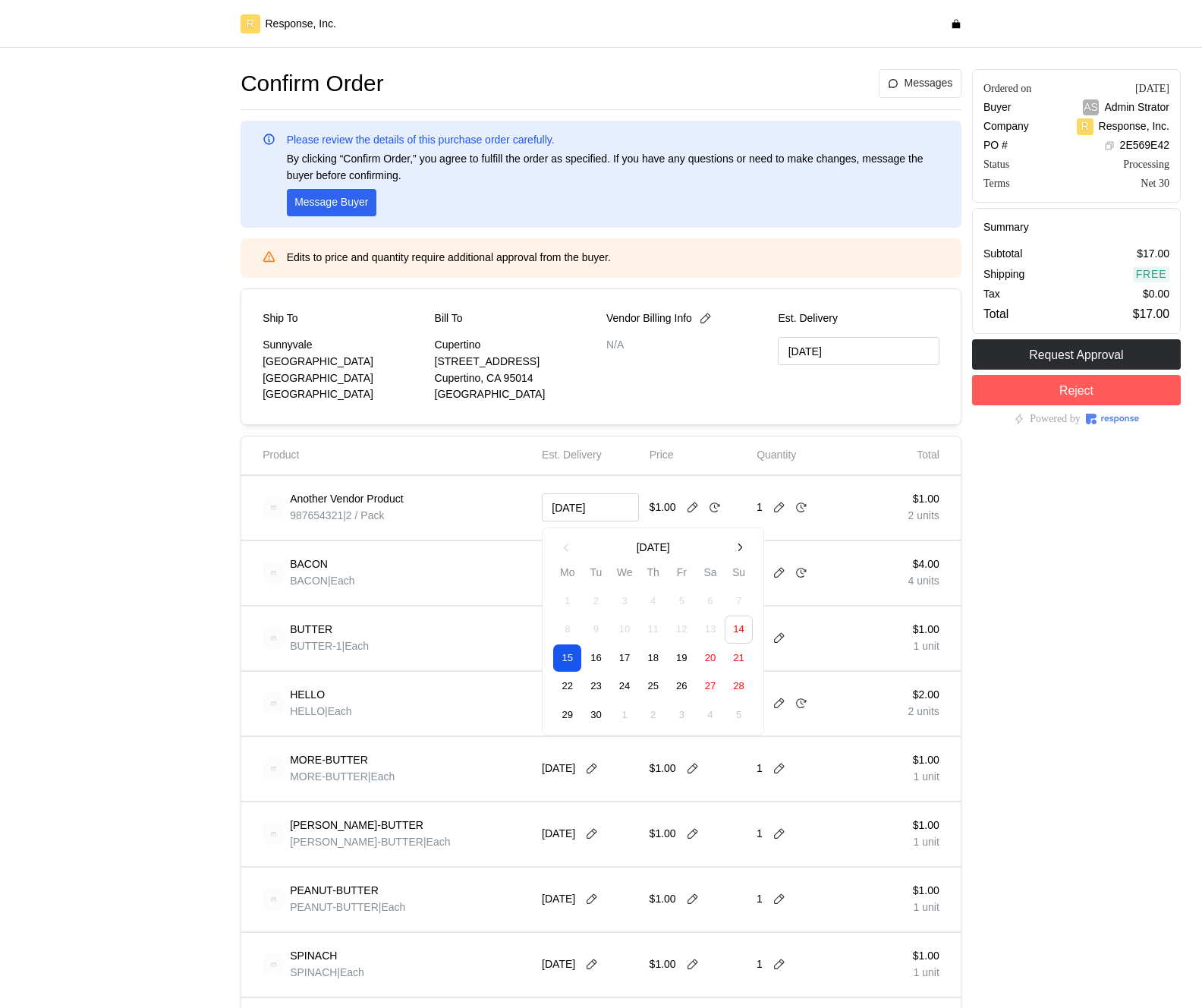
click at [599, 677] on button "23" at bounding box center [596, 686] width 28 height 28
type input "09/22/2025"
click at [599, 506] on icon at bounding box center [592, 507] width 14 height 14
click at [618, 696] on button "24" at bounding box center [625, 686] width 28 height 28
click at [593, 506] on icon at bounding box center [592, 507] width 14 height 14
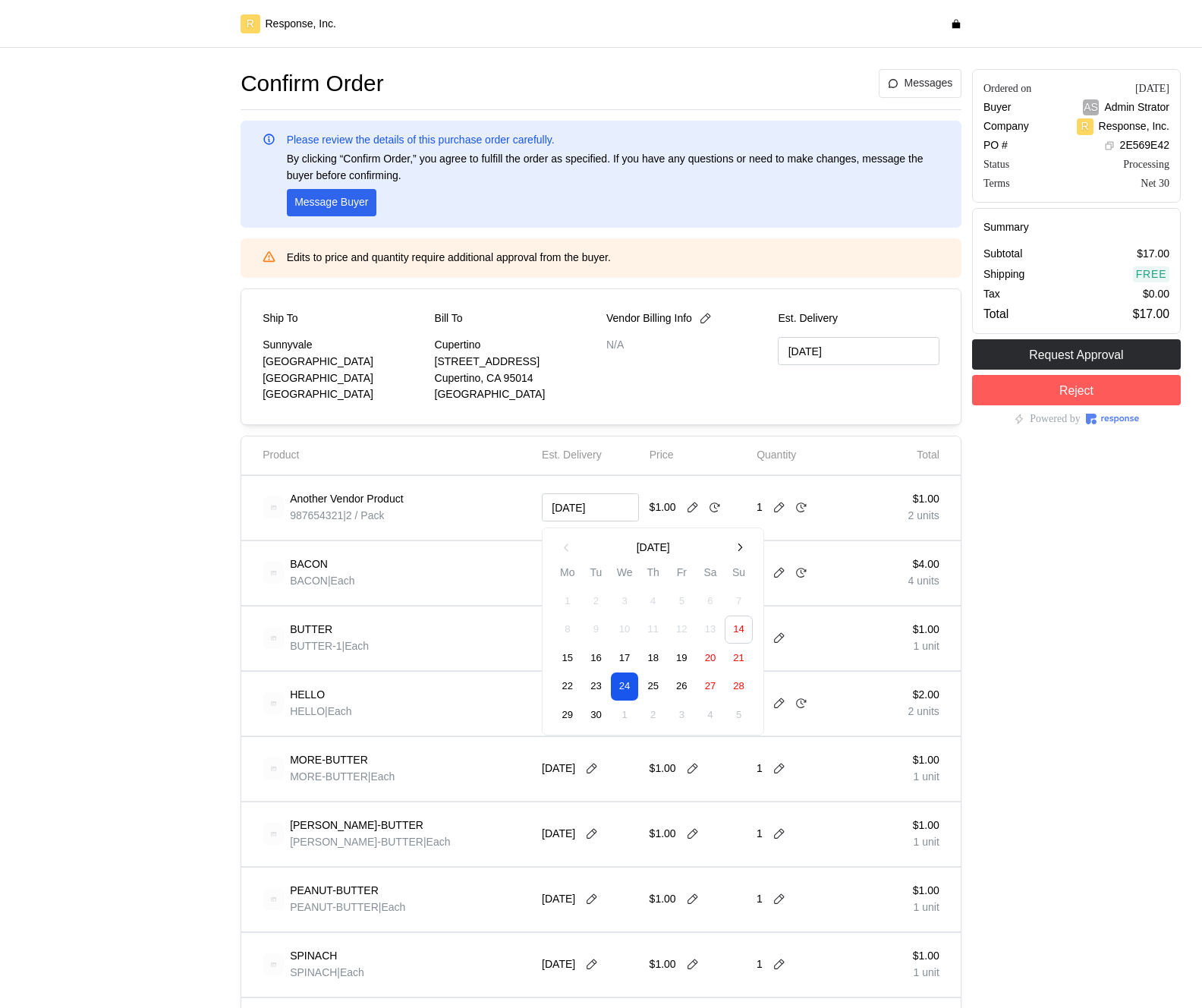
click at [673, 691] on button "26" at bounding box center [681, 686] width 28 height 28
type input "[DATE]"
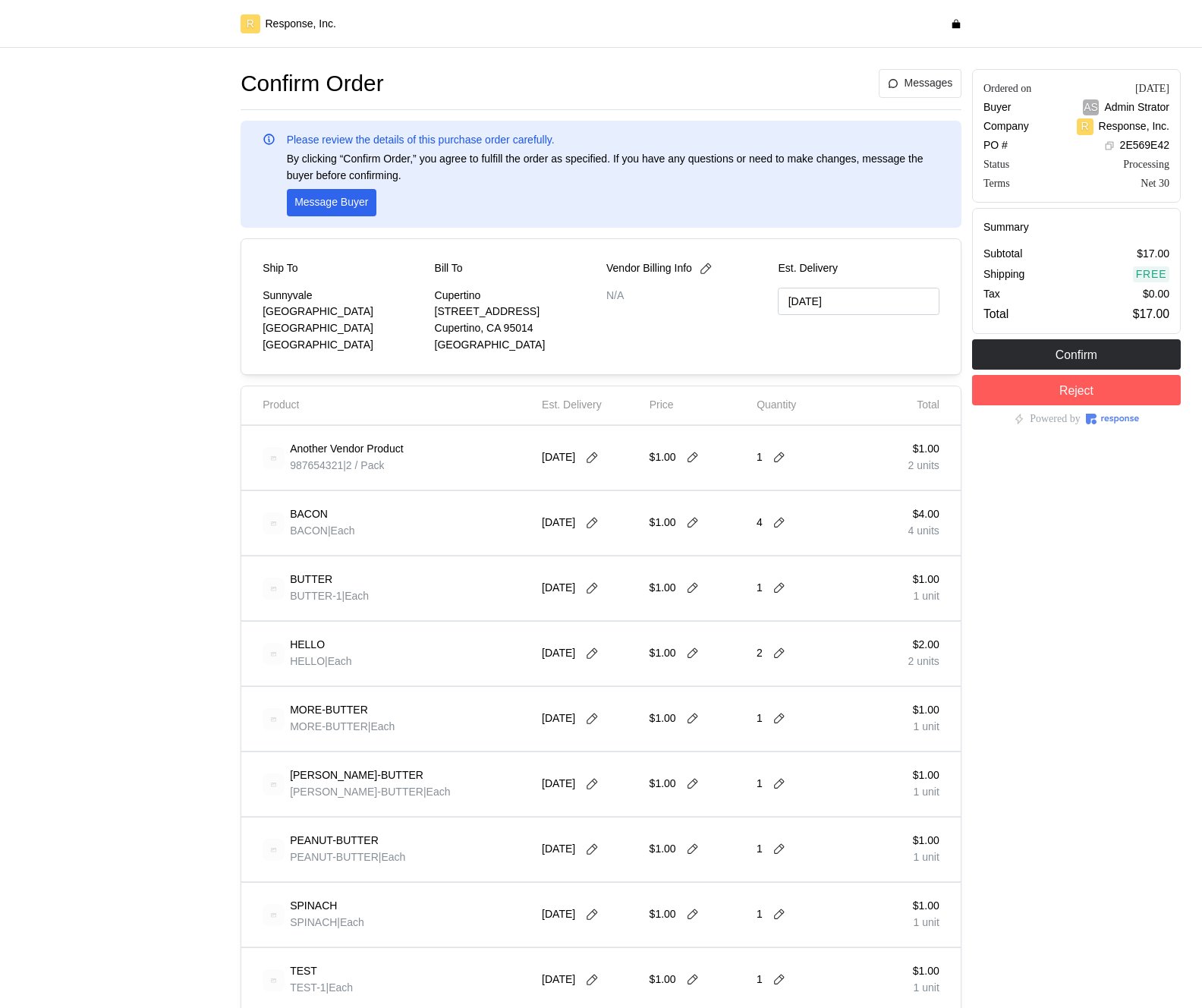
type input "[DATE]"
click at [599, 459] on icon at bounding box center [592, 457] width 14 height 14
click at [577, 666] on button "29" at bounding box center [568, 665] width 28 height 28
click at [604, 462] on button at bounding box center [592, 457] width 23 height 14
click at [594, 675] on button "30" at bounding box center [596, 665] width 28 height 28
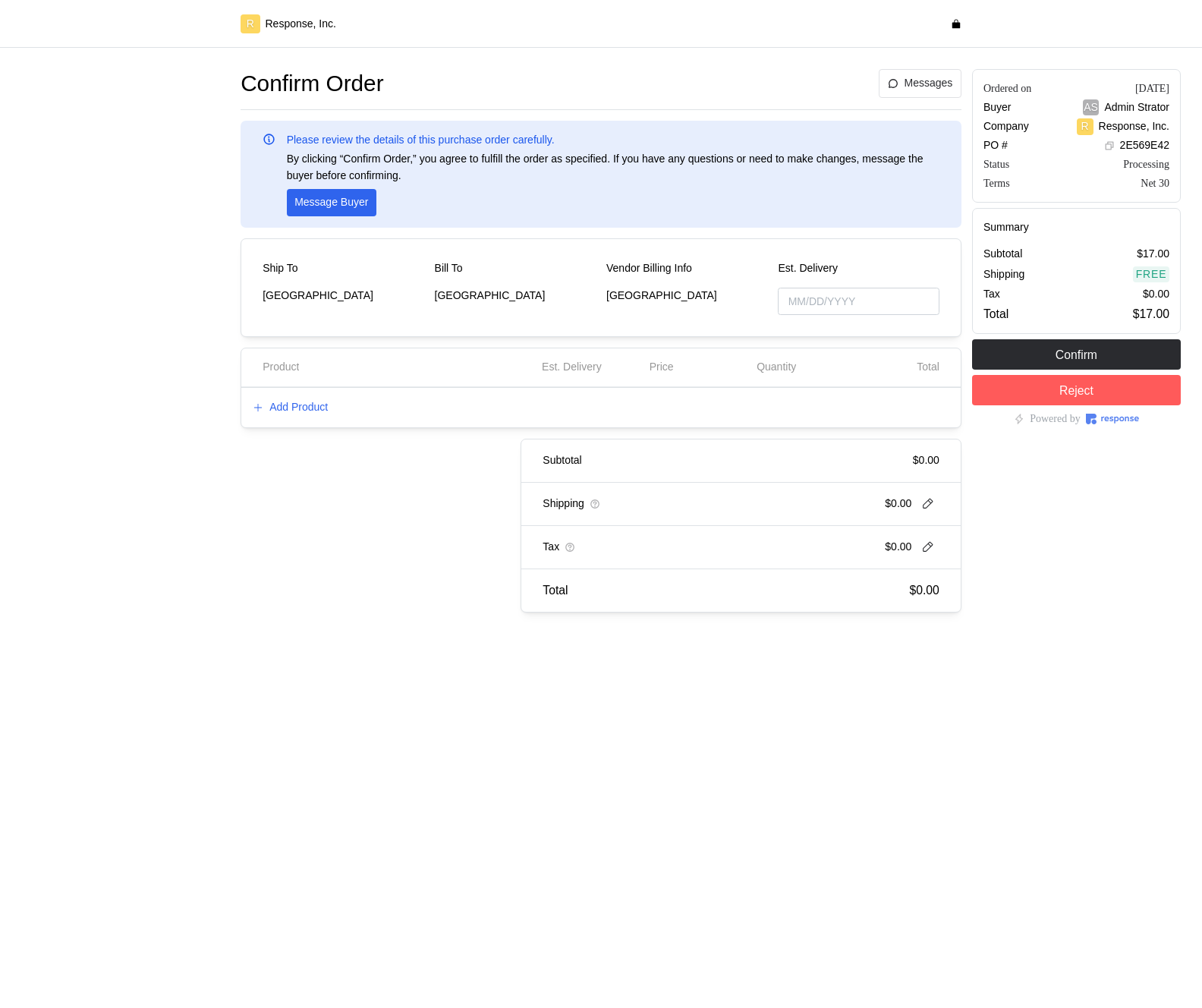
type input "[DATE]"
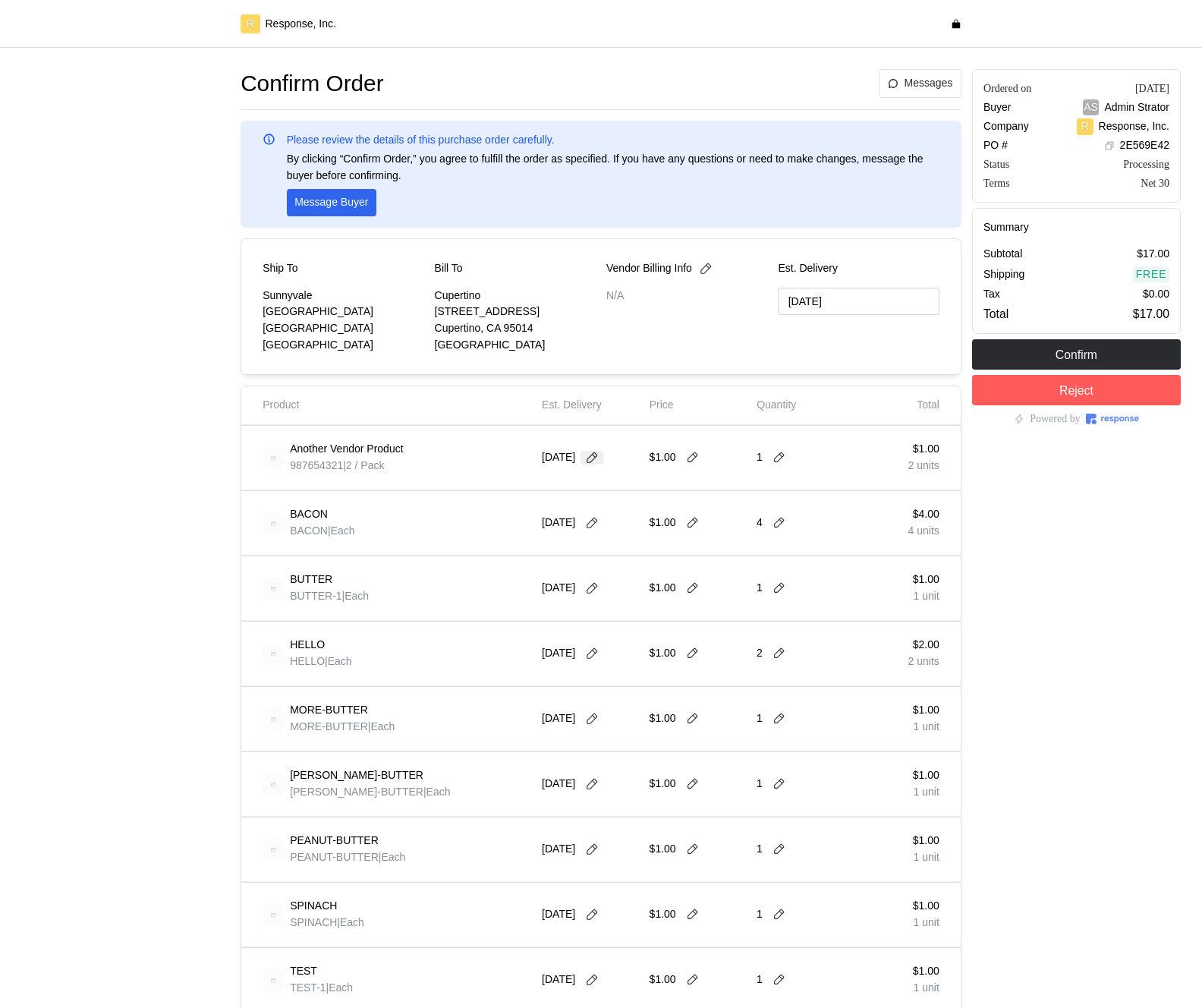
click at [597, 455] on icon at bounding box center [592, 457] width 10 height 10
click at [439, 582] on div "BUTTER BUTTER-1 | Each" at bounding box center [396, 588] width 269 height 42
click at [597, 459] on icon at bounding box center [592, 457] width 10 height 10
click at [573, 605] on button "15" at bounding box center [568, 608] width 28 height 28
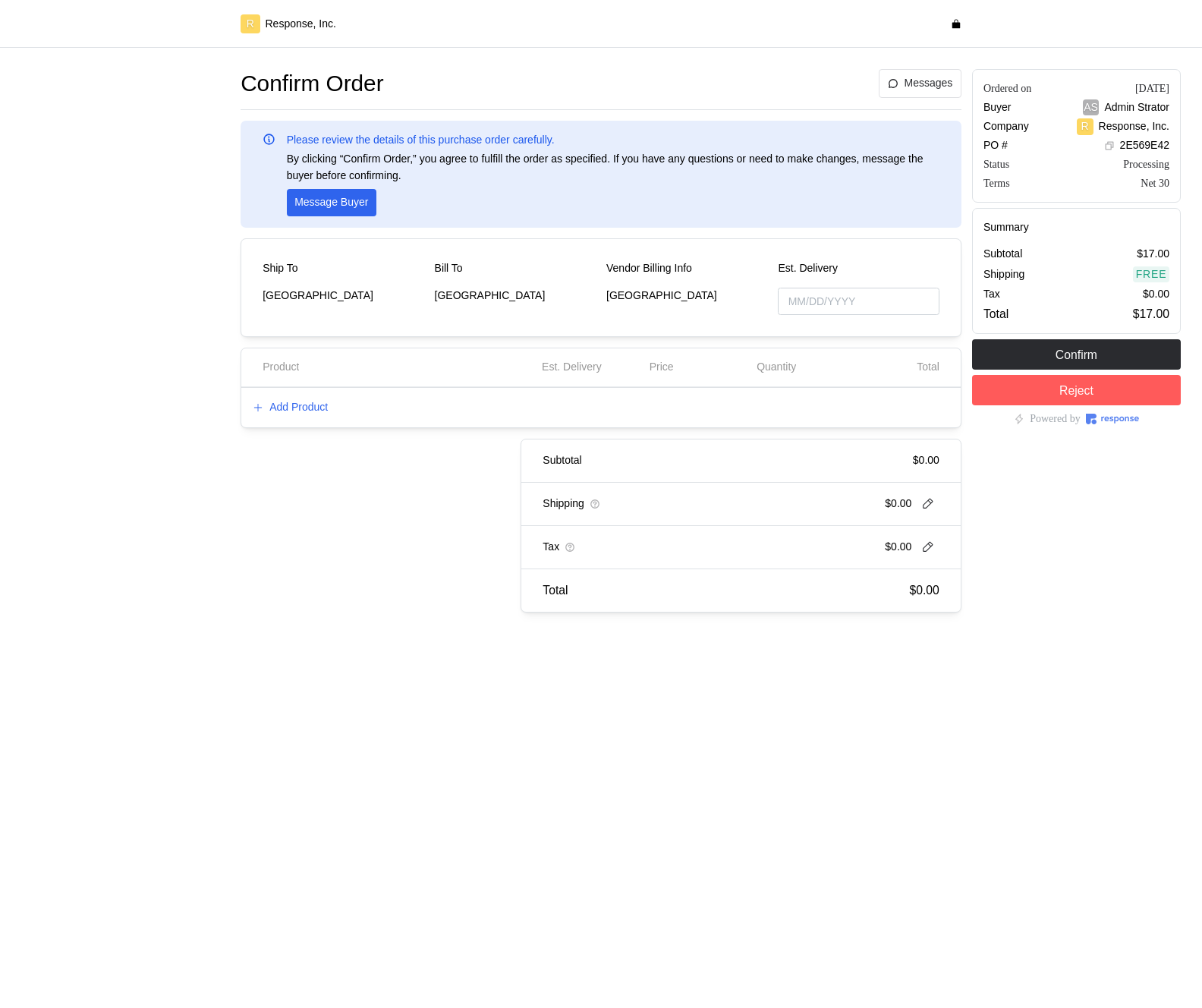
type input "[DATE]"
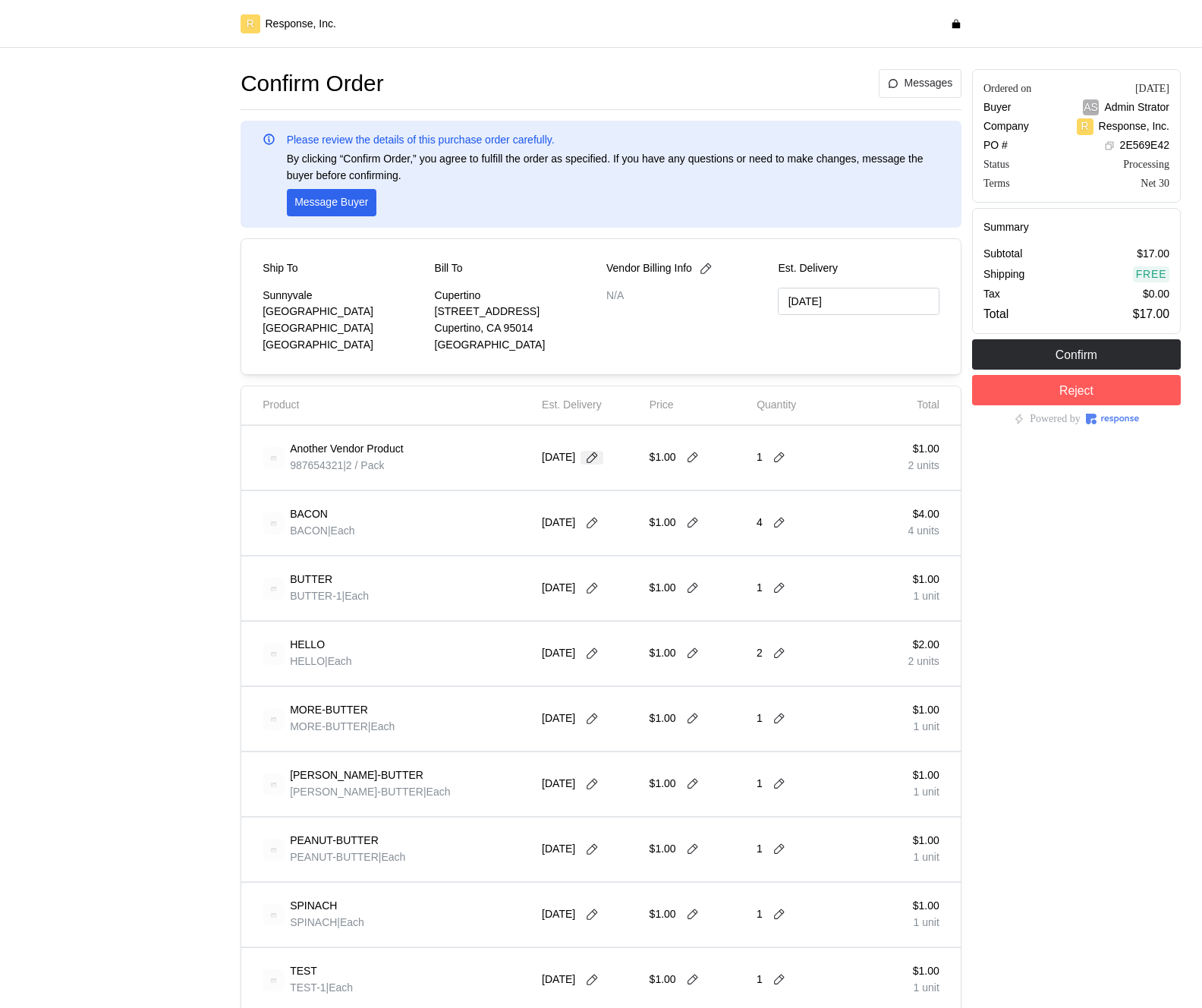
click at [597, 455] on icon at bounding box center [592, 457] width 10 height 10
click at [562, 609] on button "15" at bounding box center [568, 608] width 28 height 28
click at [597, 459] on icon at bounding box center [592, 457] width 10 height 10
click at [569, 659] on button "29" at bounding box center [568, 665] width 28 height 28
type input "[DATE]"
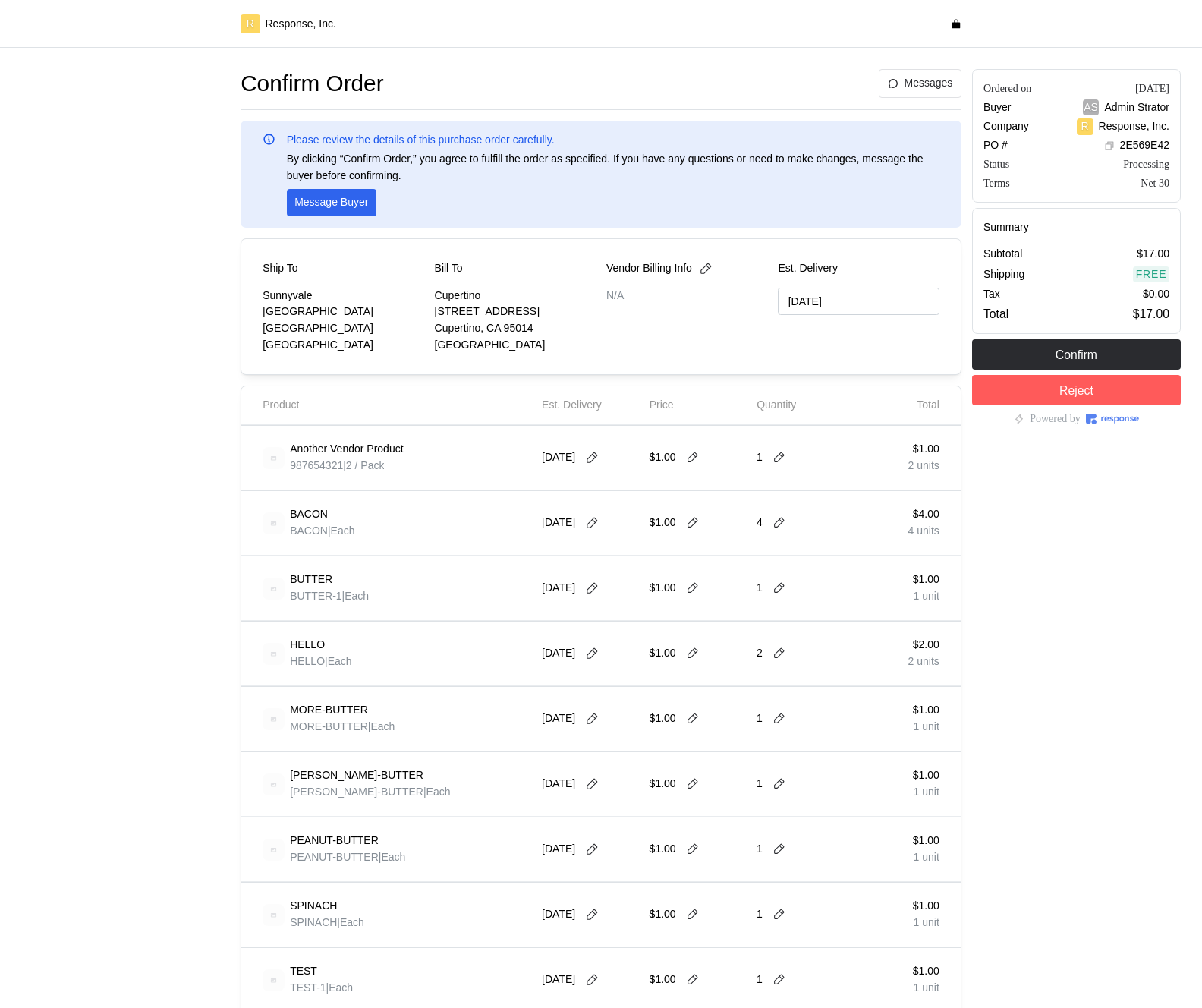
type input "[DATE]"
click at [689, 462] on icon at bounding box center [692, 457] width 14 height 14
click at [586, 551] on div "BACON BACON | Each [DATE] $1.00 4 $4.00 4 units" at bounding box center [601, 523] width 719 height 65
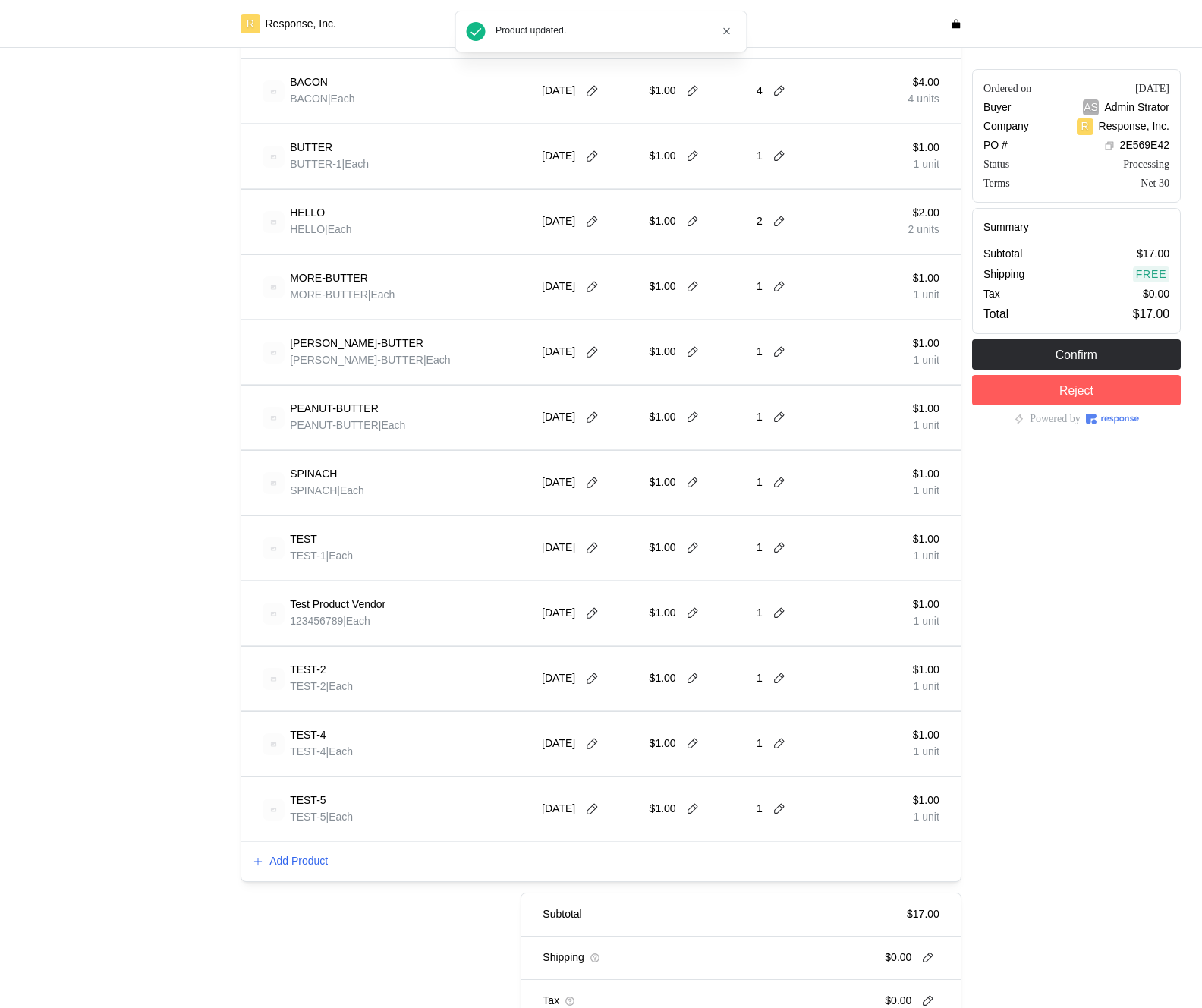
scroll to position [442, 0]
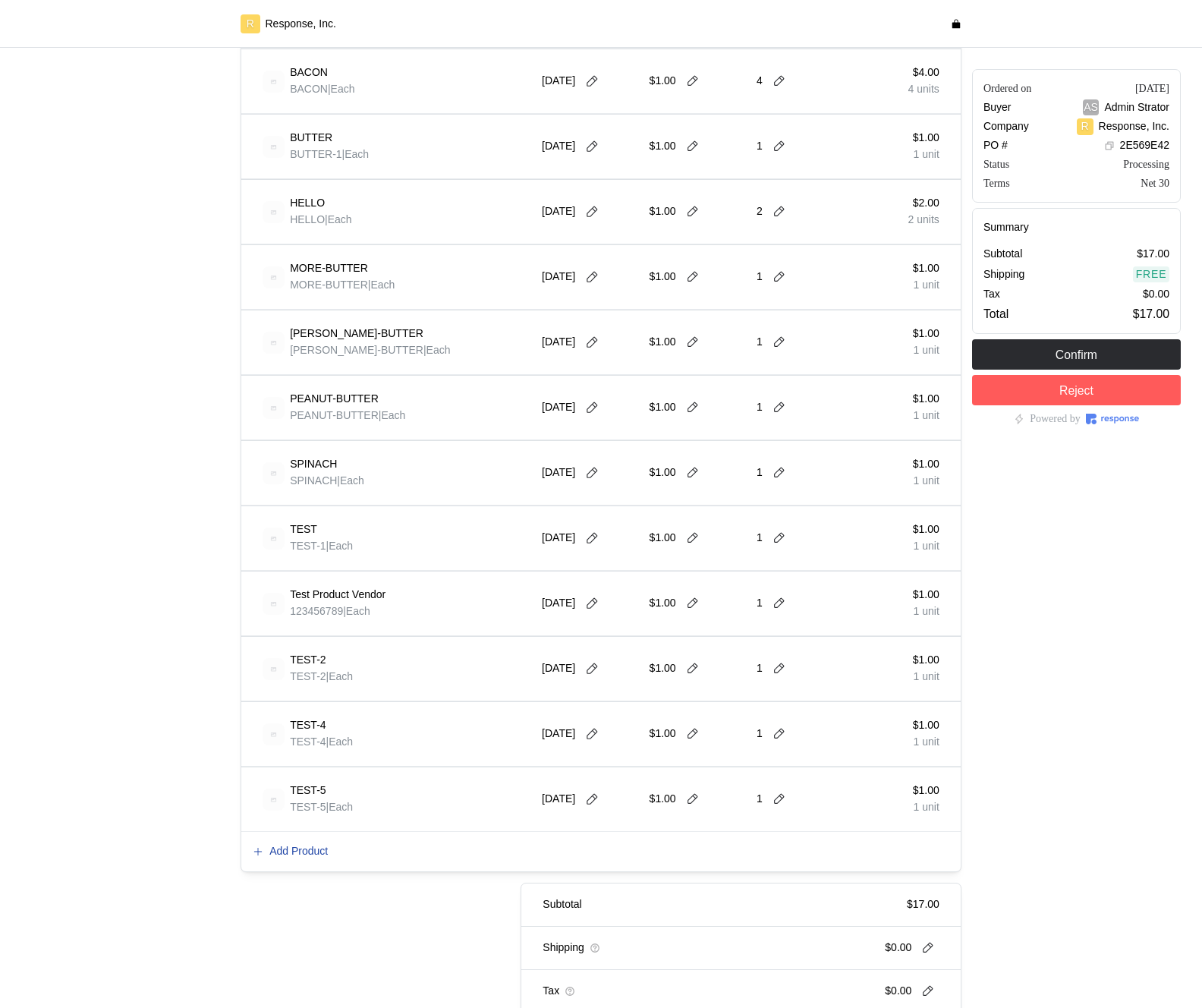
click at [317, 853] on p "Add Product" at bounding box center [298, 851] width 58 height 17
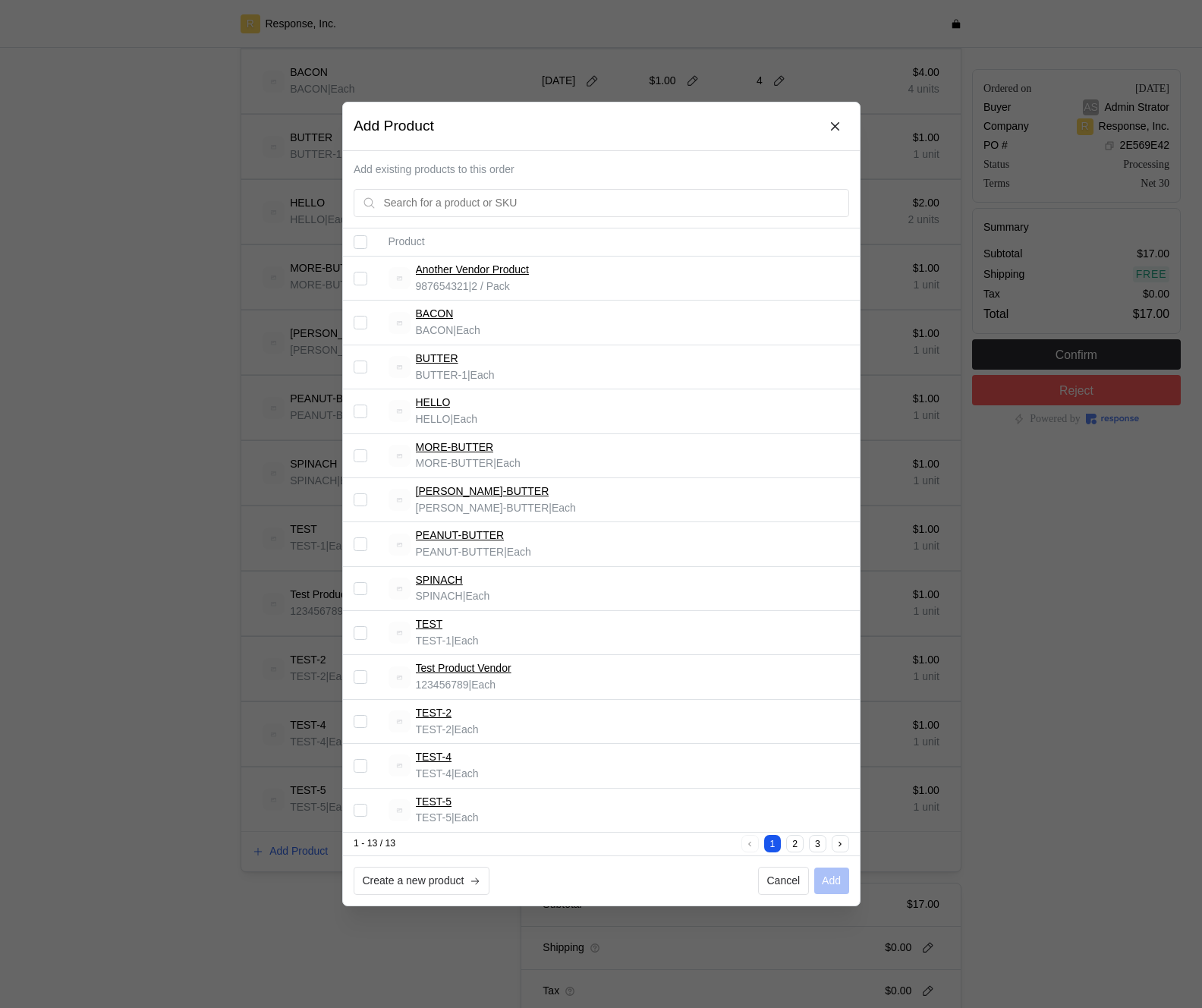
click at [257, 730] on div at bounding box center [601, 504] width 1202 height 1008
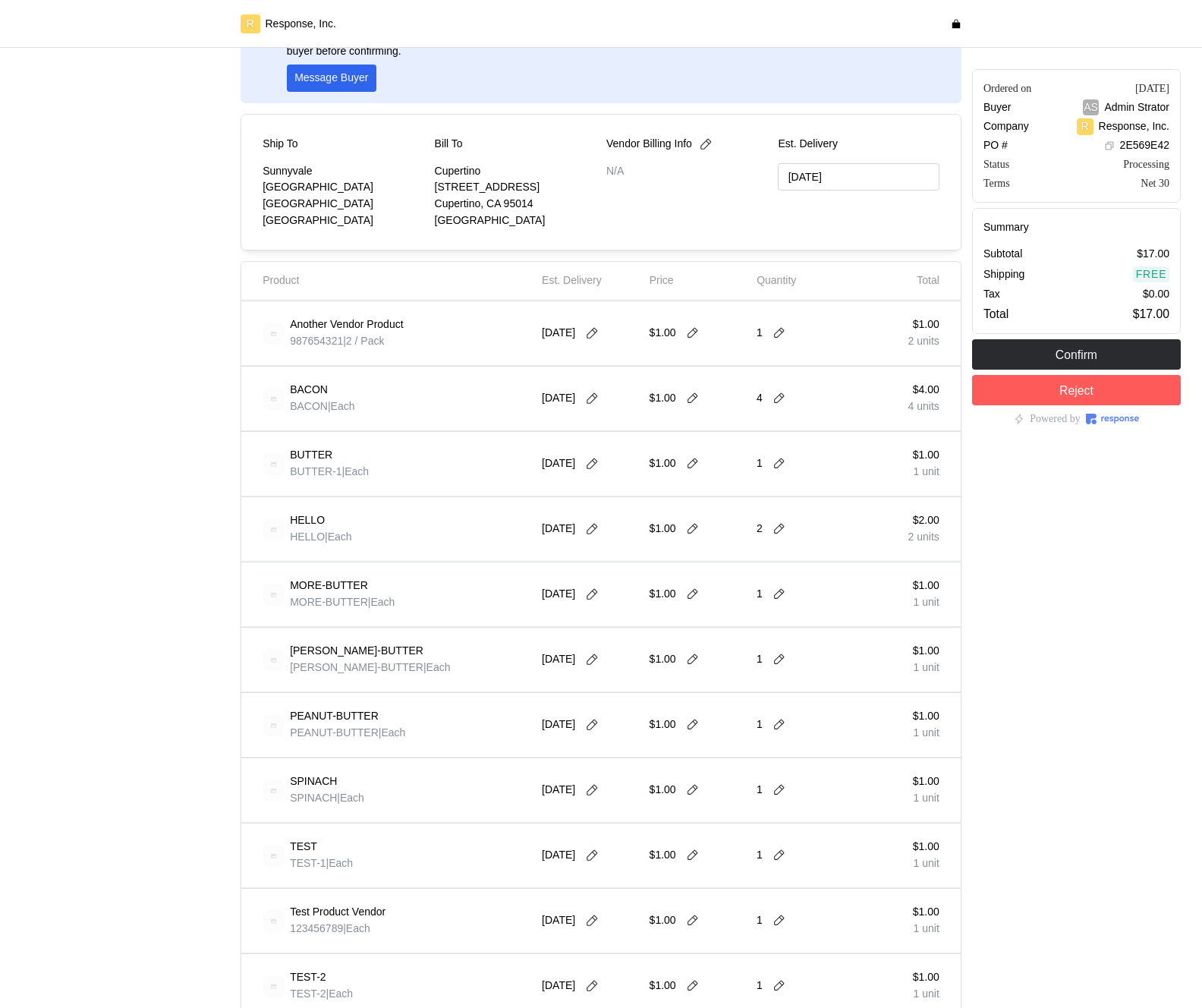
scroll to position [15, 0]
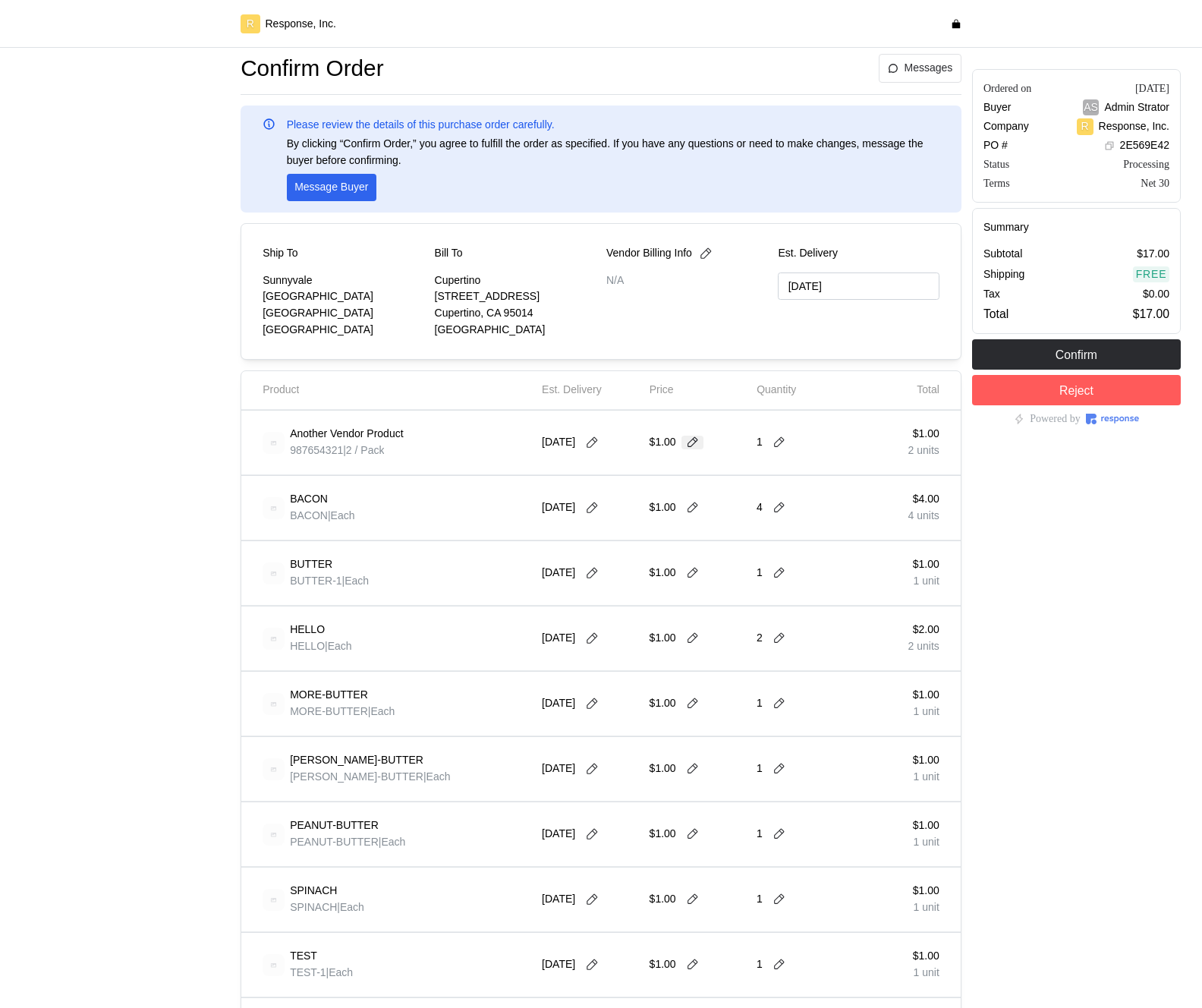
click at [701, 442] on button at bounding box center [693, 442] width 23 height 14
type input "2"
click at [770, 436] on button at bounding box center [779, 442] width 23 height 14
click at [784, 515] on div "2 $4.00" at bounding box center [836, 523] width 136 height 17
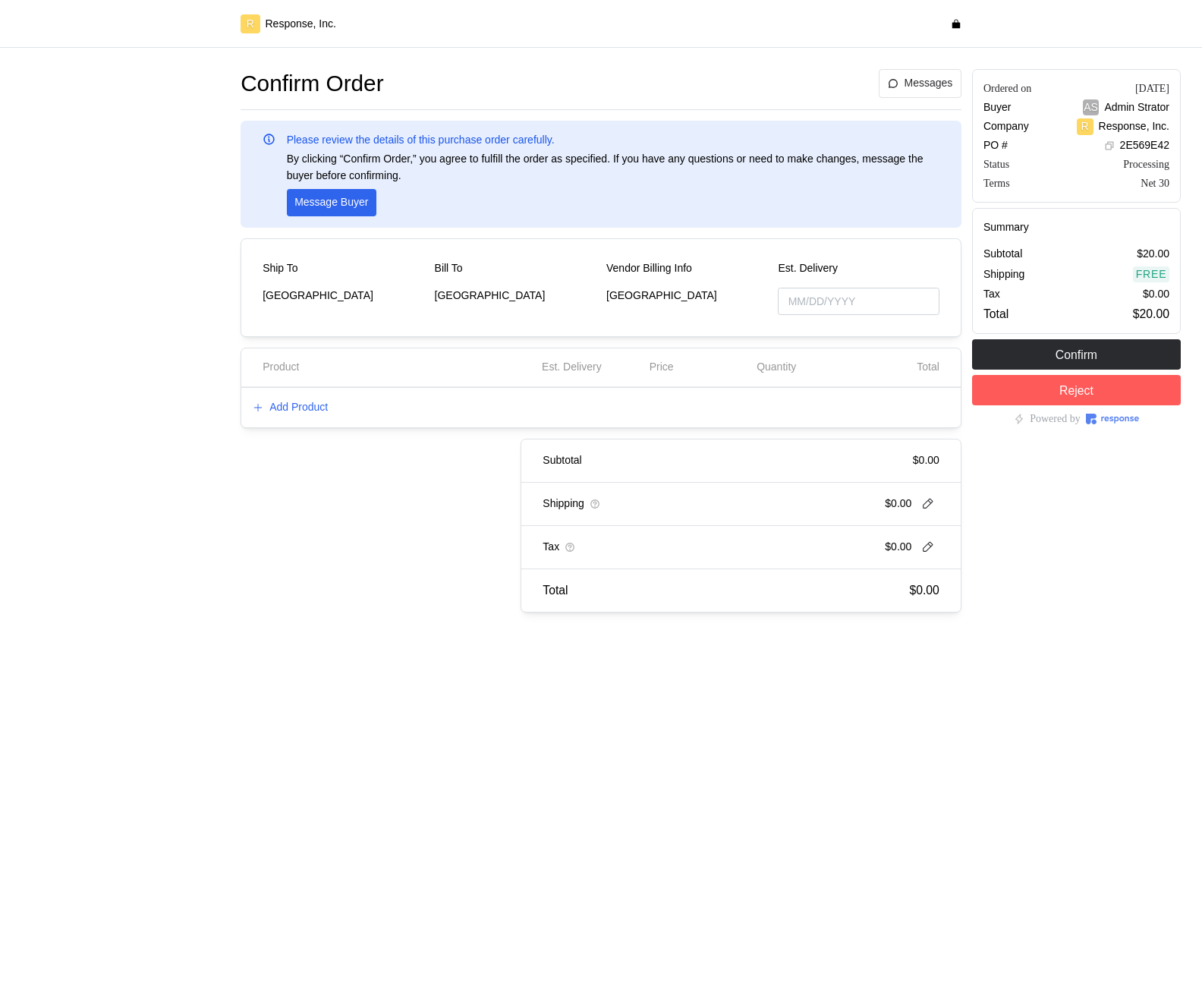
type input "[DATE]"
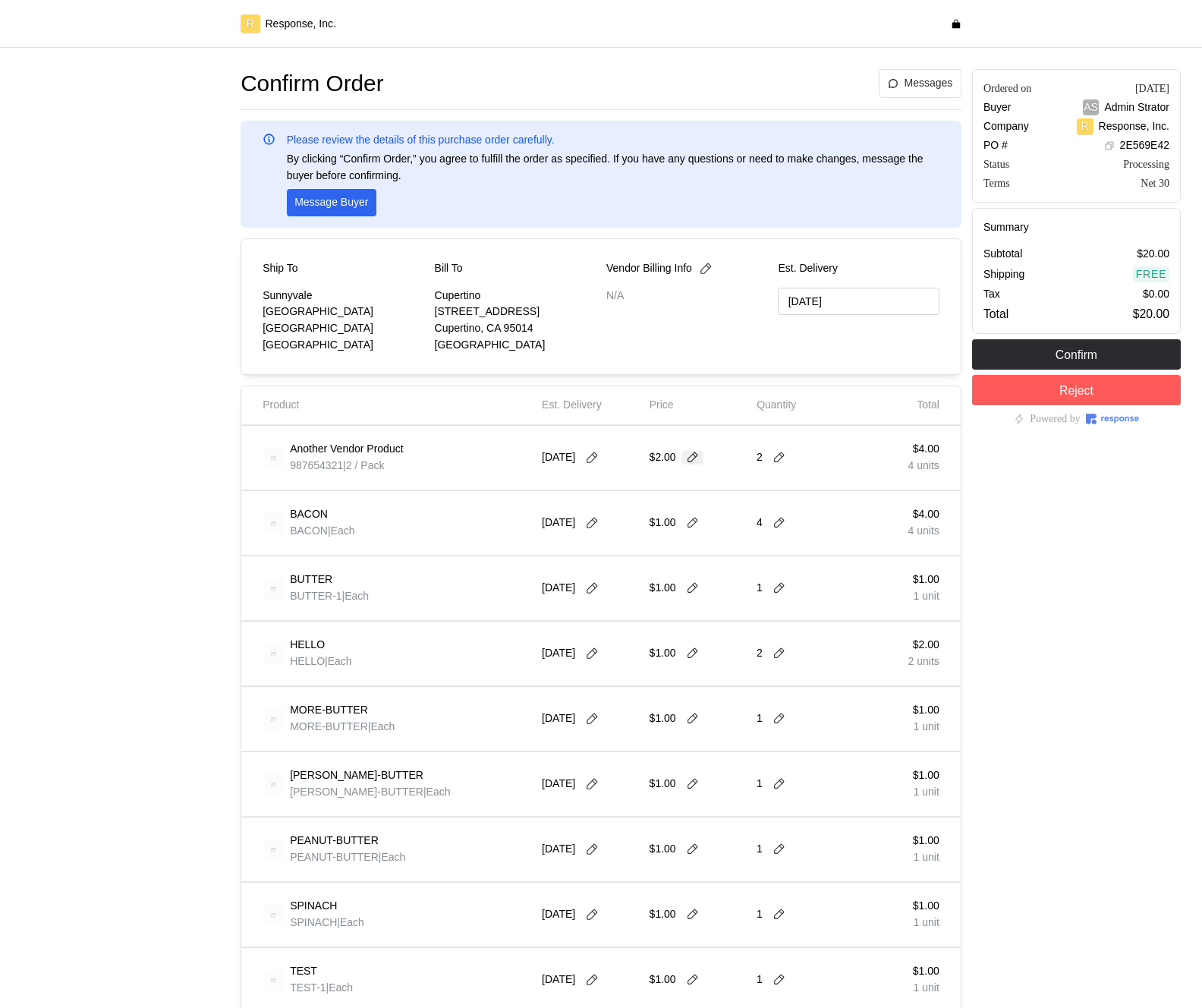
click at [689, 460] on icon at bounding box center [692, 457] width 14 height 14
type input "1"
click at [778, 463] on icon at bounding box center [779, 457] width 14 height 14
type input "1"
click at [799, 501] on div "1 $1.00" at bounding box center [836, 494] width 136 height 17
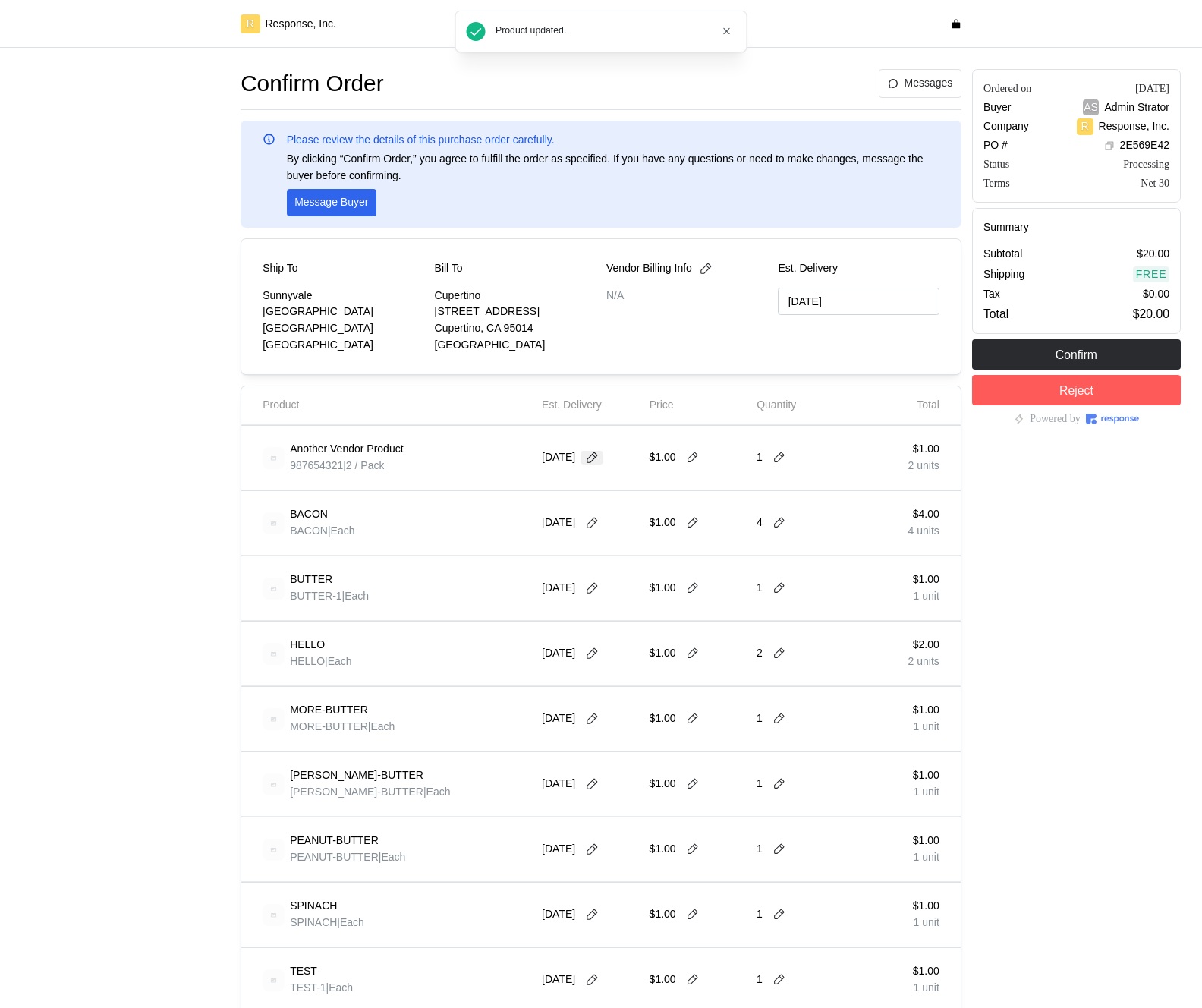
click at [599, 461] on icon at bounding box center [592, 457] width 14 height 14
click at [572, 605] on button "15" at bounding box center [568, 608] width 28 height 28
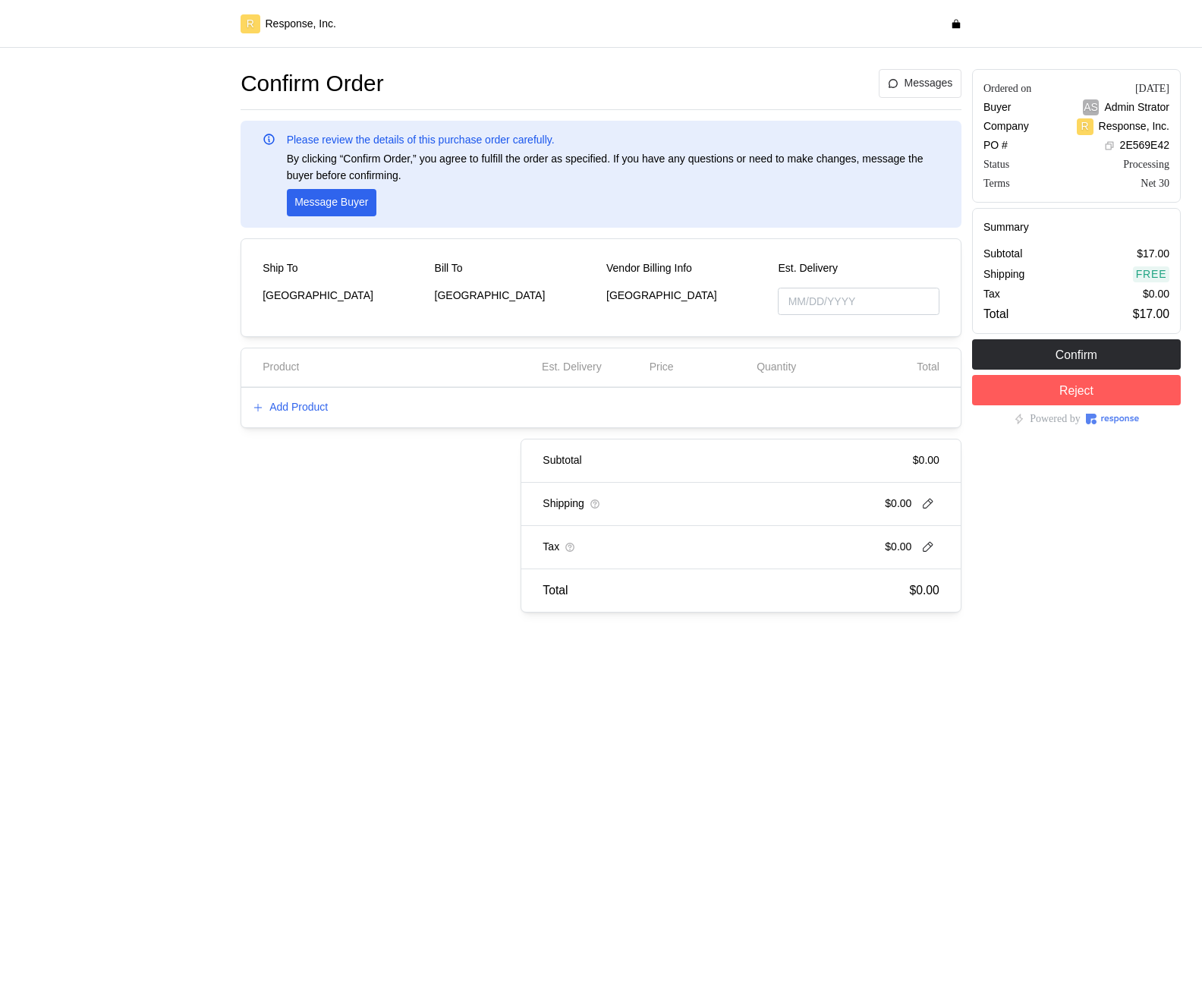
type input "[DATE]"
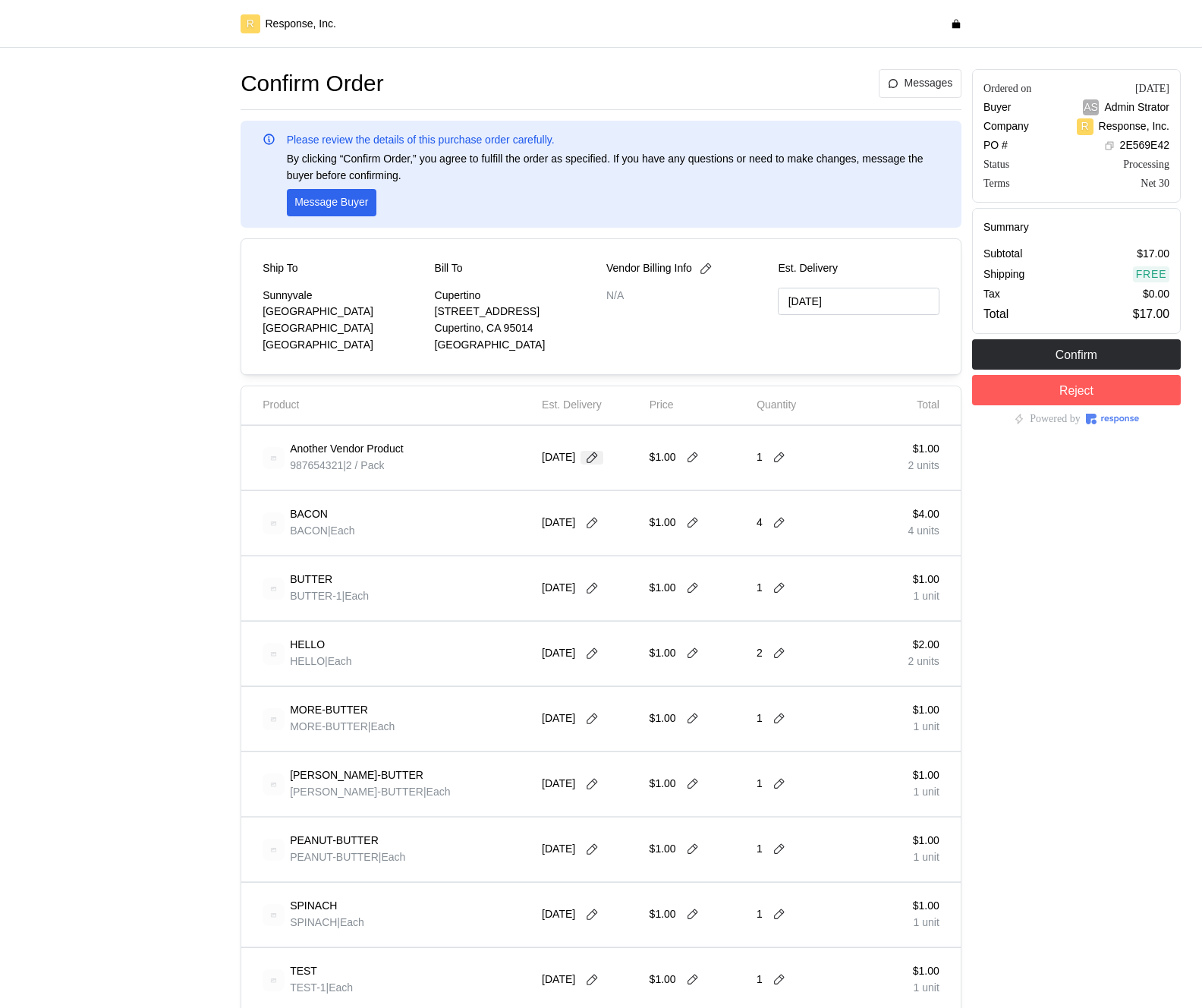
click at [604, 461] on button at bounding box center [592, 457] width 23 height 14
click at [655, 432] on div "$1.00" at bounding box center [698, 458] width 108 height 53
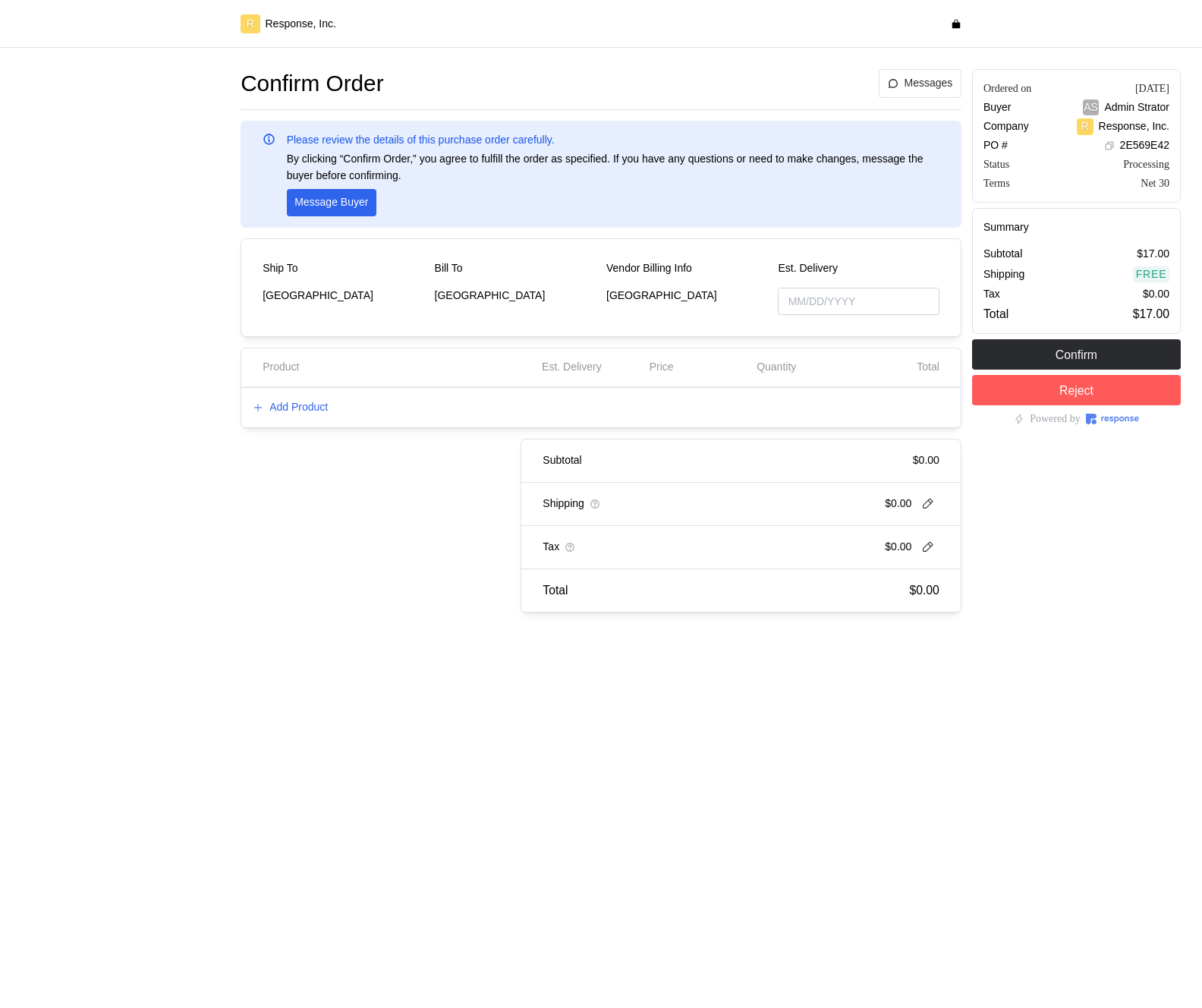
type input "[DATE]"
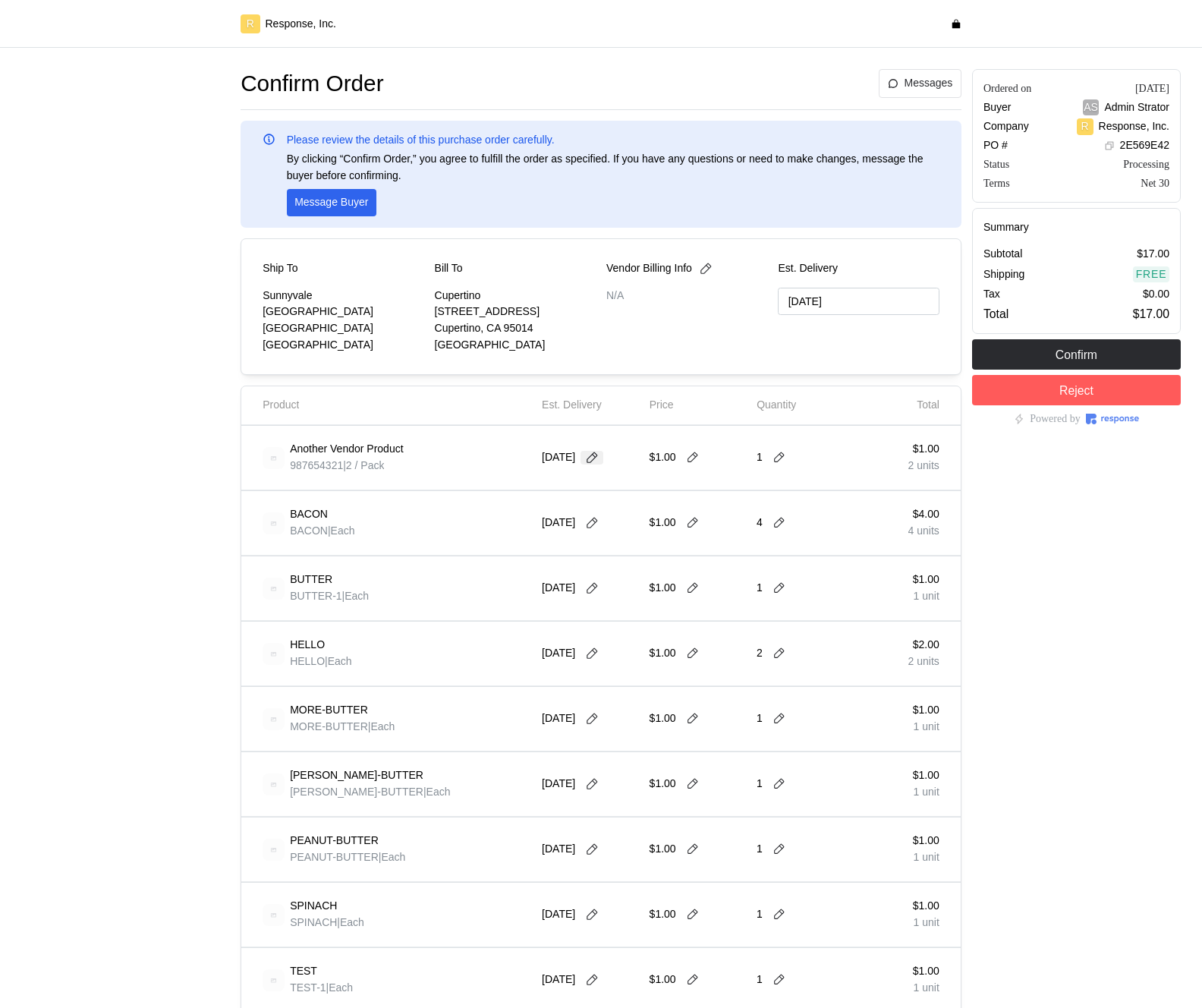
click at [593, 453] on icon at bounding box center [592, 457] width 14 height 14
click at [597, 606] on button "16" at bounding box center [596, 608] width 28 height 28
type input "[DATE]"
click at [700, 461] on icon at bounding box center [692, 457] width 14 height 14
type input "2"
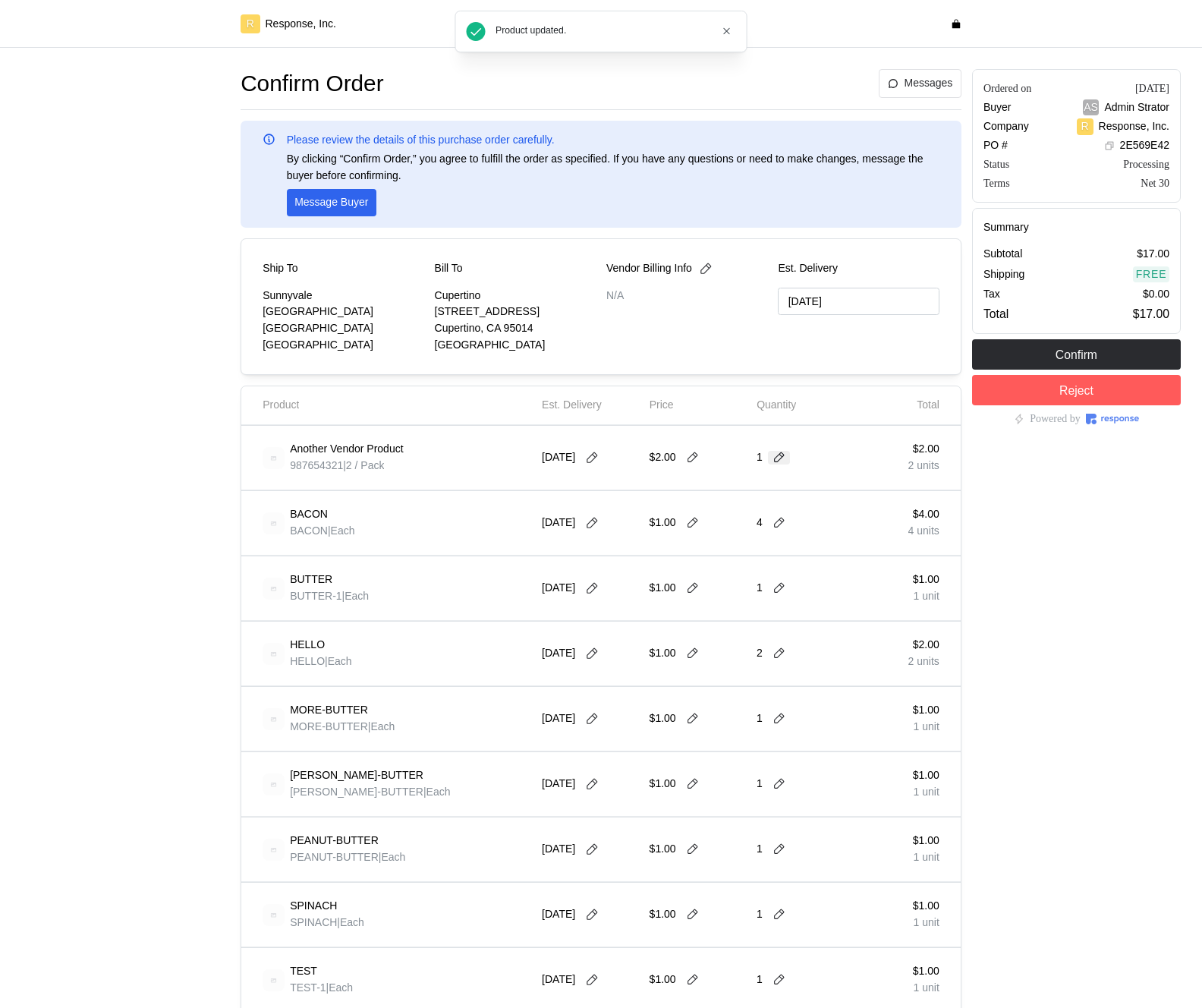
click at [773, 455] on icon at bounding box center [779, 457] width 14 height 14
click at [798, 553] on p "4 units" at bounding box center [783, 554] width 31 height 17
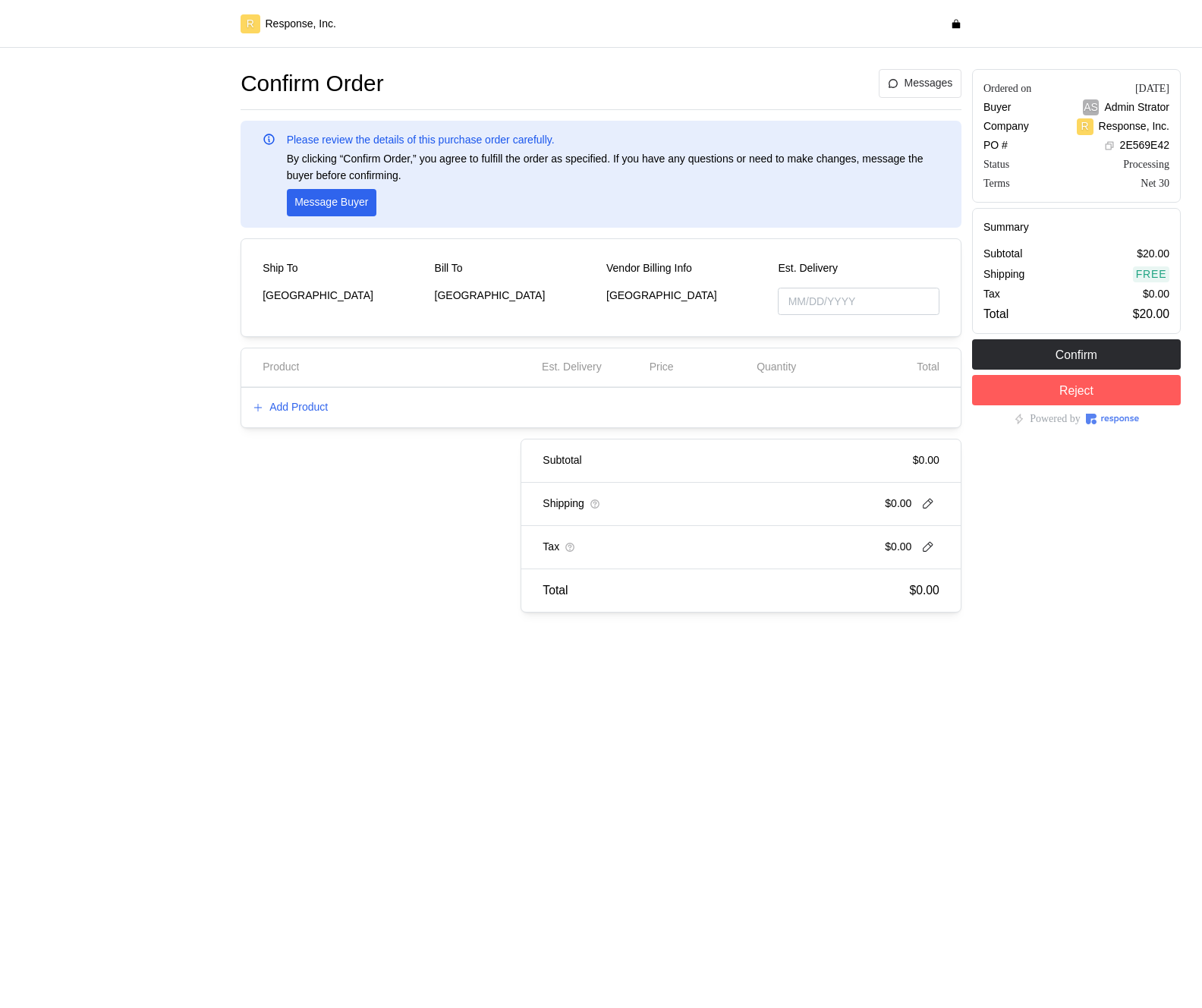
type input "[DATE]"
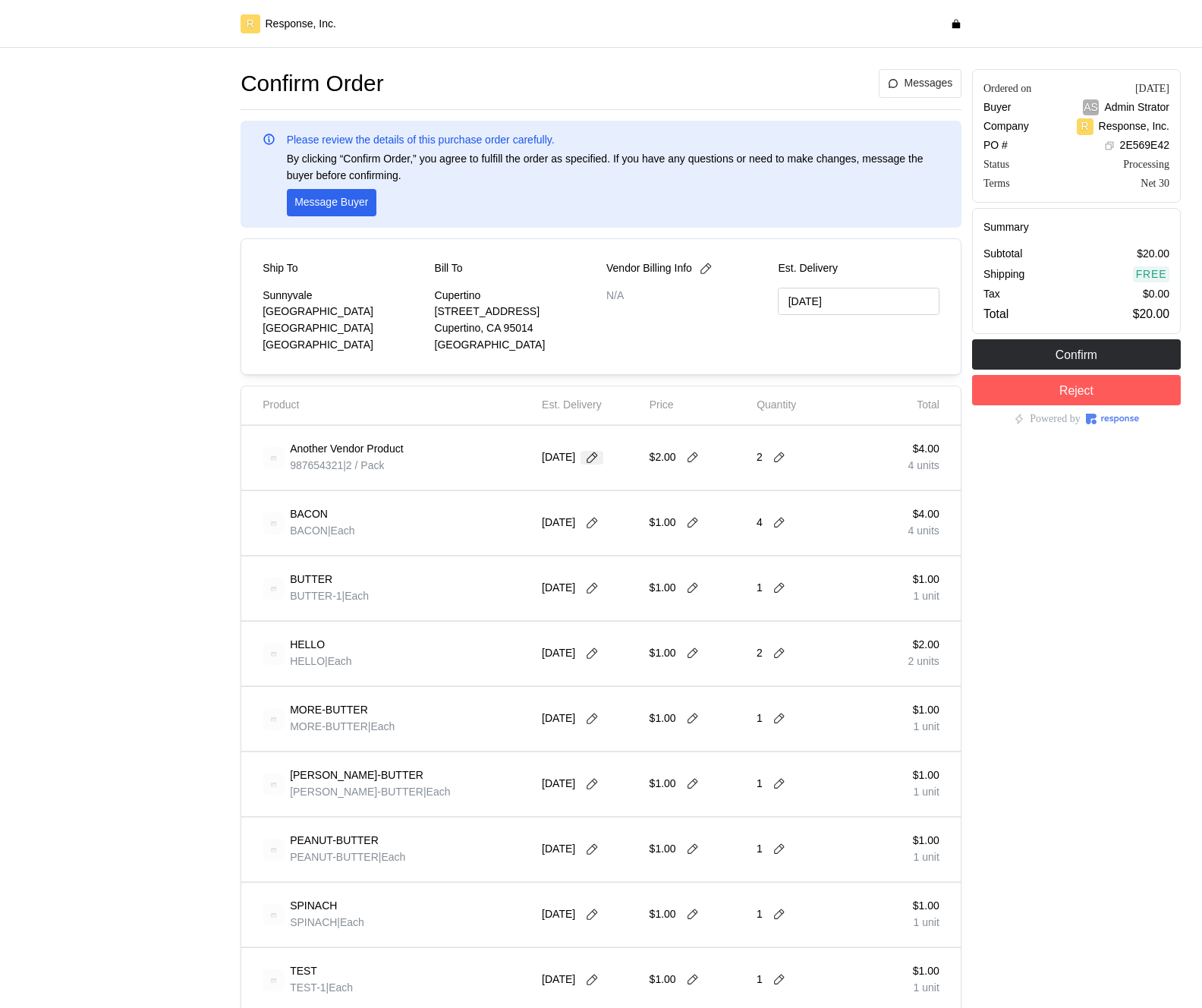
click at [604, 452] on button at bounding box center [592, 457] width 23 height 14
click at [628, 605] on button "17" at bounding box center [625, 608] width 28 height 28
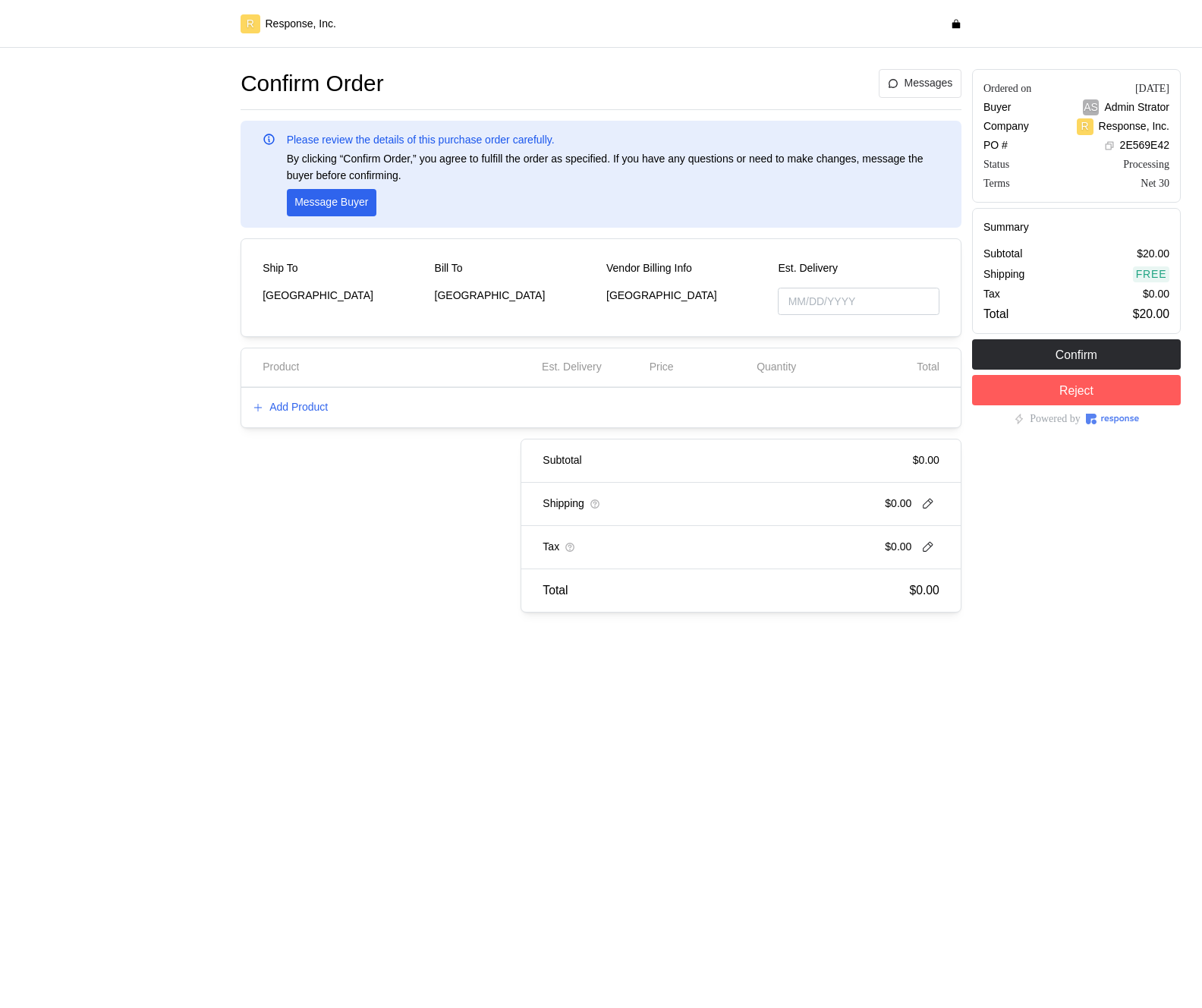
type input "[DATE]"
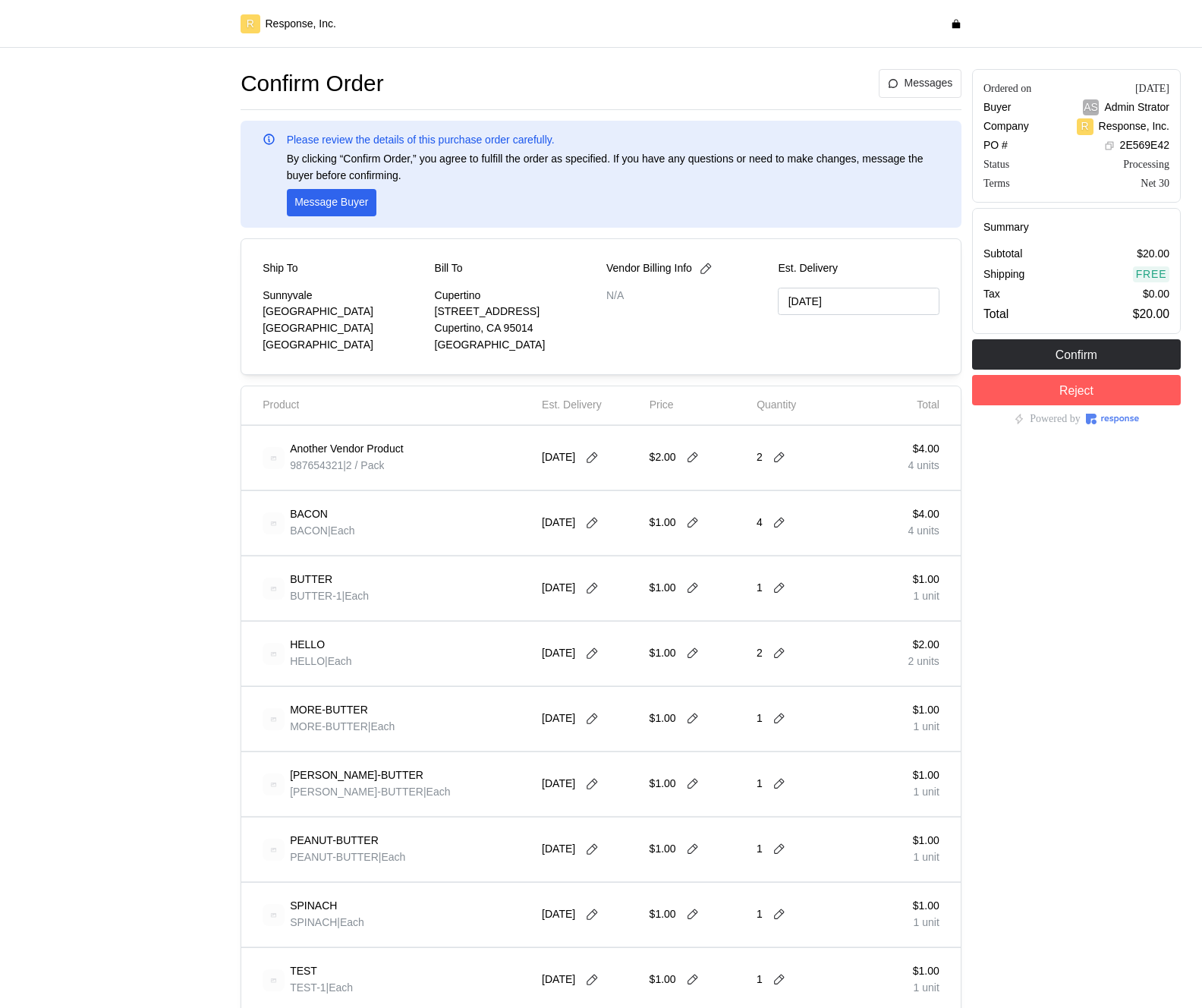
click at [590, 464] on div at bounding box center [592, 457] width 23 height 14
click at [594, 462] on icon at bounding box center [592, 457] width 10 height 10
click at [747, 580] on button "14" at bounding box center [739, 579] width 28 height 28
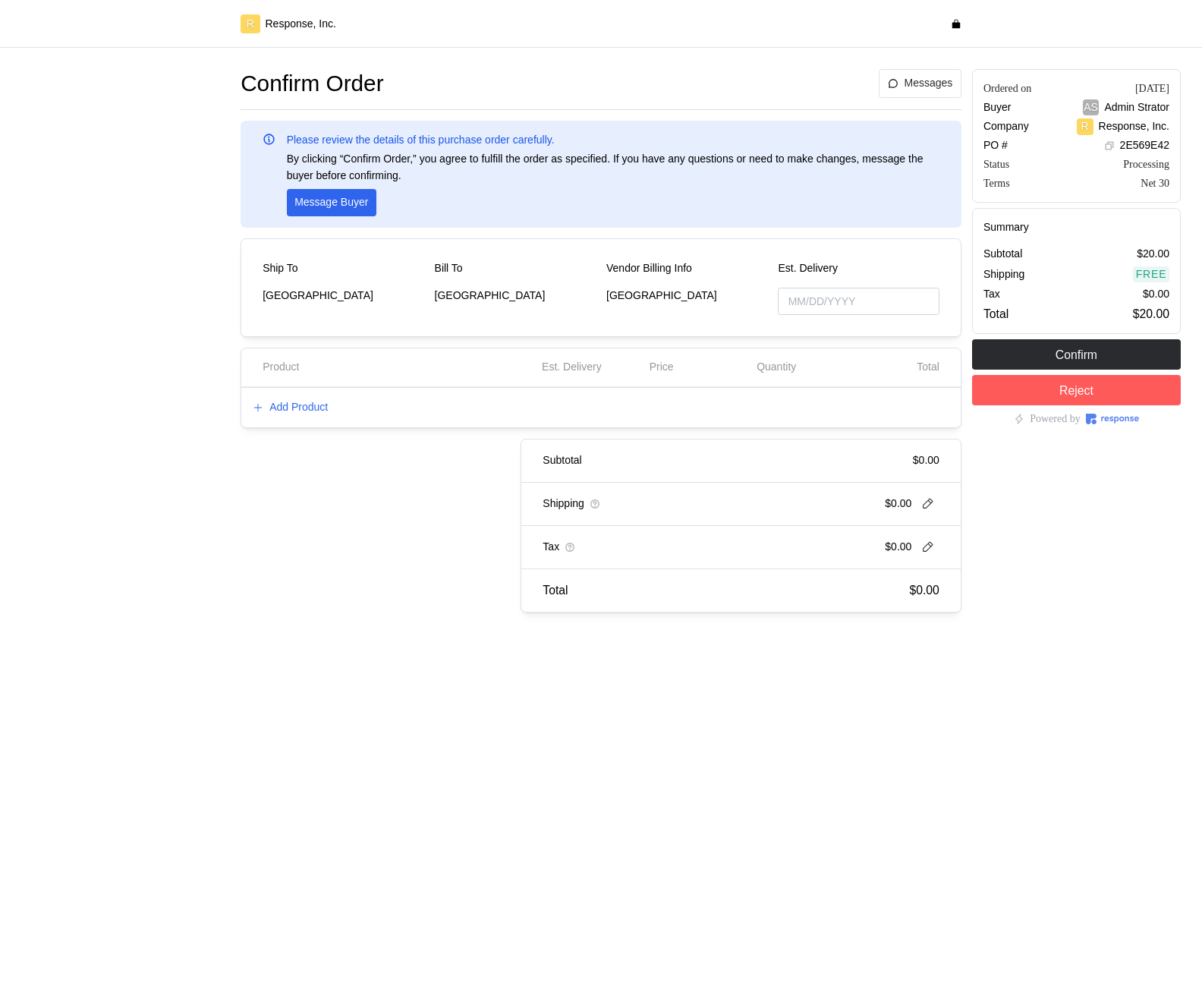
type input "[DATE]"
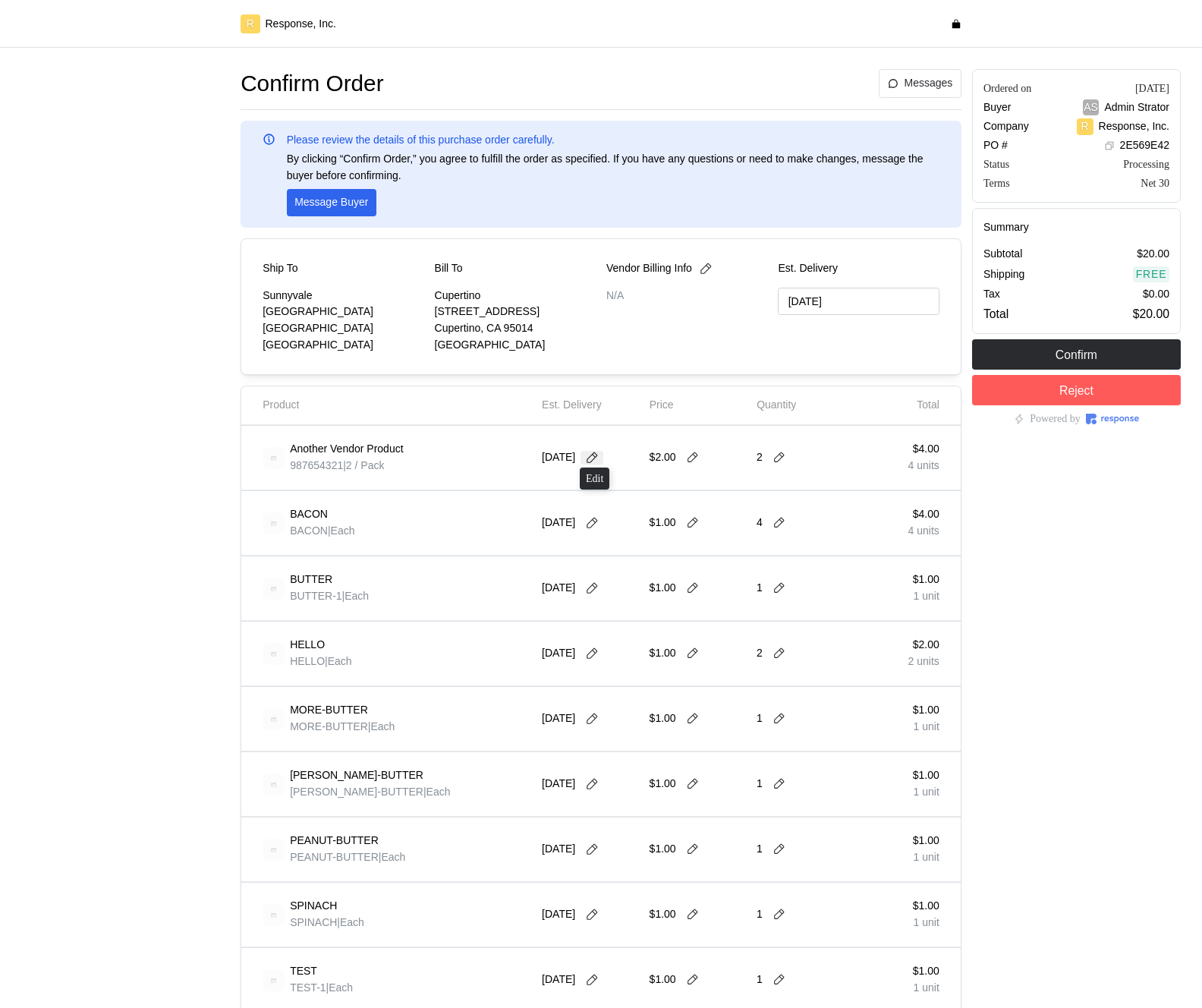
click at [599, 463] on icon at bounding box center [592, 457] width 14 height 14
click at [621, 610] on button "17" at bounding box center [625, 608] width 28 height 28
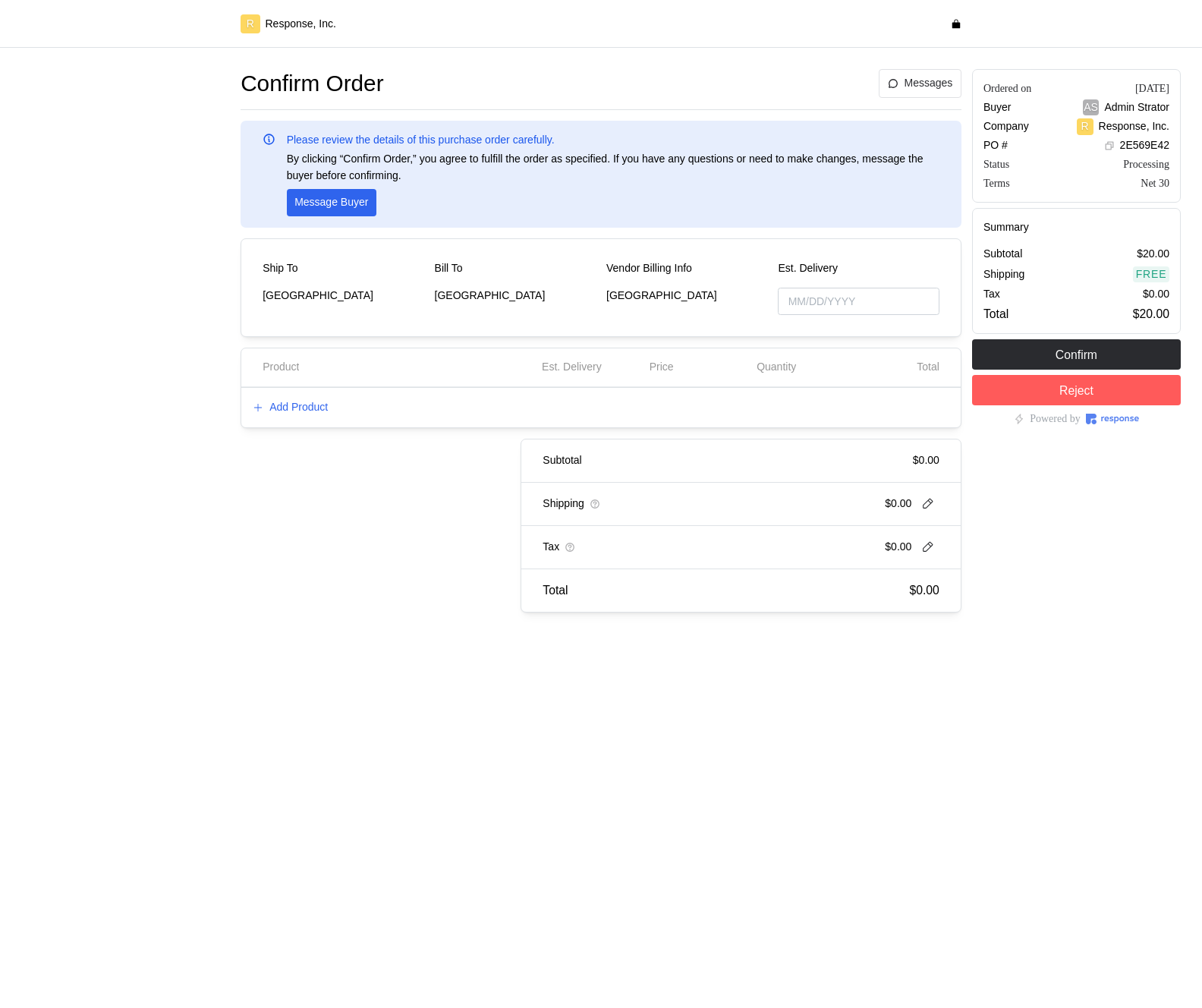
type input "[DATE]"
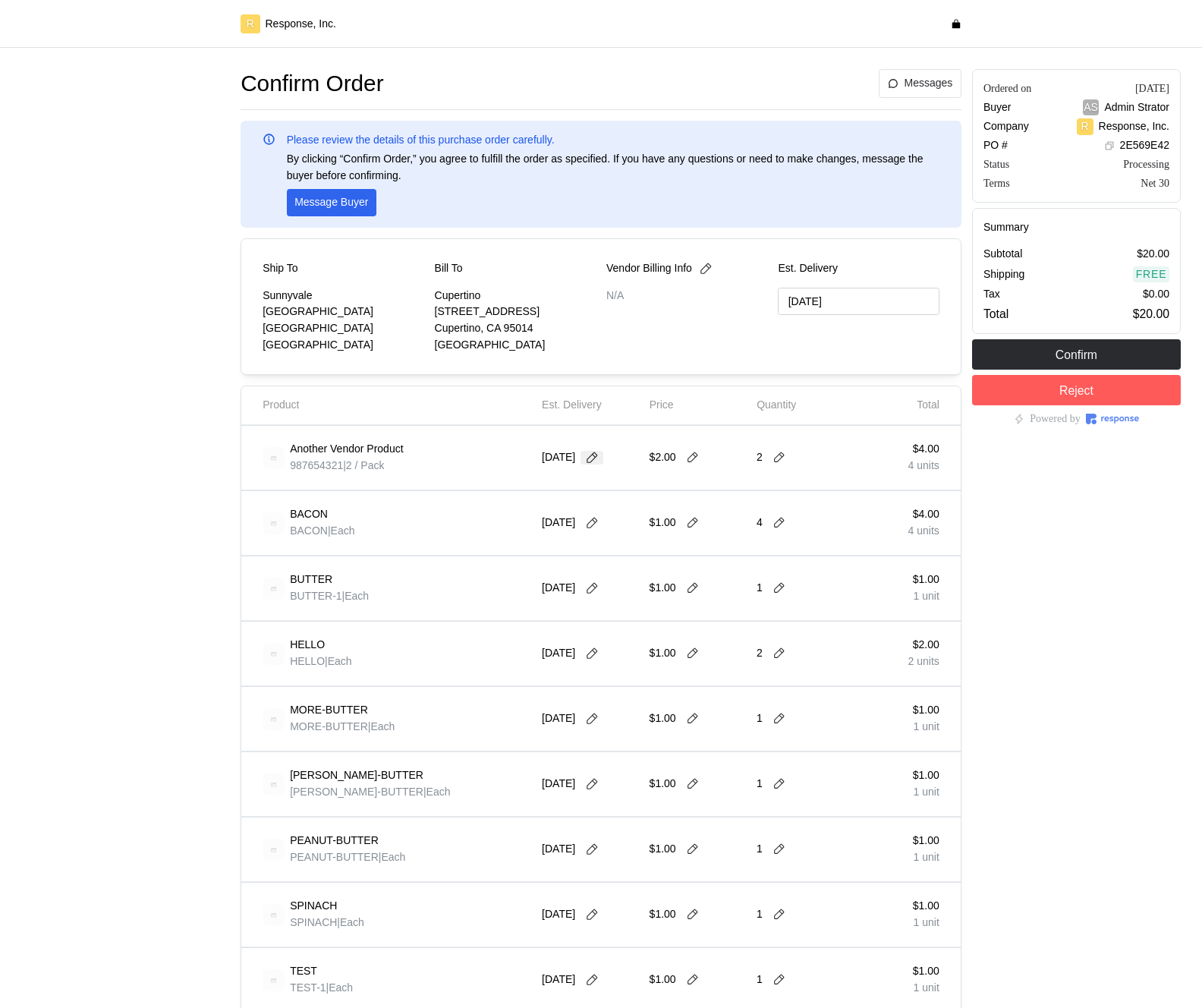
click at [591, 460] on icon at bounding box center [592, 457] width 14 height 14
click at [565, 636] on button "22" at bounding box center [568, 636] width 28 height 28
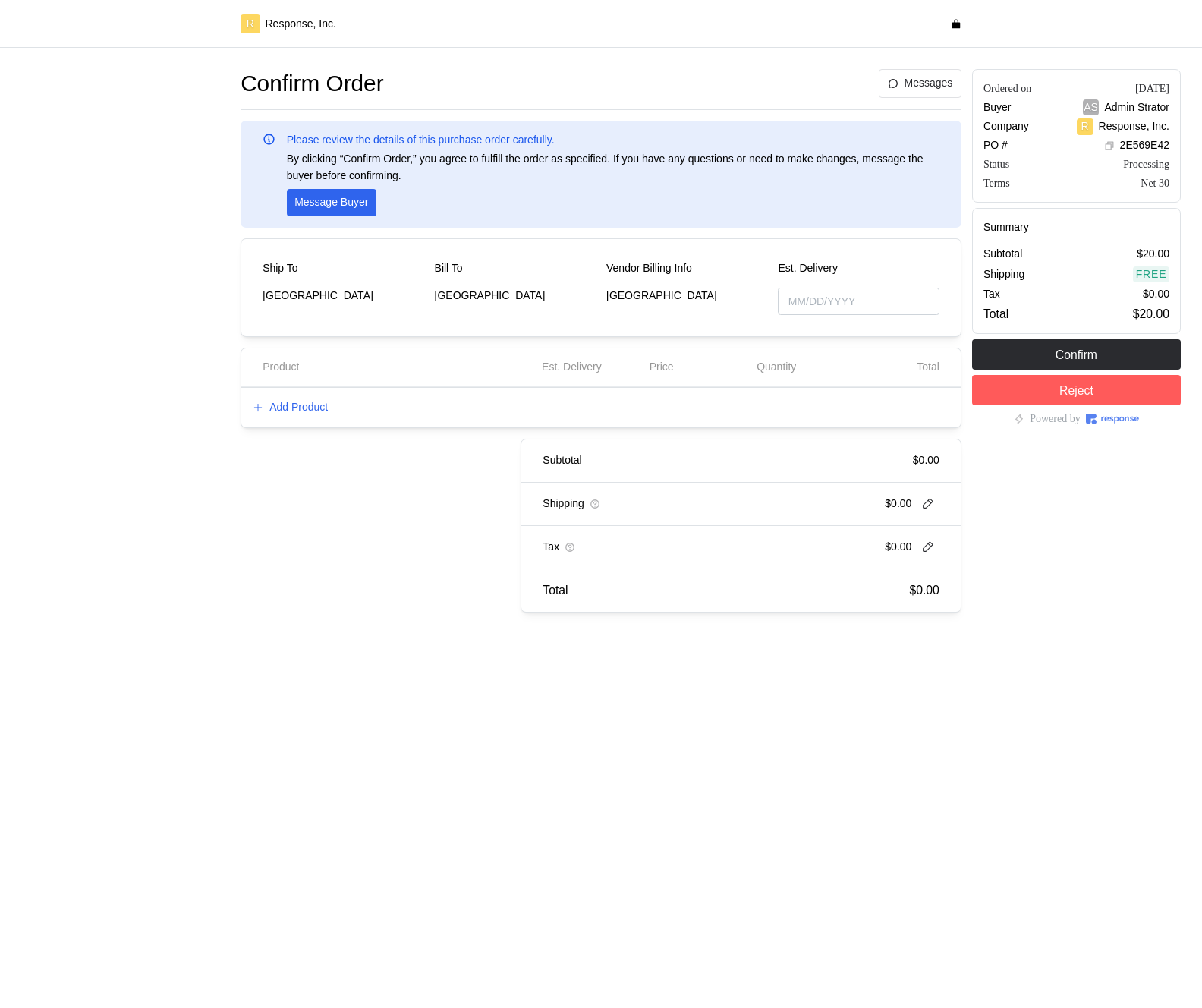
type input "[DATE]"
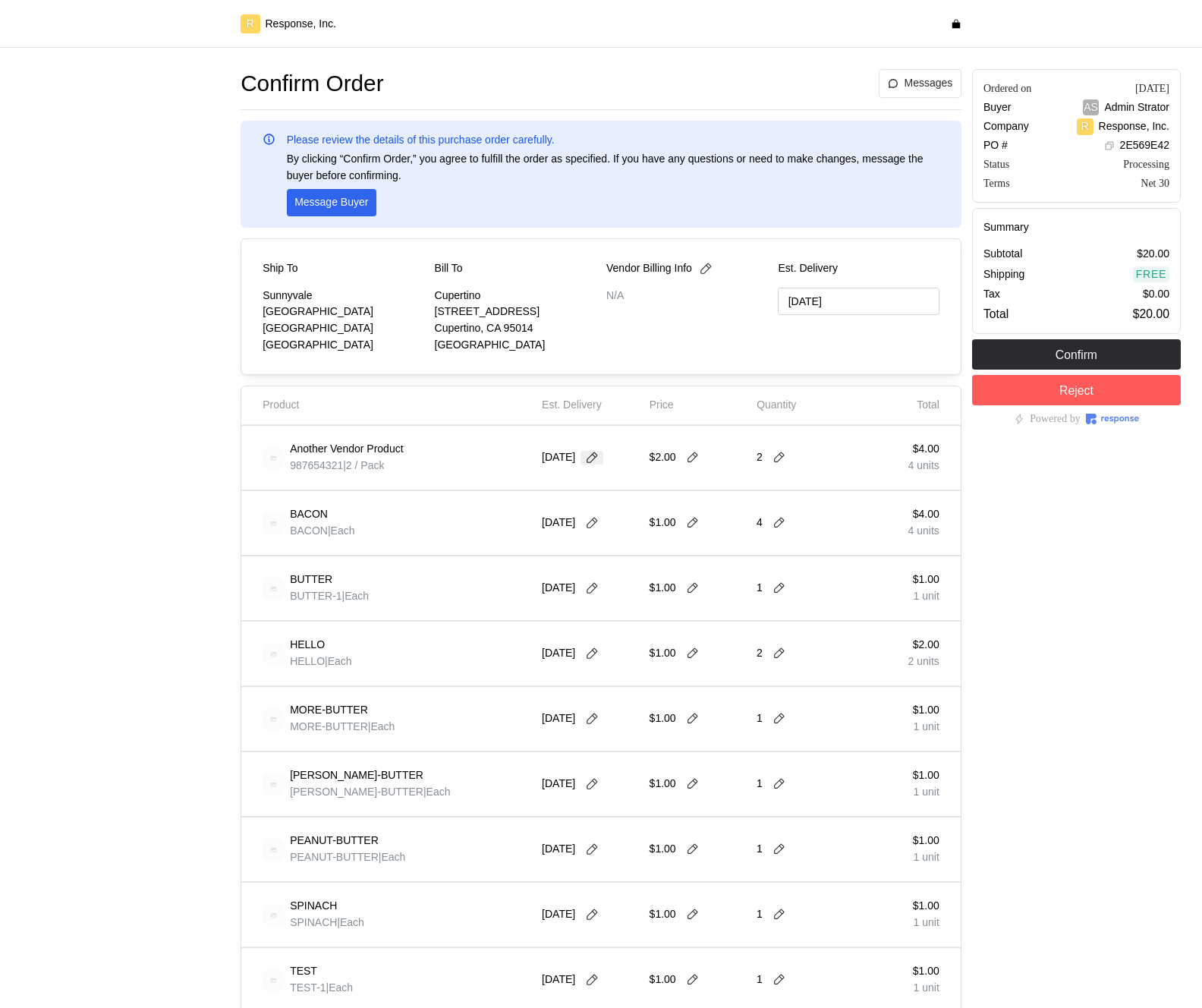
click at [595, 462] on icon at bounding box center [592, 457] width 10 height 10
click at [629, 634] on button "24" at bounding box center [625, 636] width 28 height 28
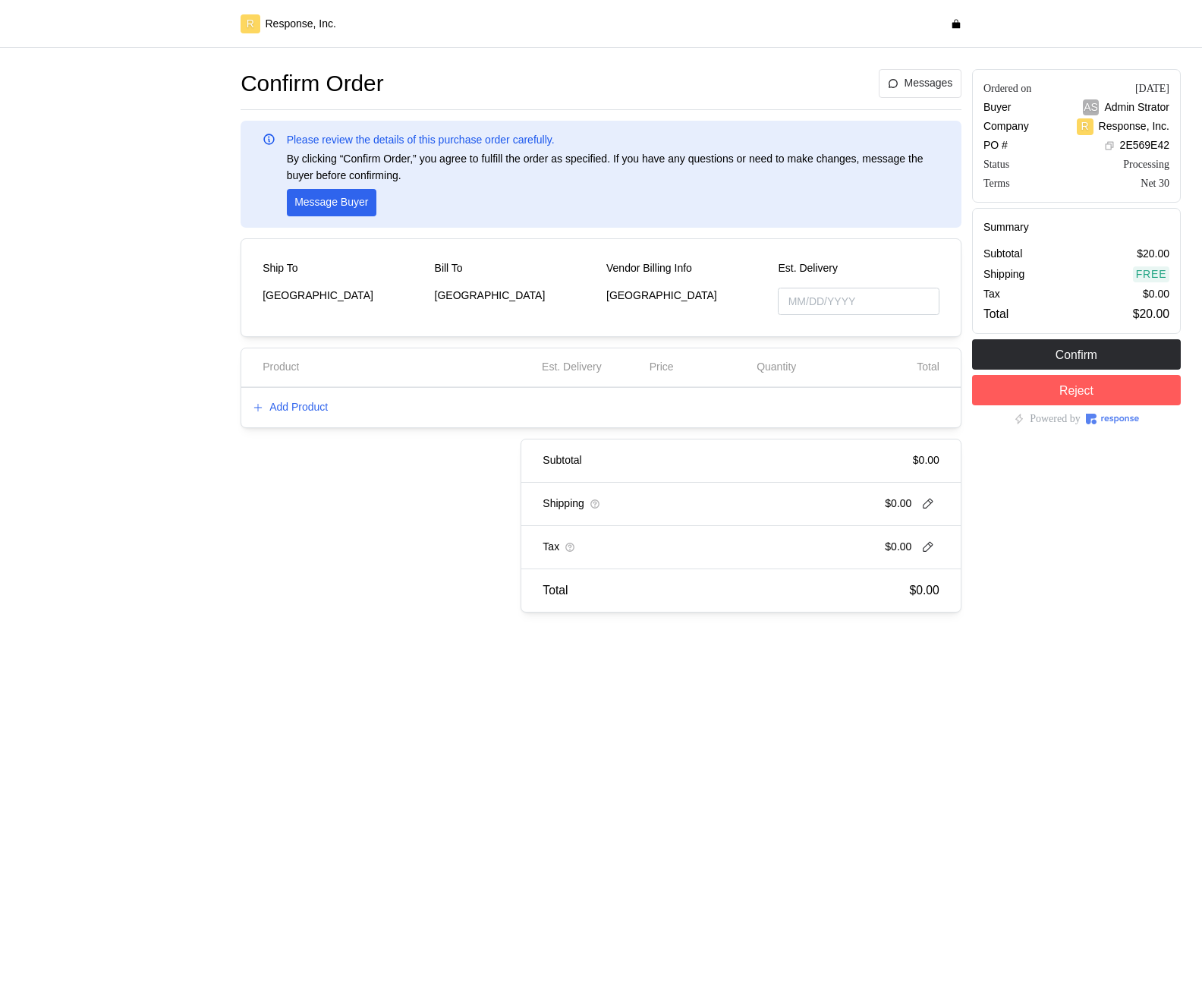
type input "[DATE]"
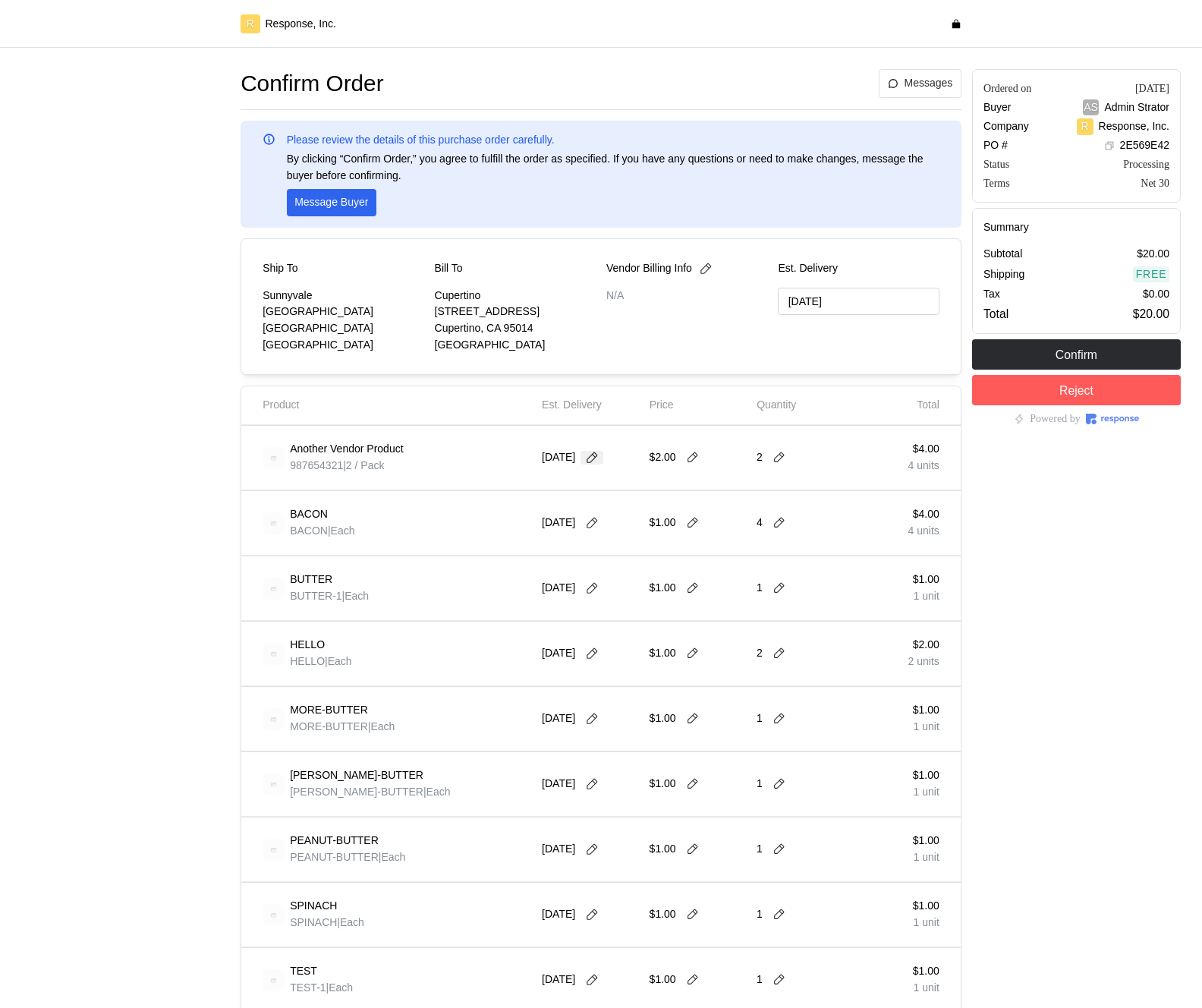
click at [593, 451] on div at bounding box center [592, 457] width 23 height 14
click at [594, 454] on icon at bounding box center [592, 457] width 14 height 14
click at [623, 610] on button "17" at bounding box center [625, 608] width 28 height 28
click at [593, 462] on icon at bounding box center [592, 457] width 10 height 10
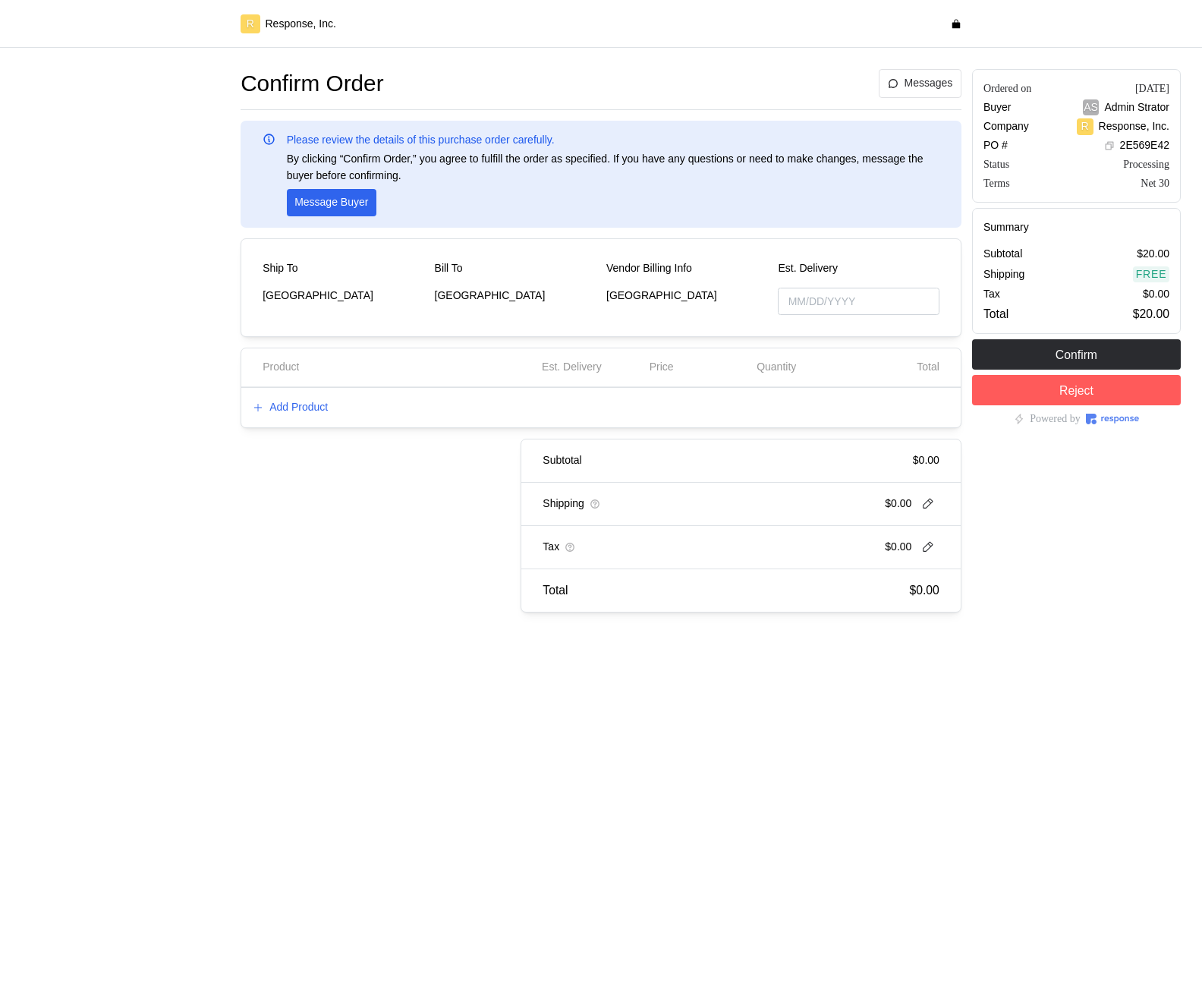
type input "[DATE]"
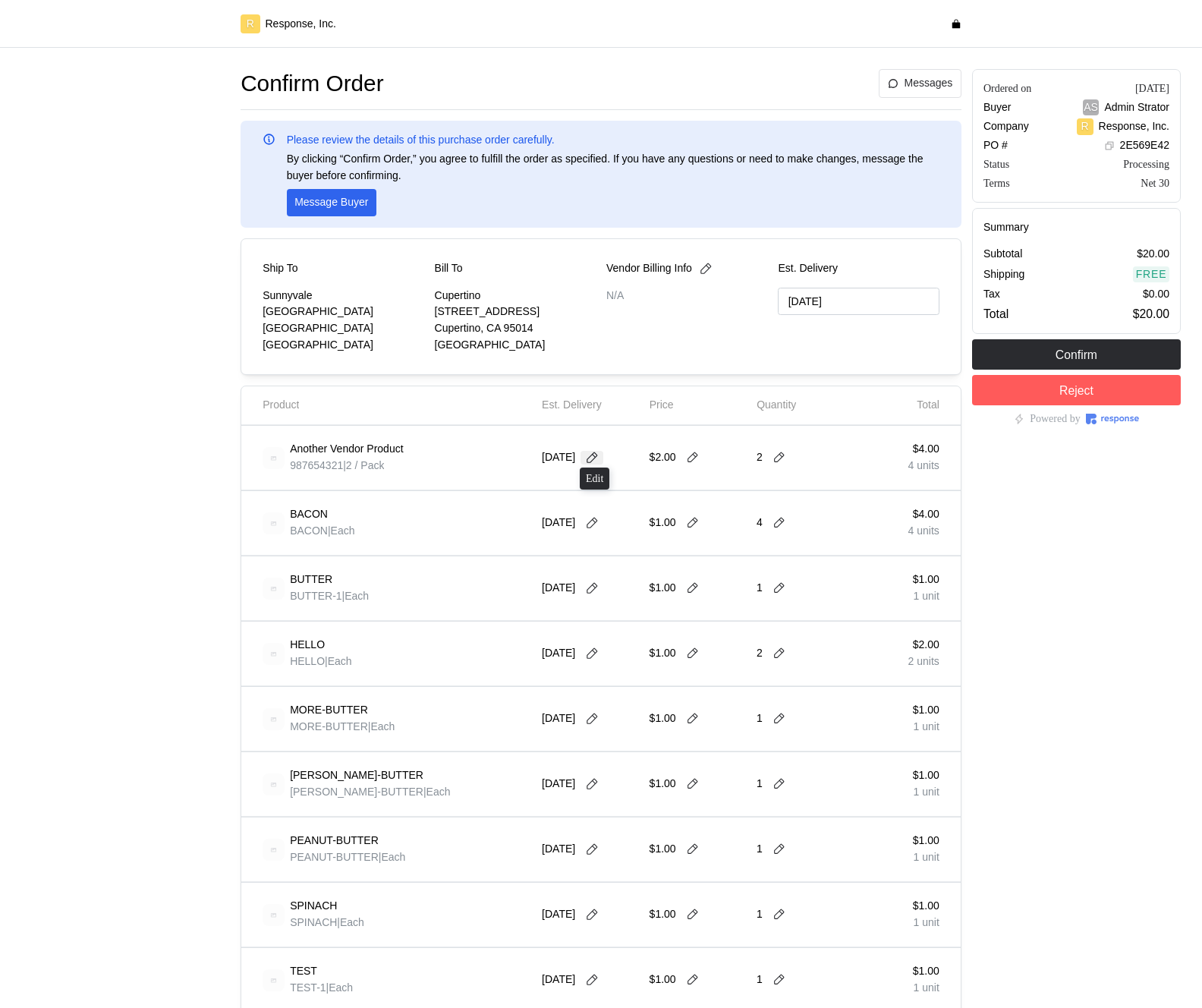
click at [597, 461] on icon at bounding box center [592, 457] width 14 height 14
click at [685, 610] on button "19" at bounding box center [681, 608] width 28 height 28
click at [591, 459] on icon at bounding box center [592, 457] width 10 height 10
click at [652, 604] on button "18" at bounding box center [652, 608] width 28 height 28
click at [592, 459] on icon at bounding box center [592, 457] width 10 height 10
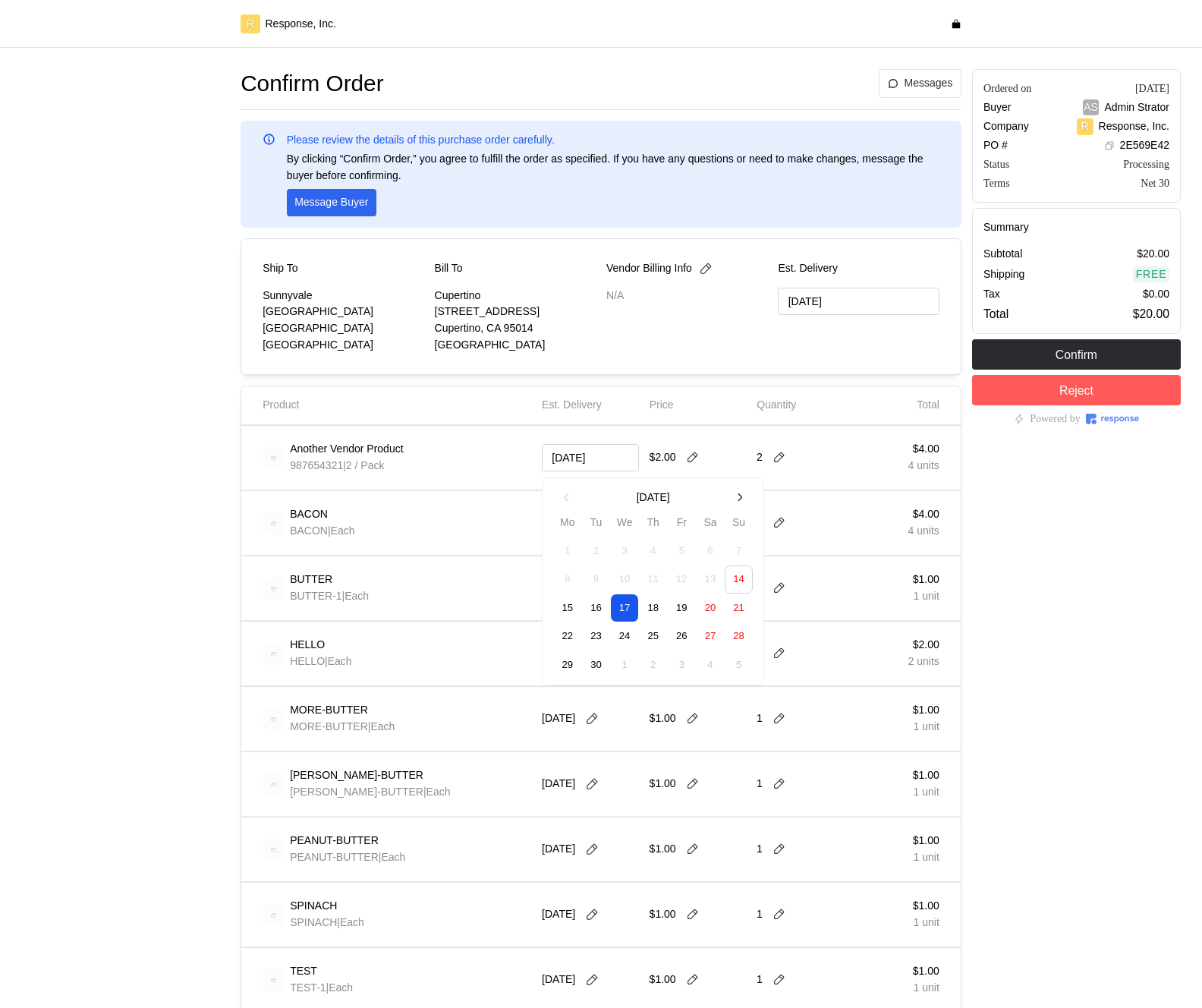
click at [662, 607] on button "18" at bounding box center [652, 608] width 28 height 28
click at [599, 463] on icon at bounding box center [592, 457] width 14 height 14
click at [593, 640] on button "23" at bounding box center [596, 636] width 28 height 28
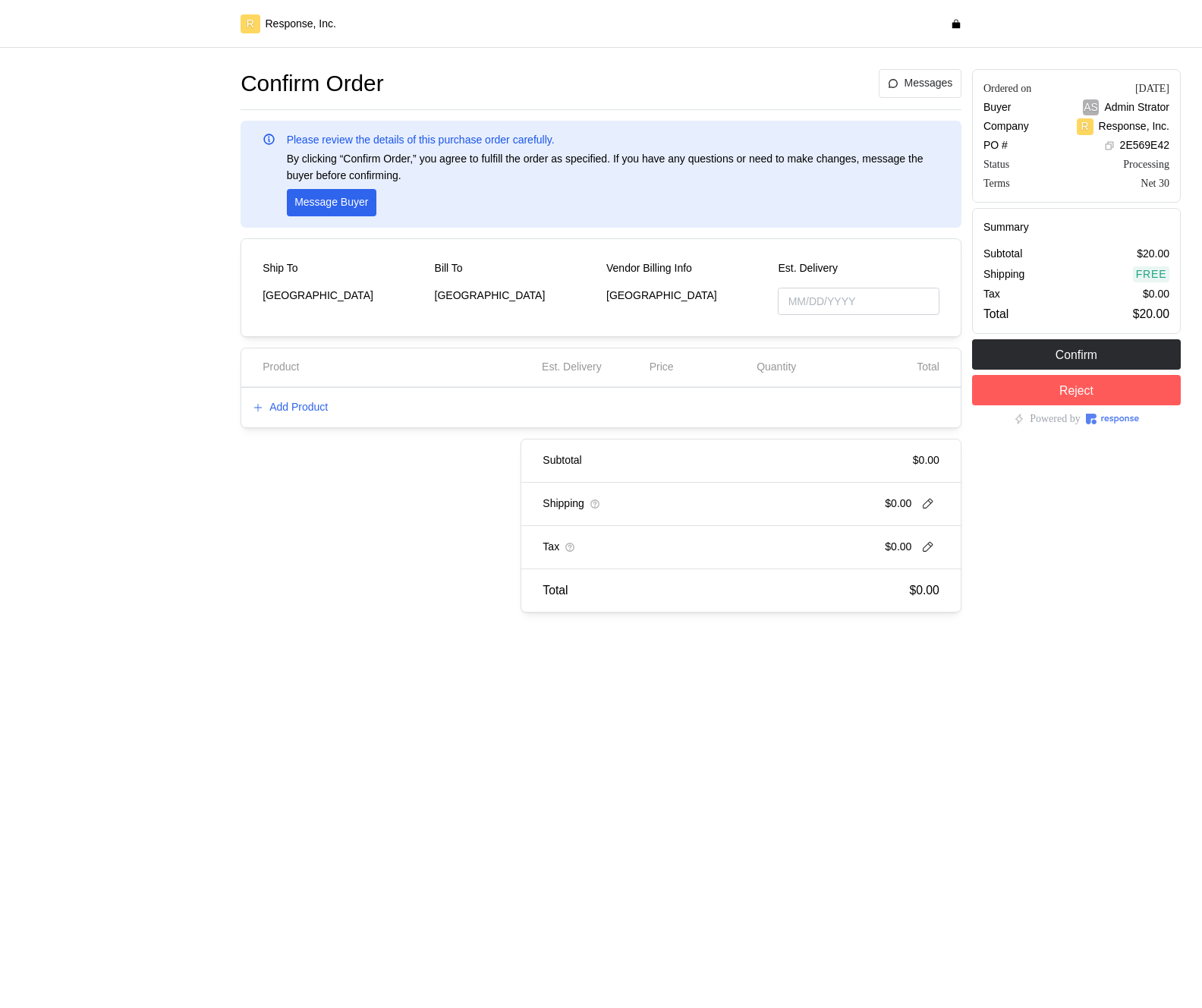
type input "[DATE]"
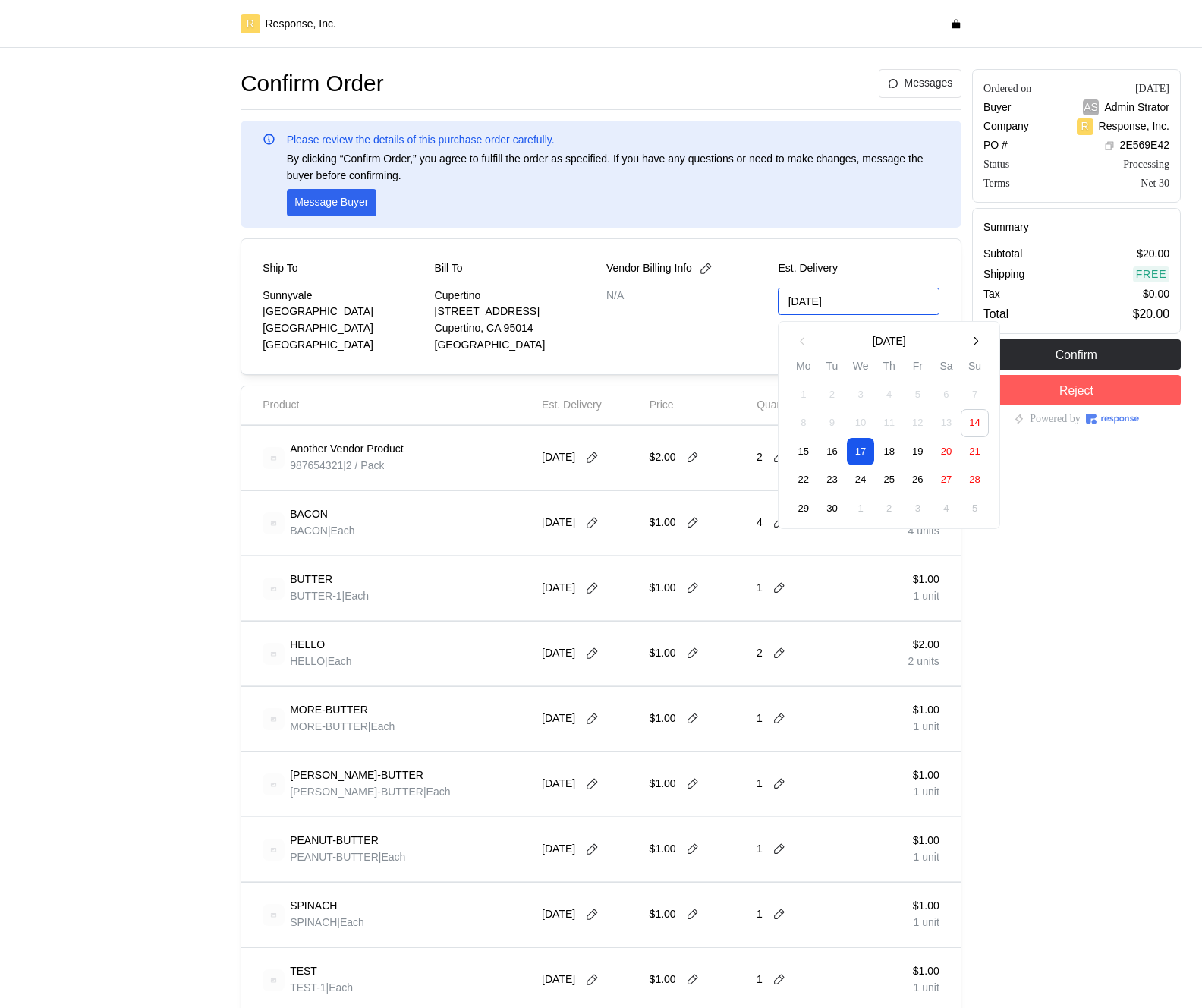
click at [815, 305] on input "09/17/2025" at bounding box center [858, 301] width 161 height 28
click at [689, 338] on div "Vendor Billing Info N/A" at bounding box center [687, 306] width 161 height 93
click at [833, 297] on input "09/17/2025" at bounding box center [858, 301] width 161 height 28
click at [868, 481] on button "24" at bounding box center [861, 480] width 28 height 28
type input "09/17/2025"
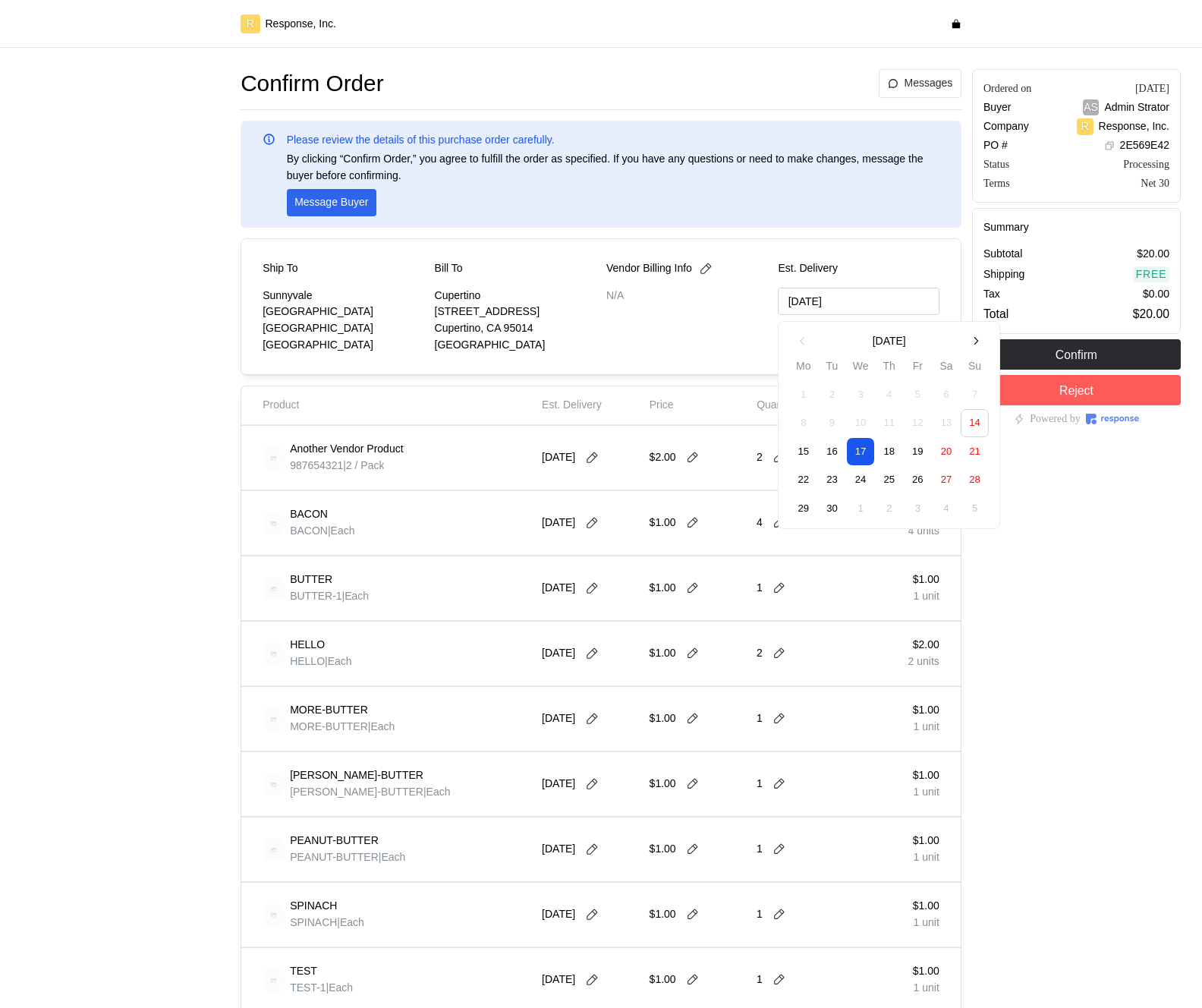
click at [904, 234] on div "Confirm Order Messages Please review the details of this purchase order careful…" at bounding box center [601, 784] width 721 height 1429
click at [829, 303] on input "[DATE]" at bounding box center [858, 301] width 161 height 28
click at [807, 459] on button "15" at bounding box center [804, 451] width 28 height 28
type input "[DATE]"
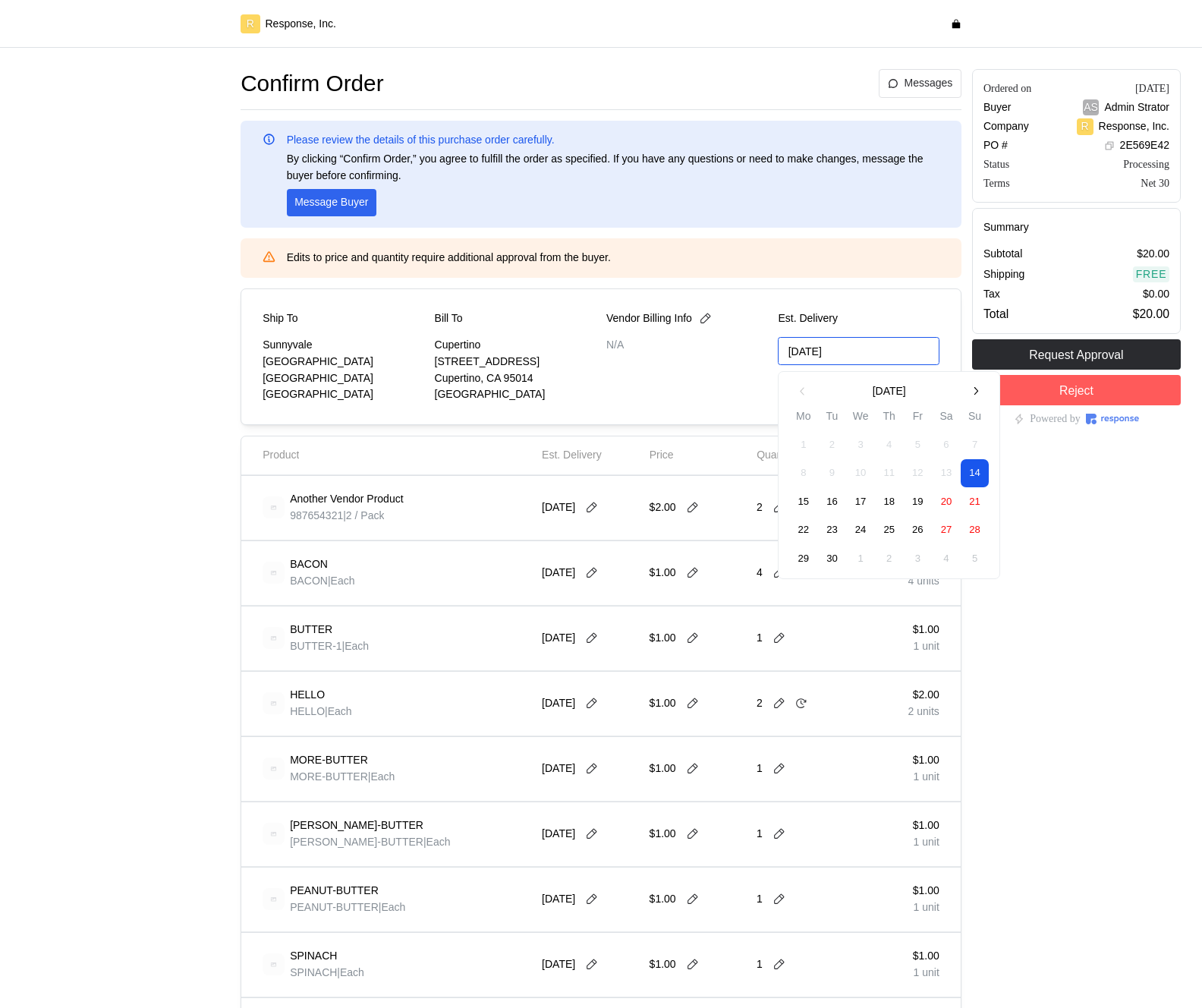
click at [815, 351] on input "[DATE]" at bounding box center [858, 351] width 161 height 28
click at [810, 494] on button "15" at bounding box center [804, 502] width 28 height 28
type input "09/14/2025"
click at [599, 509] on icon at bounding box center [592, 507] width 14 height 14
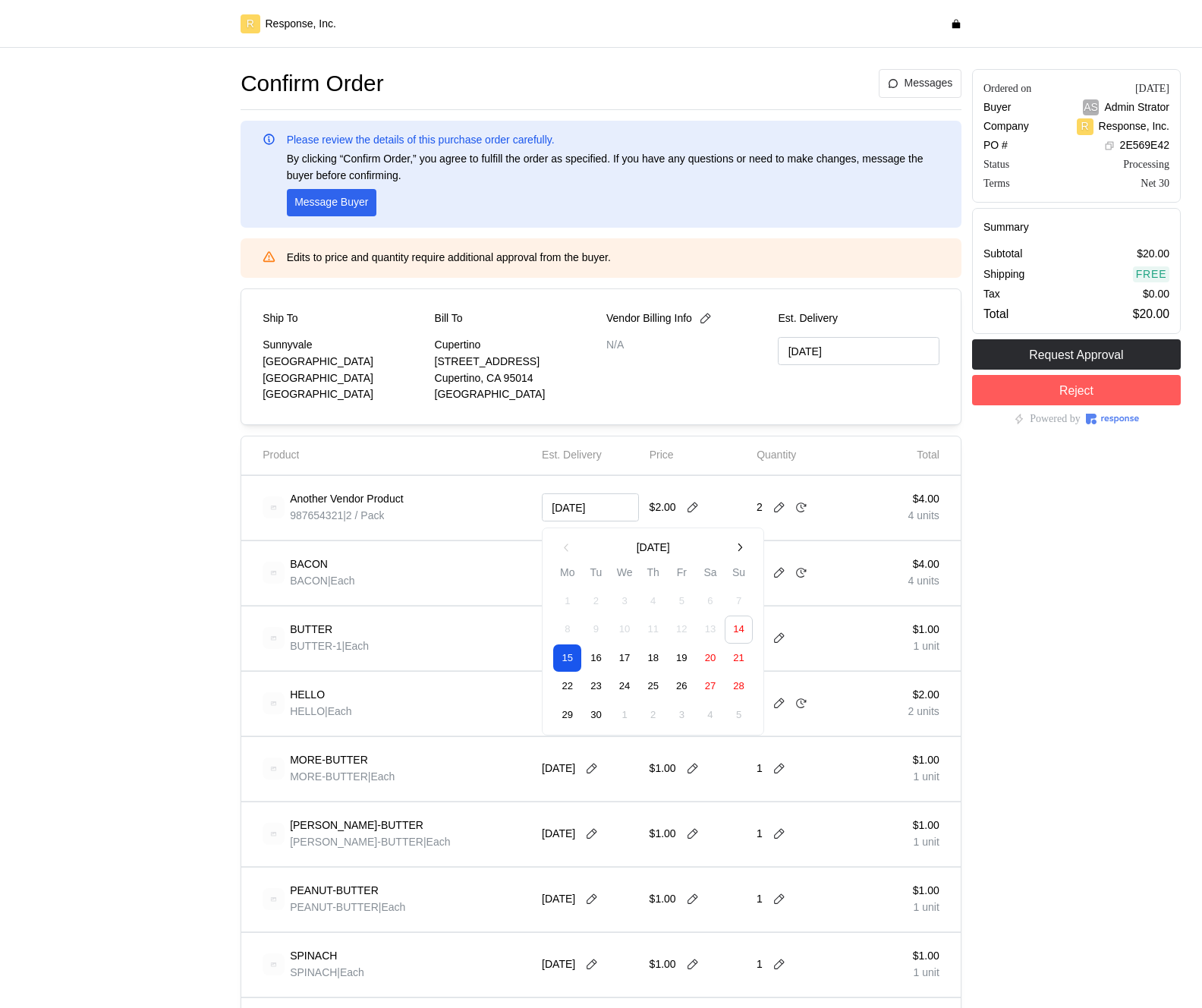
click at [641, 660] on button "18" at bounding box center [652, 658] width 28 height 28
click at [599, 506] on icon at bounding box center [592, 507] width 14 height 14
click at [602, 691] on button "23" at bounding box center [596, 686] width 28 height 28
type input "09/22/2025"
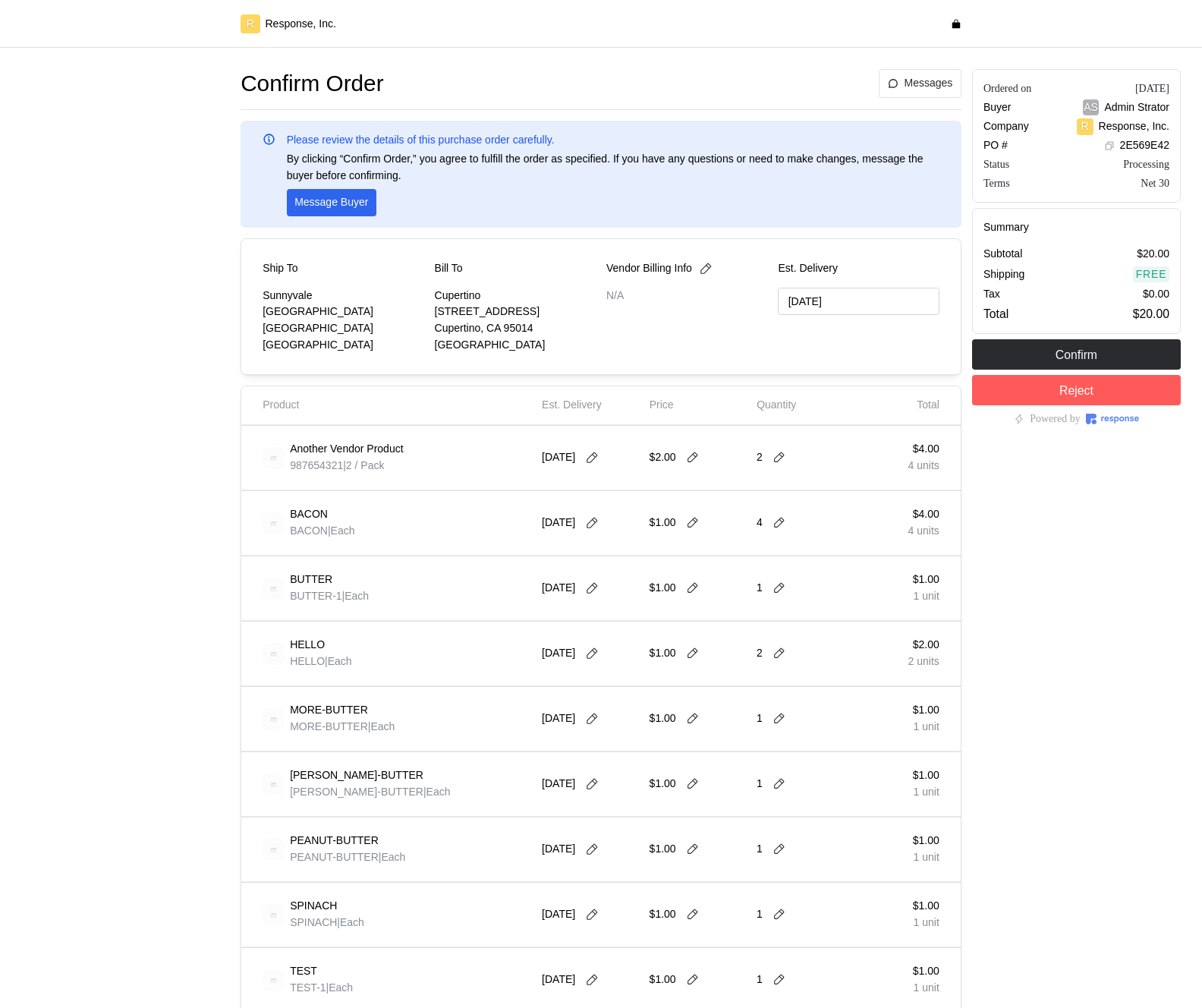
type input "[DATE]"
click at [599, 464] on div at bounding box center [592, 457] width 23 height 14
click at [599, 463] on icon at bounding box center [592, 457] width 14 height 14
click at [624, 608] on button "17" at bounding box center [625, 608] width 28 height 28
click at [594, 462] on icon at bounding box center [592, 457] width 14 height 14
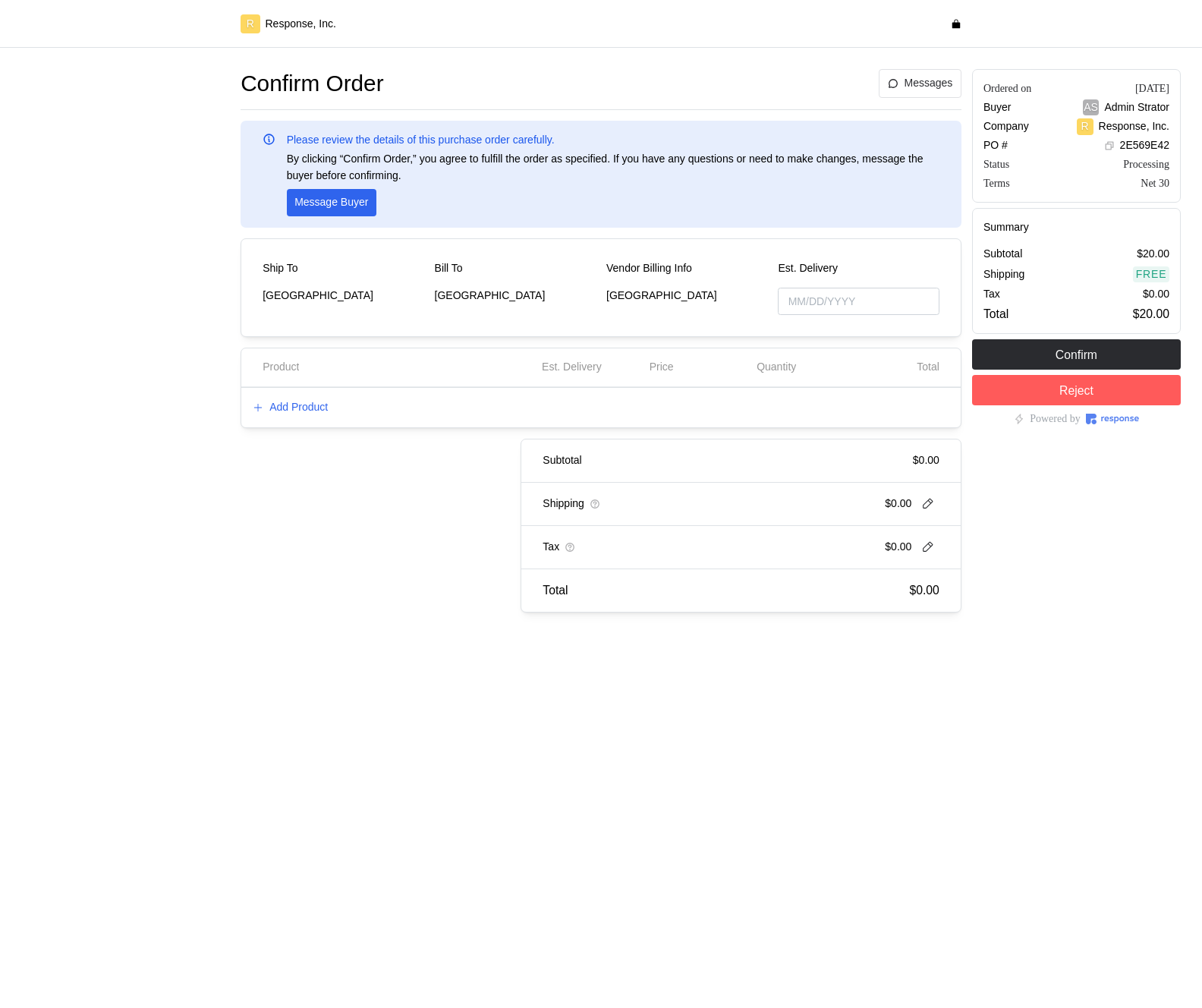
type input "[DATE]"
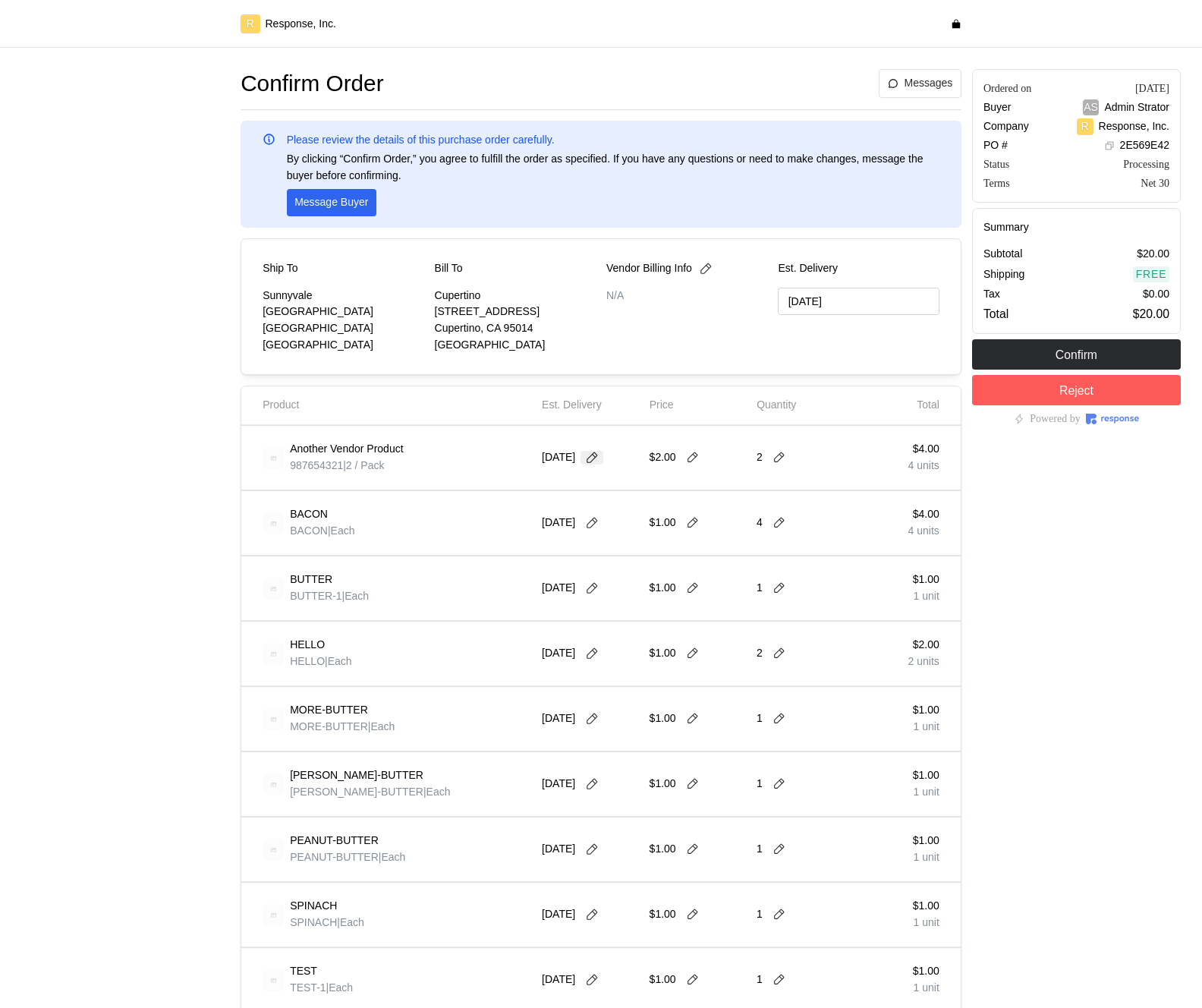
click at [597, 456] on icon at bounding box center [592, 457] width 10 height 10
click at [605, 461] on icon at bounding box center [601, 457] width 14 height 14
click at [569, 604] on button "15" at bounding box center [568, 608] width 28 height 28
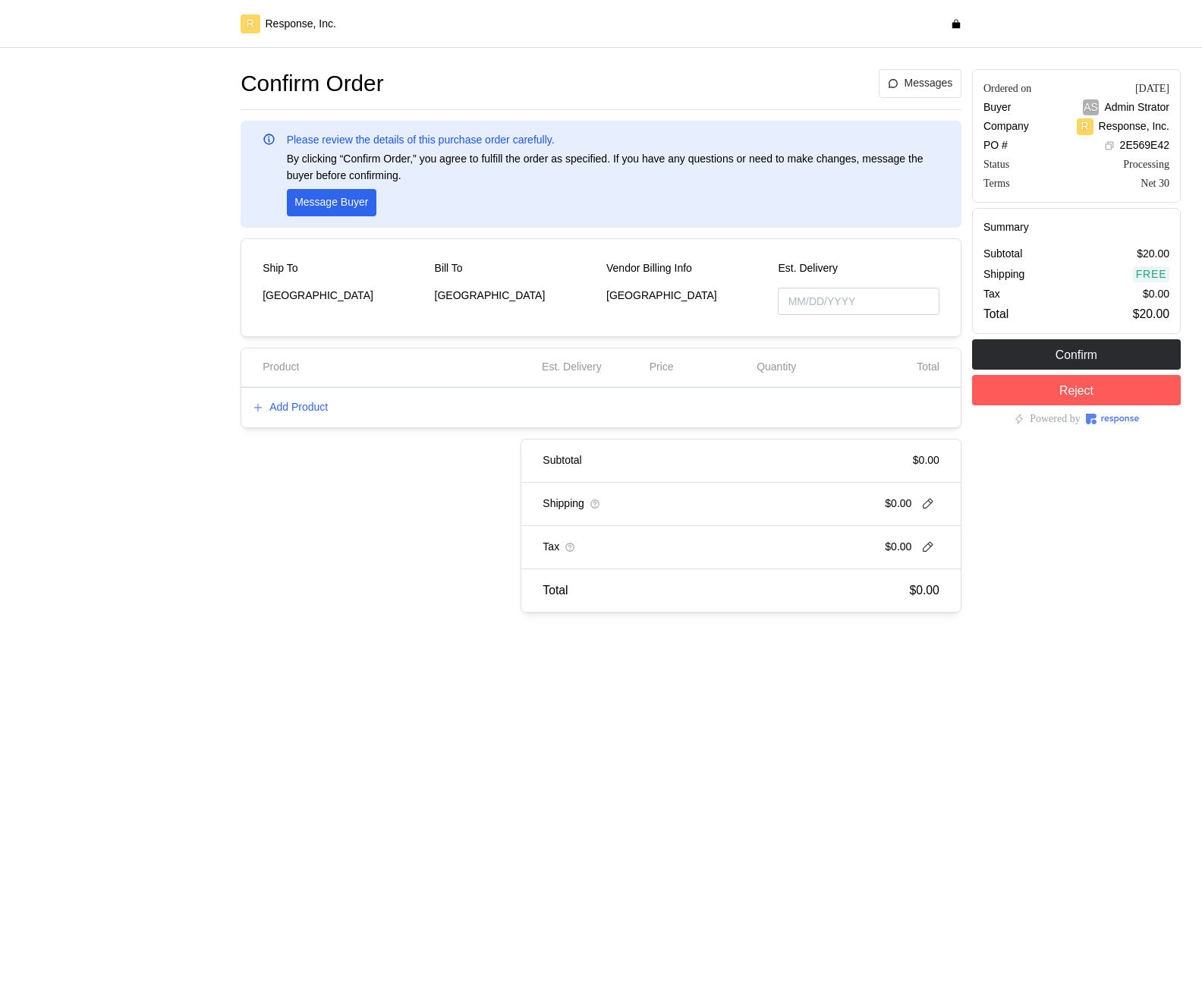
type input "[DATE]"
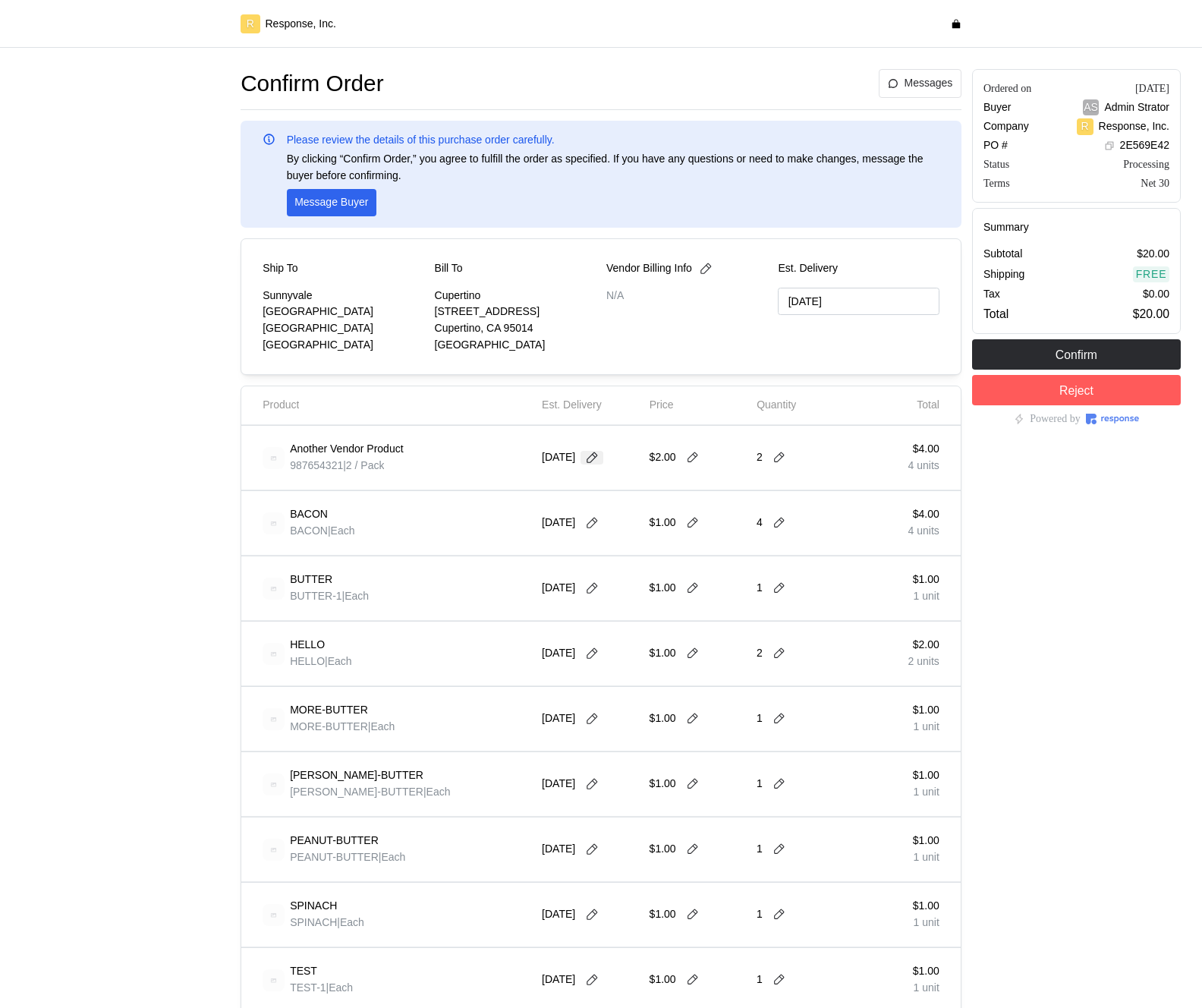
click at [596, 456] on icon at bounding box center [592, 457] width 14 height 14
click at [438, 748] on div "MORE-BUTTER MORE-BUTTER | Each 9/14/25 $1.00 1 $1.00 1 unit" at bounding box center [601, 719] width 719 height 65
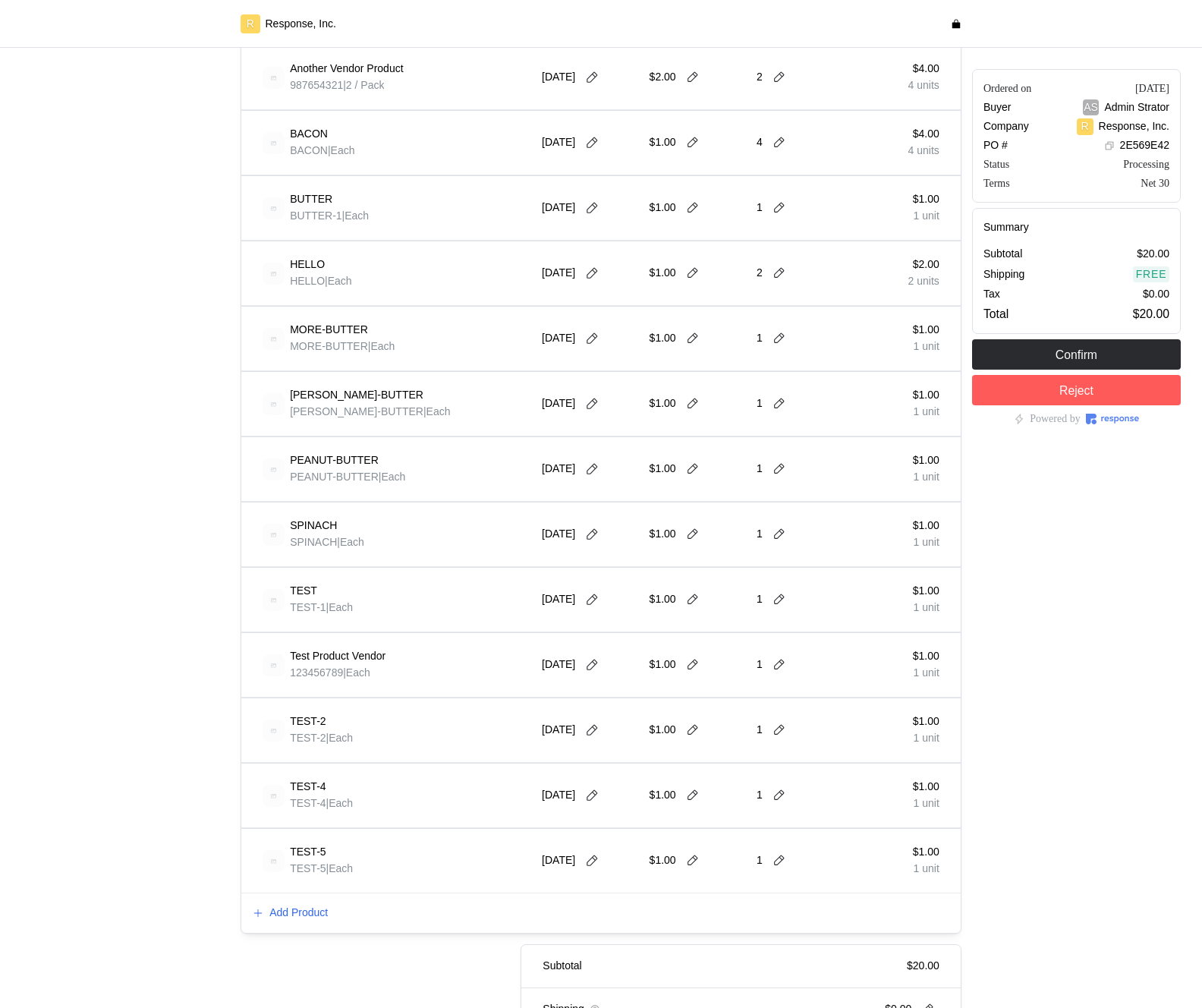
scroll to position [483, 0]
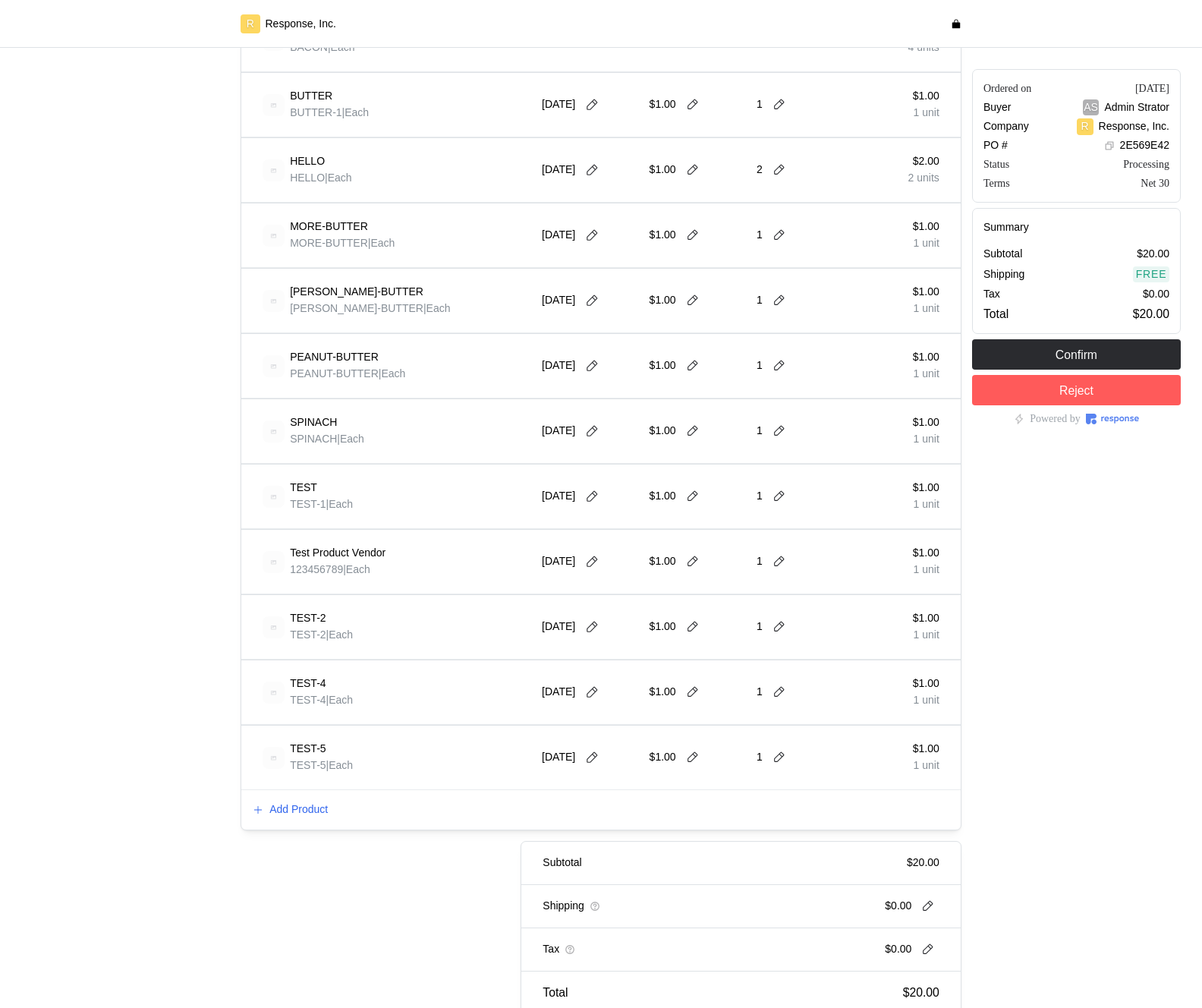
click at [594, 614] on div "[DATE]" at bounding box center [591, 626] width 97 height 42
click at [594, 621] on icon at bounding box center [592, 627] width 14 height 14
click at [703, 776] on button "20" at bounding box center [711, 777] width 28 height 28
click at [589, 305] on icon at bounding box center [592, 300] width 14 height 14
click at [614, 442] on button "17" at bounding box center [625, 451] width 28 height 28
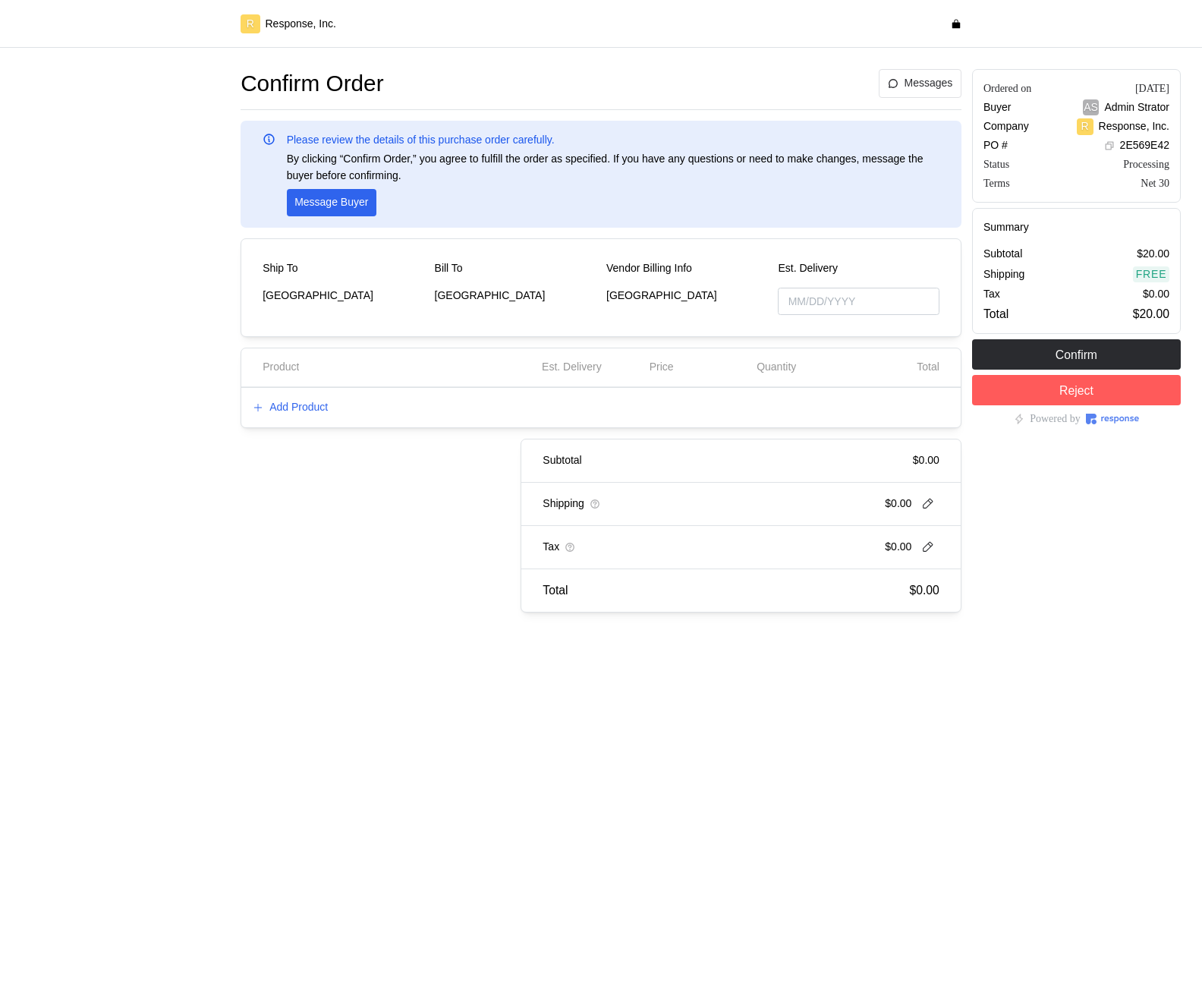
type input "09/19/2025"
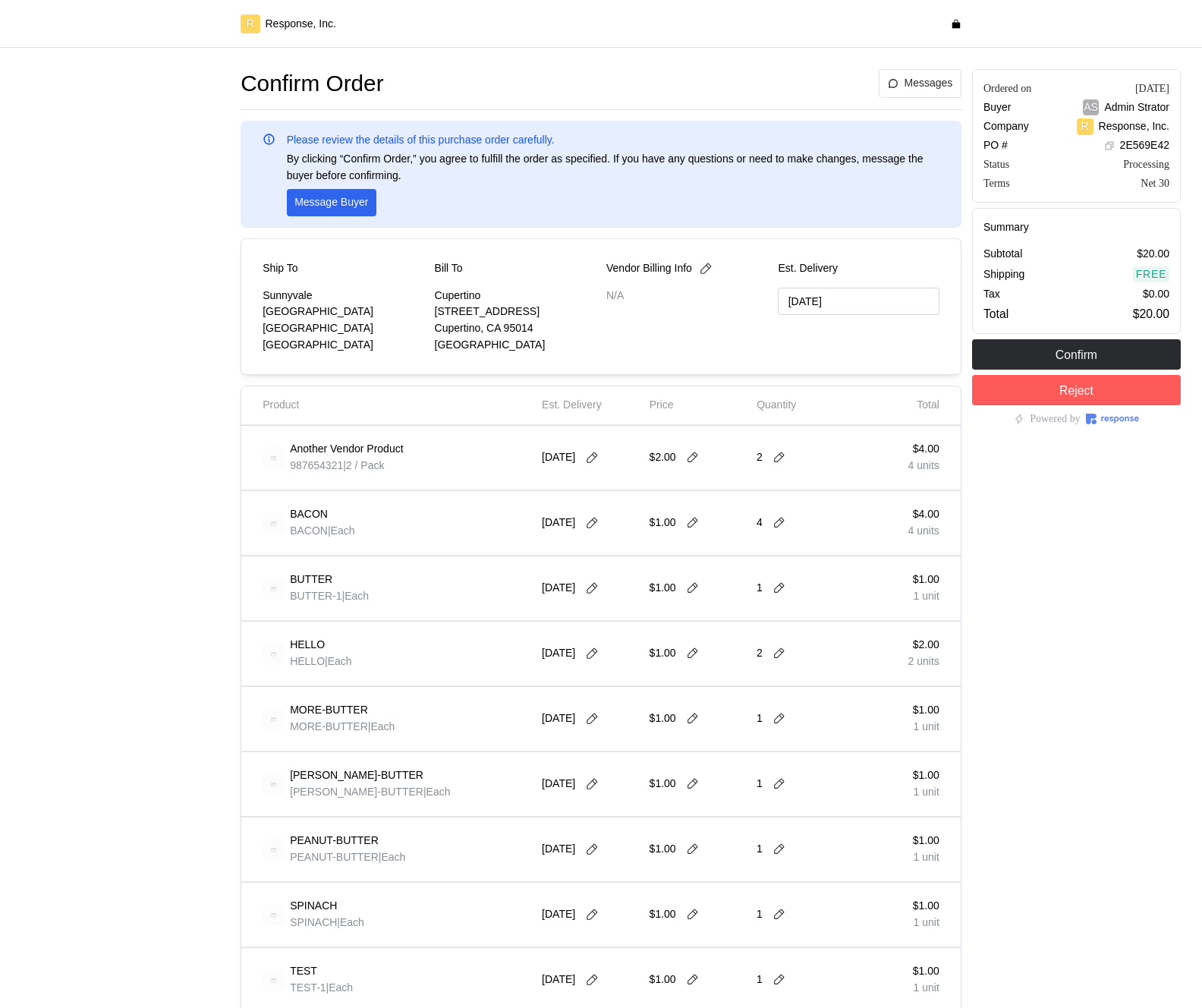
click at [611, 471] on div "[DATE]" at bounding box center [591, 457] width 97 height 42
click at [605, 469] on div "[DATE]" at bounding box center [591, 457] width 97 height 42
click button
click button "17"
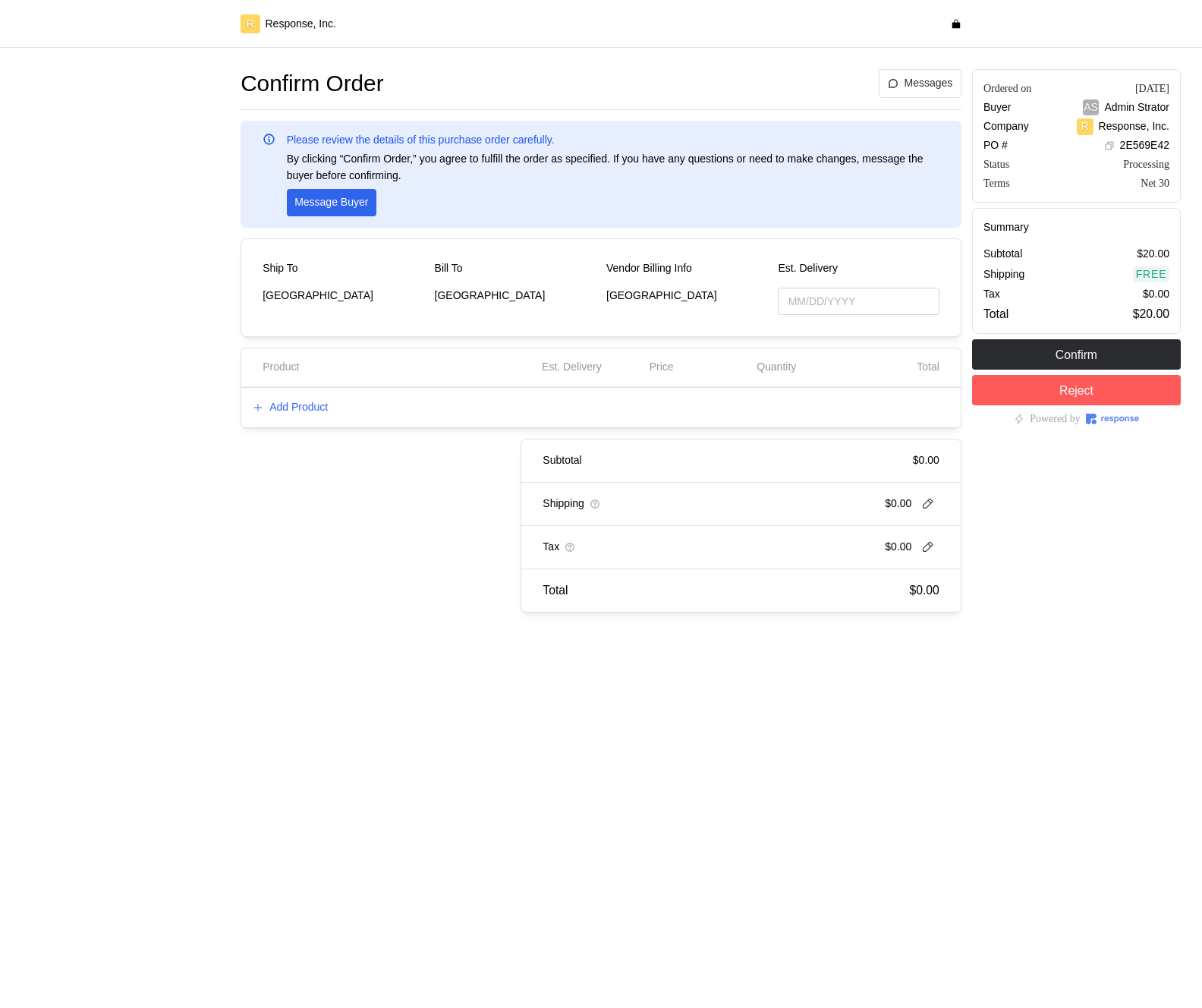
type input "[DATE]"
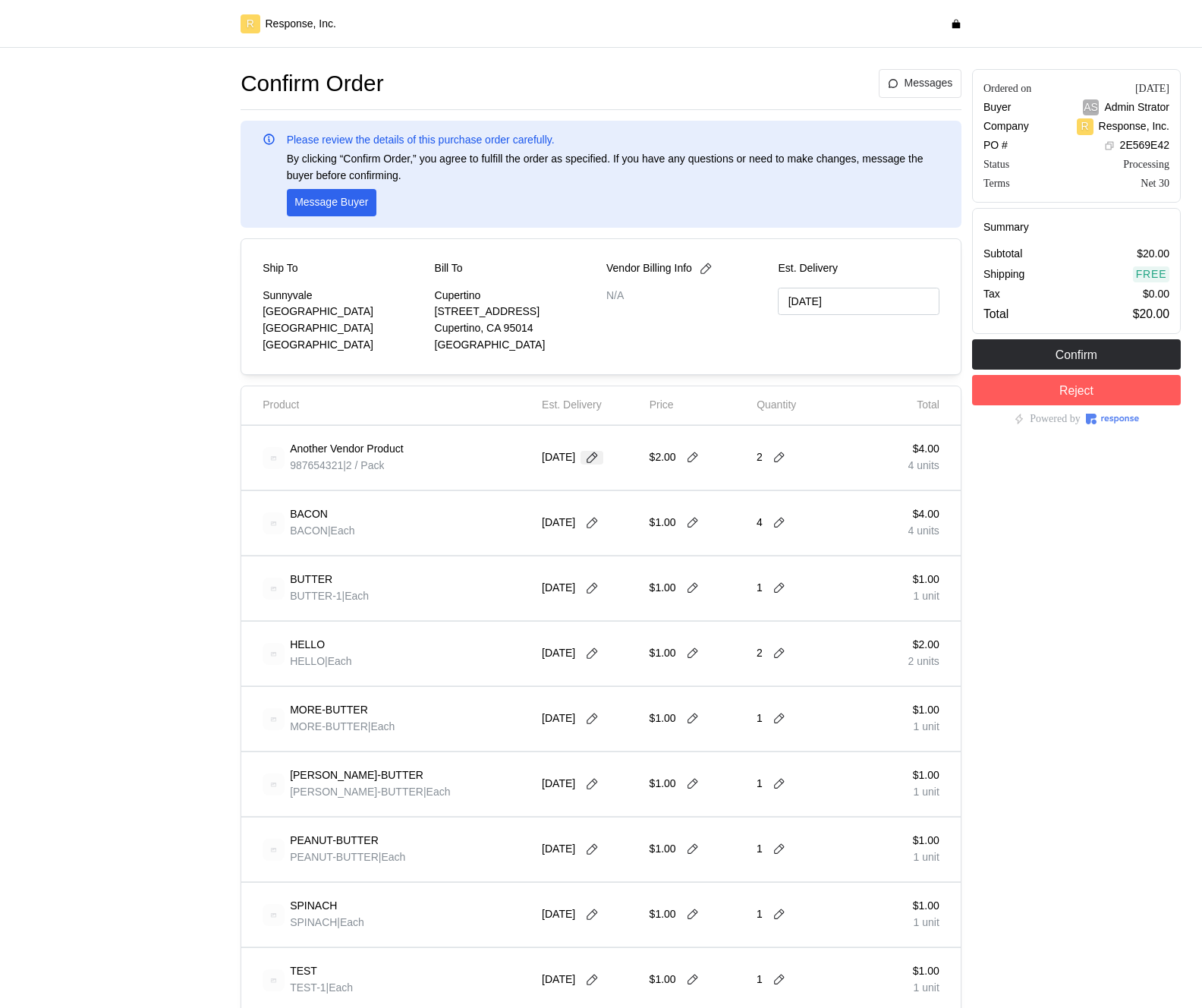
click at [597, 460] on icon at bounding box center [592, 457] width 14 height 14
click at [597, 665] on button "30" at bounding box center [596, 665] width 28 height 28
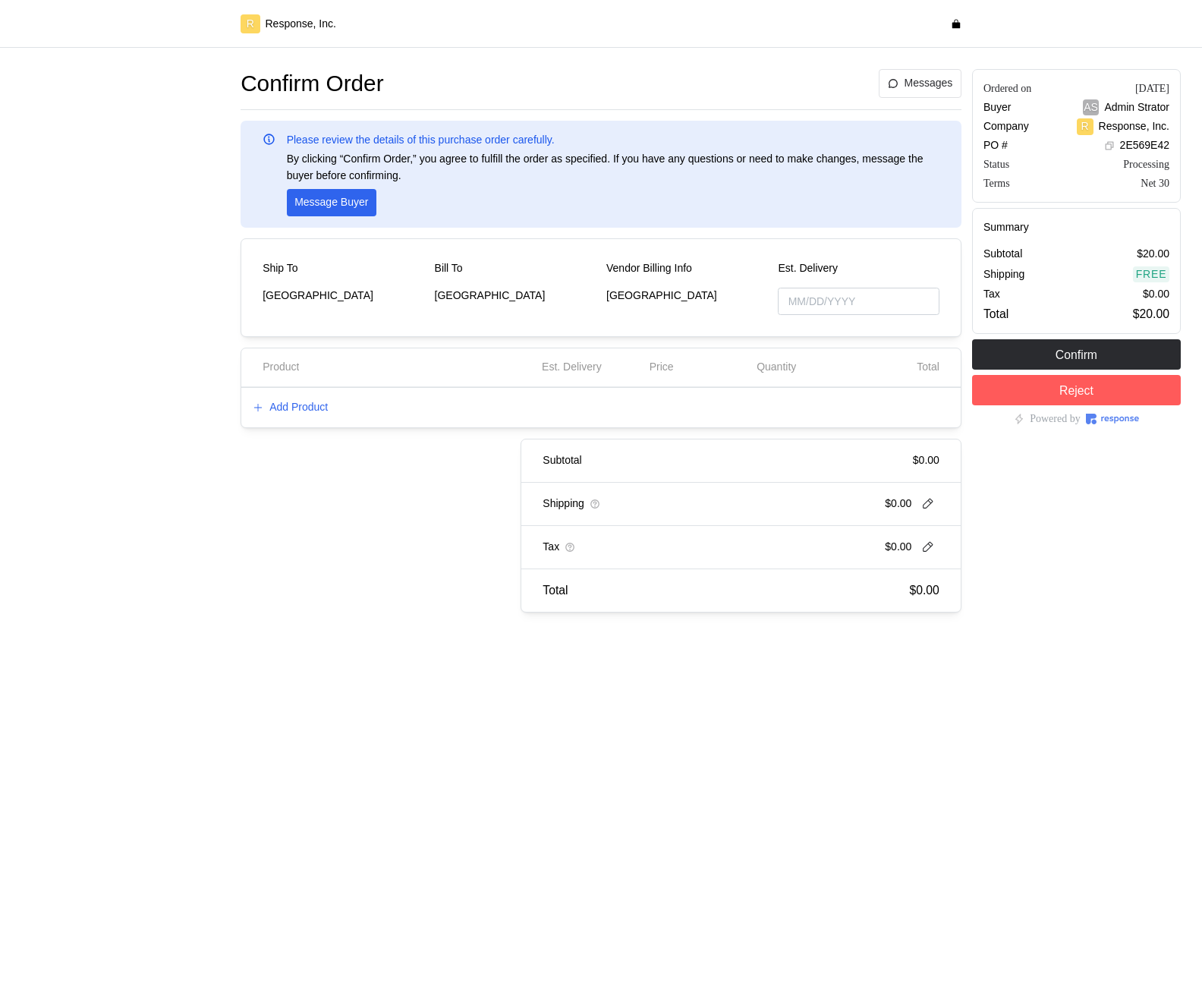
type input "[DATE]"
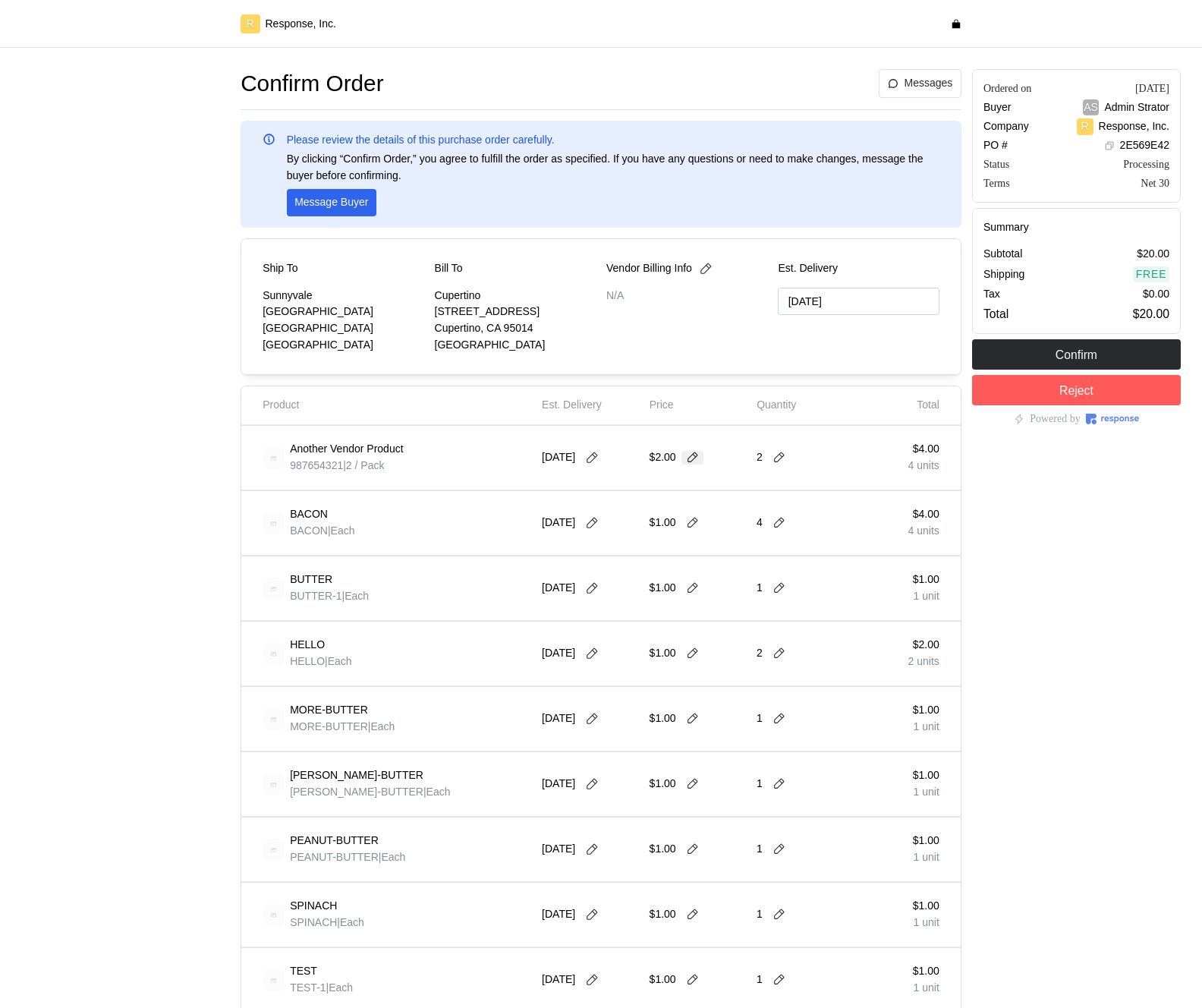
click at [700, 452] on icon at bounding box center [692, 457] width 14 height 14
type input "3"
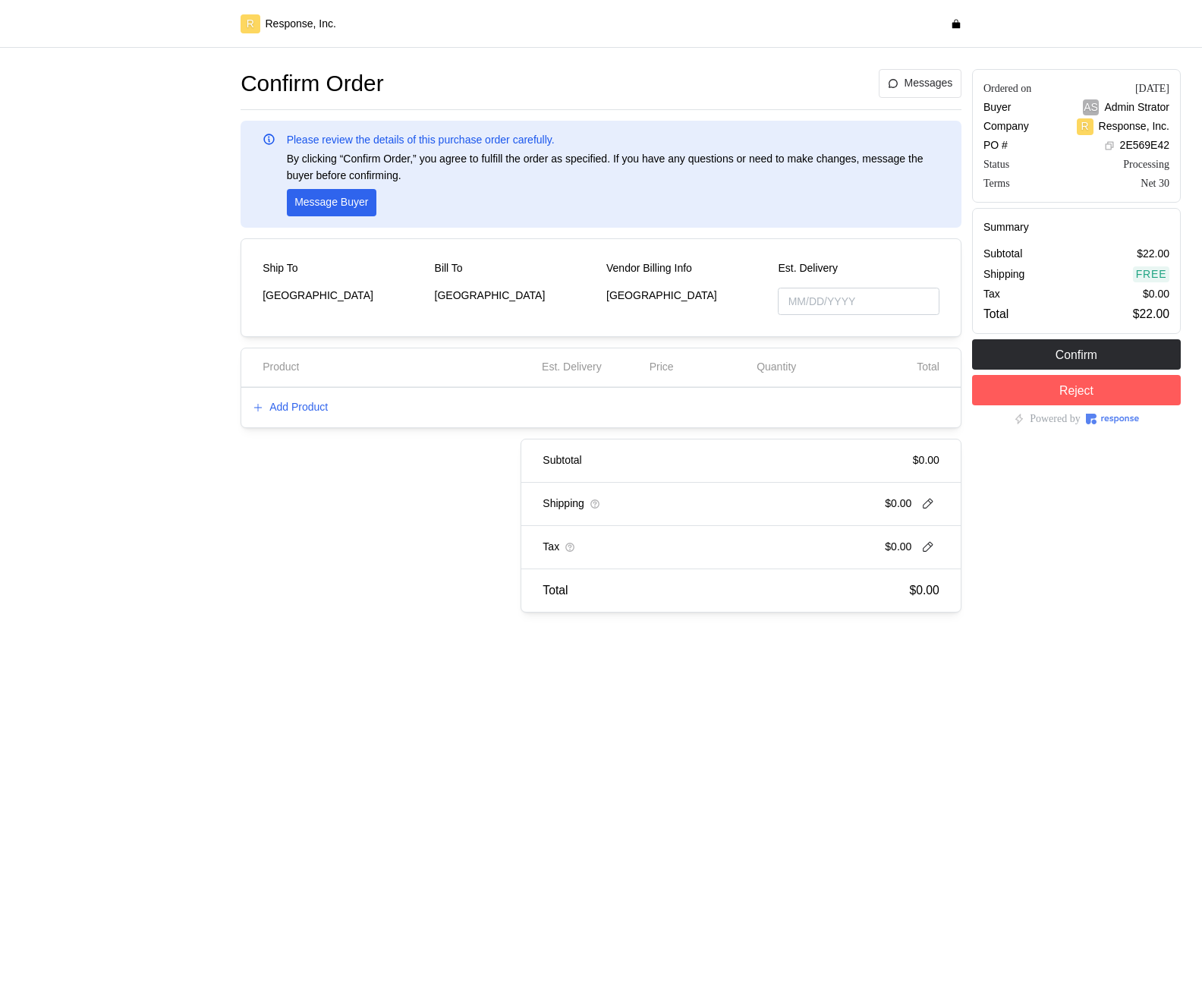
type input "[DATE]"
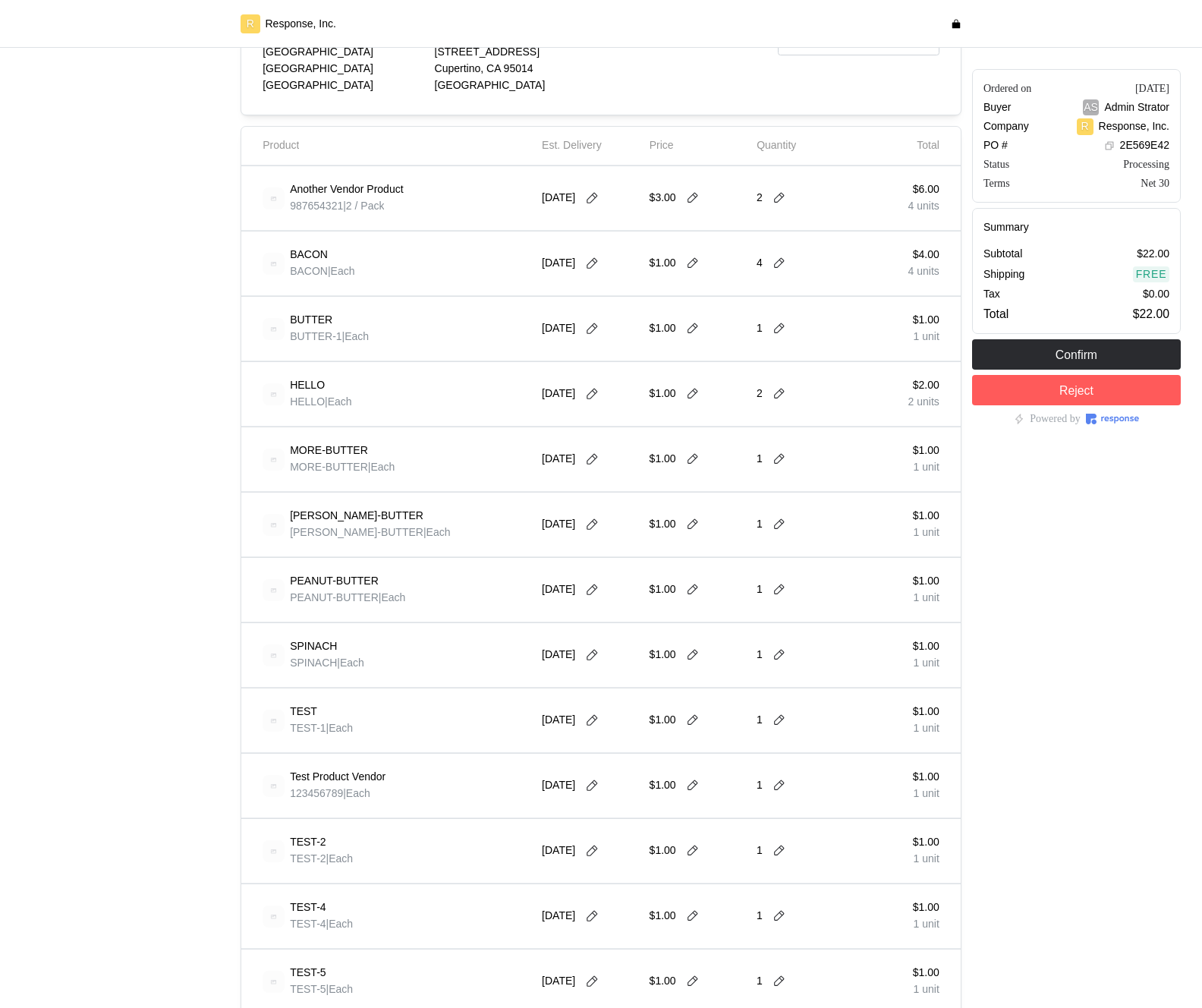
scroll to position [262, 0]
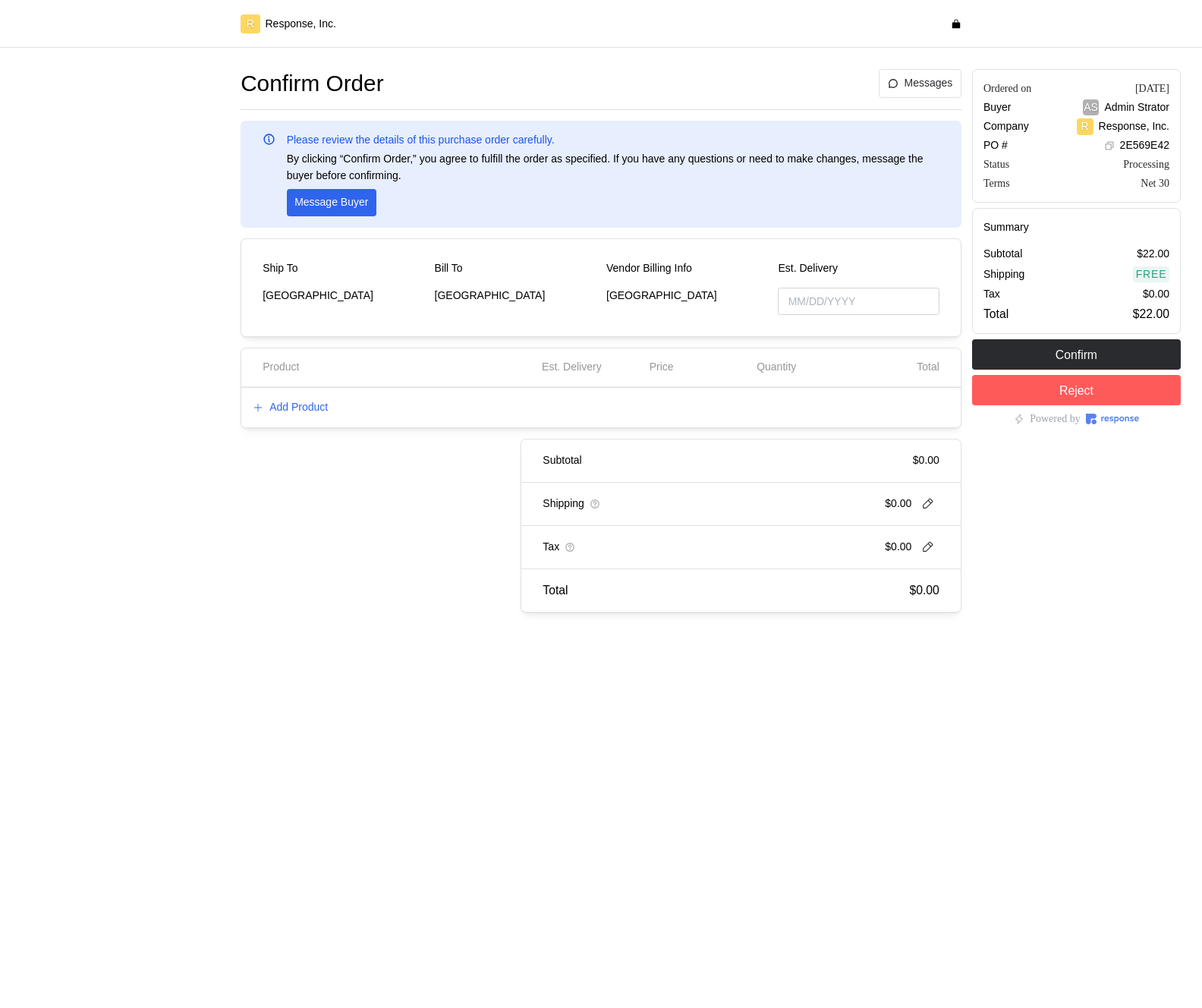
type input "[DATE]"
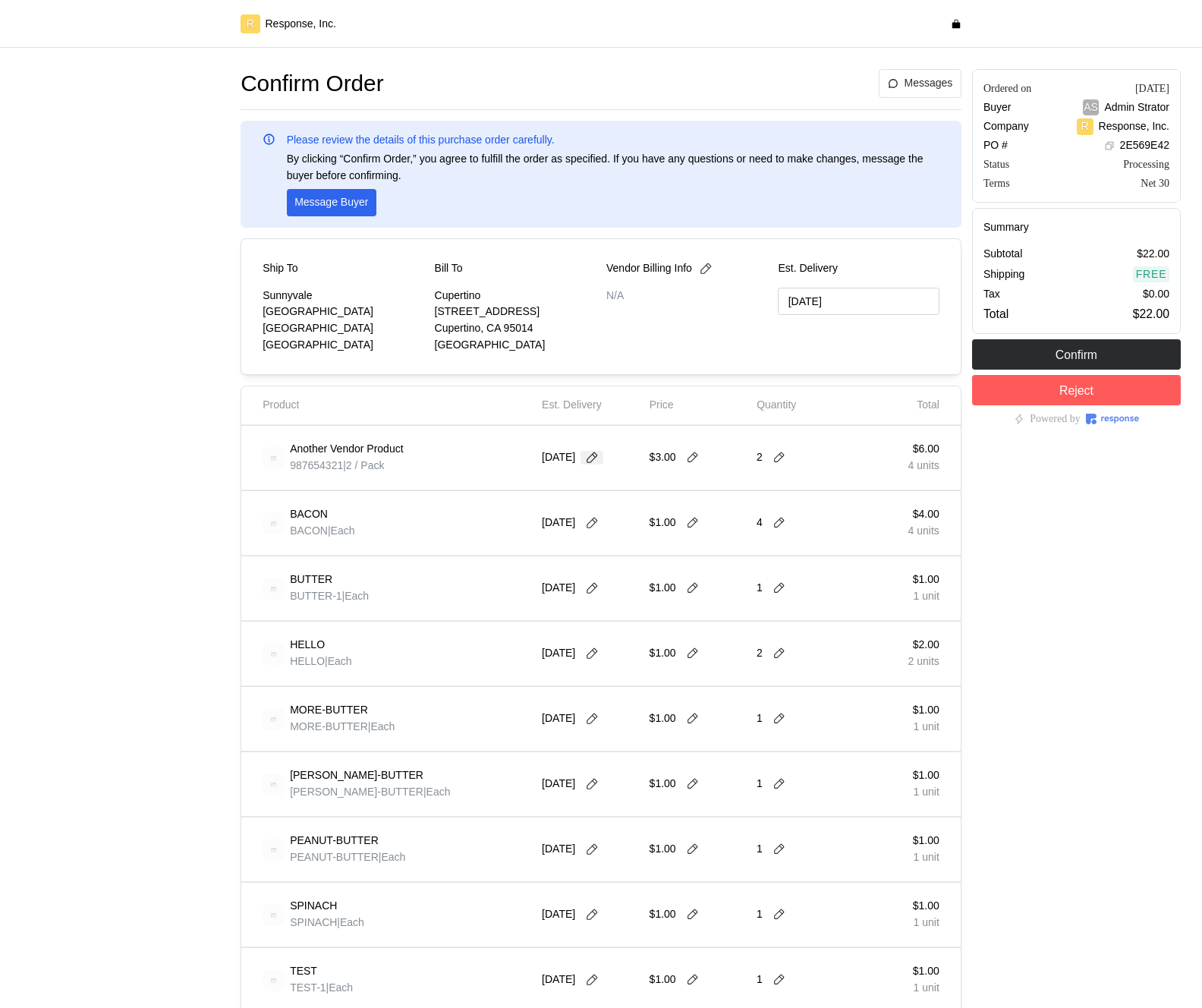
click at [599, 456] on icon at bounding box center [592, 457] width 14 height 14
click at [735, 498] on icon "button" at bounding box center [739, 498] width 13 height 13
click at [652, 547] on button "2" at bounding box center [652, 551] width 28 height 28
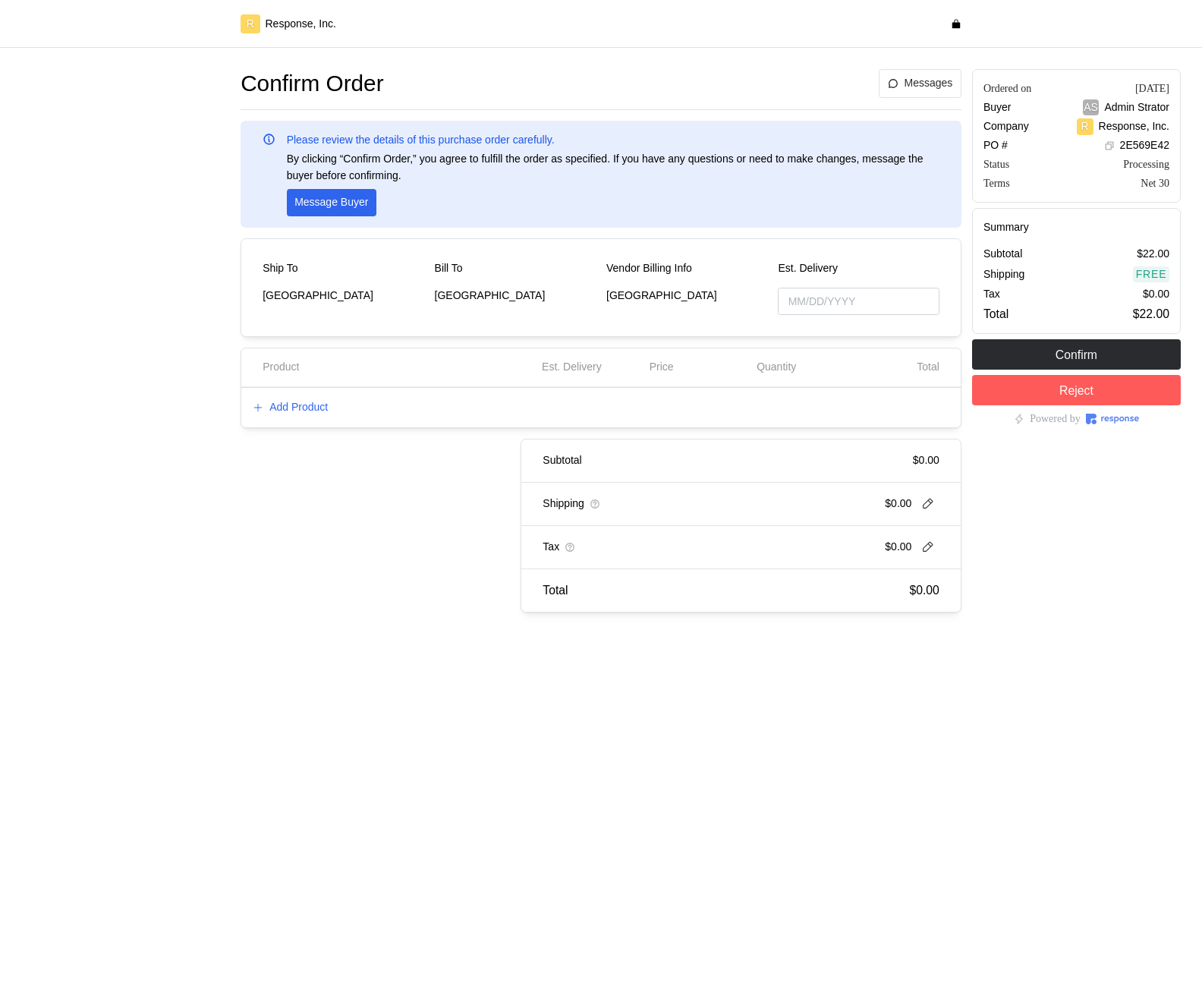
type input "[DATE]"
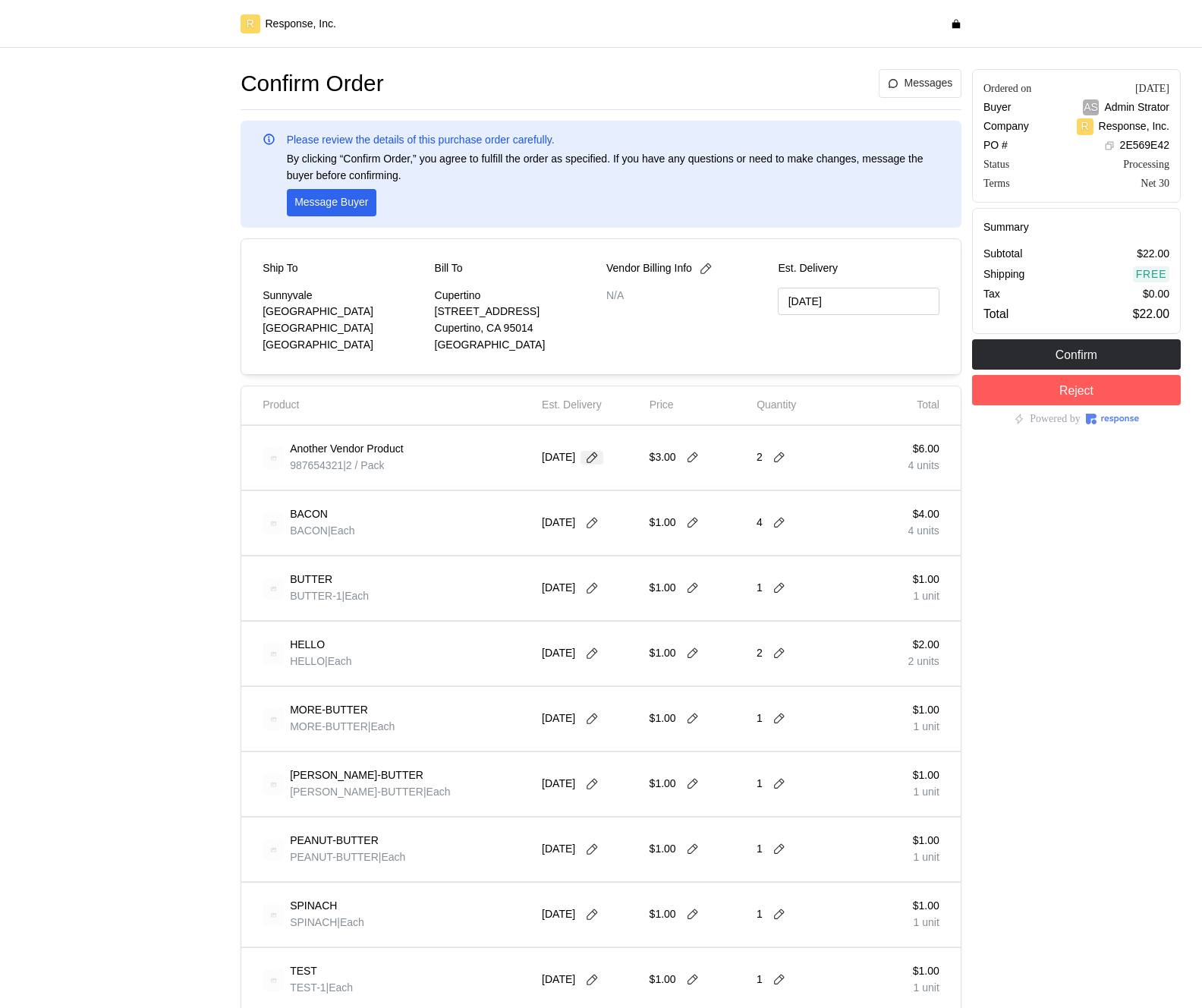
click at [593, 461] on icon at bounding box center [592, 457] width 10 height 10
click at [742, 492] on icon "button" at bounding box center [739, 498] width 13 height 13
click at [645, 554] on button "2" at bounding box center [652, 551] width 28 height 28
click at [597, 456] on icon at bounding box center [592, 457] width 14 height 14
type input "[DATE]"
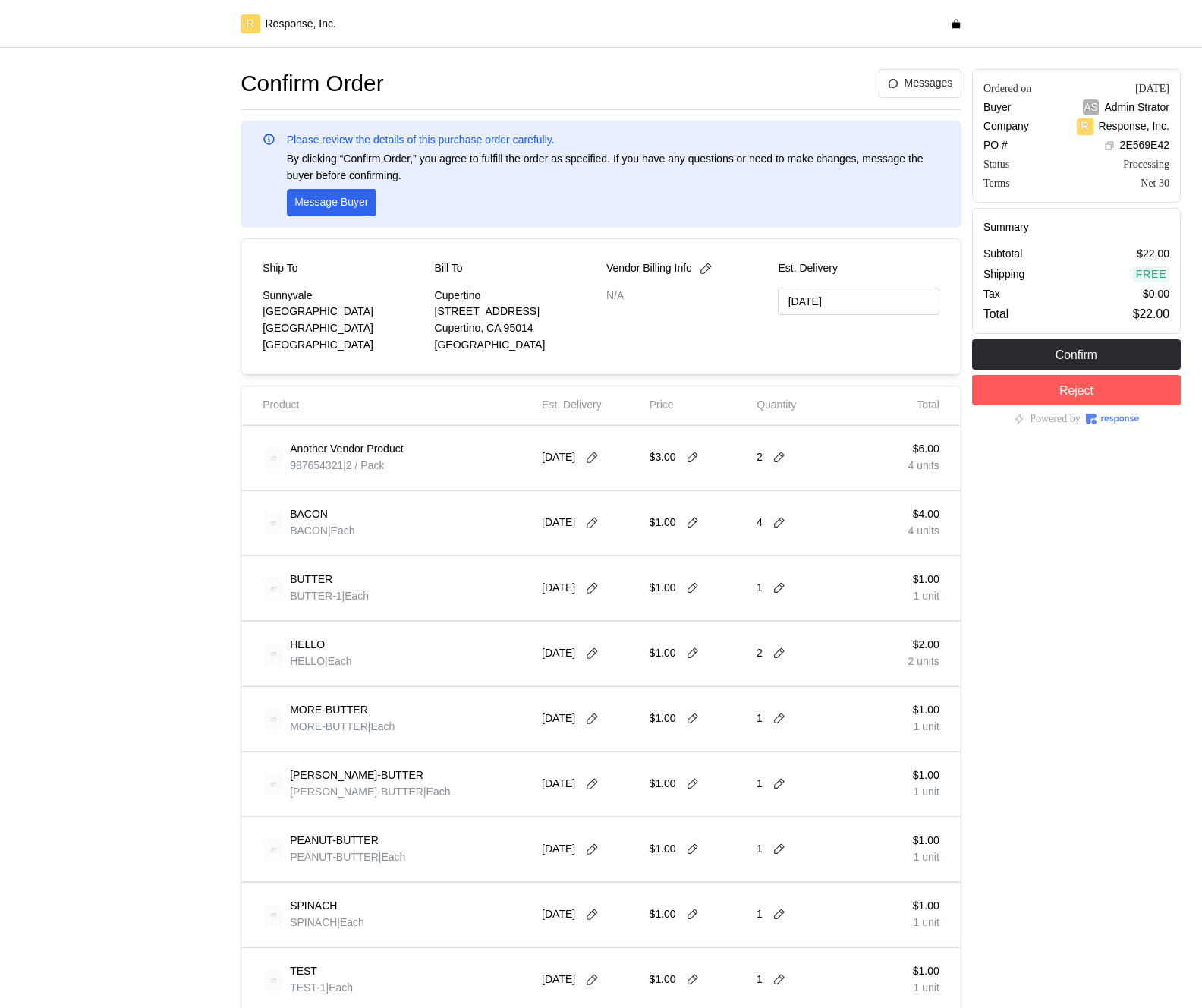
click at [612, 450] on div "[DATE]" at bounding box center [591, 457] width 97 height 42
click at [599, 456] on icon at bounding box center [592, 457] width 14 height 14
click at [731, 498] on button "button" at bounding box center [739, 497] width 28 height 28
click at [681, 662] on button "31" at bounding box center [681, 665] width 28 height 28
click at [590, 458] on button at bounding box center [592, 457] width 23 height 14
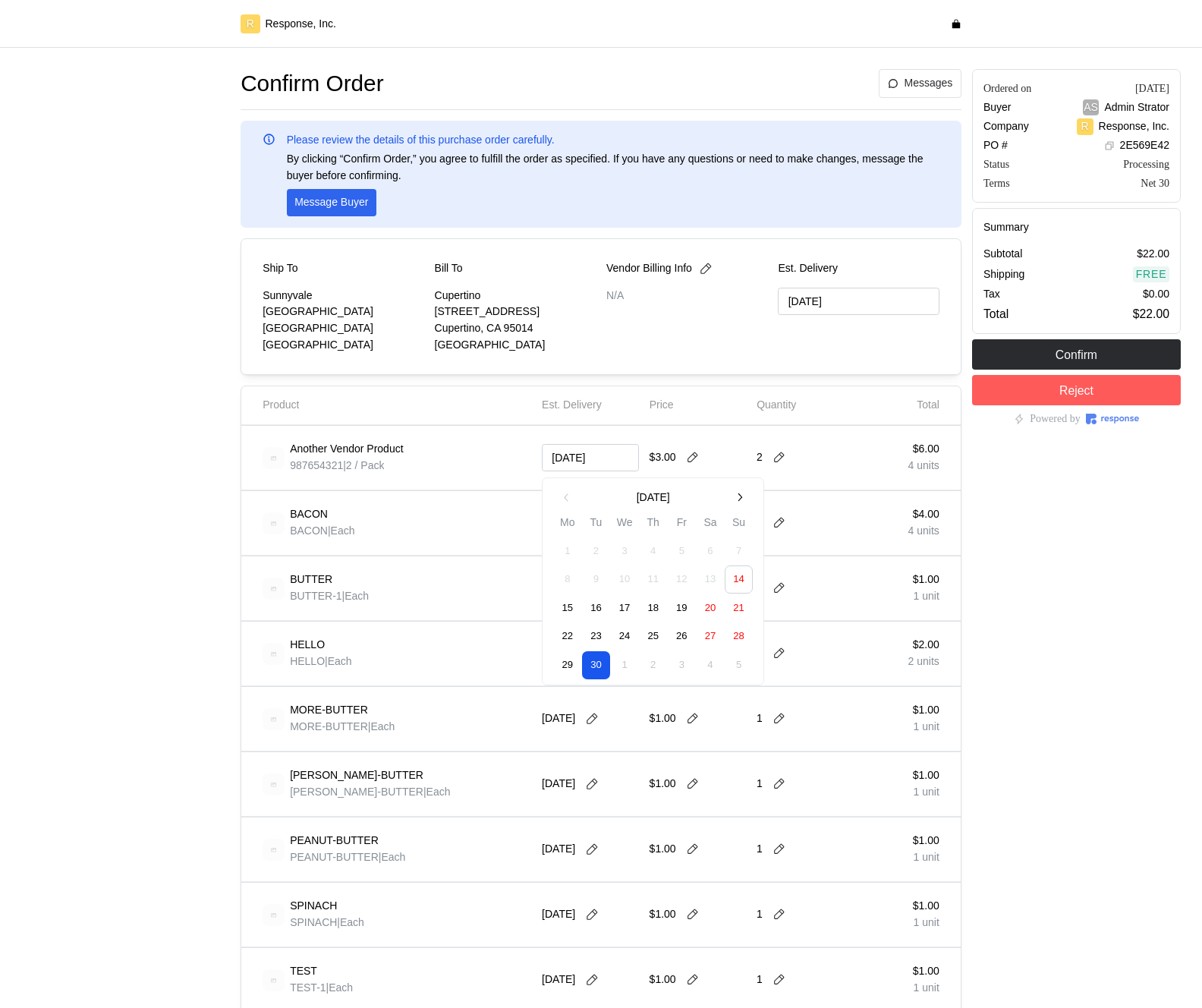
click at [738, 490] on button "button" at bounding box center [739, 497] width 28 height 28
click at [648, 661] on button "30" at bounding box center [652, 665] width 28 height 28
click at [599, 457] on icon at bounding box center [592, 457] width 14 height 14
click at [744, 495] on icon "button" at bounding box center [739, 498] width 13 height 13
click at [656, 667] on button "30" at bounding box center [652, 665] width 28 height 28
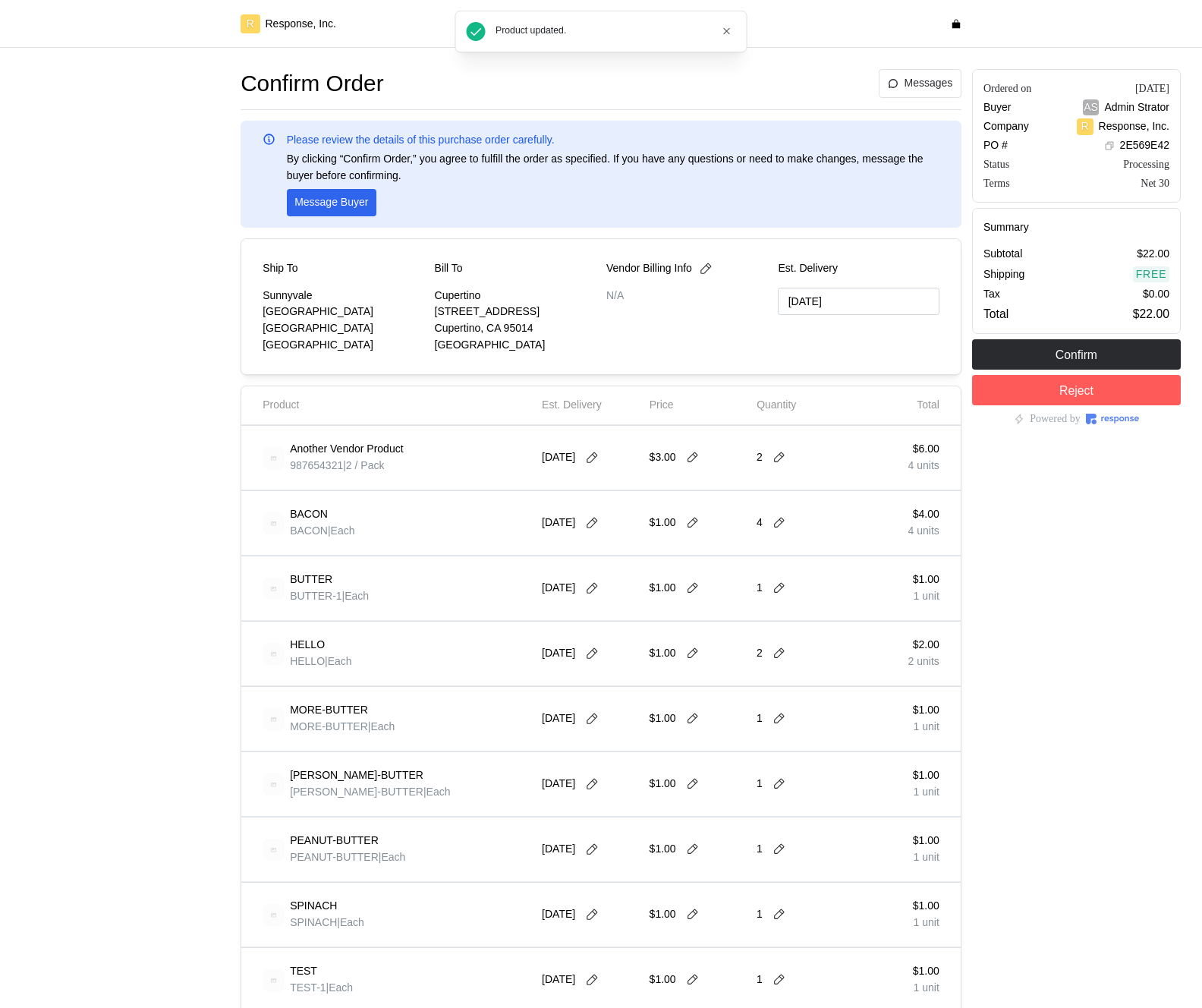
type input "10/29/2025"
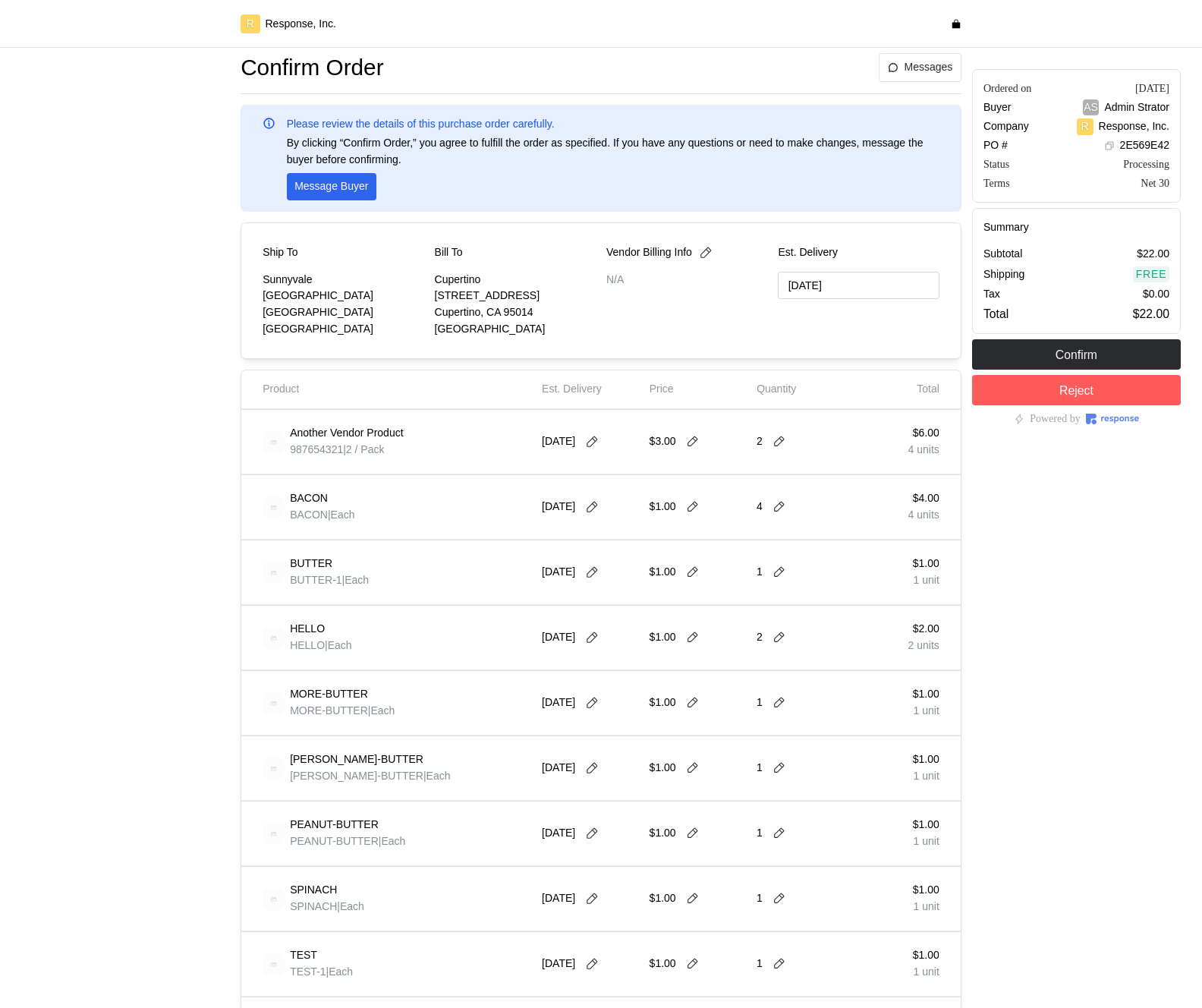
scroll to position [22, 0]
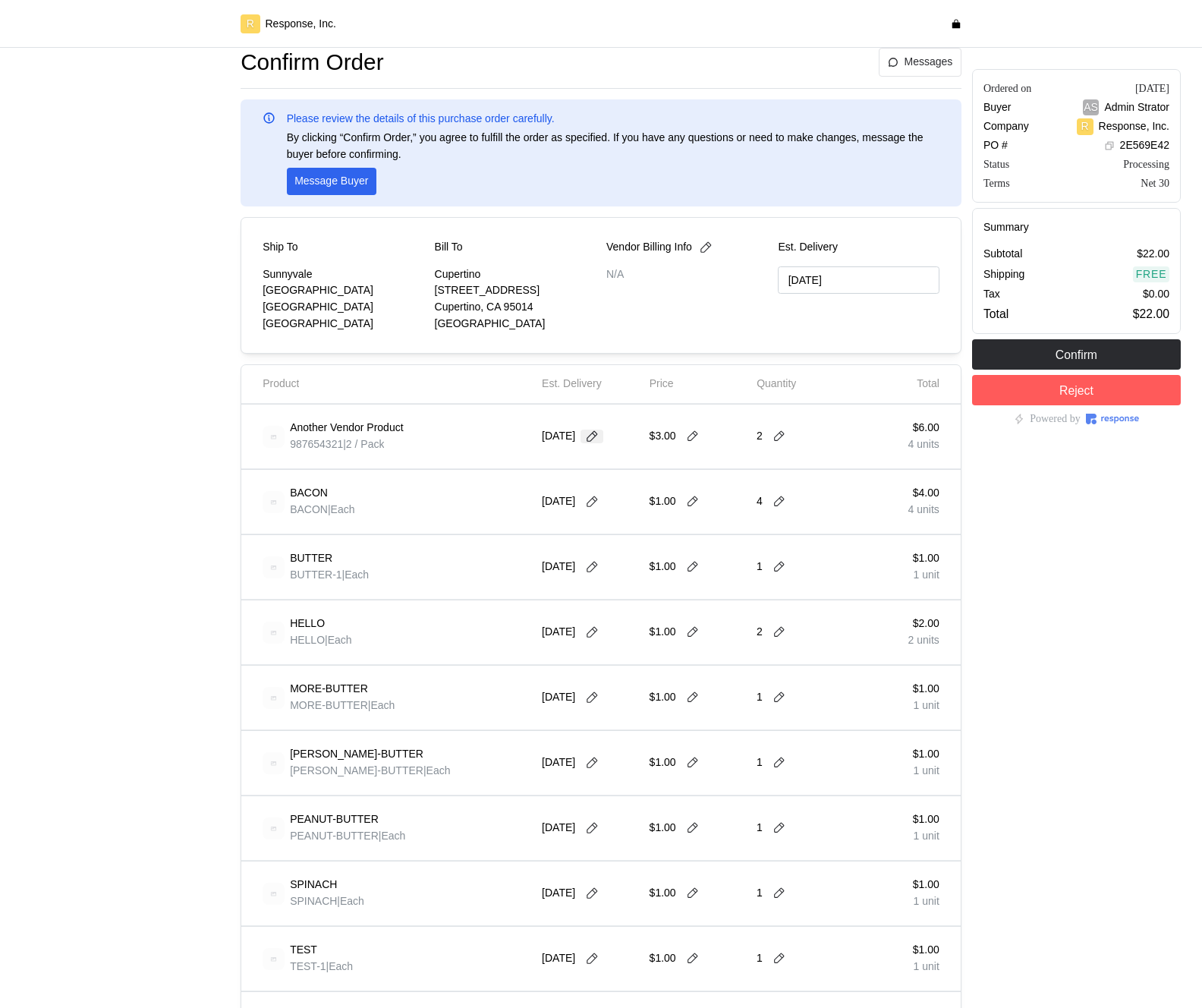
click at [604, 436] on button at bounding box center [592, 436] width 23 height 14
click at [672, 643] on button "31" at bounding box center [681, 644] width 28 height 28
click at [604, 438] on button at bounding box center [592, 436] width 23 height 14
click at [590, 606] on button "21" at bounding box center [596, 616] width 28 height 28
type input "10/20/2025"
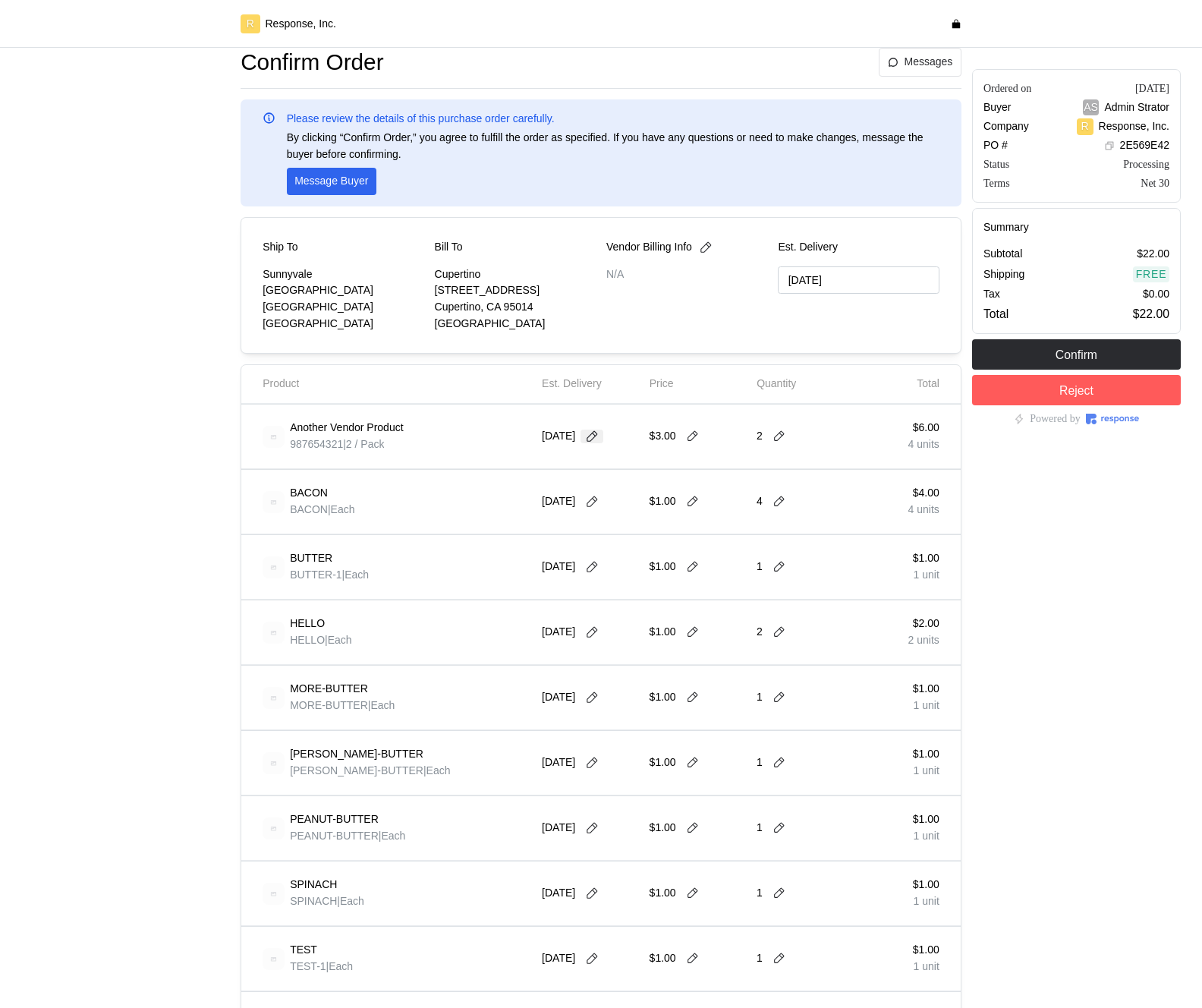
click at [599, 435] on icon at bounding box center [592, 436] width 14 height 14
click at [681, 646] on button "31" at bounding box center [681, 644] width 28 height 28
click at [604, 435] on button at bounding box center [592, 436] width 23 height 14
click at [573, 636] on button "27" at bounding box center [568, 644] width 28 height 28
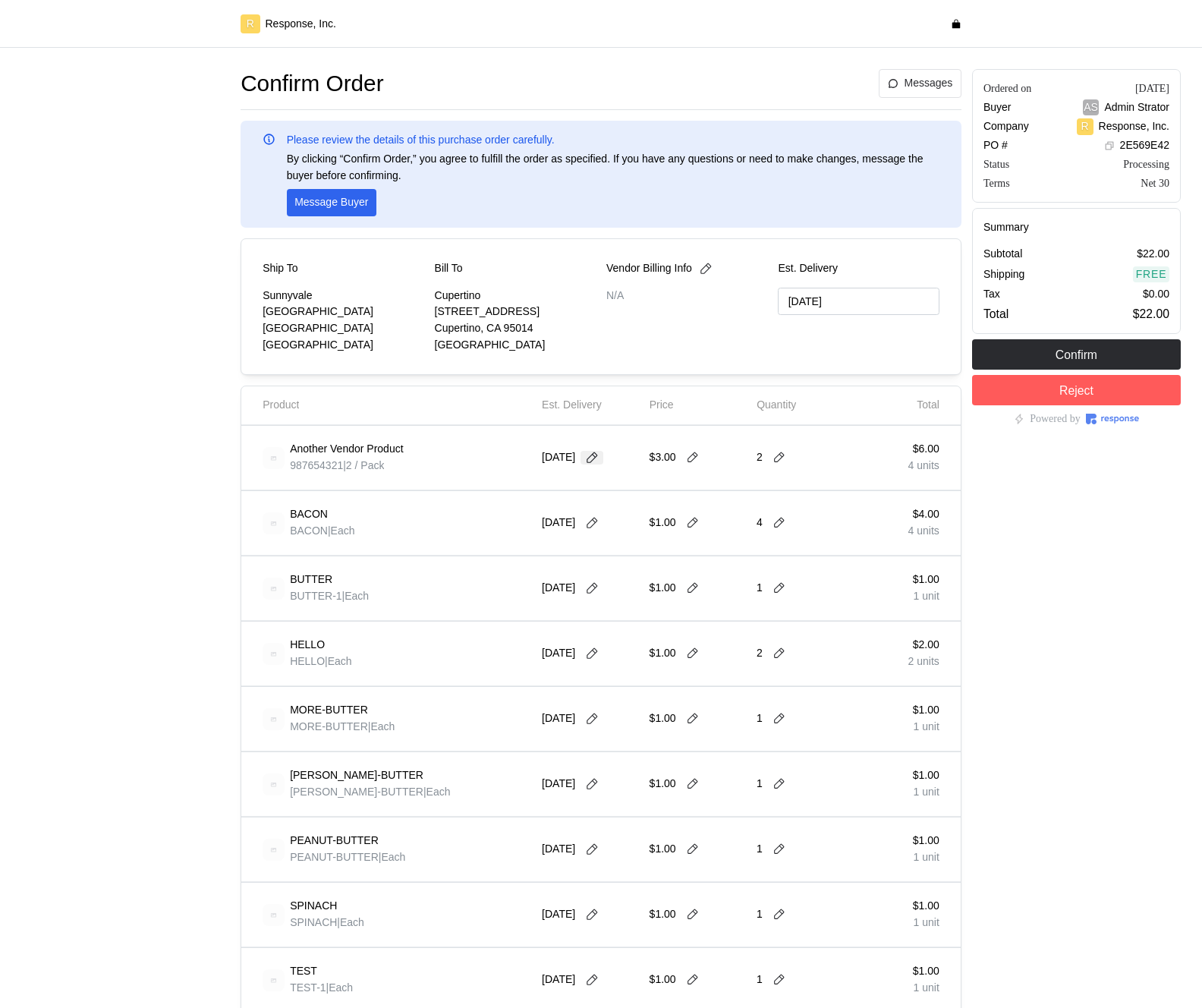
click at [599, 457] on icon at bounding box center [592, 457] width 14 height 14
click at [630, 549] on button "1" at bounding box center [625, 551] width 28 height 28
click at [599, 455] on icon at bounding box center [592, 457] width 14 height 14
click at [689, 581] on button "10" at bounding box center [681, 579] width 28 height 28
type input "[DATE]"
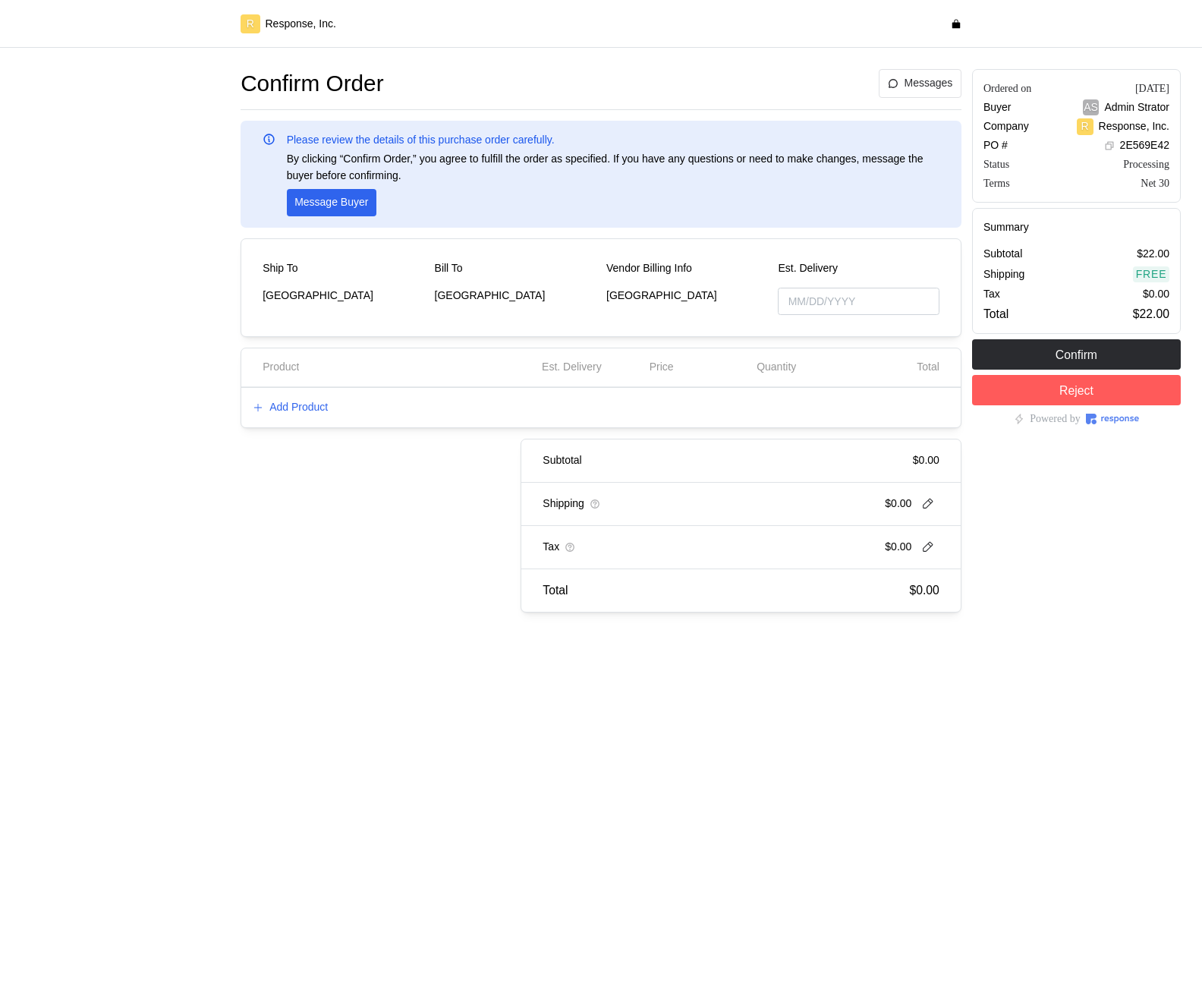
type input "[DATE]"
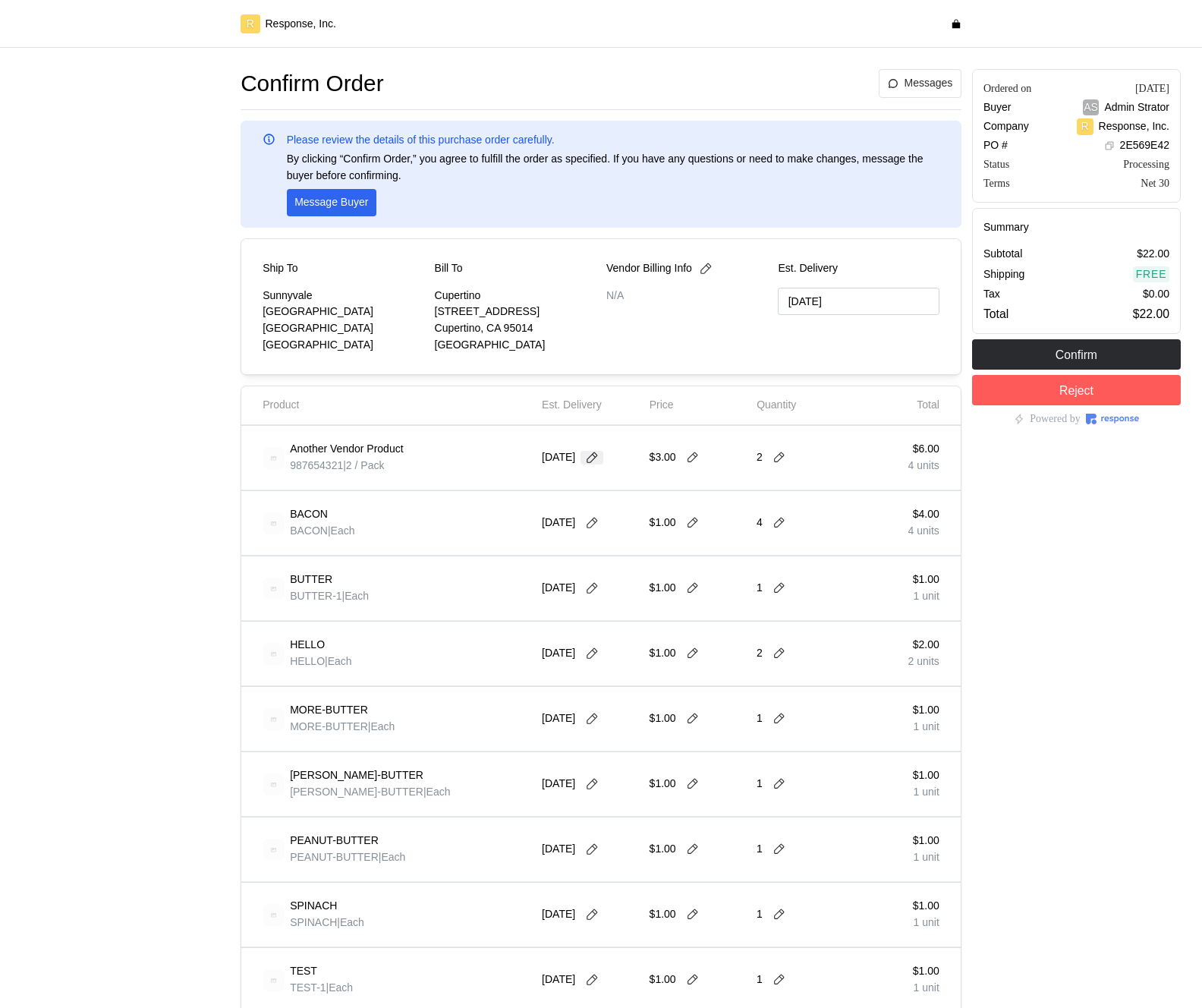
click at [598, 461] on icon at bounding box center [592, 457] width 14 height 14
click at [683, 633] on button "24" at bounding box center [681, 636] width 28 height 28
type input "10/23/2025"
click at [696, 462] on icon at bounding box center [692, 457] width 14 height 14
type input "1"
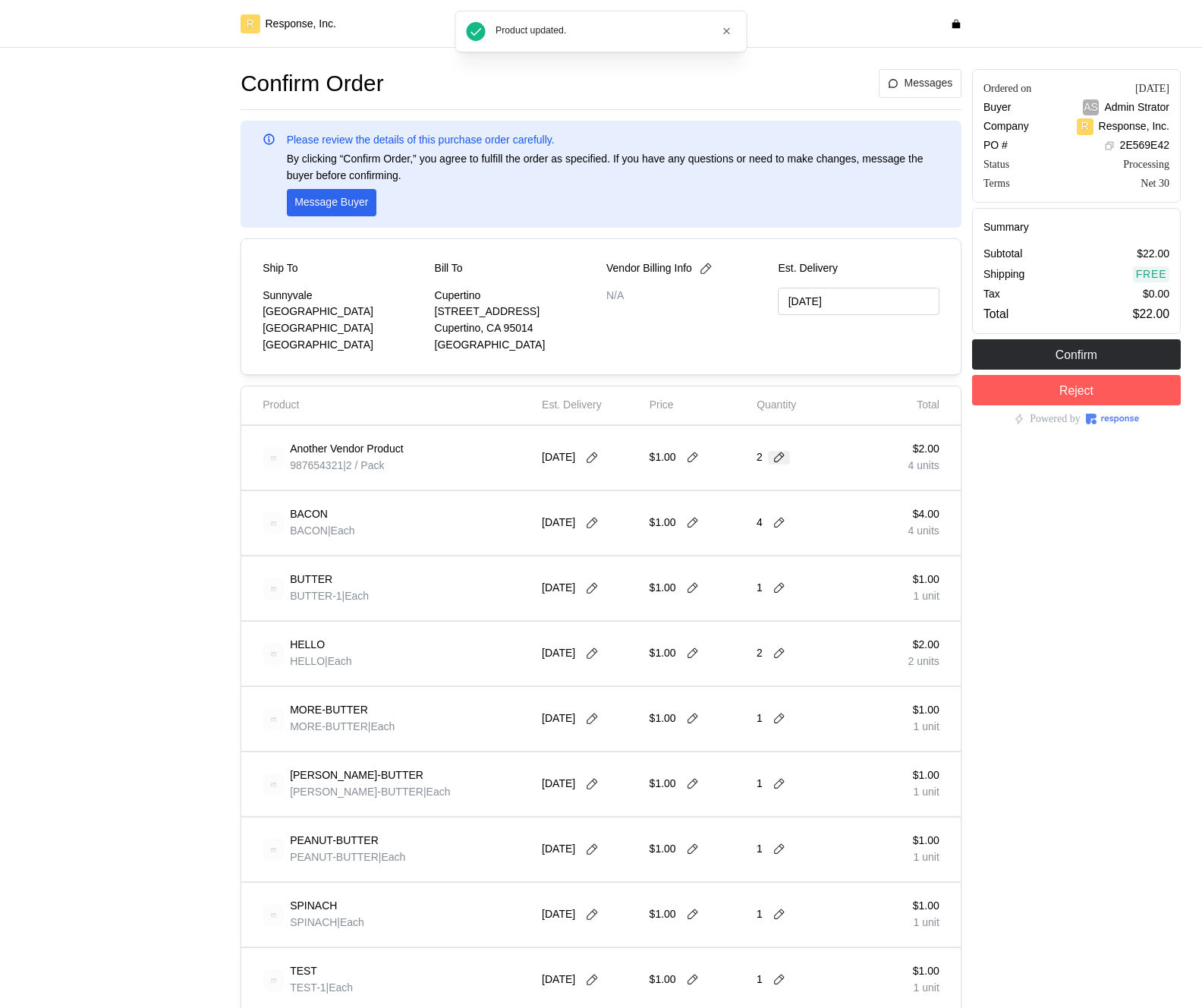
click at [779, 458] on icon at bounding box center [779, 457] width 14 height 14
click at [806, 585] on div "4 $4.00" at bounding box center [836, 581] width 136 height 17
click at [1035, 549] on div "Ordered on Sep 8, 2025 Buyer AS Admin Strator Company R Response, Inc. PO # 2E5…" at bounding box center [1076, 783] width 219 height 1439
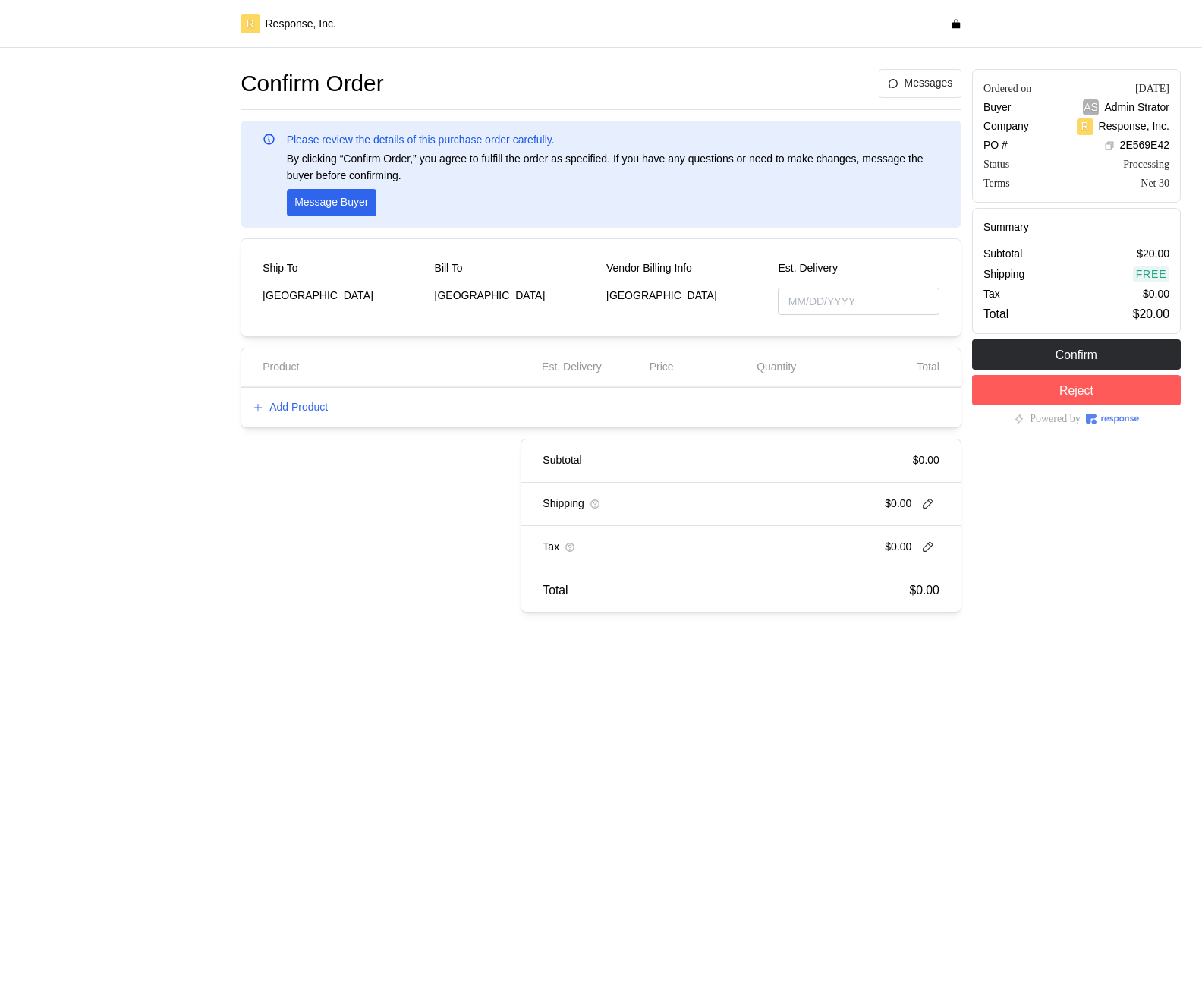
type input "[DATE]"
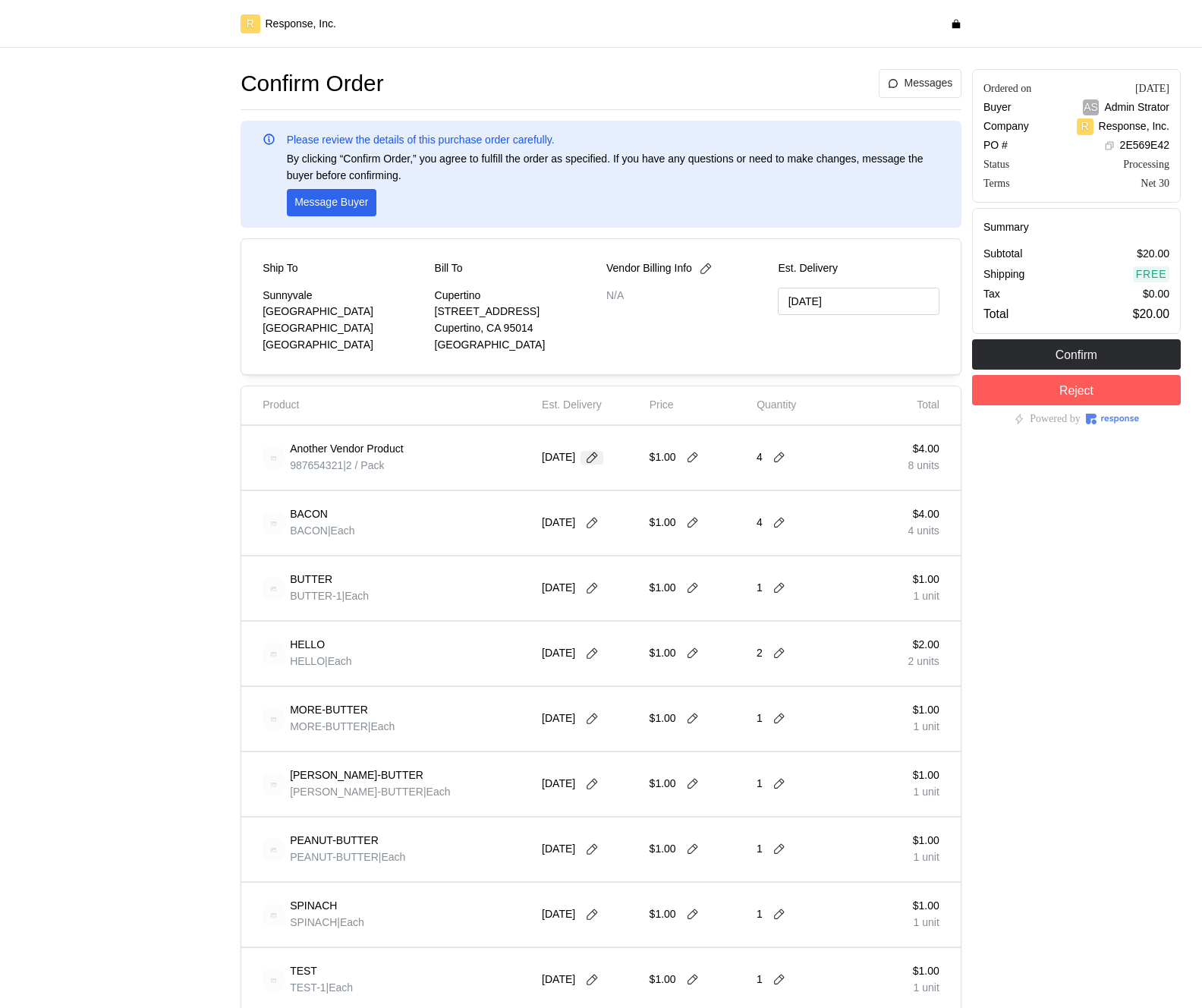
click at [599, 458] on icon at bounding box center [592, 457] width 14 height 14
click at [629, 549] on button "1" at bounding box center [625, 551] width 28 height 28
type input "09/30/2025"
click at [686, 460] on icon at bounding box center [692, 457] width 14 height 14
click at [719, 421] on div "Product Est. Delivery Price Quantity Total" at bounding box center [601, 405] width 719 height 39
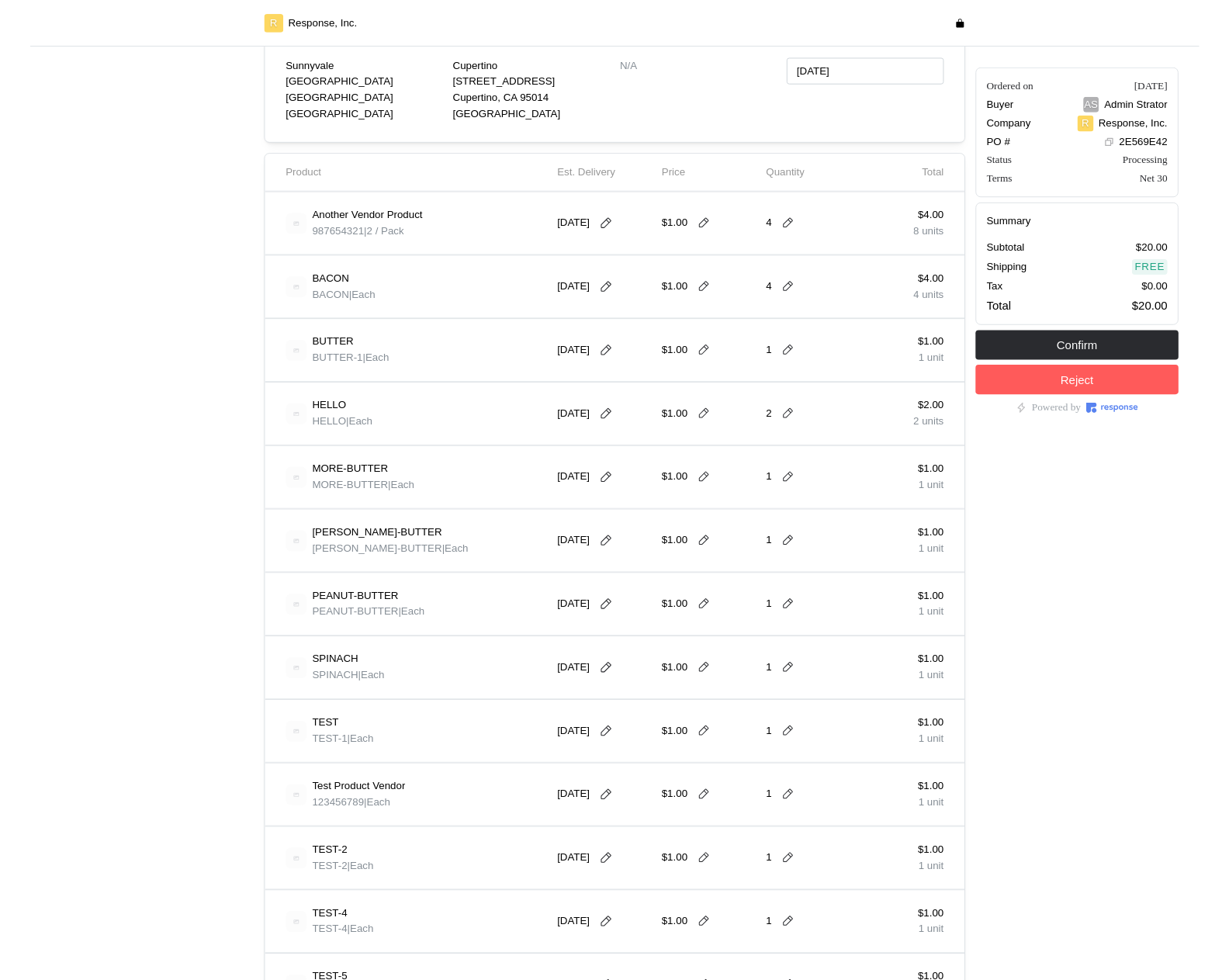
scroll to position [554, 0]
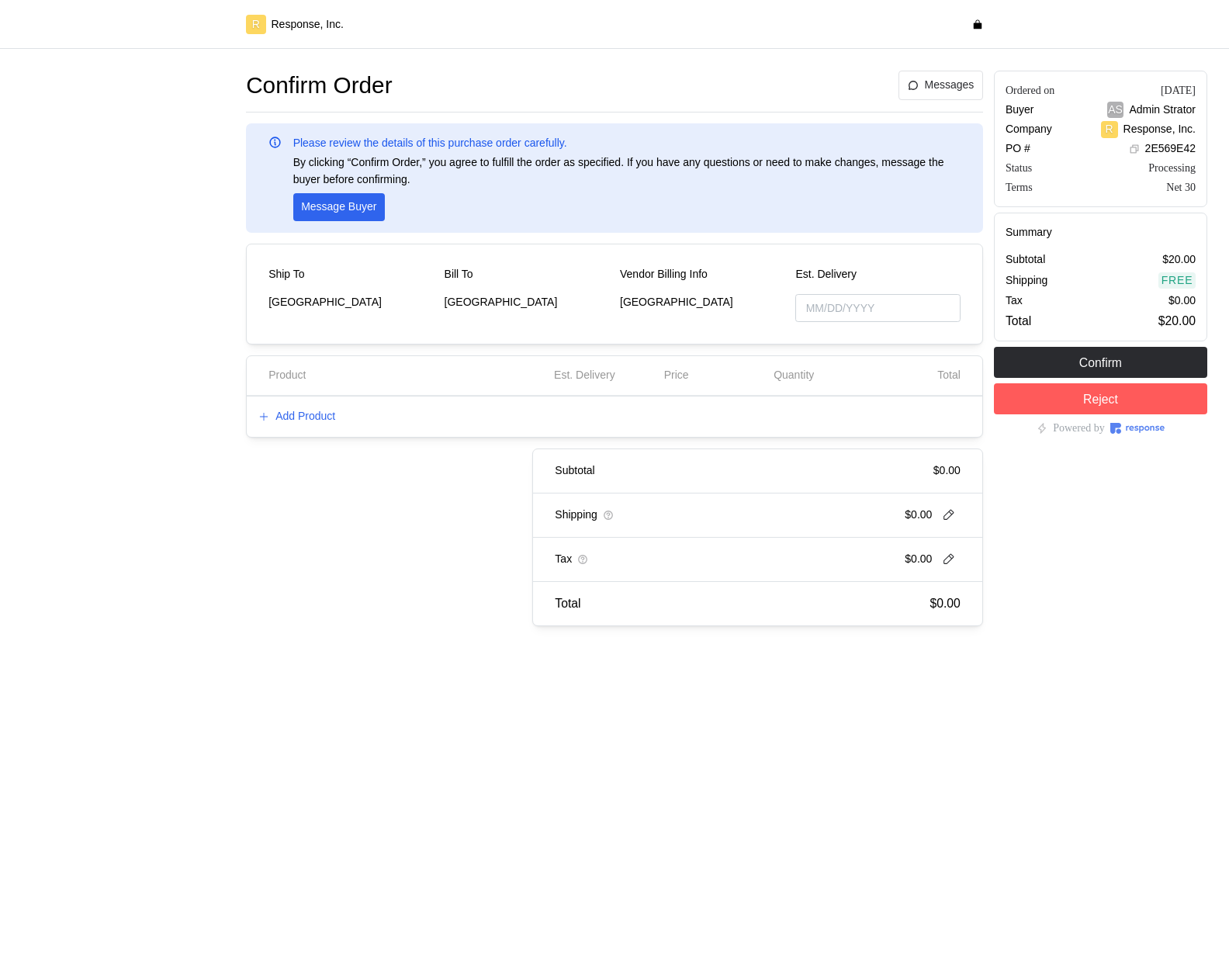
type input "[DATE]"
